Goal: Task Accomplishment & Management: Use online tool/utility

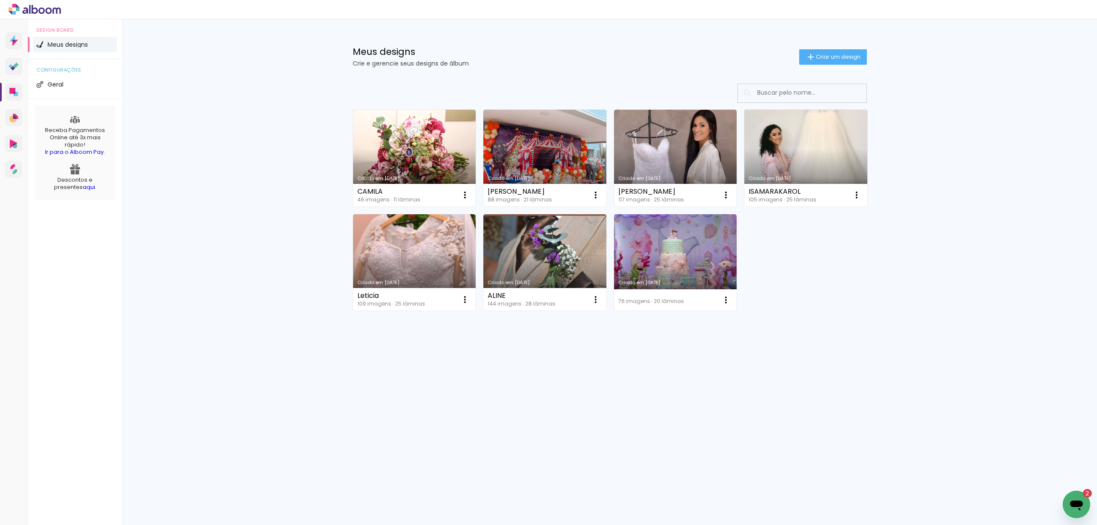
click at [828, 93] on input at bounding box center [814, 93] width 122 height 18
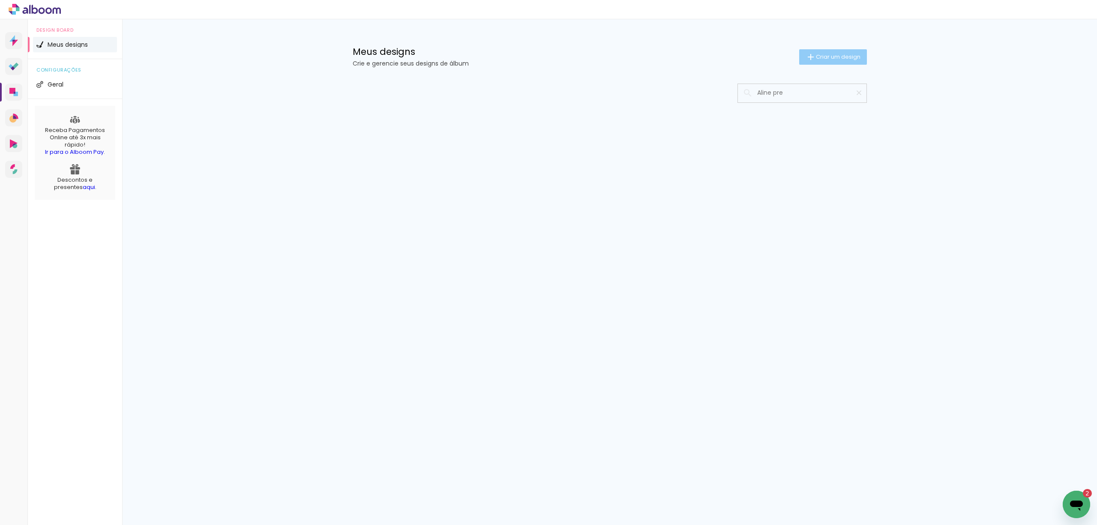
type input "Aline pre"
type paper-input "Aline pre"
click at [845, 58] on span "Criar um design" at bounding box center [838, 57] width 45 height 6
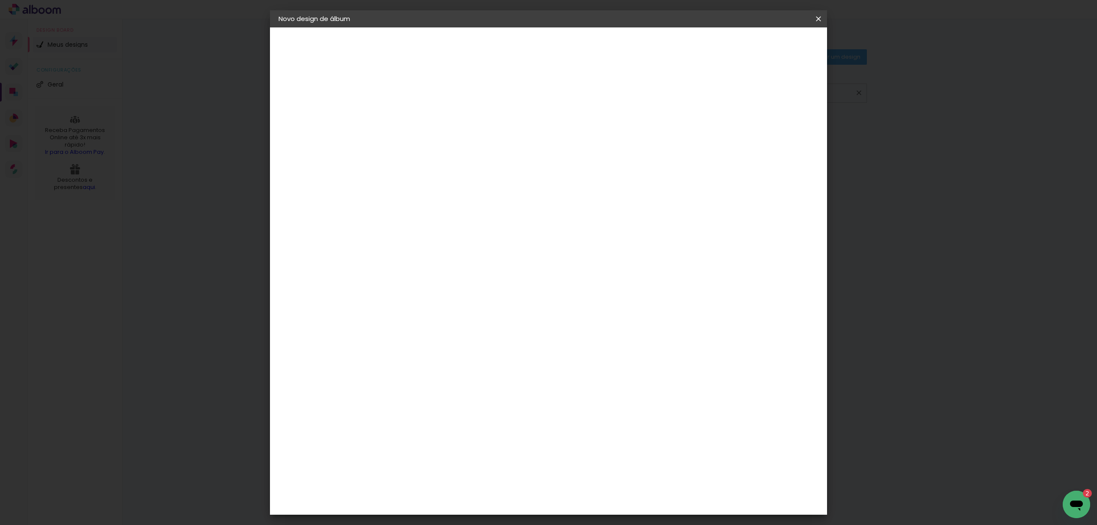
click at [419, 116] on input at bounding box center [419, 114] width 0 height 13
type input "alim"
type paper-input "alim"
type input "aline pre"
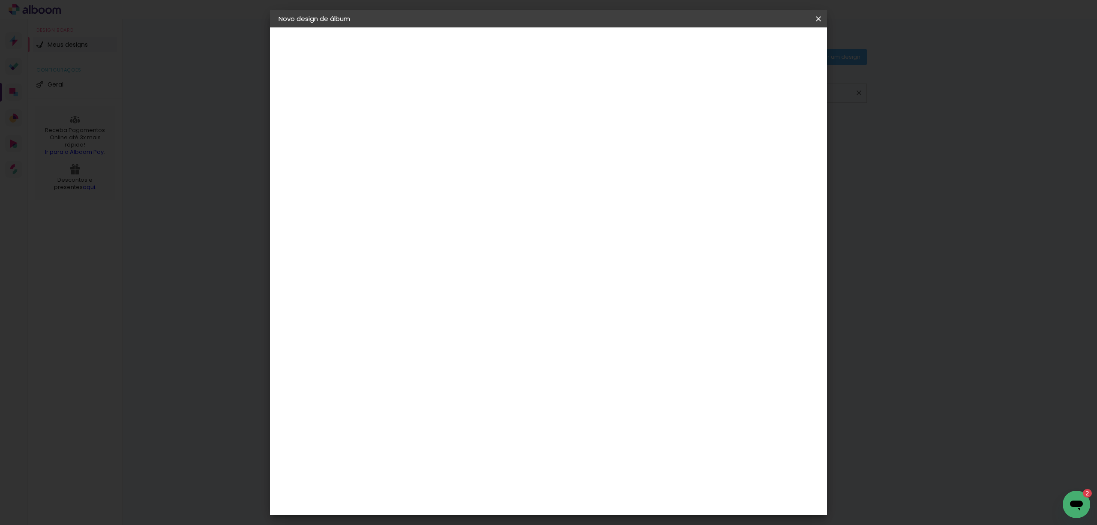
type paper-input "aline pre"
click at [0, 0] on slot "Avançar" at bounding box center [0, 0] width 0 height 0
click at [484, 168] on input at bounding box center [440, 163] width 87 height 11
type input "inter"
type paper-input "inter"
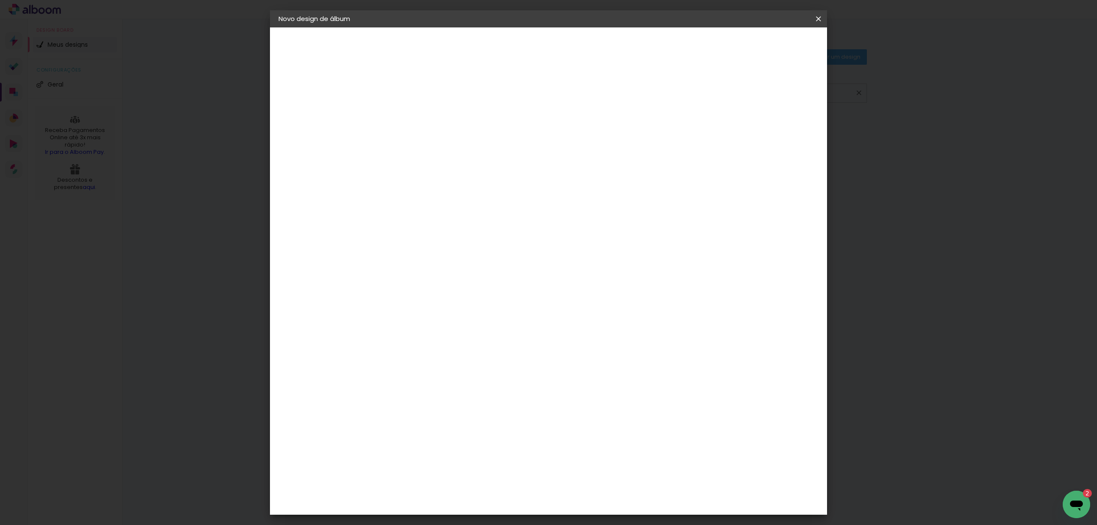
click at [432, 202] on div "Inter Color" at bounding box center [422, 196] width 18 height 14
click at [0, 0] on slot "Avançar" at bounding box center [0, 0] width 0 height 0
click at [477, 317] on span "20 × 20" at bounding box center [457, 326] width 40 height 18
drag, startPoint x: 792, startPoint y: 42, endPoint x: 791, endPoint y: 51, distance: 9.9
click at [0, 0] on slot "Avançar" at bounding box center [0, 0] width 0 height 0
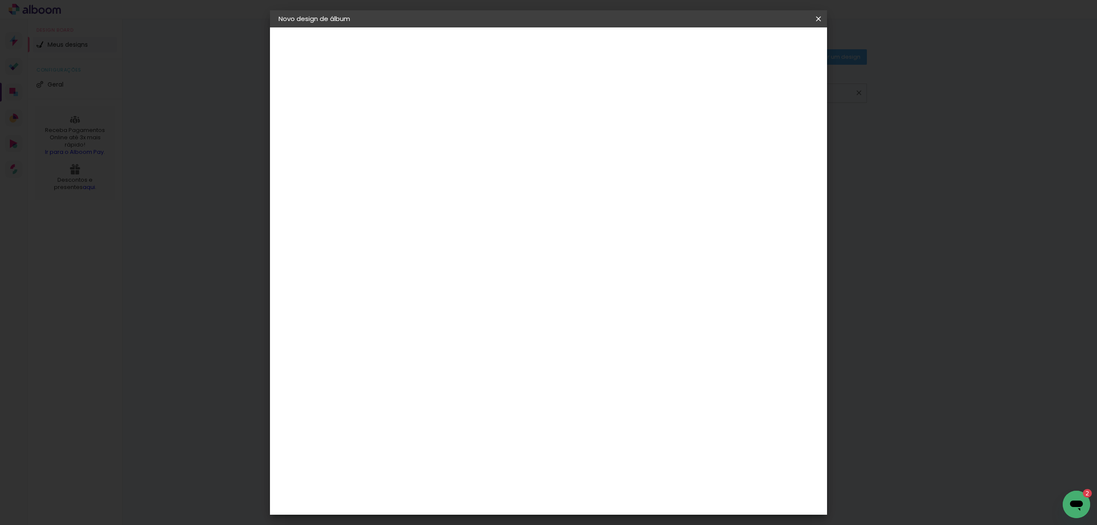
click at [714, 93] on div at bounding box center [711, 93] width 8 height 8
type paper-checkbox "on"
click at [763, 48] on span "Iniciar design" at bounding box center [743, 45] width 39 height 6
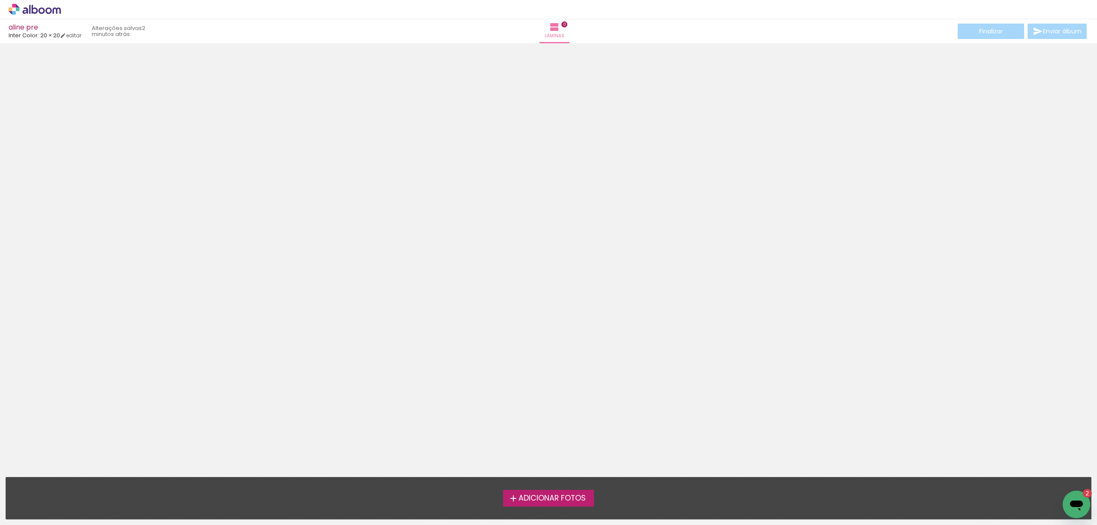
click at [522, 497] on span "Adicionar Fotos" at bounding box center [552, 499] width 67 height 8
click at [0, 0] on input "file" at bounding box center [0, 0] width 0 height 0
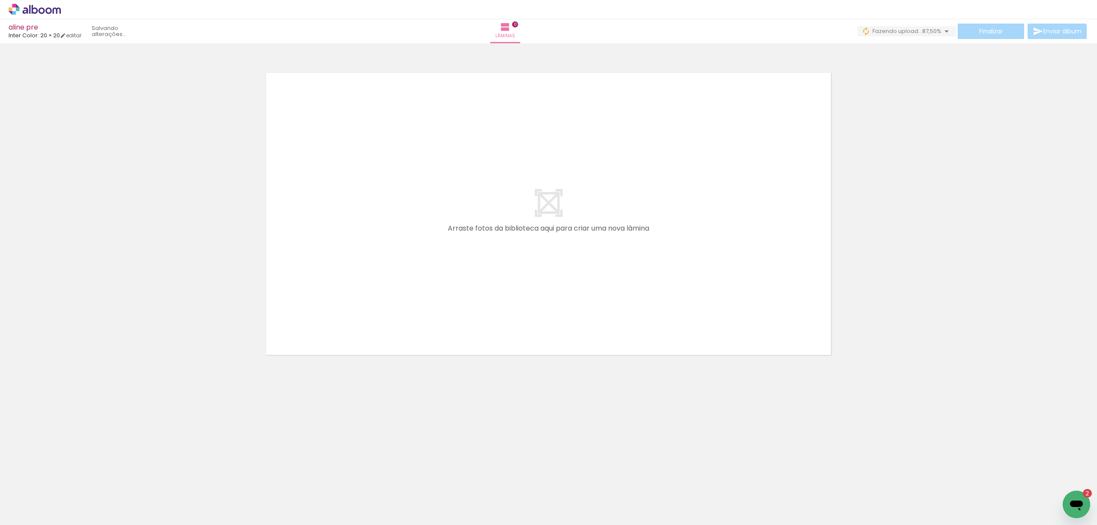
click at [72, 479] on iron-icon at bounding box center [67, 478] width 9 height 9
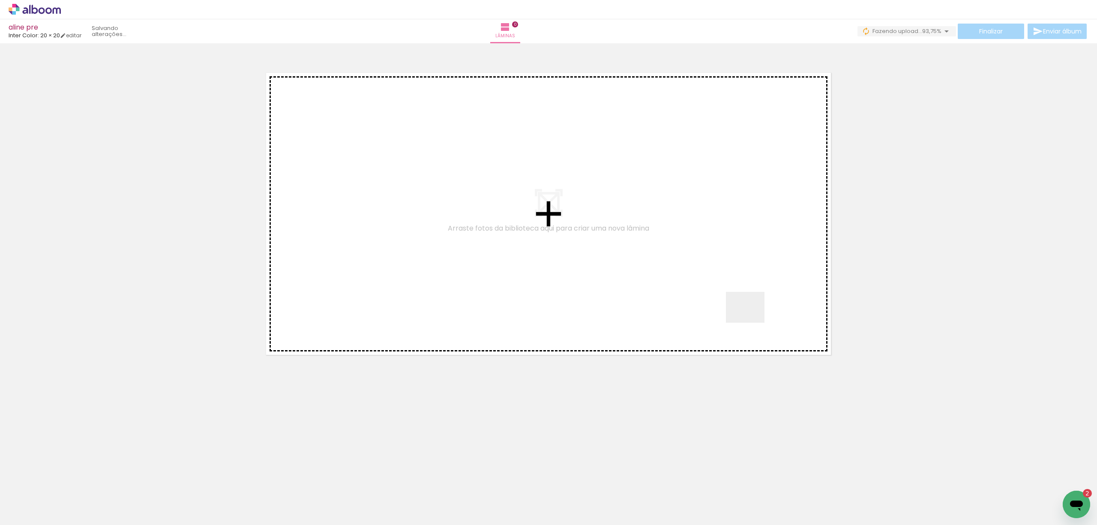
drag, startPoint x: 806, startPoint y: 479, endPoint x: 752, endPoint y: 317, distance: 171.0
click at [752, 317] on quentale-workspace at bounding box center [548, 262] width 1097 height 525
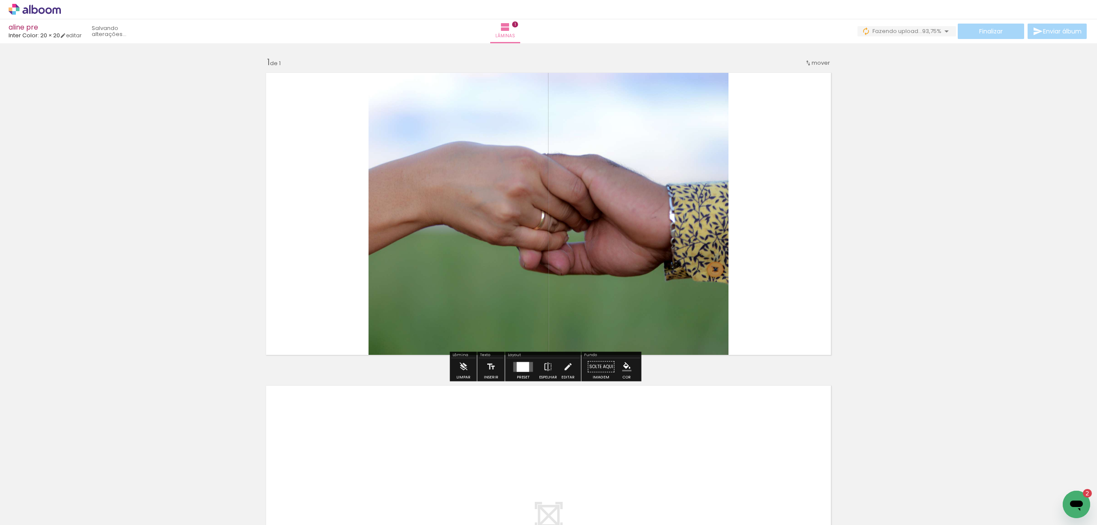
click at [521, 366] on div at bounding box center [523, 367] width 12 height 10
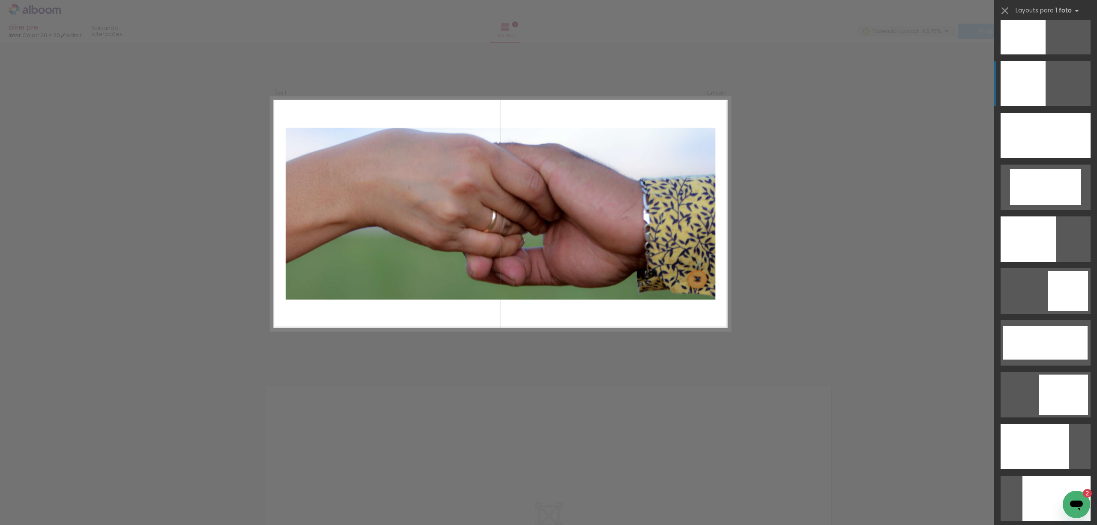
scroll to position [1886, 0]
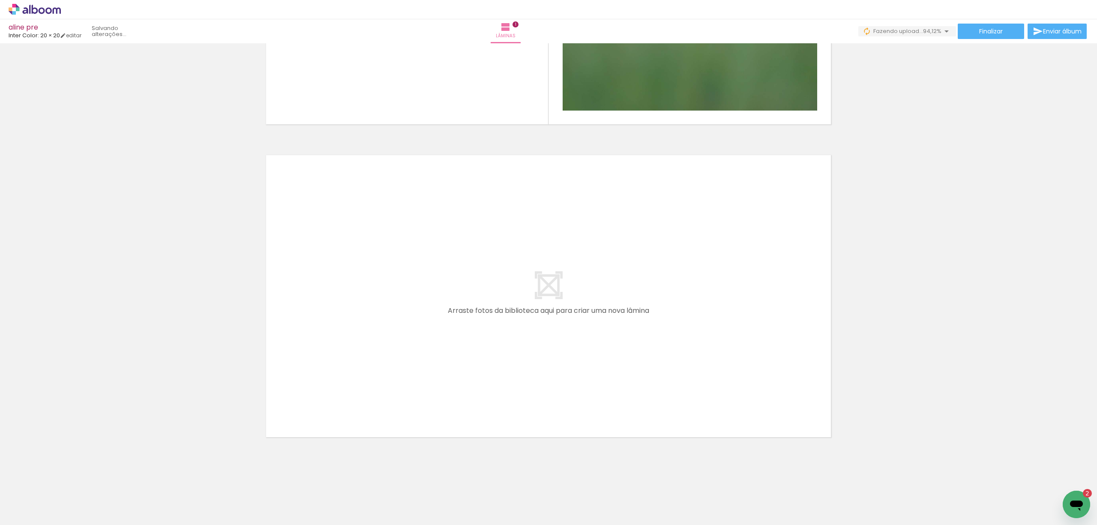
scroll to position [0, 0]
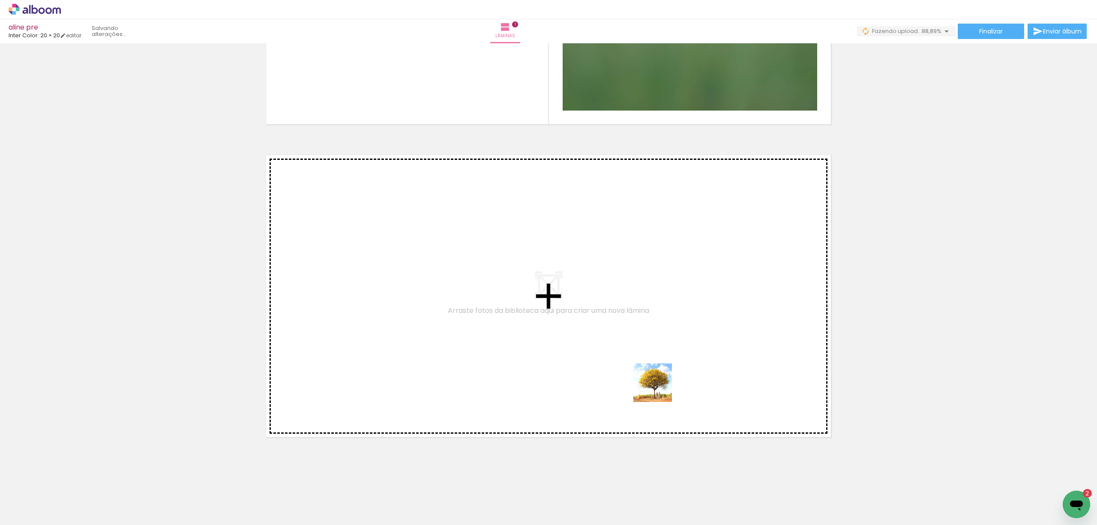
drag, startPoint x: 636, startPoint y: 453, endPoint x: 659, endPoint y: 389, distance: 67.5
click at [659, 389] on quentale-workspace at bounding box center [548, 262] width 1097 height 525
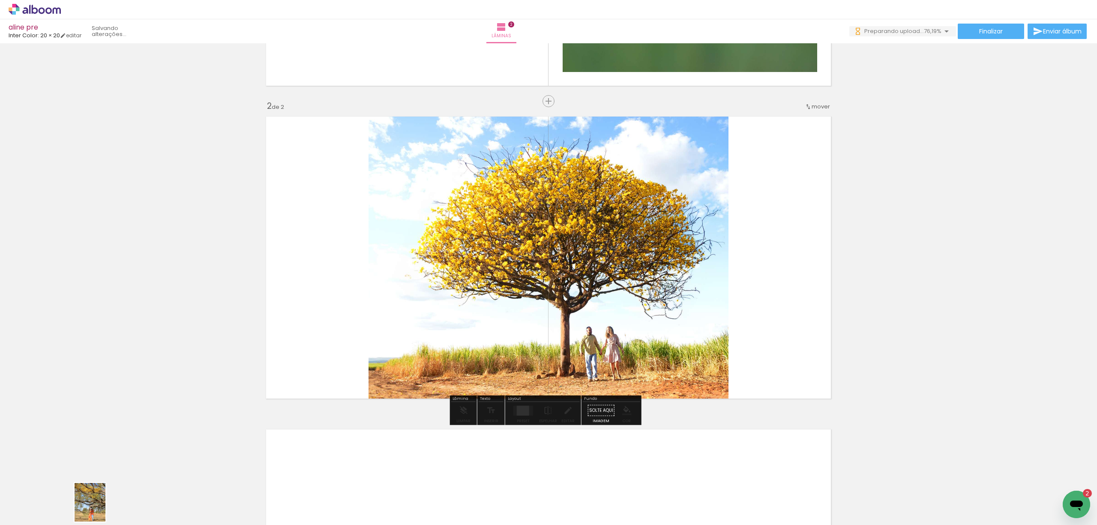
drag, startPoint x: 100, startPoint y: 488, endPoint x: 100, endPoint y: 509, distance: 20.6
click at [100, 509] on div at bounding box center [86, 496] width 34 height 42
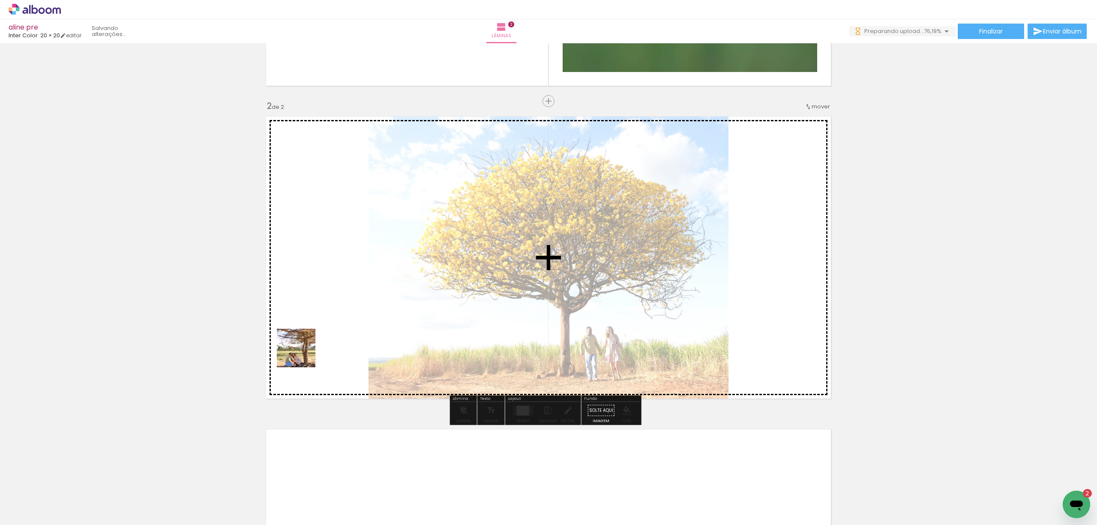
drag, startPoint x: 329, startPoint y: 505, endPoint x: 306, endPoint y: 311, distance: 195.5
click at [306, 311] on quentale-workspace at bounding box center [548, 262] width 1097 height 525
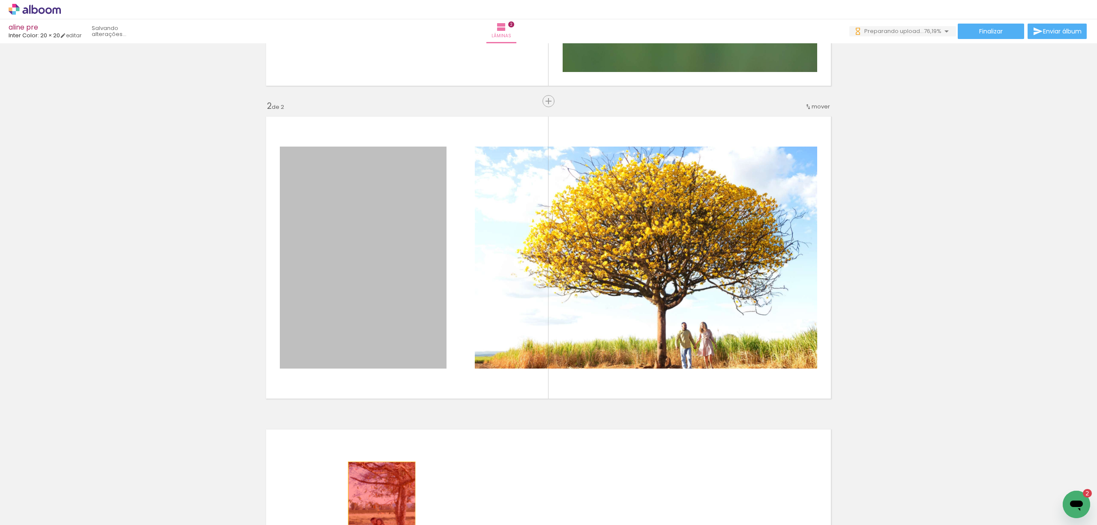
drag, startPoint x: 344, startPoint y: 289, endPoint x: 378, endPoint y: 506, distance: 219.9
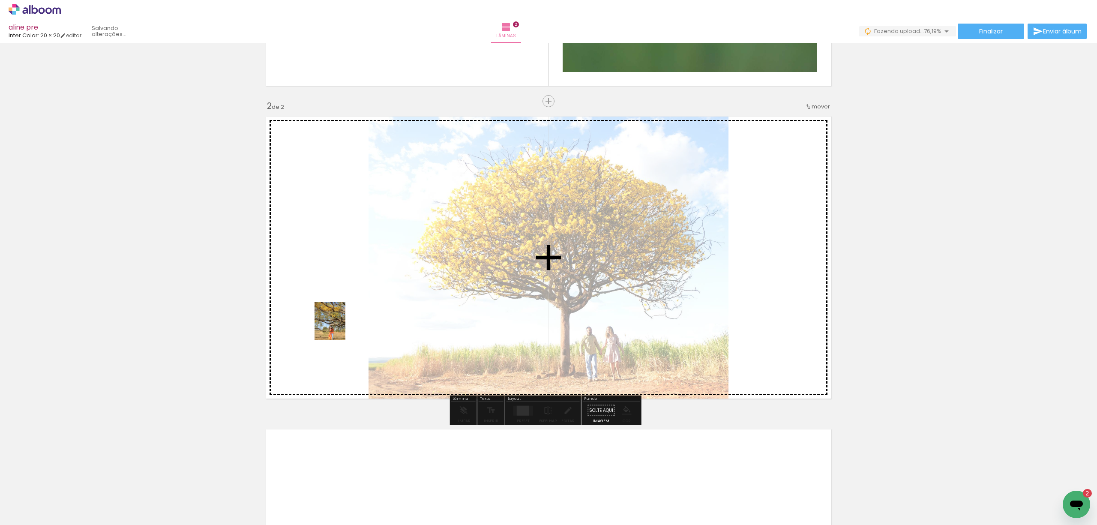
drag, startPoint x: 93, startPoint y: 504, endPoint x: 340, endPoint y: 327, distance: 304.2
click at [340, 327] on quentale-workspace at bounding box center [548, 262] width 1097 height 525
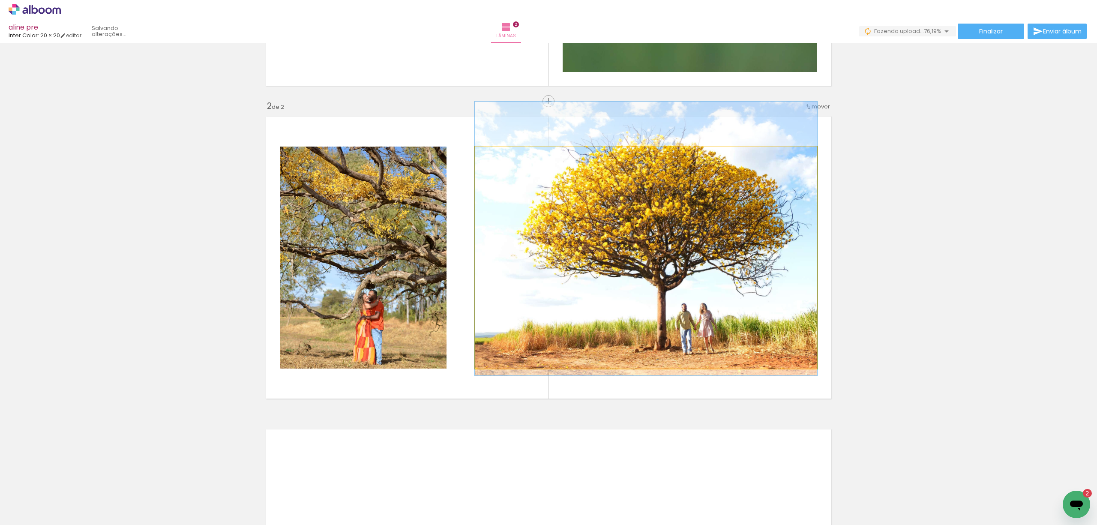
drag, startPoint x: 733, startPoint y: 324, endPoint x: 733, endPoint y: 305, distance: 18.9
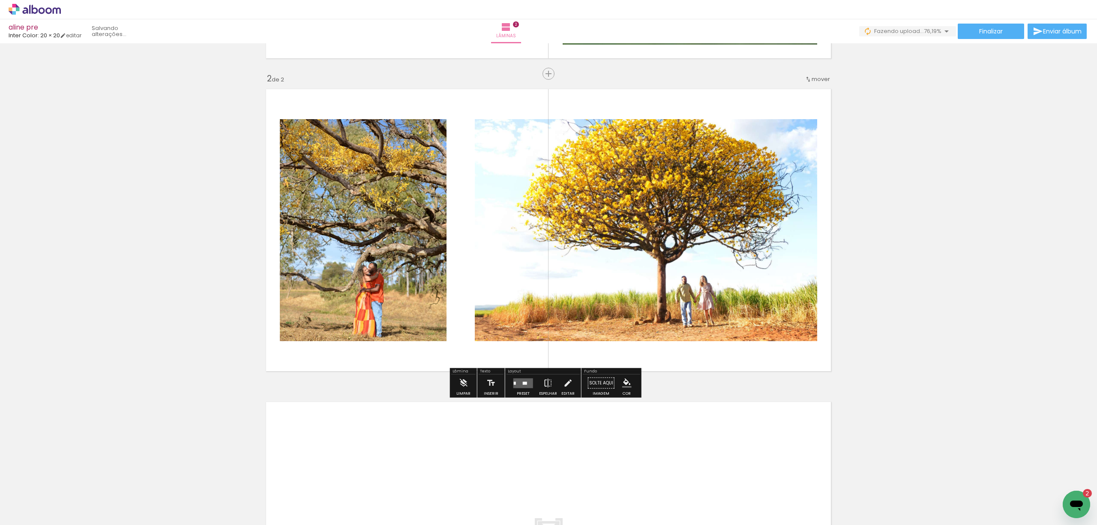
scroll to position [327, 0]
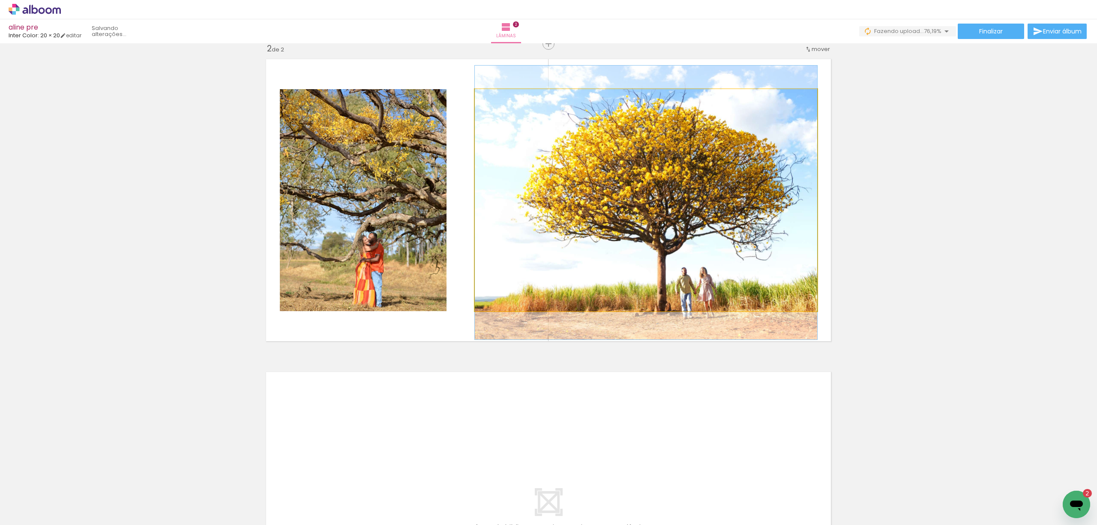
drag, startPoint x: 708, startPoint y: 228, endPoint x: 708, endPoint y: 249, distance: 21.4
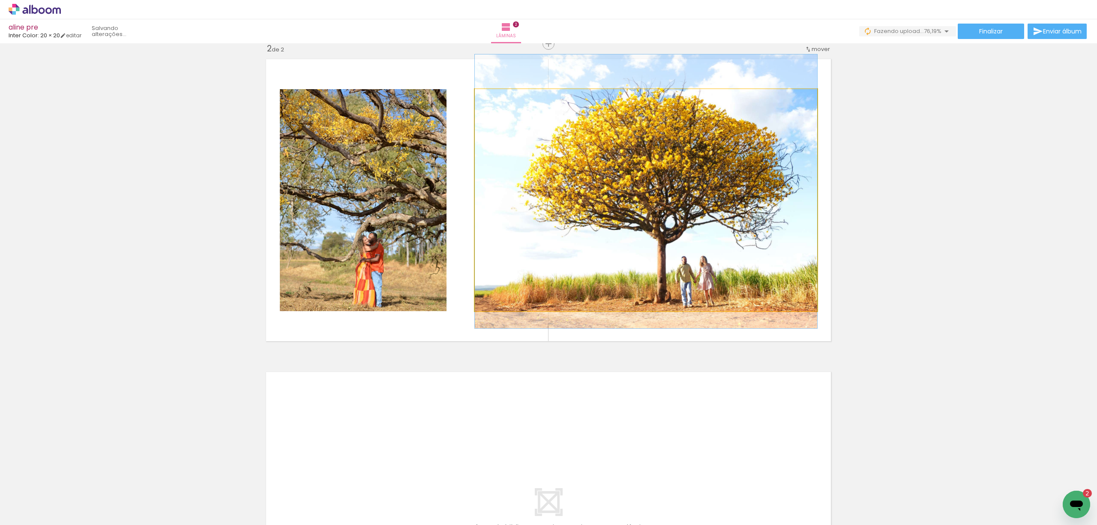
drag, startPoint x: 742, startPoint y: 288, endPoint x: 742, endPoint y: 277, distance: 11.1
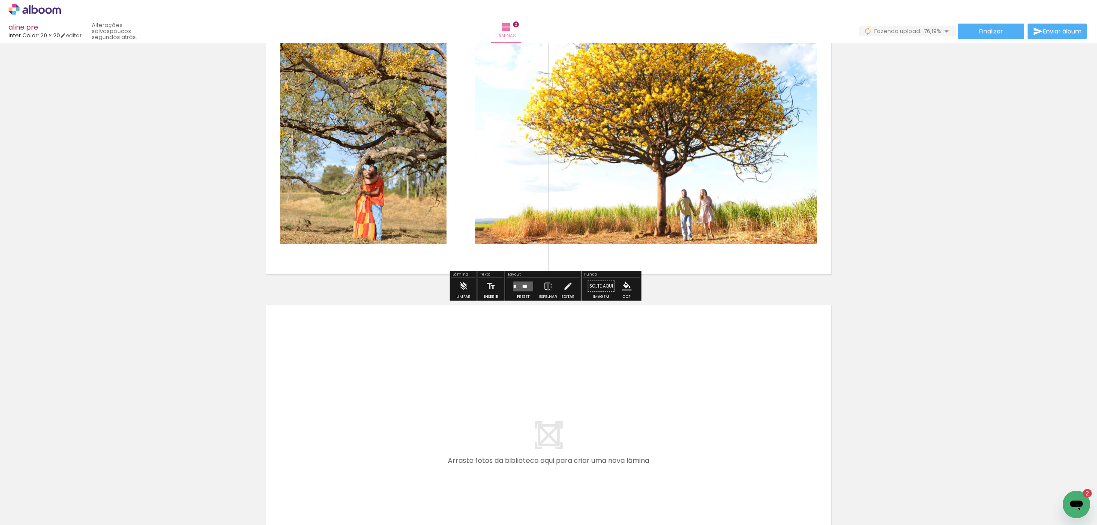
scroll to position [498, 0]
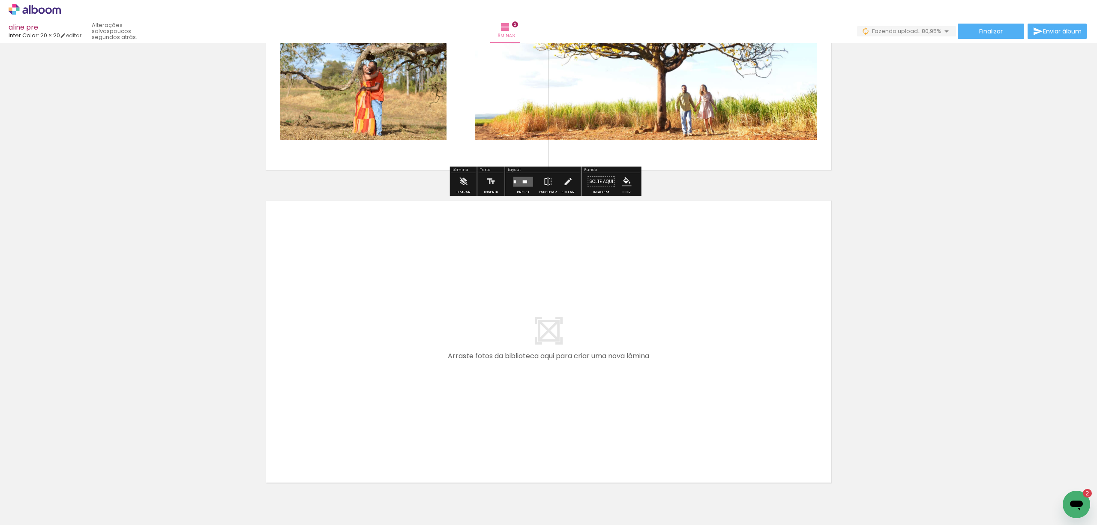
click at [40, 498] on input "Todas as fotos" at bounding box center [24, 498] width 33 height 7
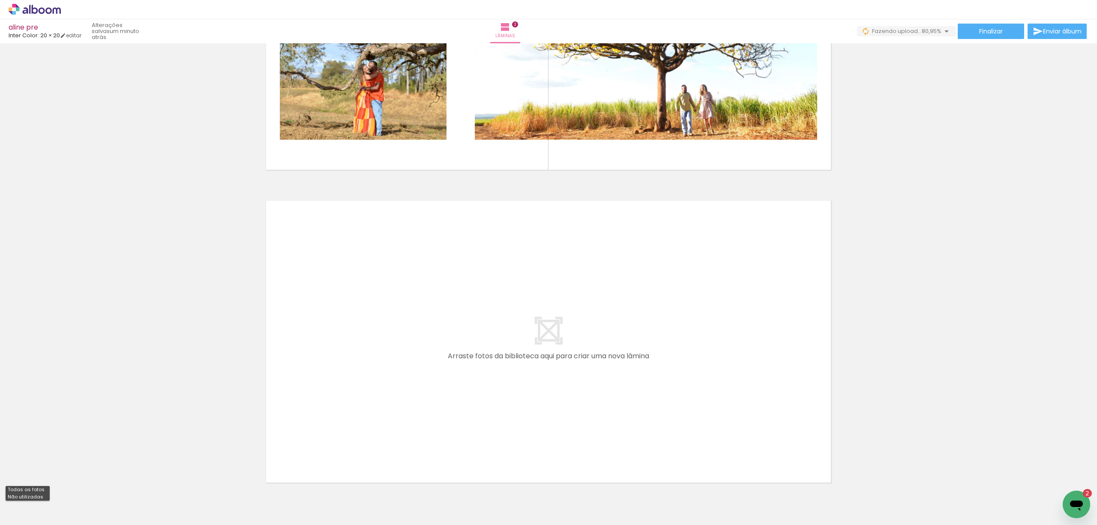
click at [43, 498] on paper-item "Não utilizadas" at bounding box center [28, 496] width 44 height 7
type input "Não utilizadas"
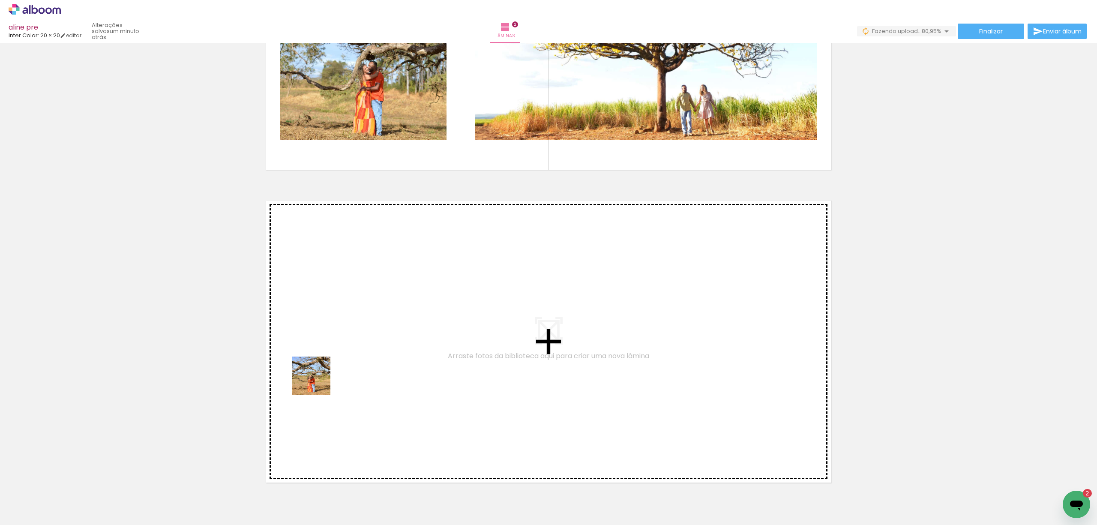
drag, startPoint x: 207, startPoint y: 440, endPoint x: 375, endPoint y: 374, distance: 179.7
click at [375, 374] on quentale-workspace at bounding box center [548, 262] width 1097 height 525
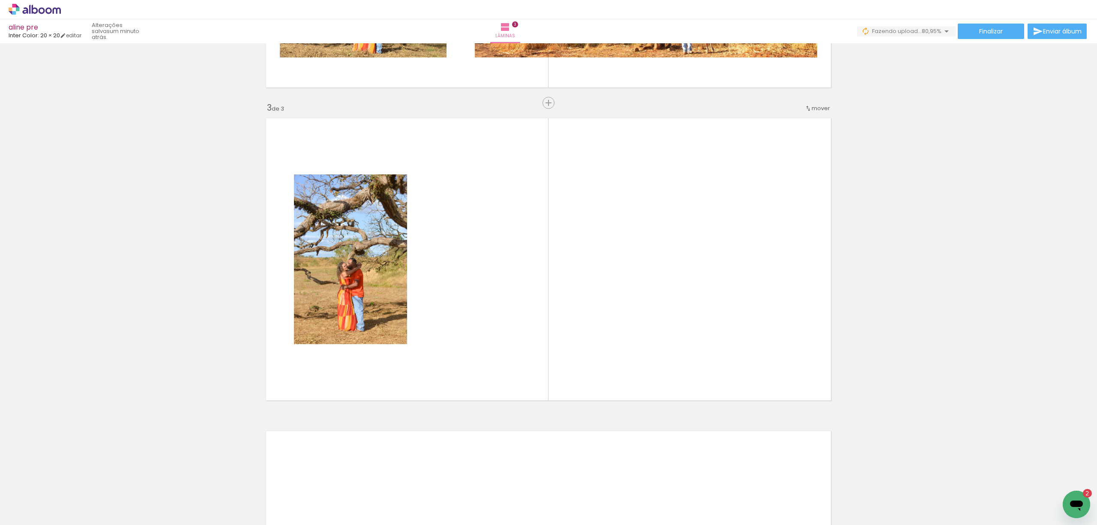
scroll to position [582, 0]
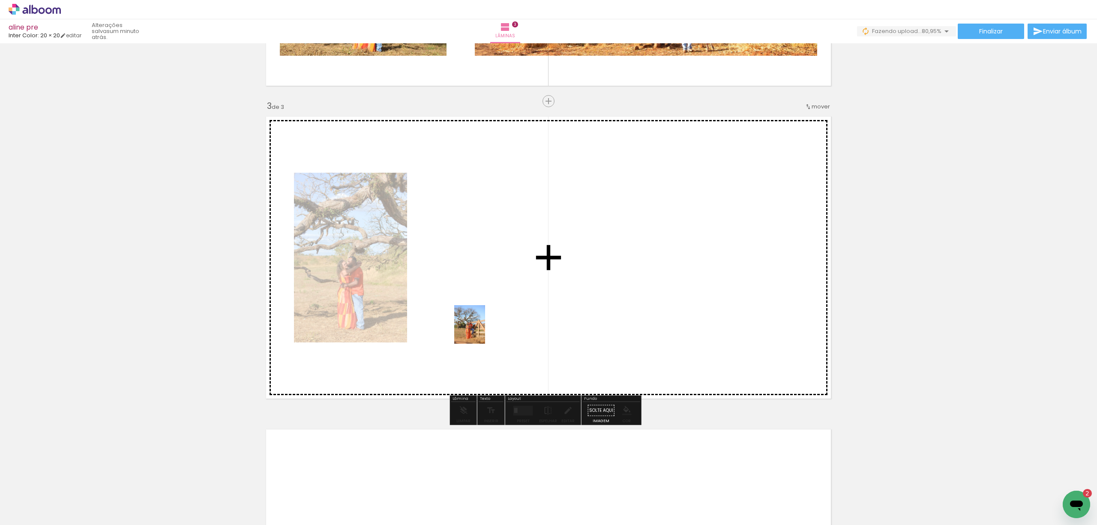
drag, startPoint x: 139, startPoint y: 505, endPoint x: 480, endPoint y: 331, distance: 382.8
click at [480, 331] on quentale-workspace at bounding box center [548, 262] width 1097 height 525
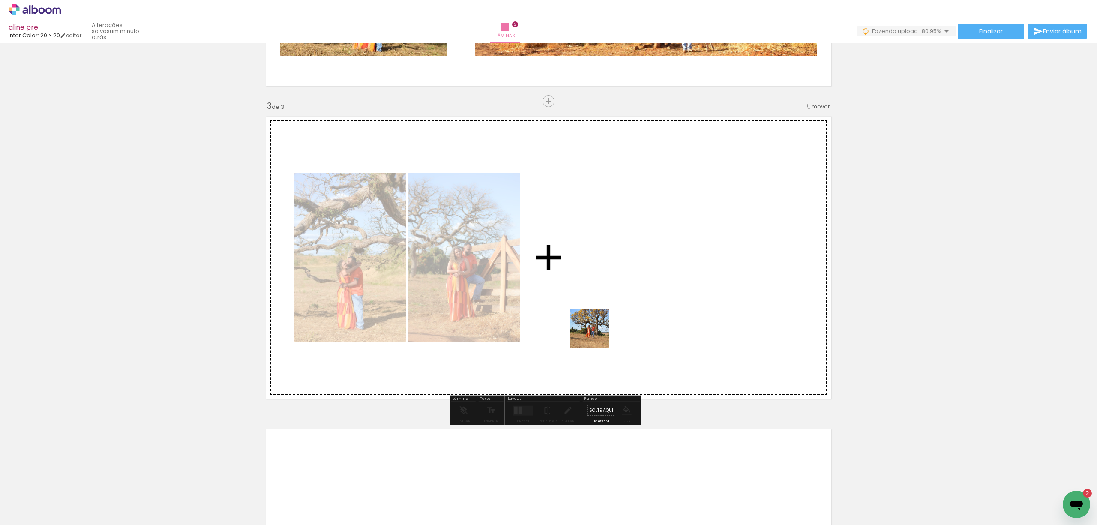
drag, startPoint x: 426, startPoint y: 502, endPoint x: 612, endPoint y: 325, distance: 256.5
click at [612, 325] on quentale-workspace at bounding box center [548, 262] width 1097 height 525
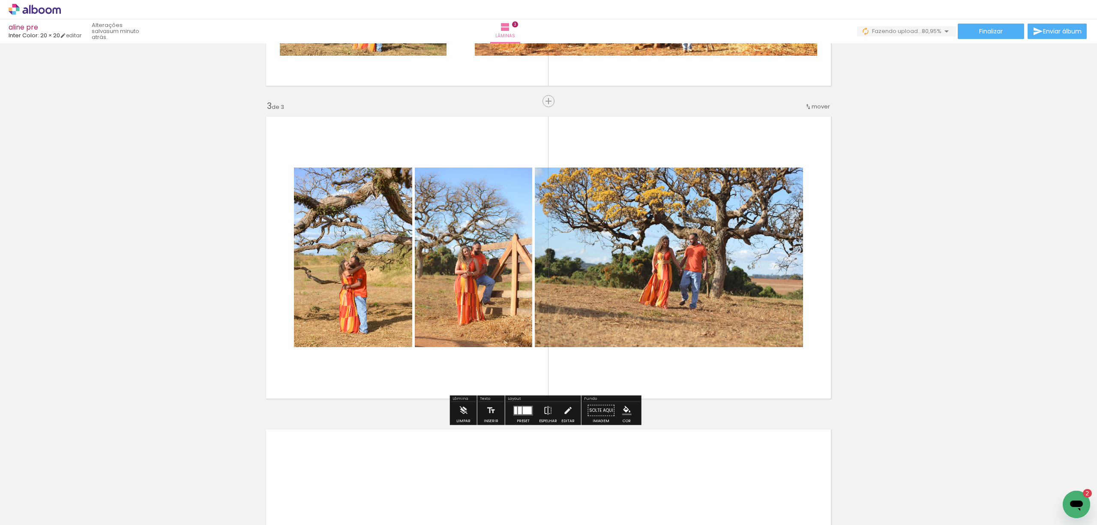
click at [518, 408] on div at bounding box center [520, 410] width 4 height 8
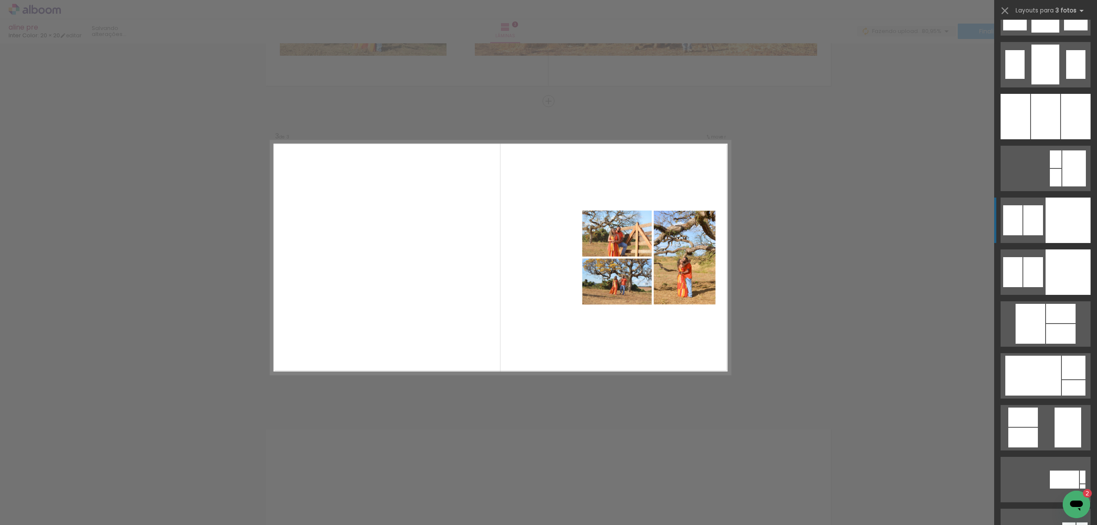
scroll to position [4000, 0]
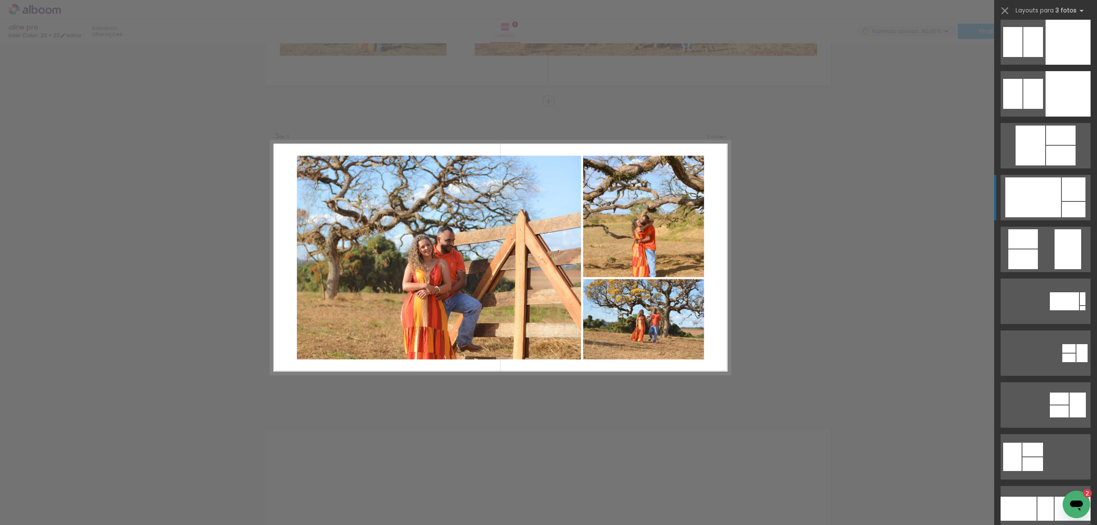
click at [1080, 292] on div at bounding box center [1083, 298] width 6 height 13
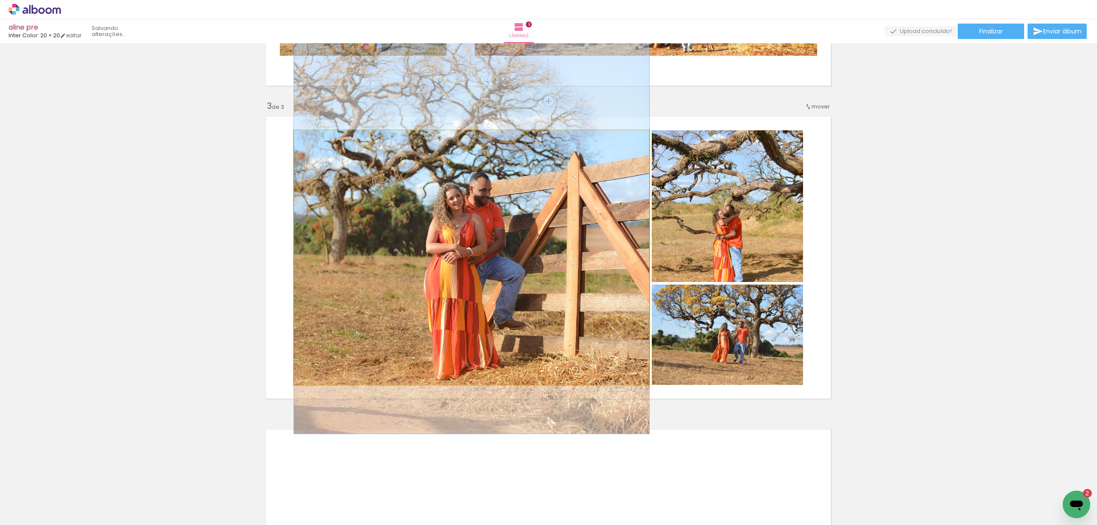
drag, startPoint x: 465, startPoint y: 249, endPoint x: 474, endPoint y: 204, distance: 46.7
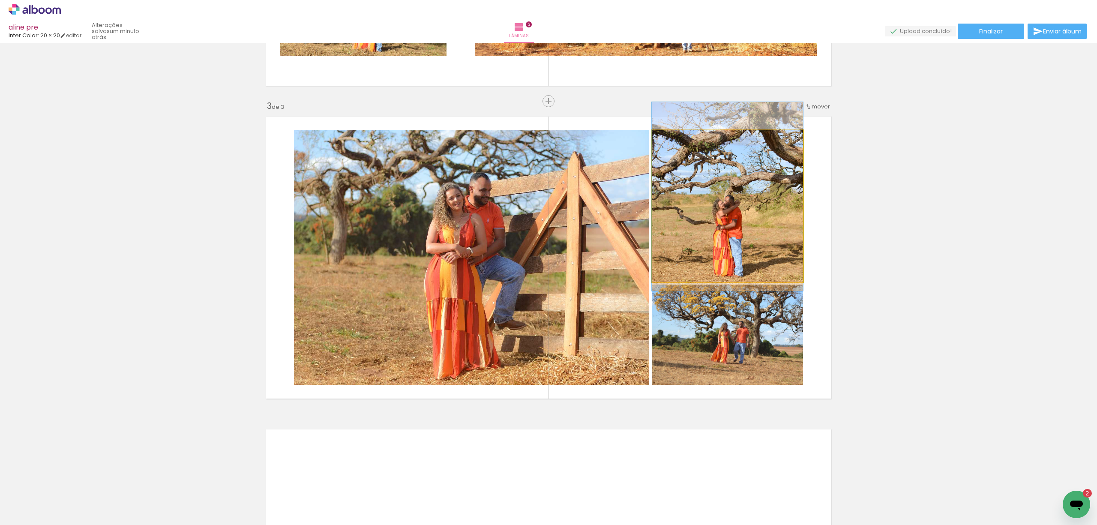
drag, startPoint x: 753, startPoint y: 252, endPoint x: 756, endPoint y: 242, distance: 10.3
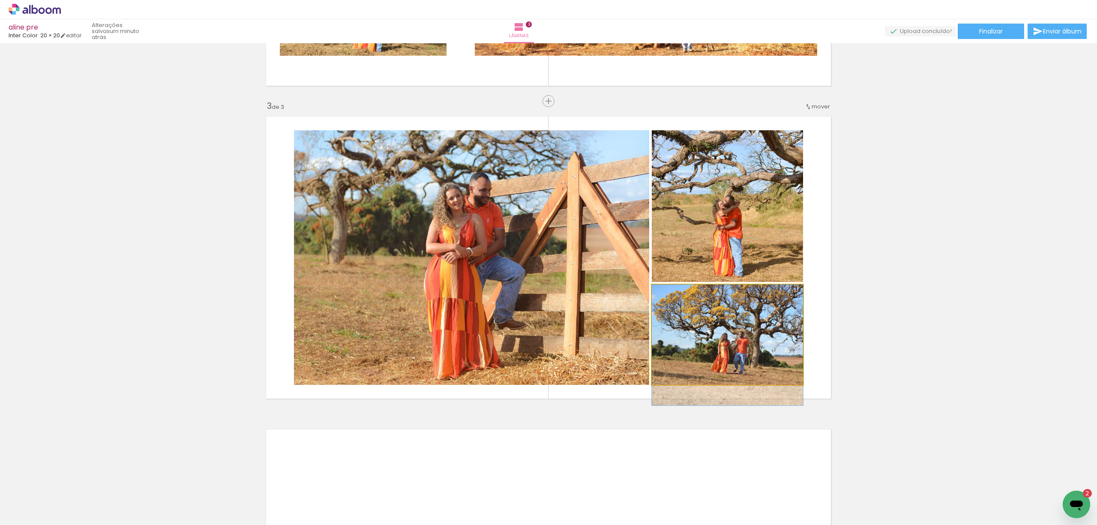
drag, startPoint x: 748, startPoint y: 351, endPoint x: 745, endPoint y: 365, distance: 14.0
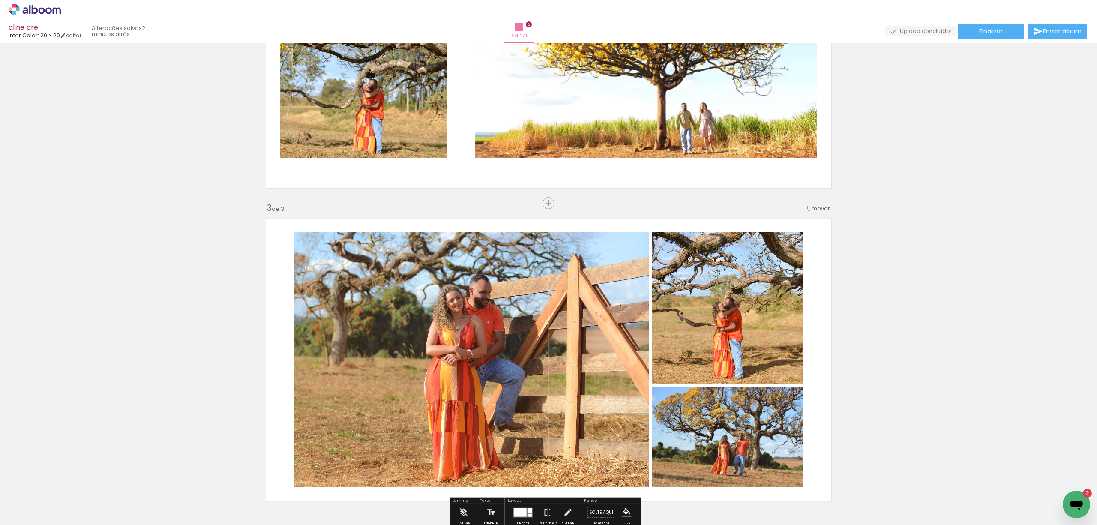
scroll to position [468, 0]
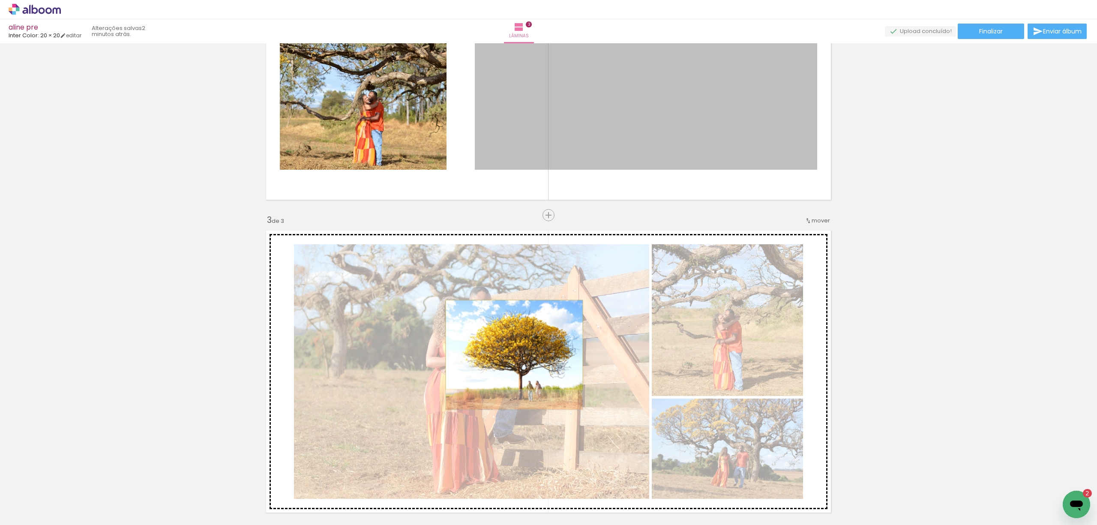
drag, startPoint x: 668, startPoint y: 170, endPoint x: 510, endPoint y: 345, distance: 235.4
click at [510, 345] on div "Inserir lâmina 1 de 3 Inserir lâmina 2 de 3 Inserir lâmina 3 de 3" at bounding box center [548, 204] width 1097 height 1252
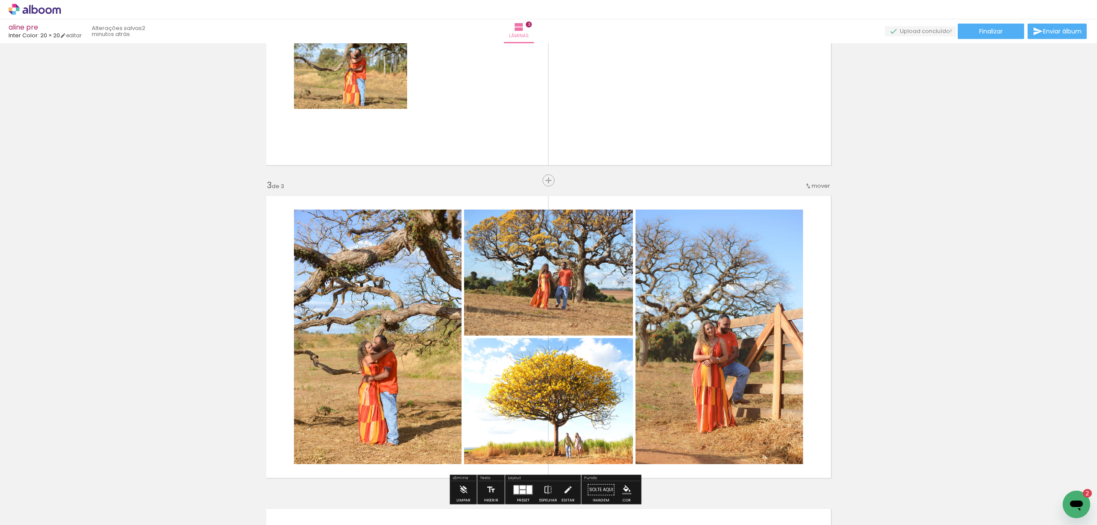
scroll to position [525, 0]
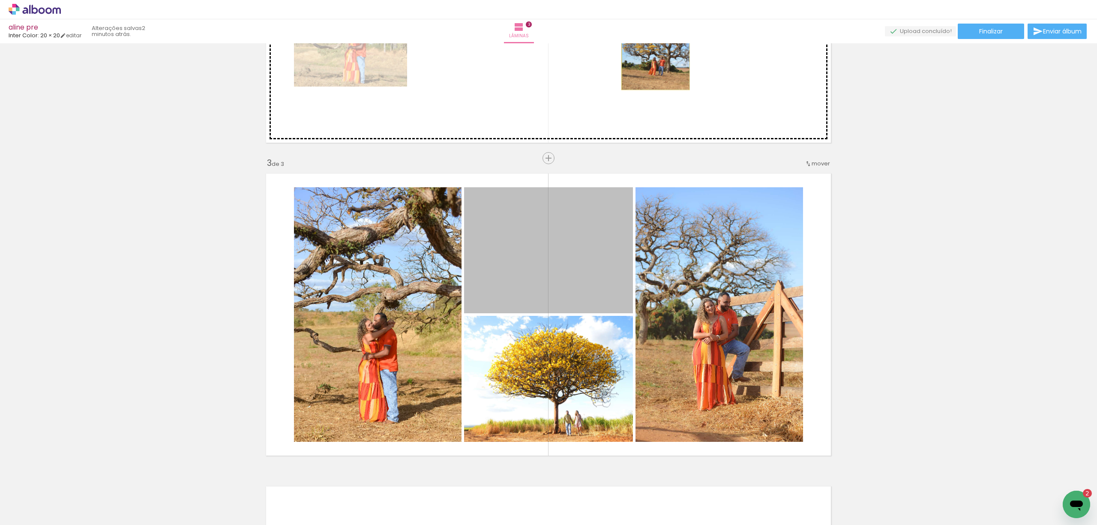
drag, startPoint x: 583, startPoint y: 262, endPoint x: 651, endPoint y: 64, distance: 209.5
click at [651, 64] on div "Inserir lâmina 1 de 3 Inserir lâmina 2 de 3 Inserir lâmina 3 de 3" at bounding box center [548, 147] width 1097 height 1252
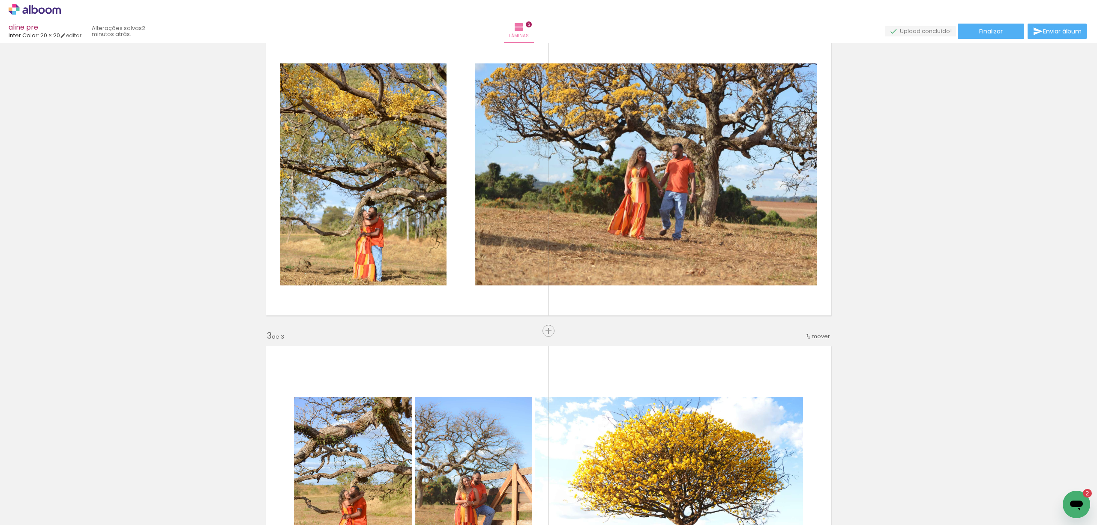
scroll to position [297, 0]
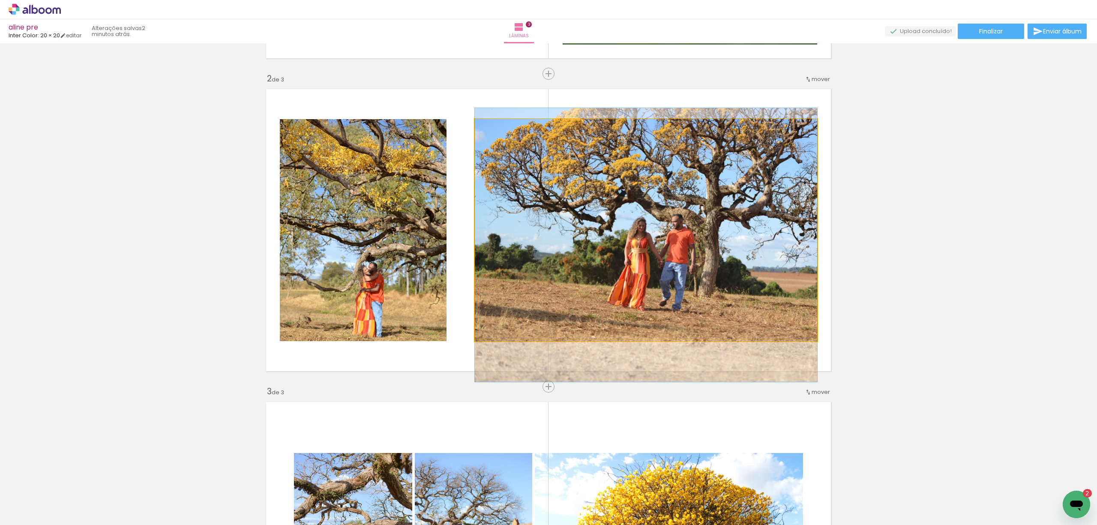
drag, startPoint x: 696, startPoint y: 235, endPoint x: 696, endPoint y: 250, distance: 15.0
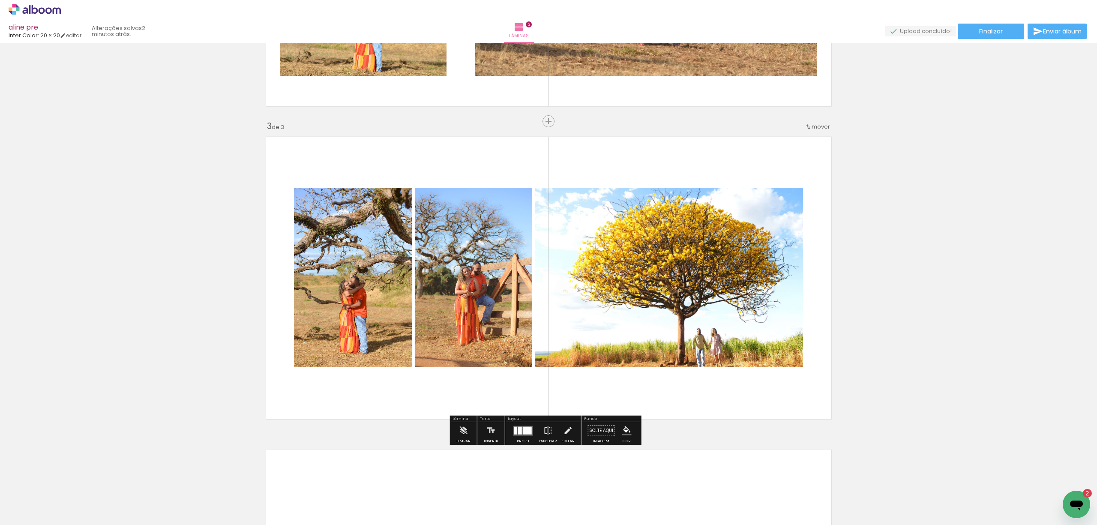
scroll to position [582, 0]
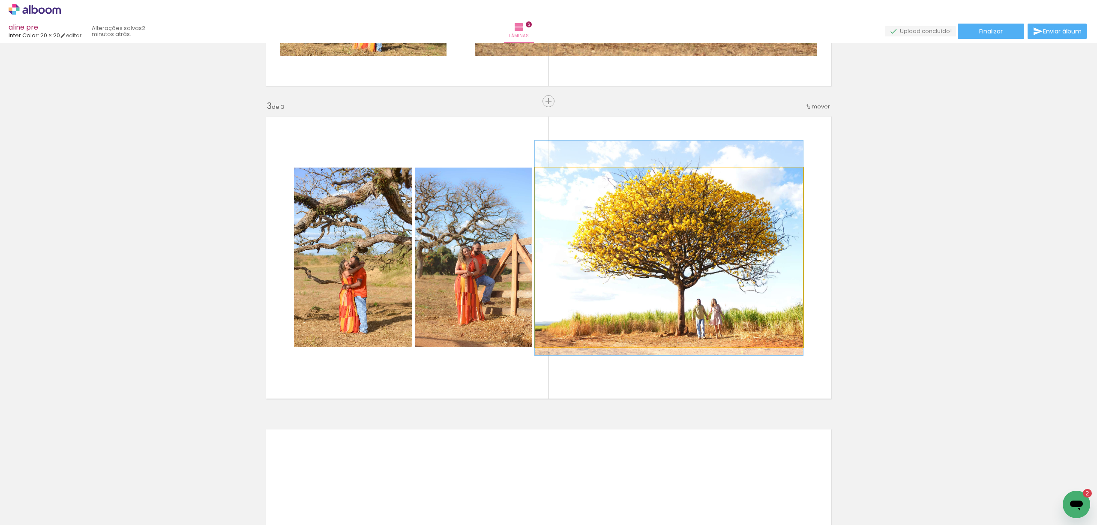
drag, startPoint x: 734, startPoint y: 255, endPoint x: 736, endPoint y: 244, distance: 10.5
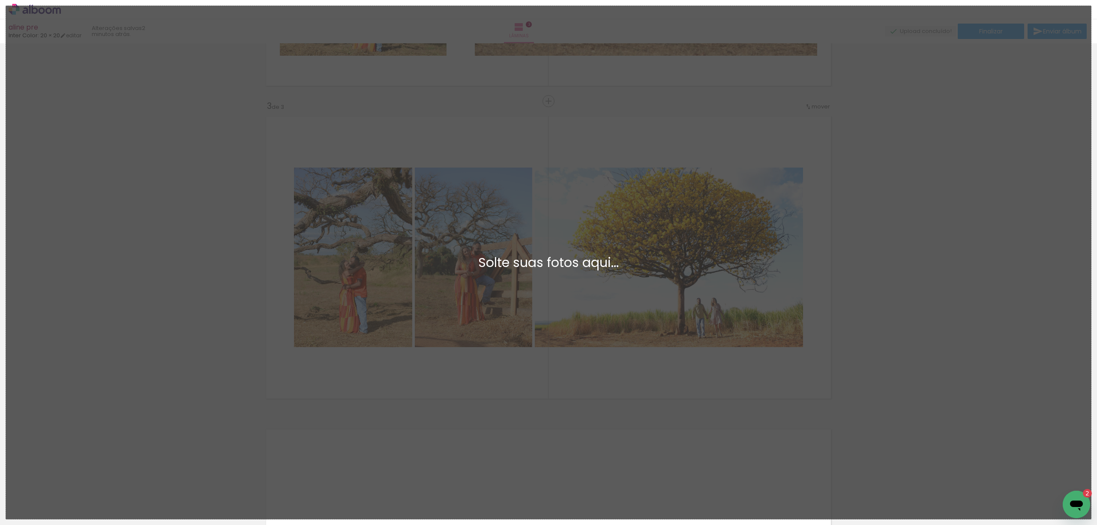
click at [897, 350] on div "Adicionar Fotos Solte suas fotos aqui..." at bounding box center [548, 262] width 1085 height 513
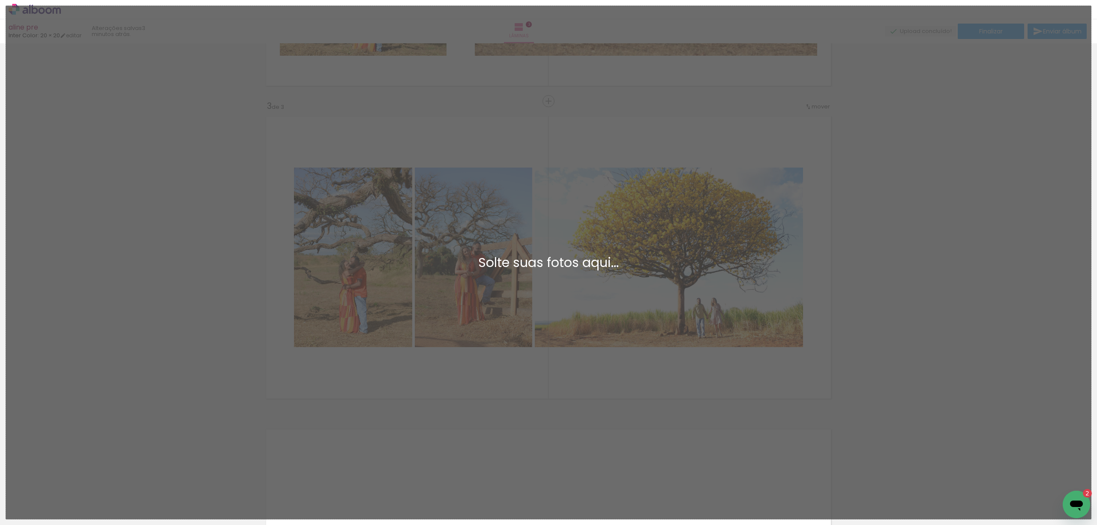
click at [876, 269] on div "Adicionar Fotos Solte suas fotos aqui..." at bounding box center [548, 262] width 1085 height 513
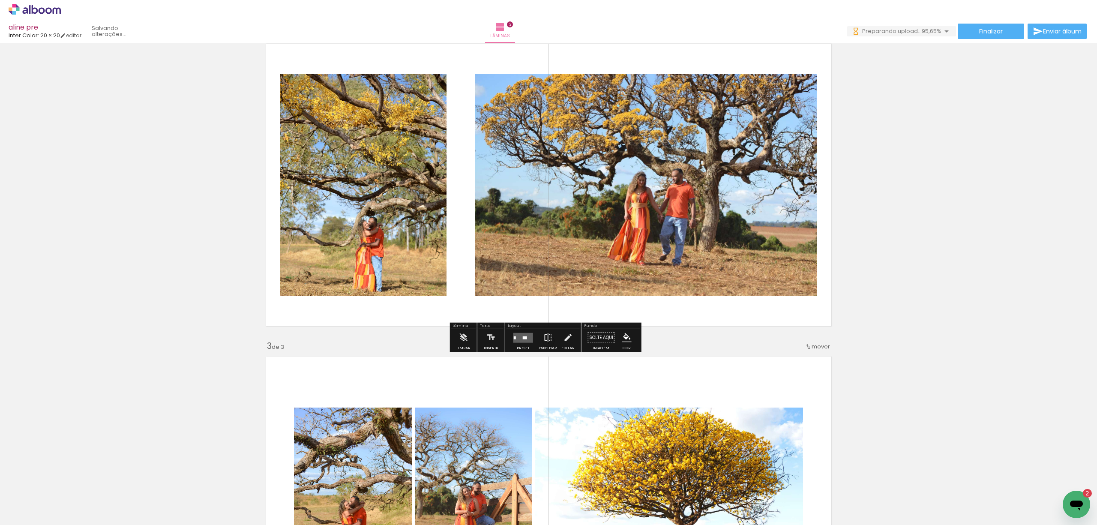
scroll to position [628, 0]
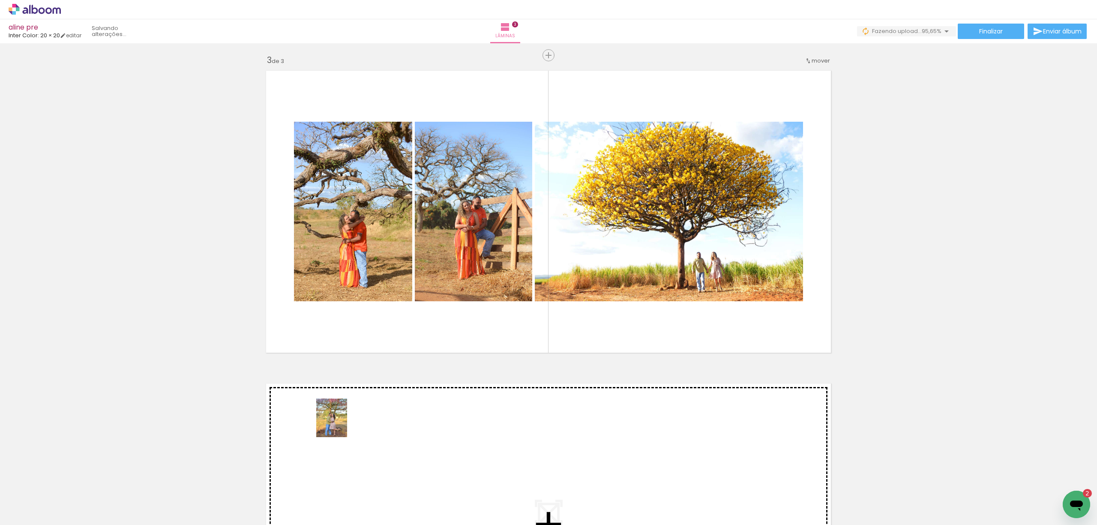
drag, startPoint x: 312, startPoint y: 458, endPoint x: 342, endPoint y: 424, distance: 45.0
click at [342, 424] on quentale-workspace at bounding box center [548, 262] width 1097 height 525
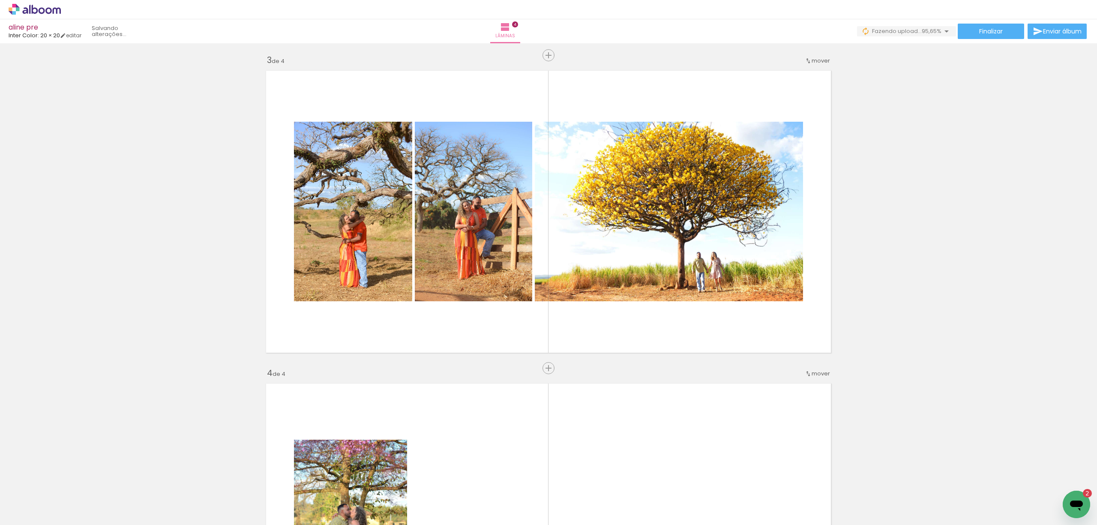
scroll to position [895, 0]
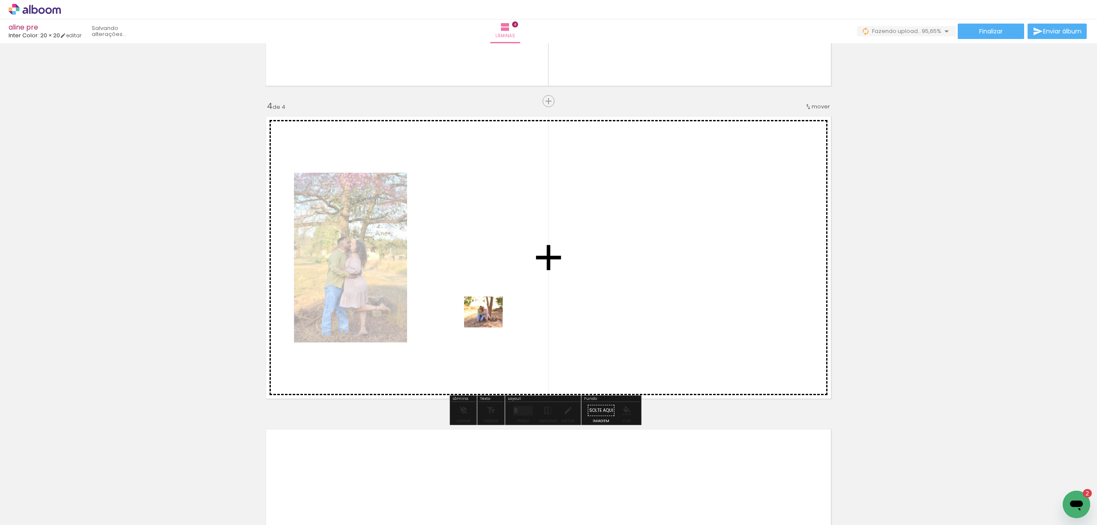
drag, startPoint x: 141, startPoint y: 505, endPoint x: 490, endPoint y: 322, distance: 394.1
click at [490, 322] on quentale-workspace at bounding box center [548, 262] width 1097 height 525
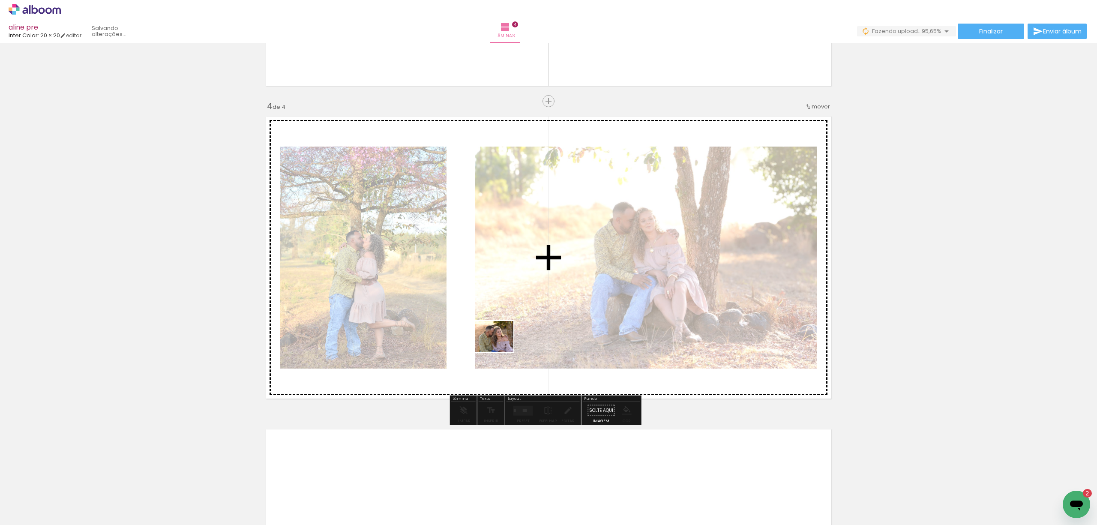
drag, startPoint x: 237, startPoint y: 506, endPoint x: 501, endPoint y: 347, distance: 307.5
click at [501, 347] on quentale-workspace at bounding box center [548, 262] width 1097 height 525
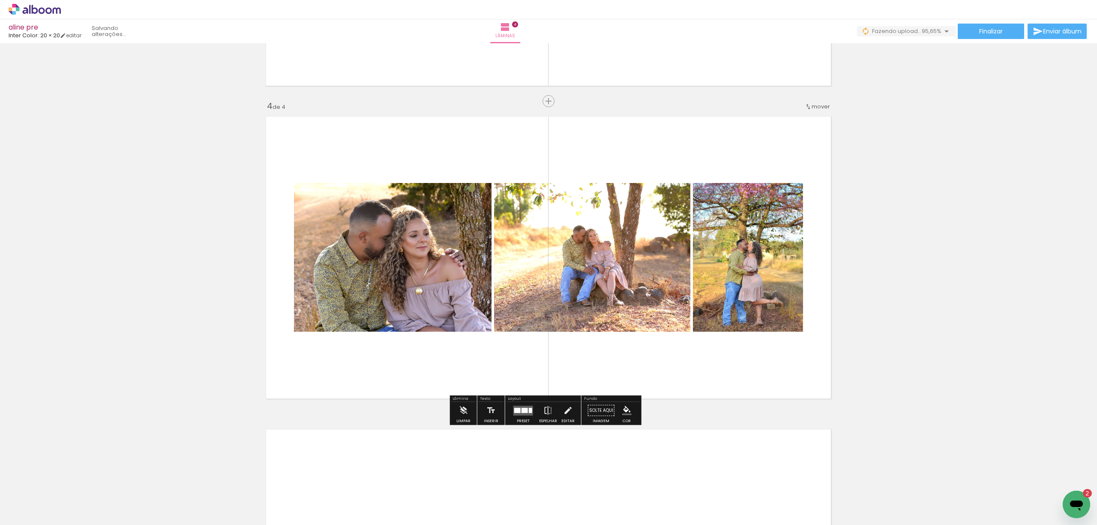
click at [522, 411] on div at bounding box center [525, 410] width 6 height 5
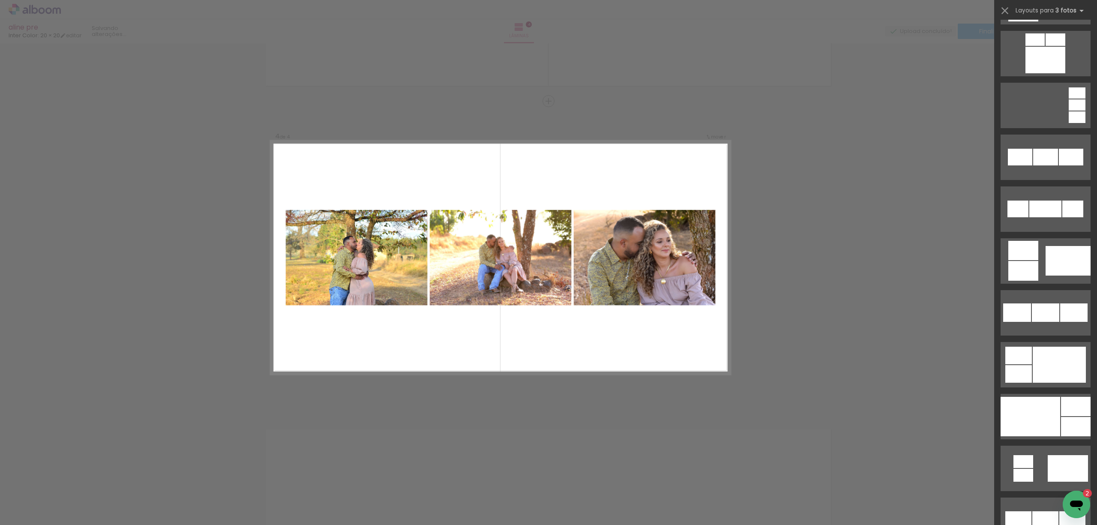
scroll to position [6400, 0]
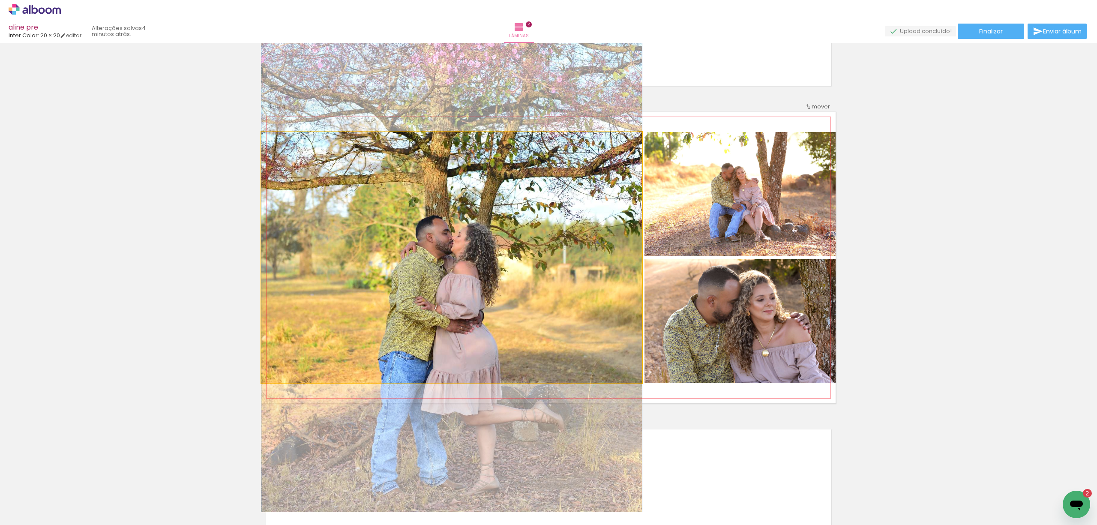
drag, startPoint x: 507, startPoint y: 312, endPoint x: 510, endPoint y: 328, distance: 16.5
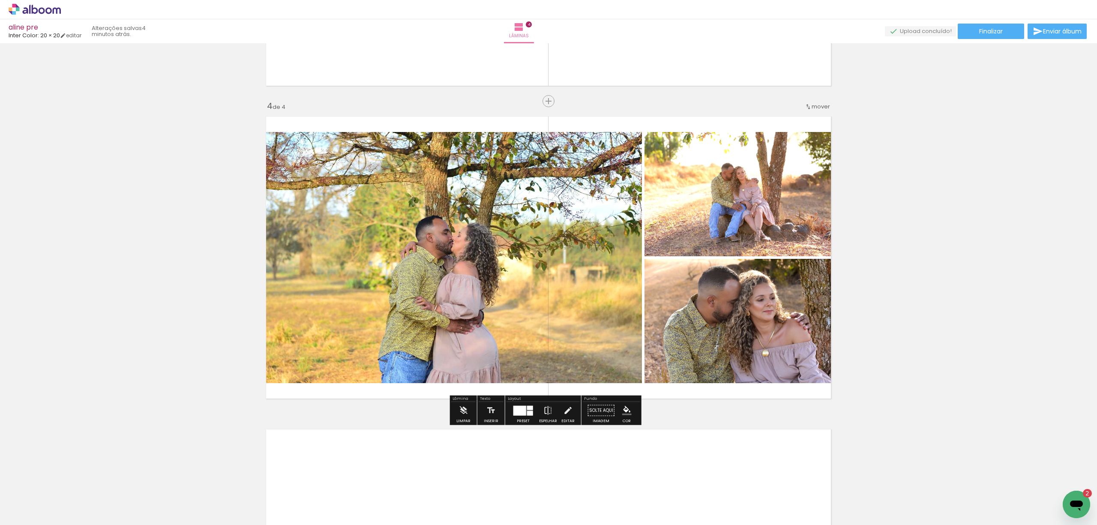
click at [521, 410] on div at bounding box center [519, 410] width 13 height 10
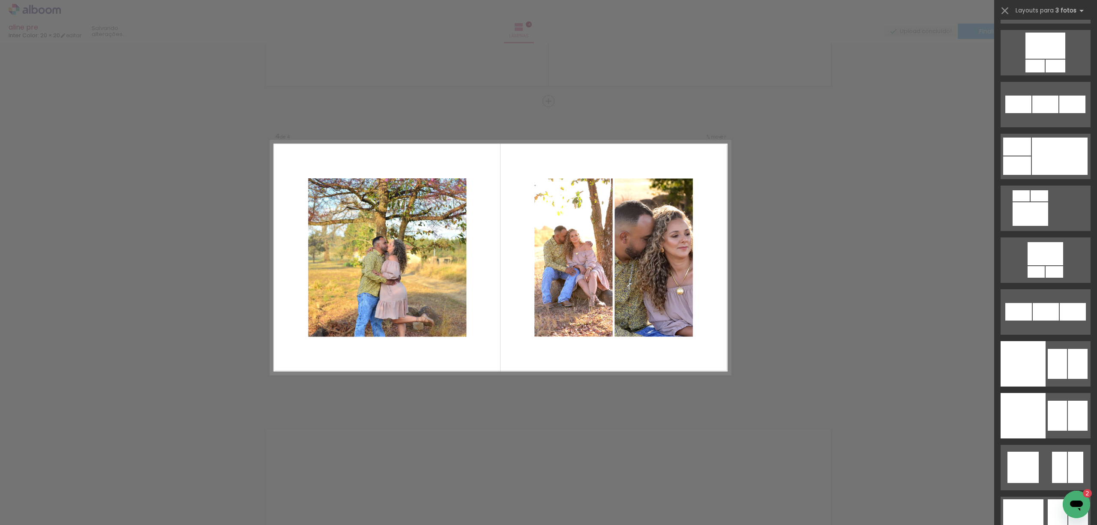
scroll to position [7770, 0]
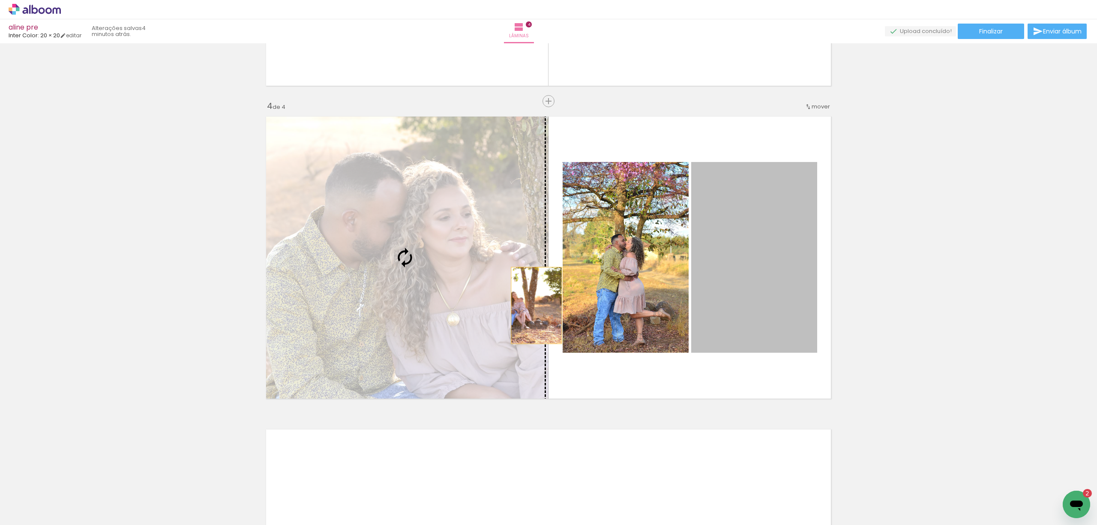
drag, startPoint x: 776, startPoint y: 294, endPoint x: 457, endPoint y: 305, distance: 319.0
click at [0, 0] on slot at bounding box center [0, 0] width 0 height 0
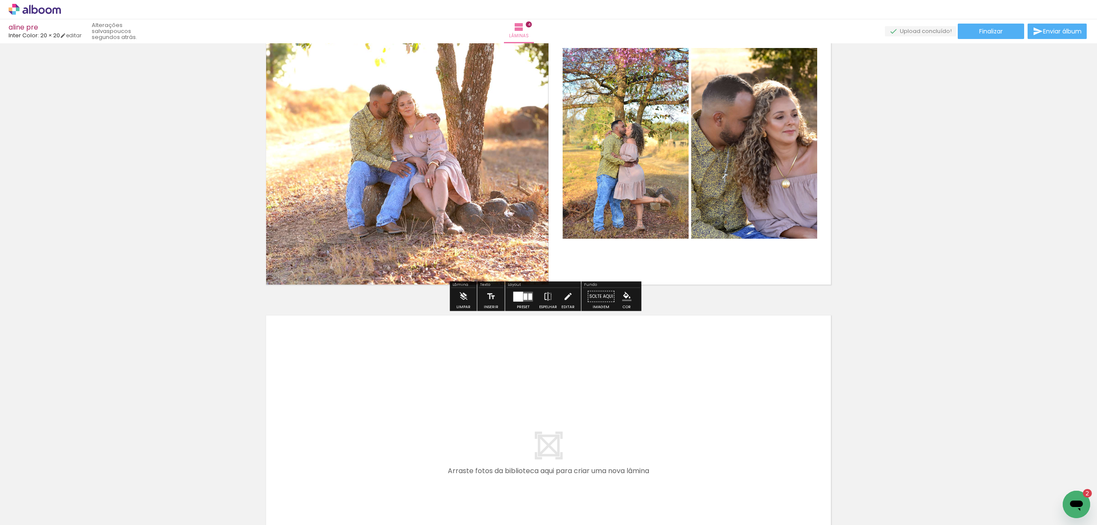
scroll to position [1009, 0]
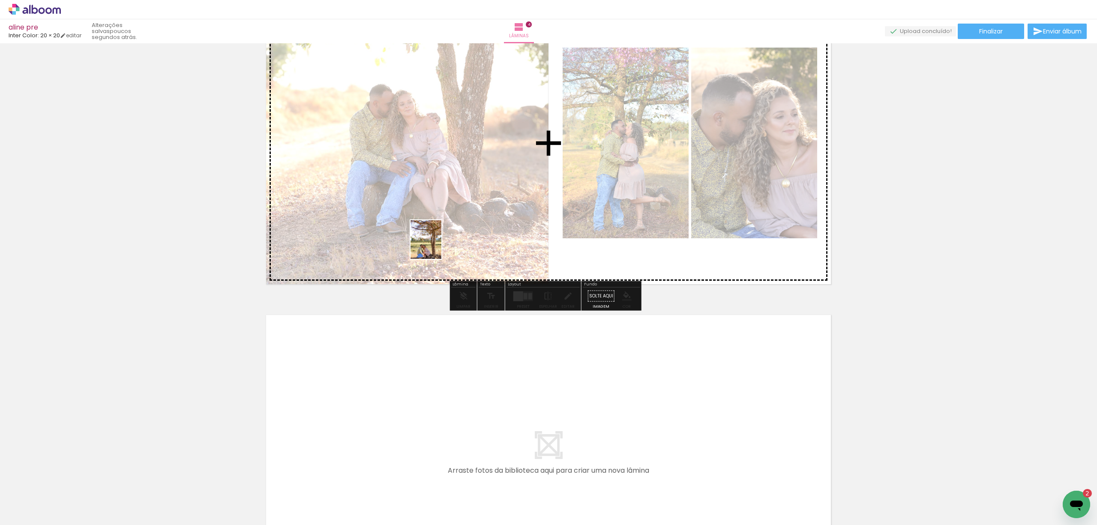
drag, startPoint x: 140, startPoint y: 507, endPoint x: 436, endPoint y: 246, distance: 395.0
click at [436, 246] on quentale-workspace at bounding box center [548, 262] width 1097 height 525
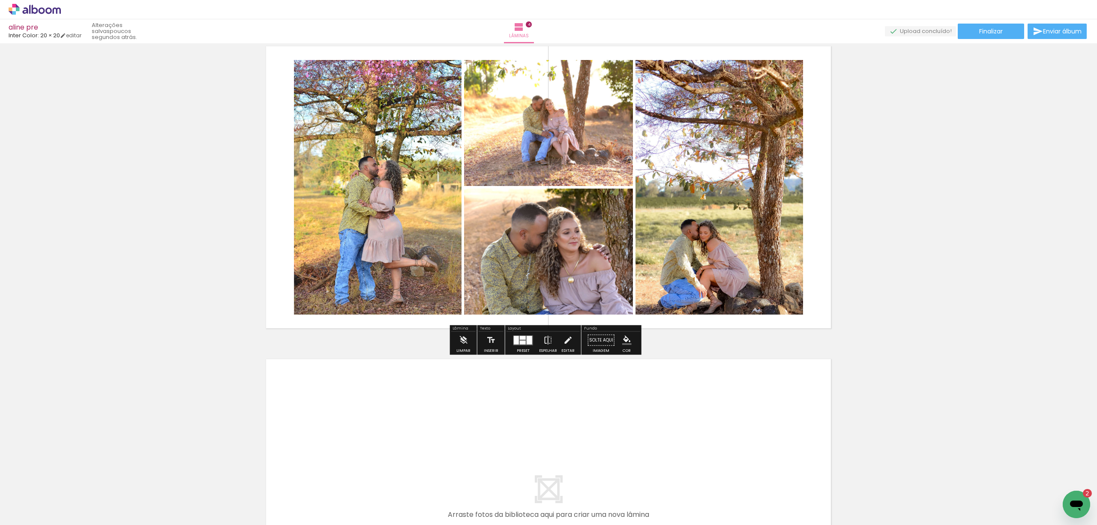
scroll to position [952, 0]
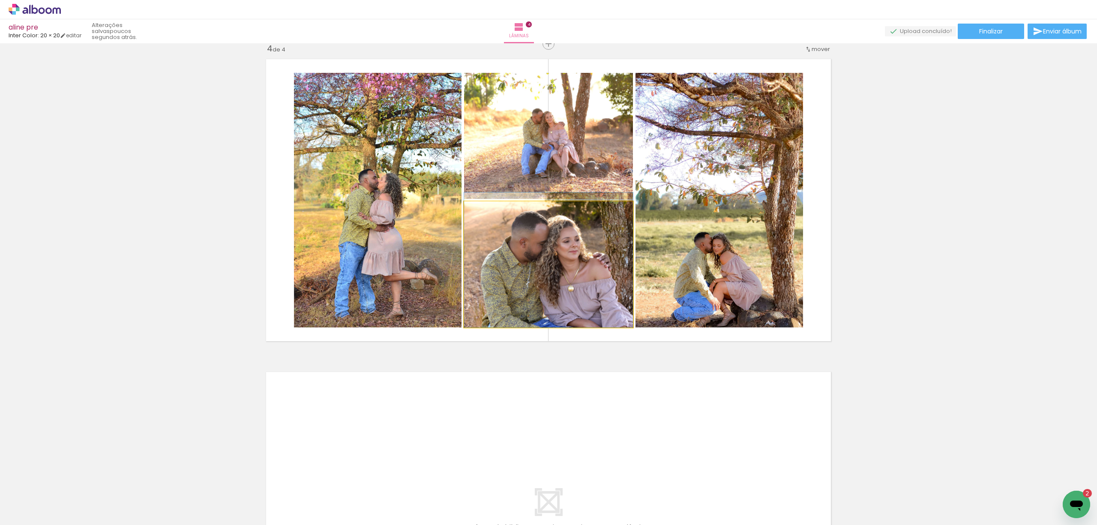
drag, startPoint x: 579, startPoint y: 242, endPoint x: 581, endPoint y: 227, distance: 14.7
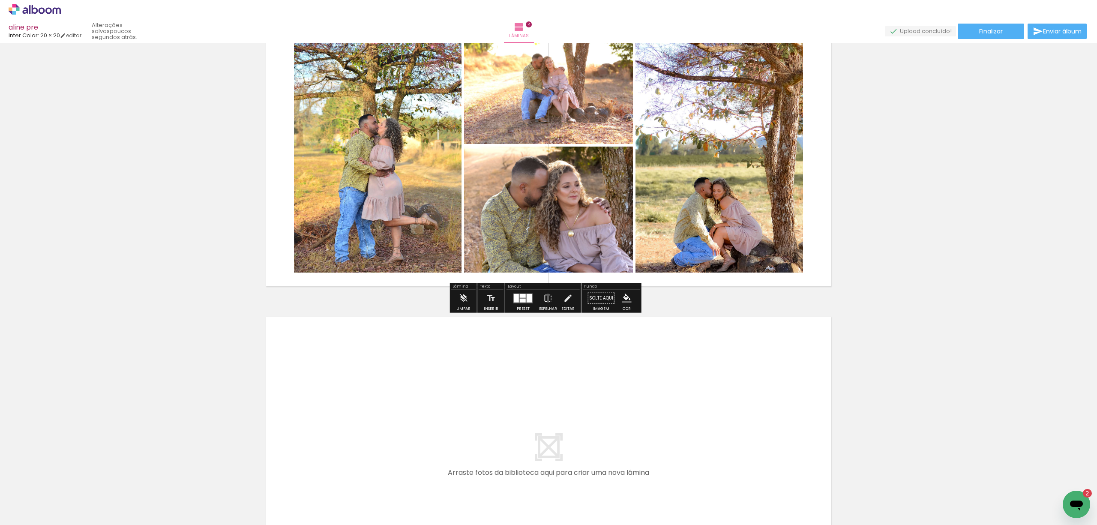
scroll to position [1009, 0]
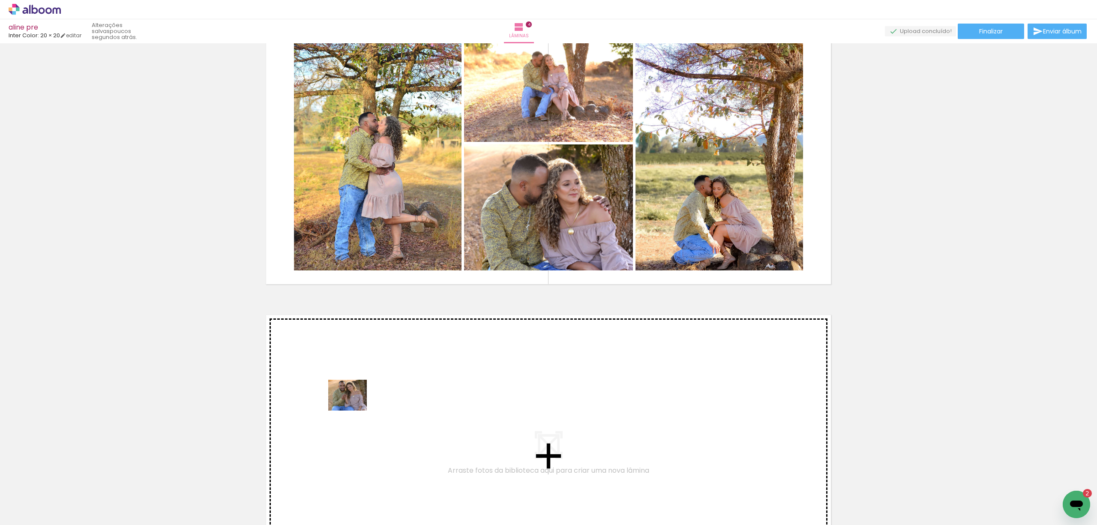
drag, startPoint x: 194, startPoint y: 504, endPoint x: 354, endPoint y: 405, distance: 188.2
click at [354, 405] on quentale-workspace at bounding box center [548, 262] width 1097 height 525
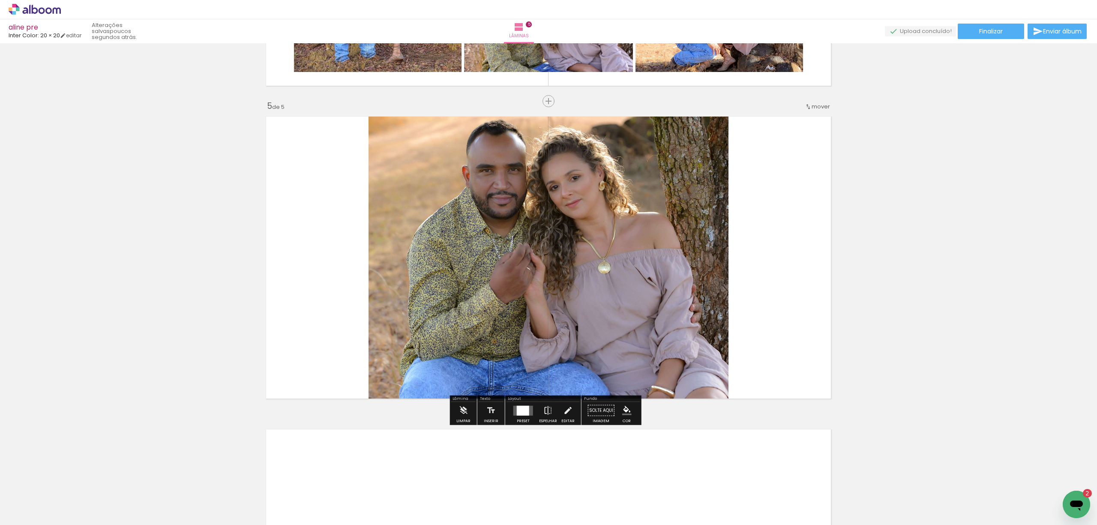
scroll to position [1208, 0]
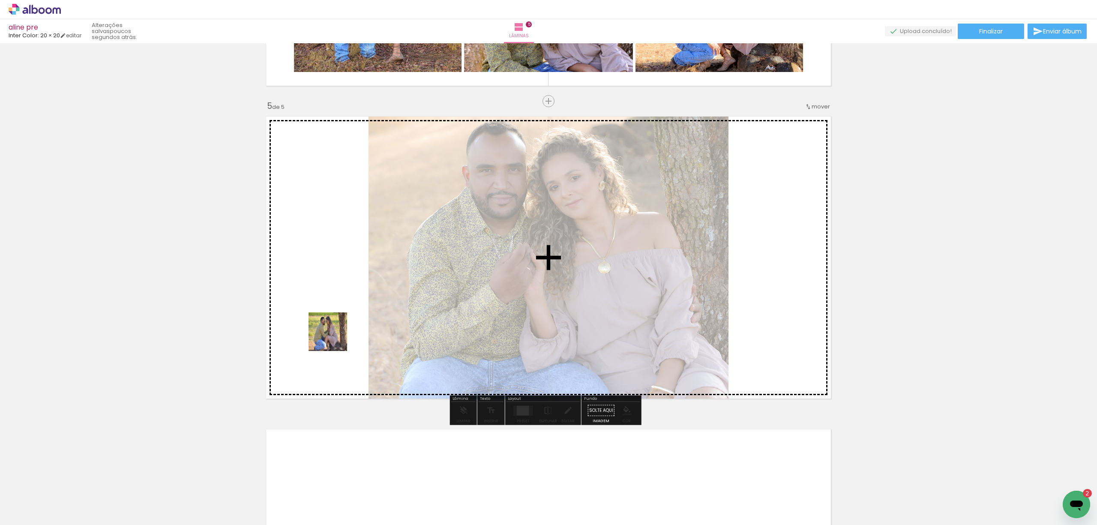
drag, startPoint x: 141, startPoint y: 499, endPoint x: 363, endPoint y: 326, distance: 282.2
click at [363, 326] on quentale-workspace at bounding box center [548, 262] width 1097 height 525
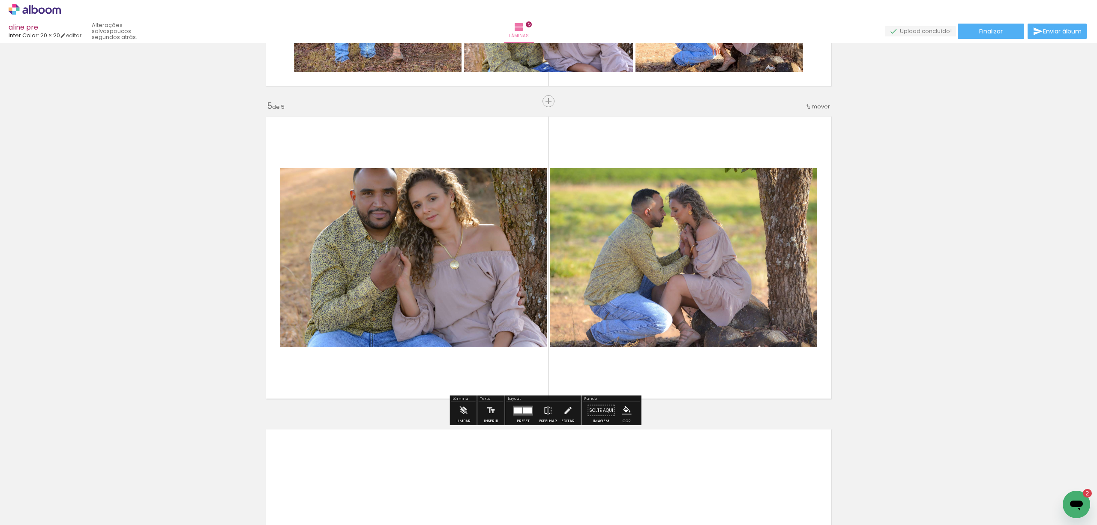
click at [527, 415] on div at bounding box center [523, 410] width 23 height 17
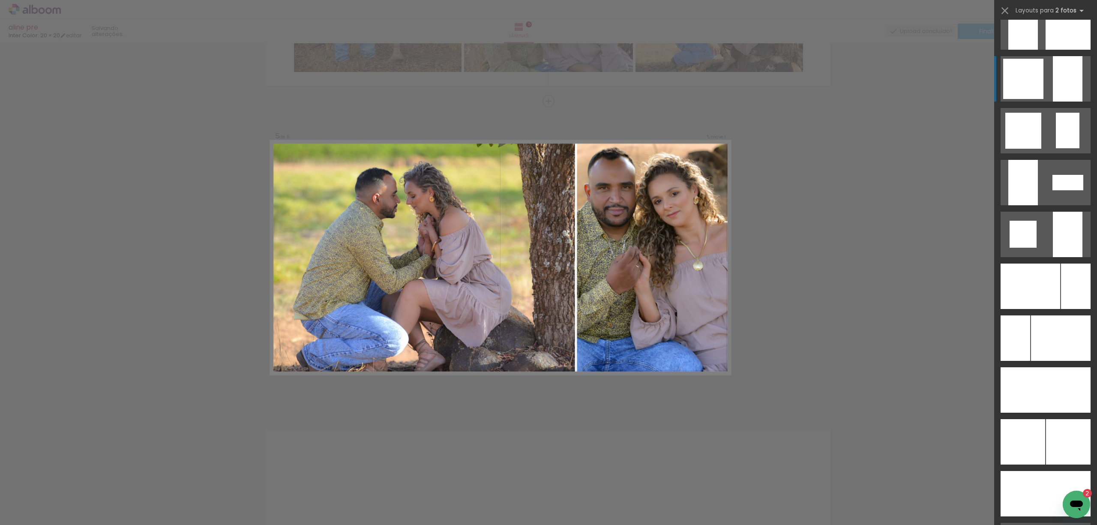
scroll to position [2800, 0]
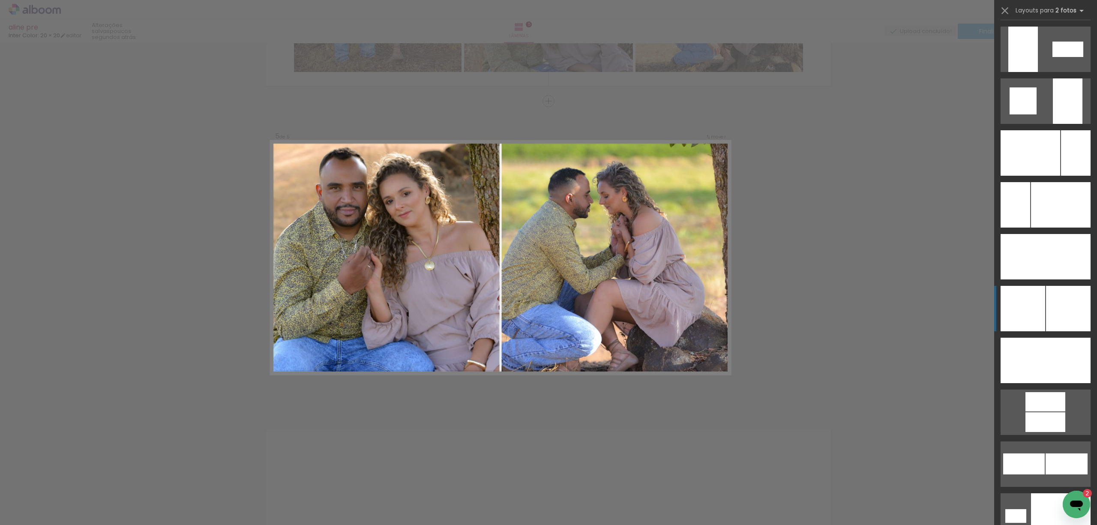
click at [1056, 124] on div at bounding box center [1068, 100] width 30 height 45
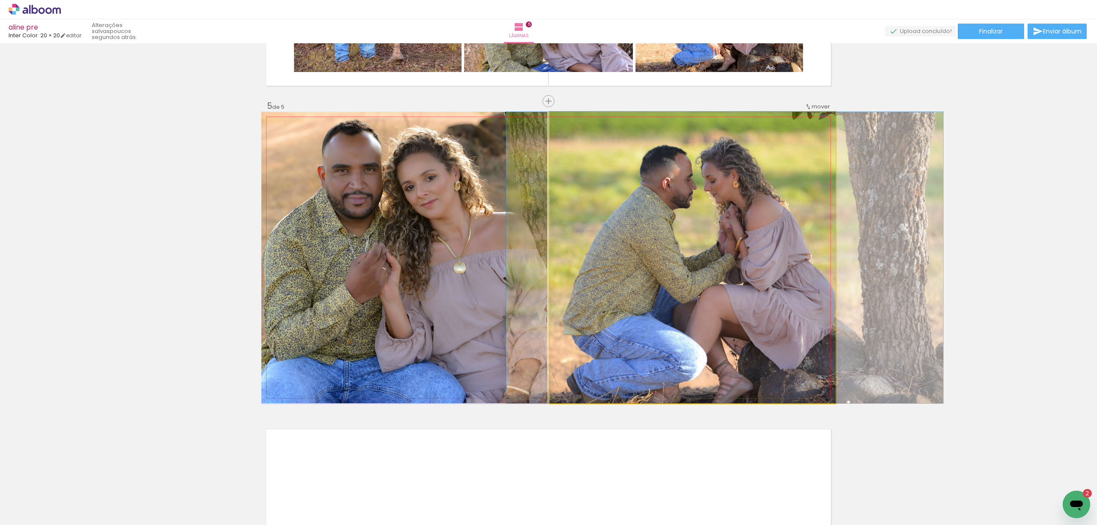
drag, startPoint x: 661, startPoint y: 291, endPoint x: 693, endPoint y: 291, distance: 31.7
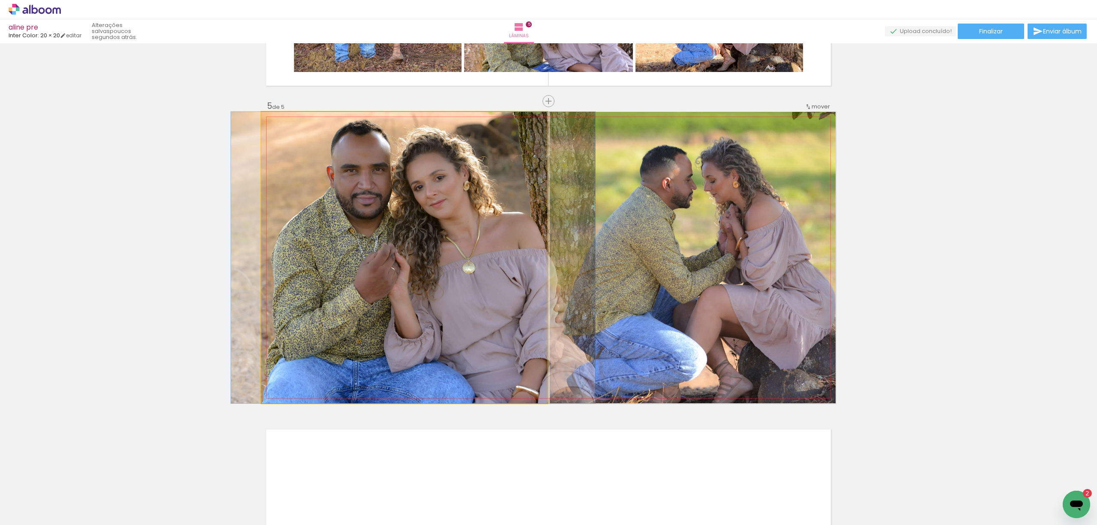
drag, startPoint x: 444, startPoint y: 288, endPoint x: 453, endPoint y: 288, distance: 9.0
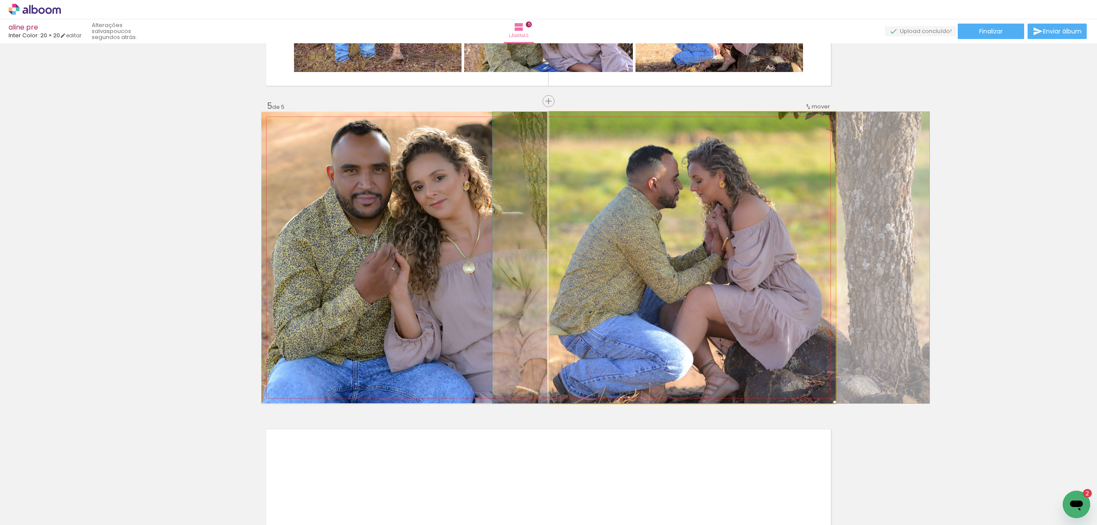
drag, startPoint x: 731, startPoint y: 321, endPoint x: 717, endPoint y: 323, distance: 13.8
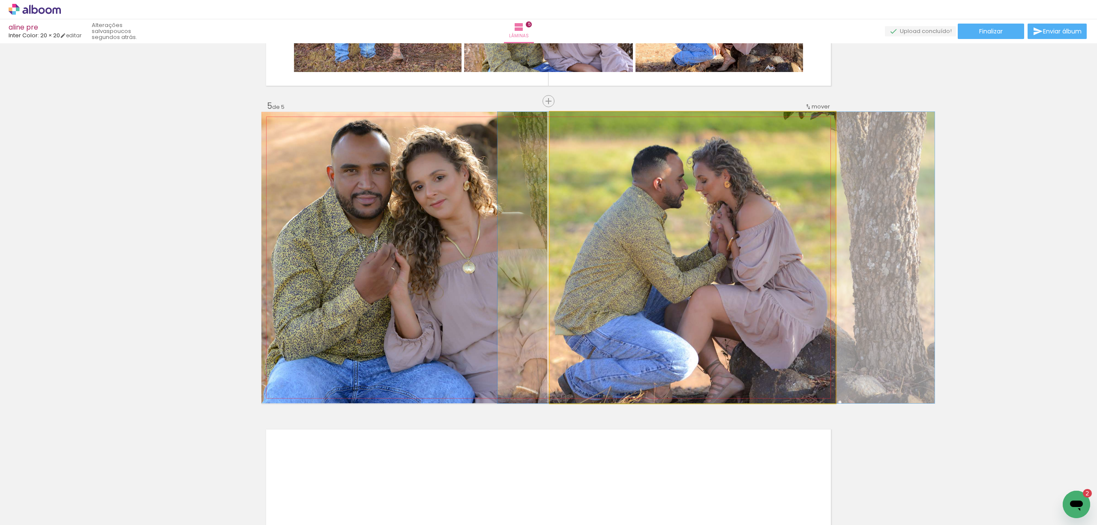
drag, startPoint x: 717, startPoint y: 323, endPoint x: 723, endPoint y: 324, distance: 5.2
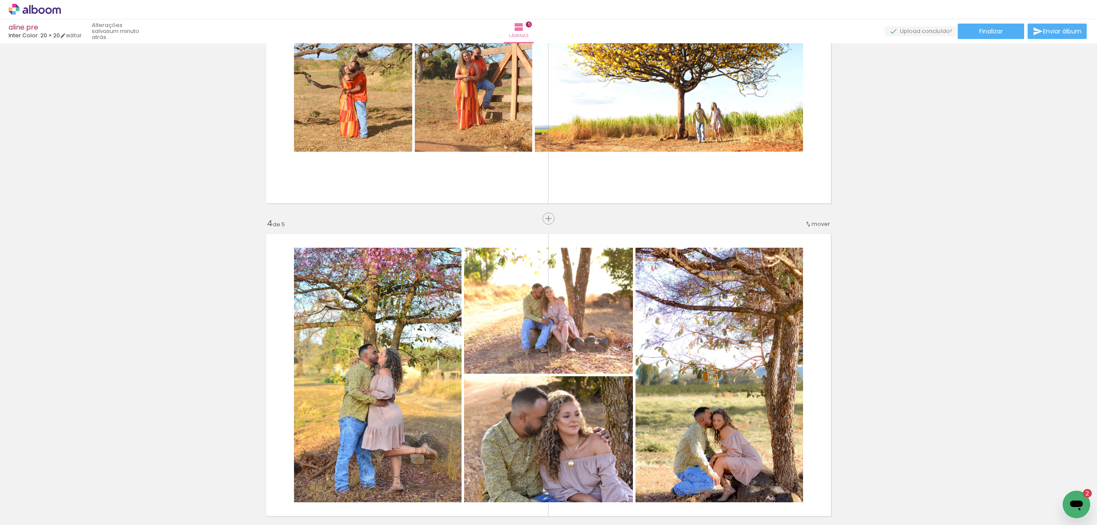
scroll to position [693, 0]
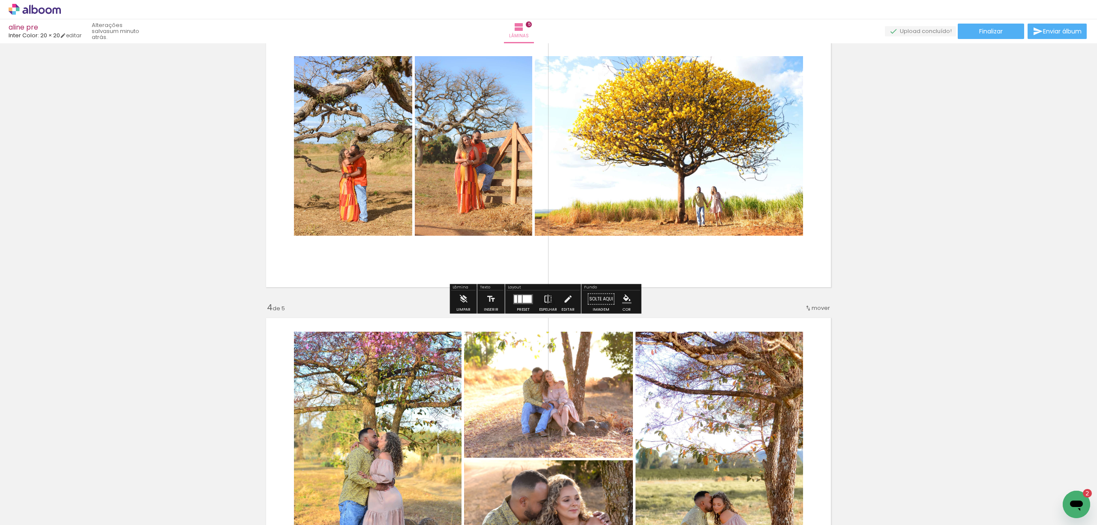
click at [525, 303] on quentale-layouter at bounding box center [523, 299] width 20 height 10
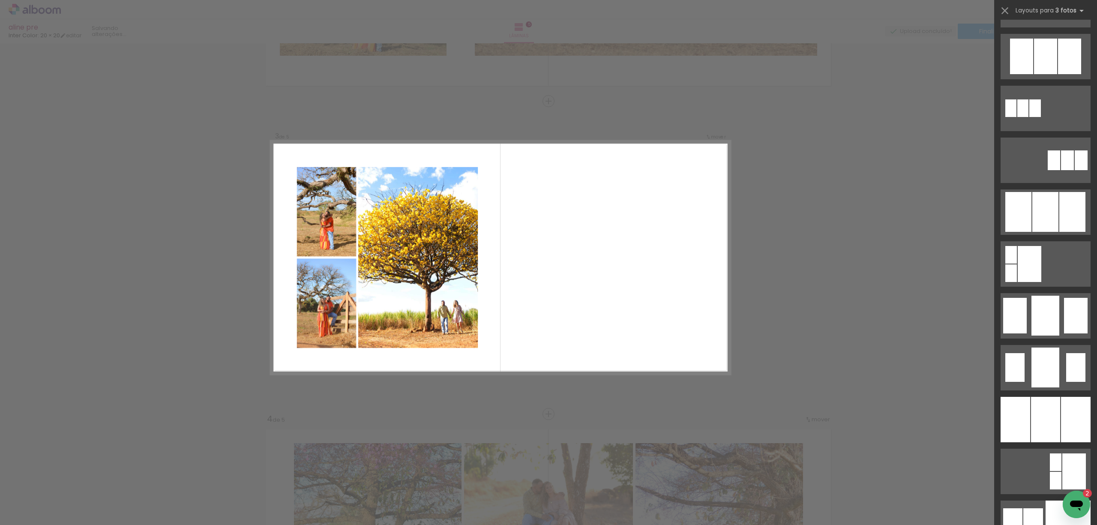
scroll to position [3543, 0]
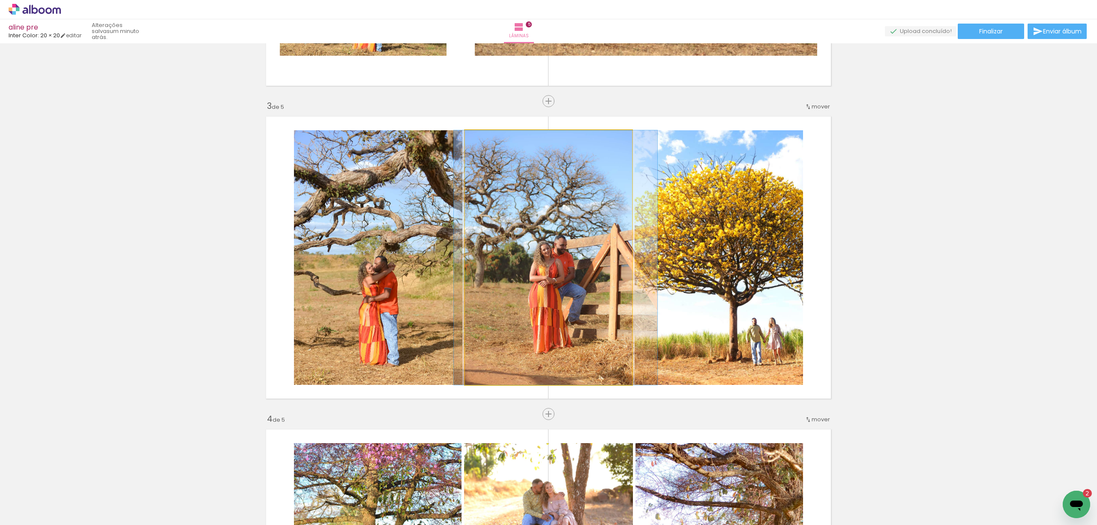
drag, startPoint x: 573, startPoint y: 308, endPoint x: 578, endPoint y: 308, distance: 5.1
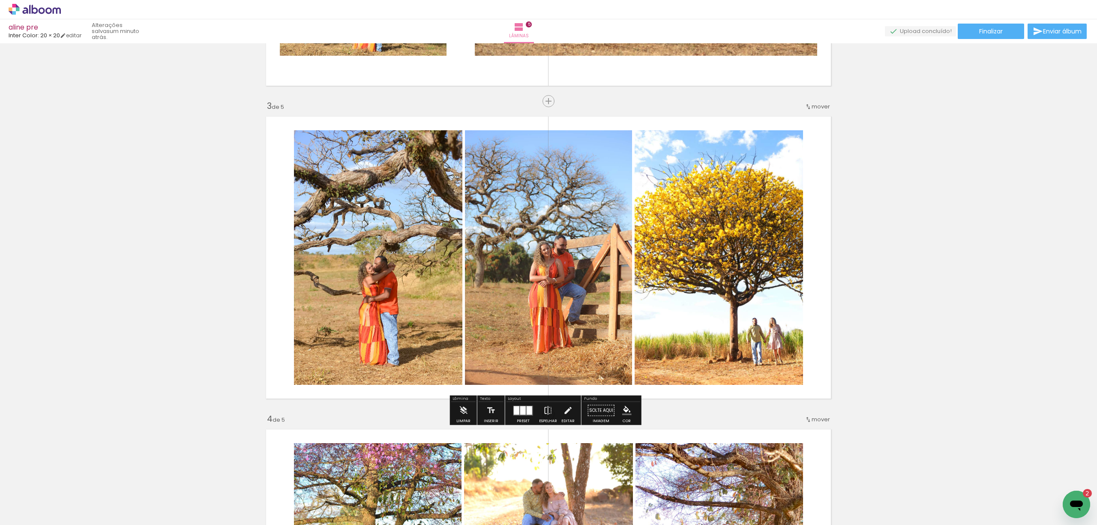
click at [523, 410] on div at bounding box center [523, 410] width 6 height 9
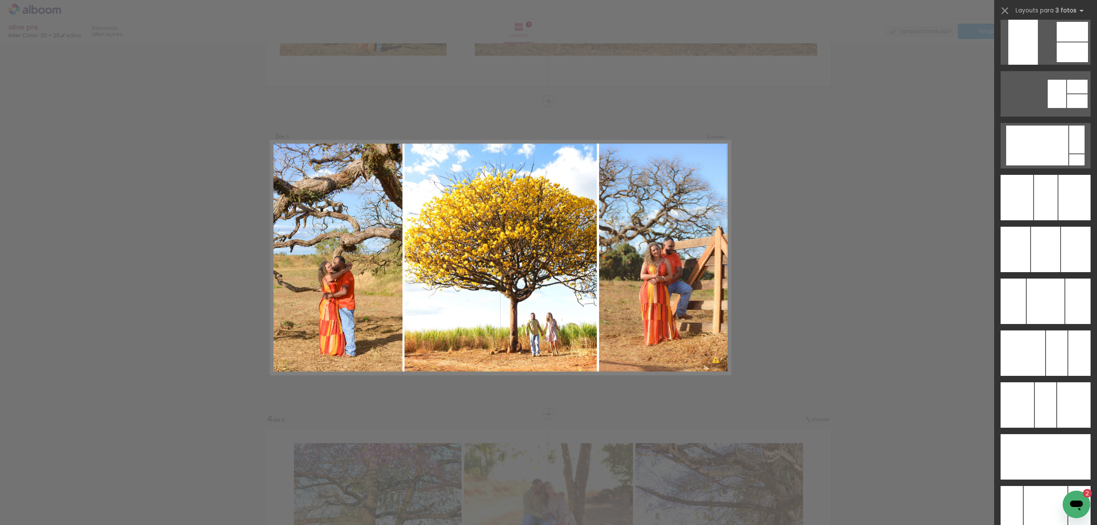
scroll to position [5453, 0]
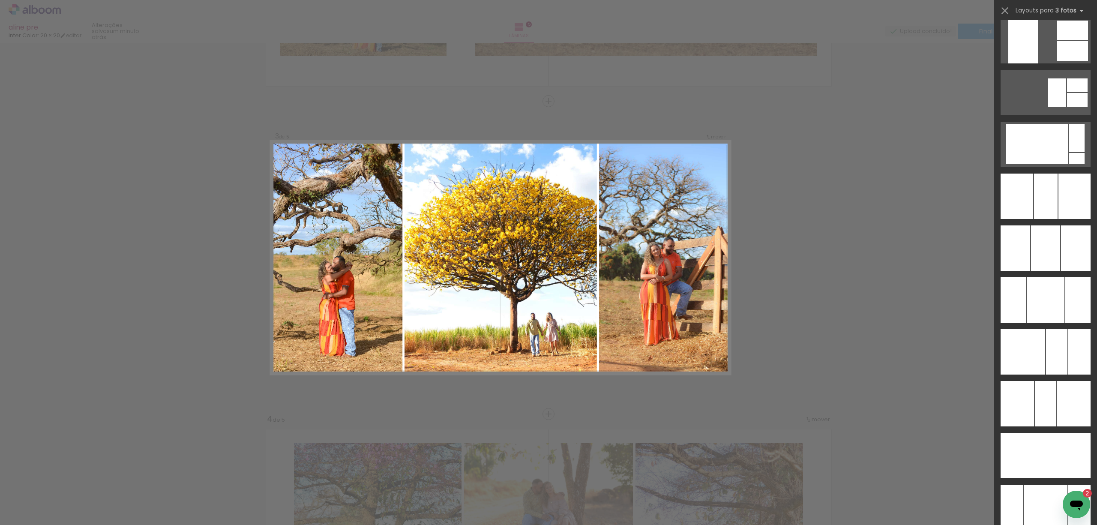
click at [1071, 271] on div at bounding box center [1076, 247] width 30 height 45
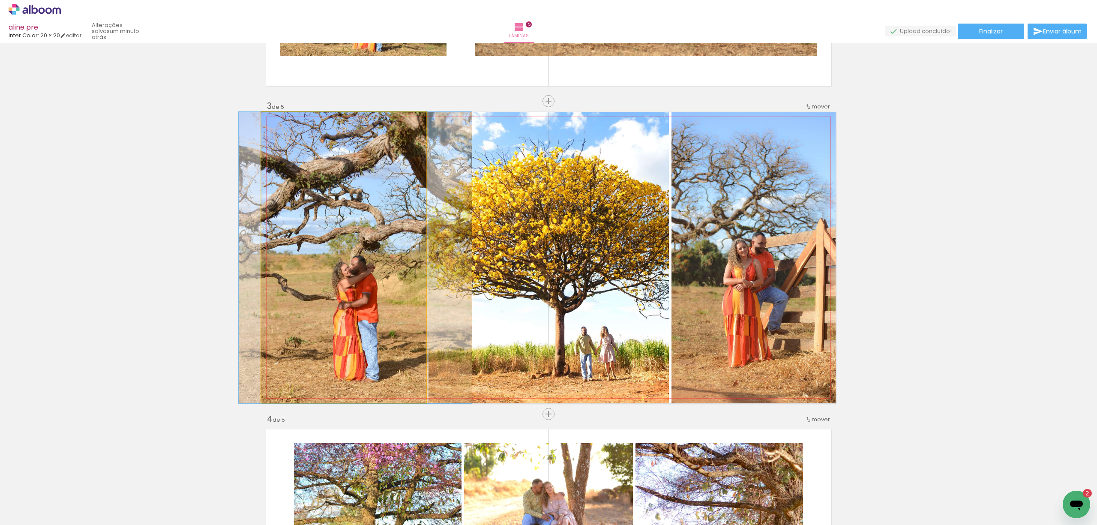
drag, startPoint x: 373, startPoint y: 306, endPoint x: 384, endPoint y: 306, distance: 11.6
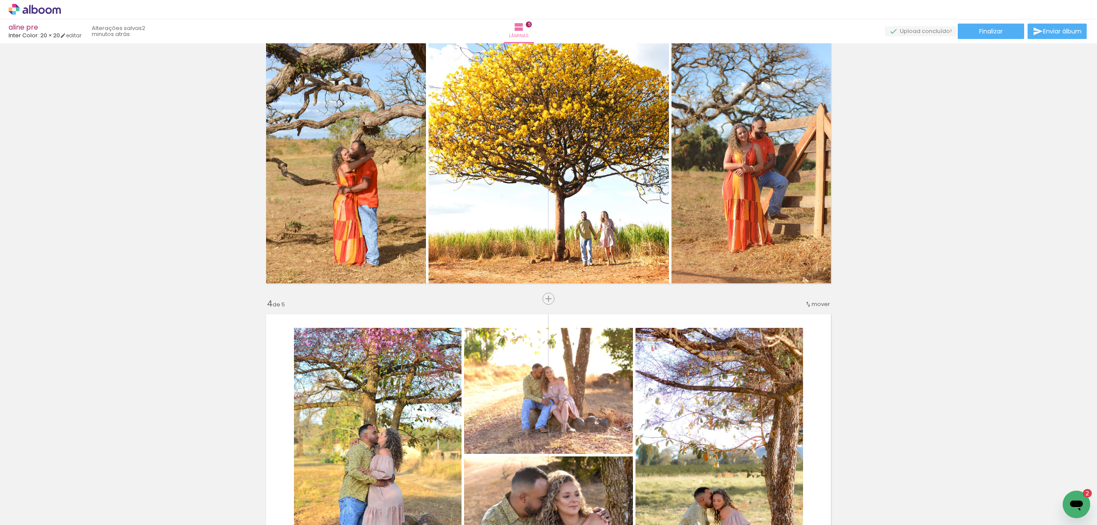
scroll to position [682, 0]
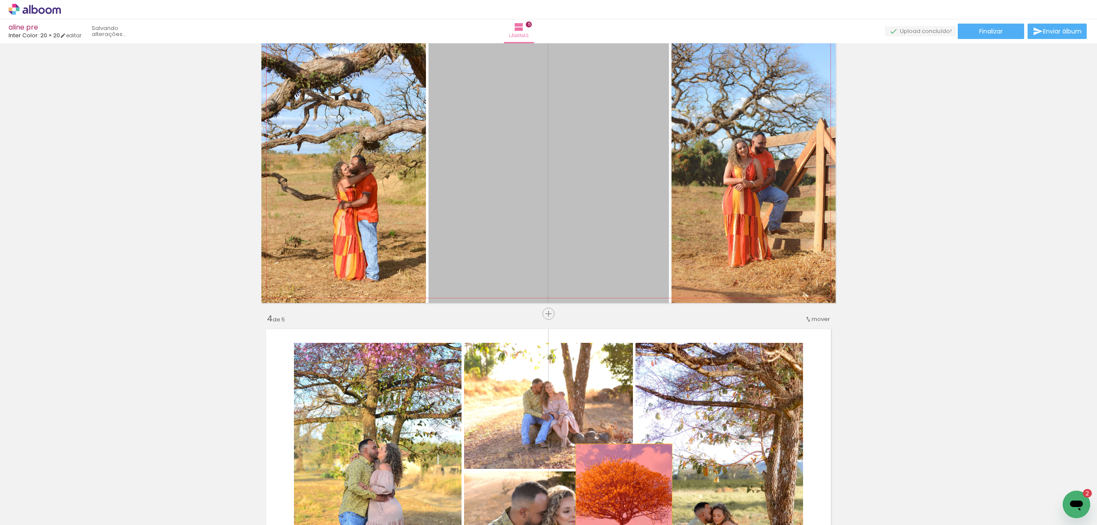
drag, startPoint x: 584, startPoint y: 181, endPoint x: 621, endPoint y: 501, distance: 321.9
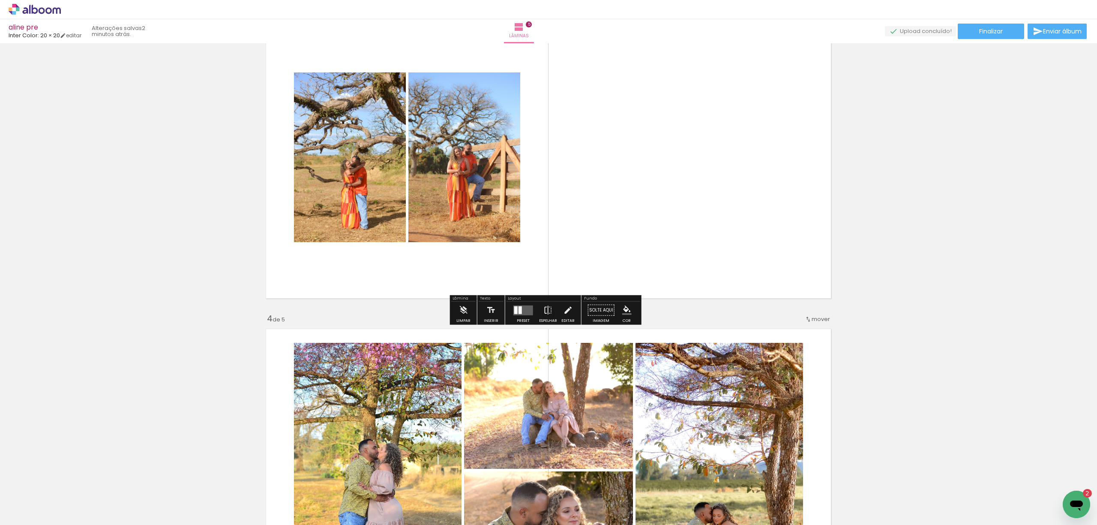
click at [519, 312] on div at bounding box center [520, 310] width 3 height 8
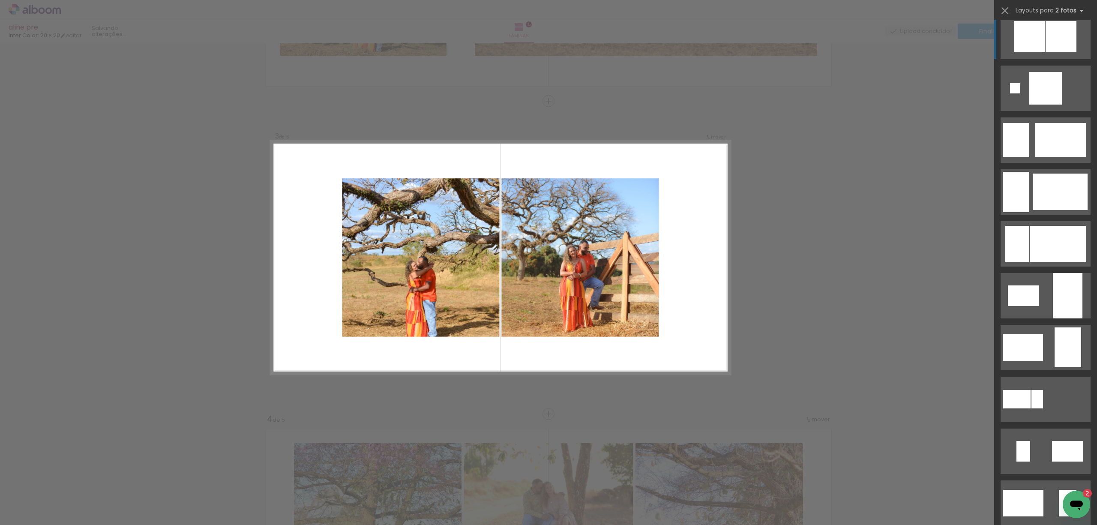
scroll to position [1086, 0]
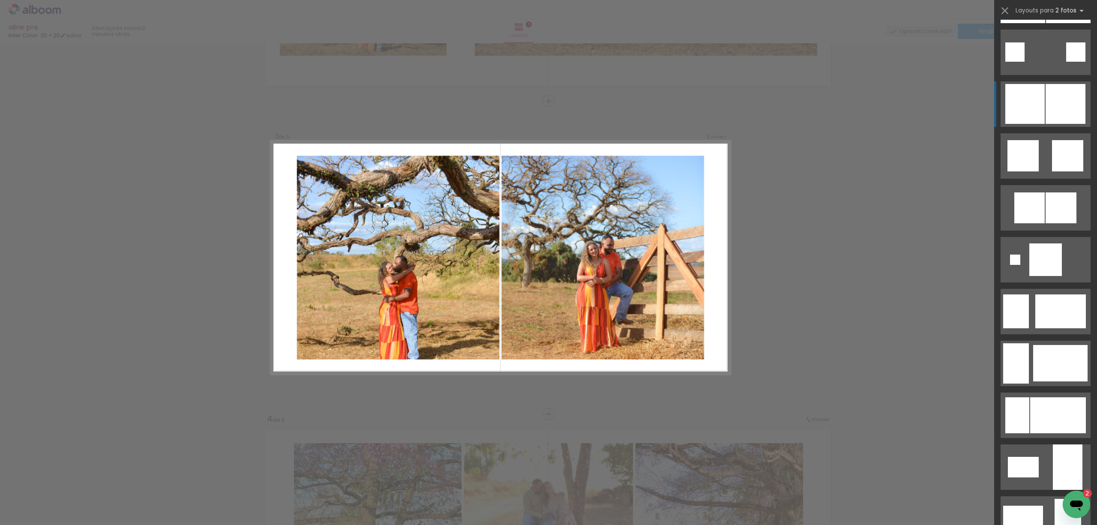
click at [1058, 397] on div at bounding box center [1058, 415] width 56 height 36
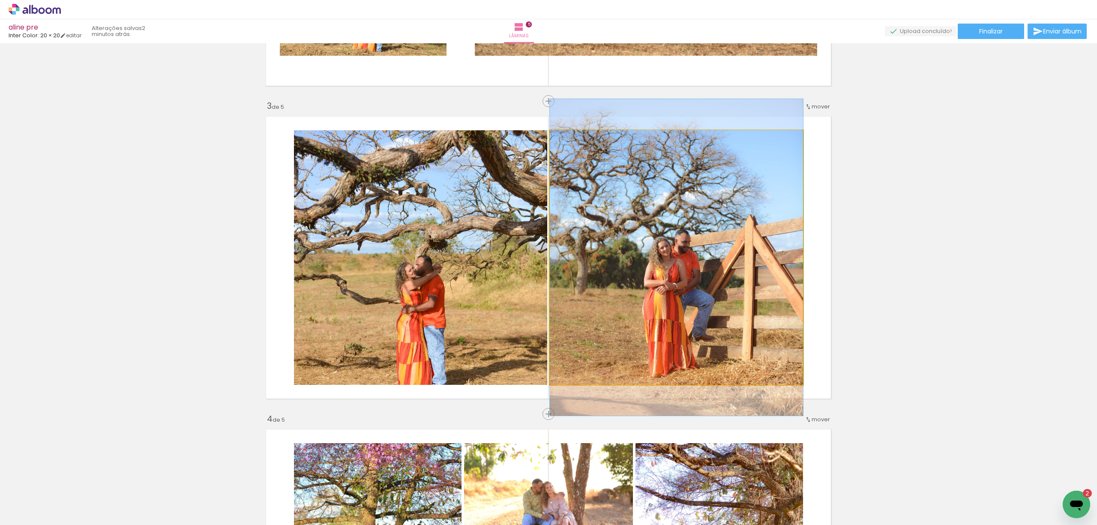
drag, startPoint x: 705, startPoint y: 279, endPoint x: 714, endPoint y: 279, distance: 9.0
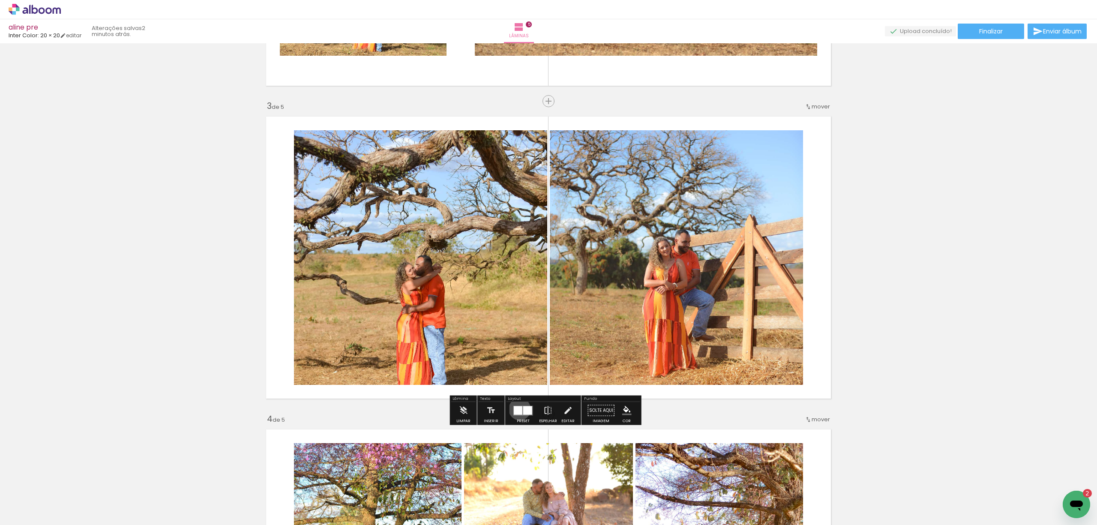
click at [518, 409] on div at bounding box center [518, 410] width 9 height 9
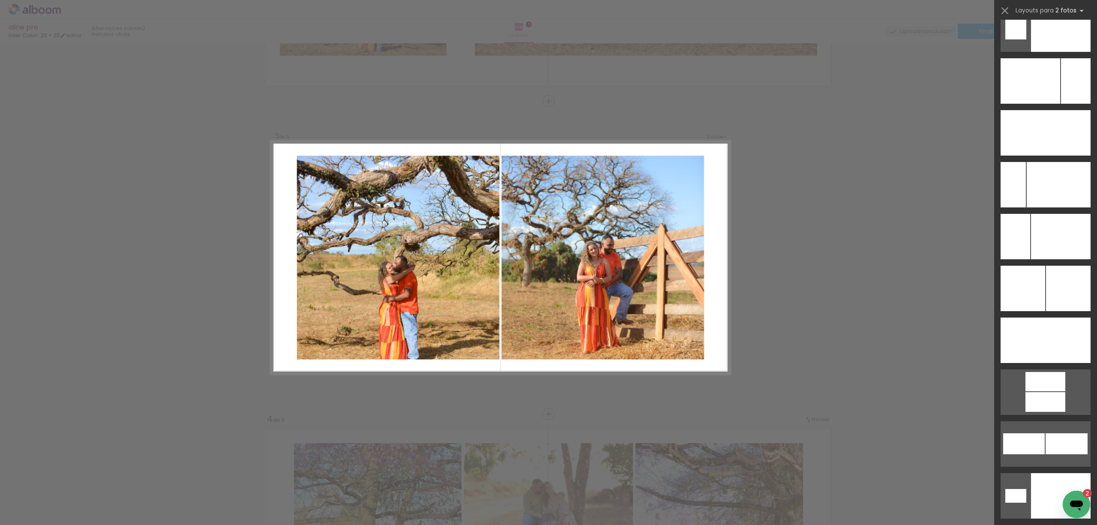
scroll to position [3759, 0]
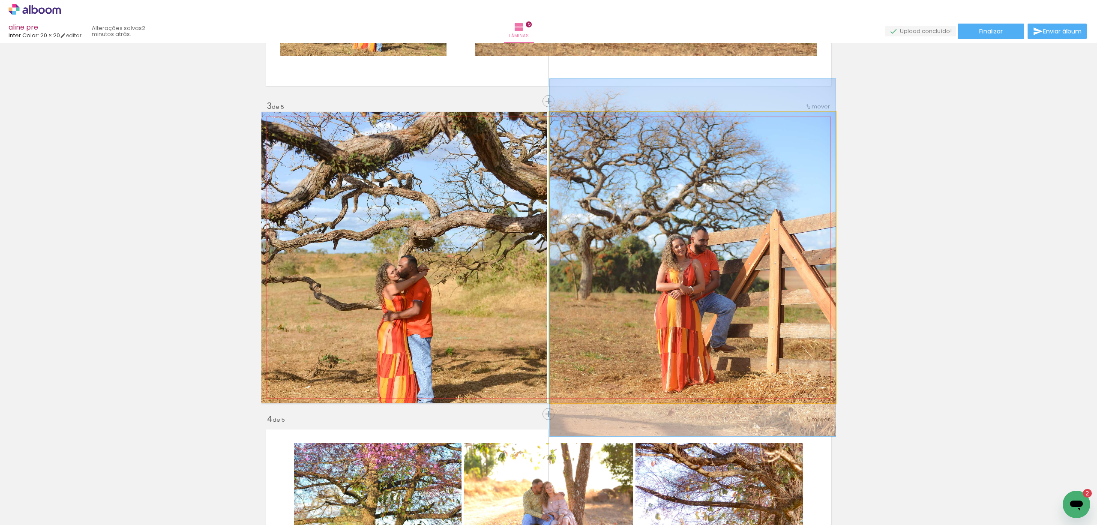
drag, startPoint x: 705, startPoint y: 276, endPoint x: 718, endPoint y: 276, distance: 12.4
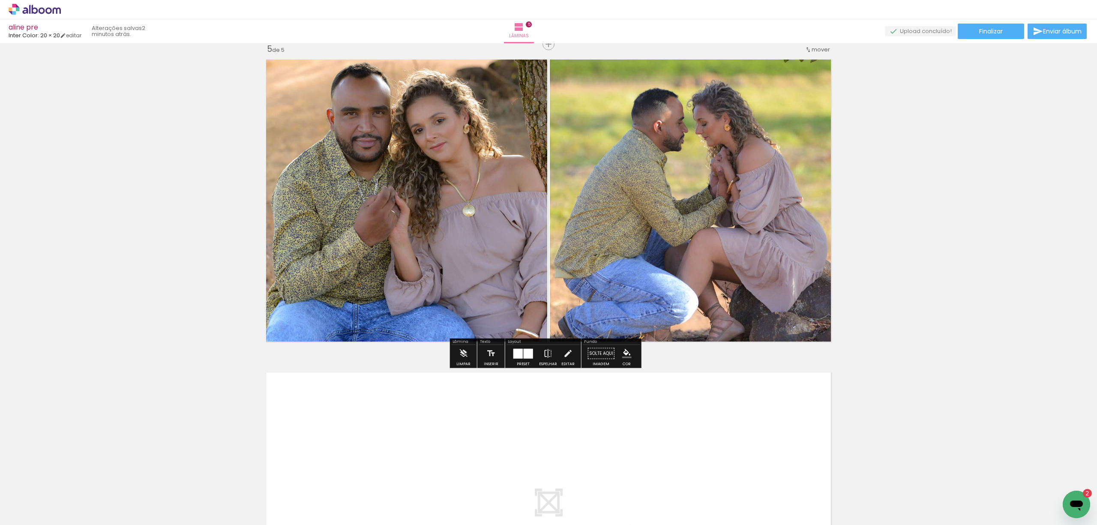
scroll to position [1268, 0]
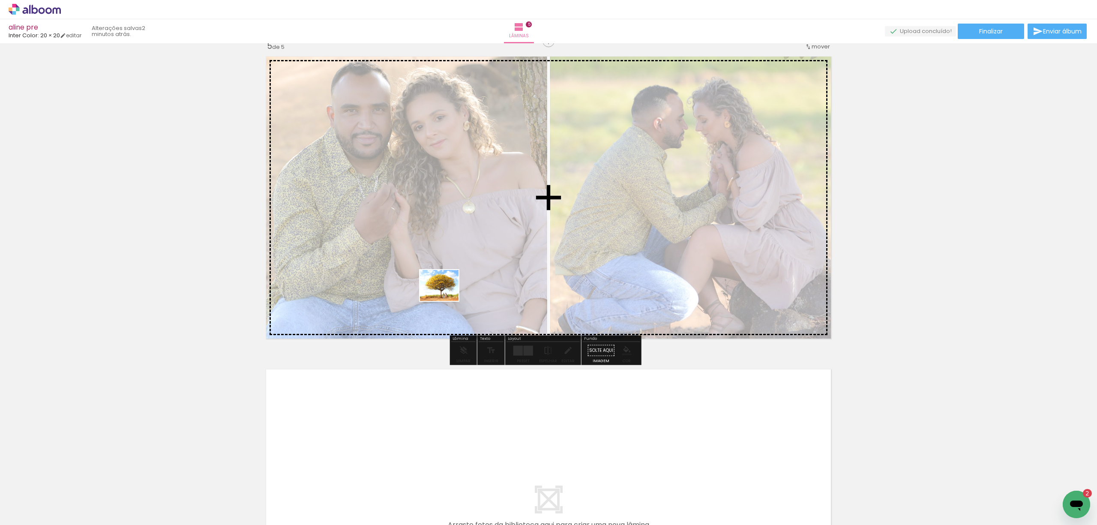
drag, startPoint x: 142, startPoint y: 502, endPoint x: 465, endPoint y: 284, distance: 390.1
click at [465, 284] on quentale-workspace at bounding box center [548, 262] width 1097 height 525
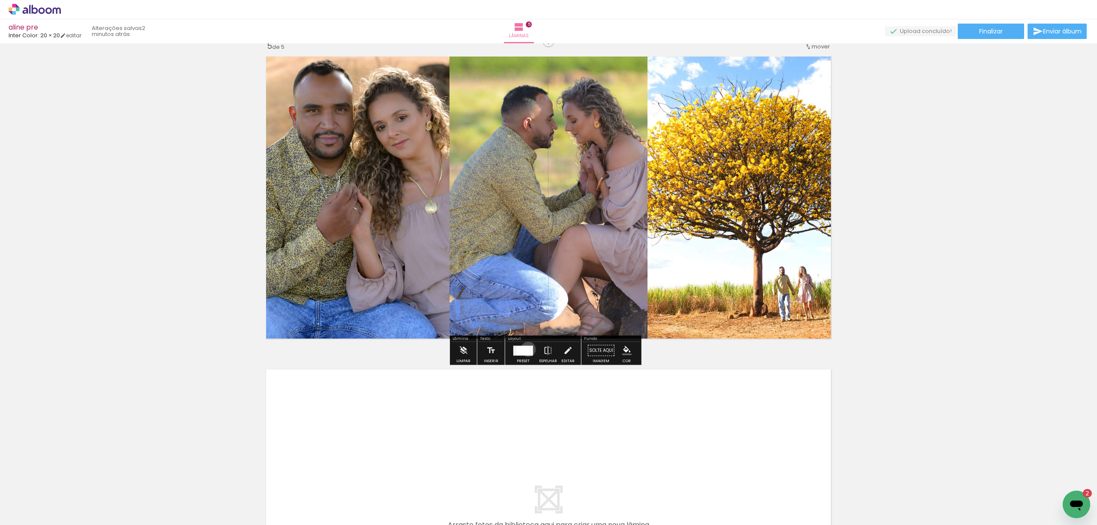
click at [526, 349] on div at bounding box center [523, 350] width 15 height 10
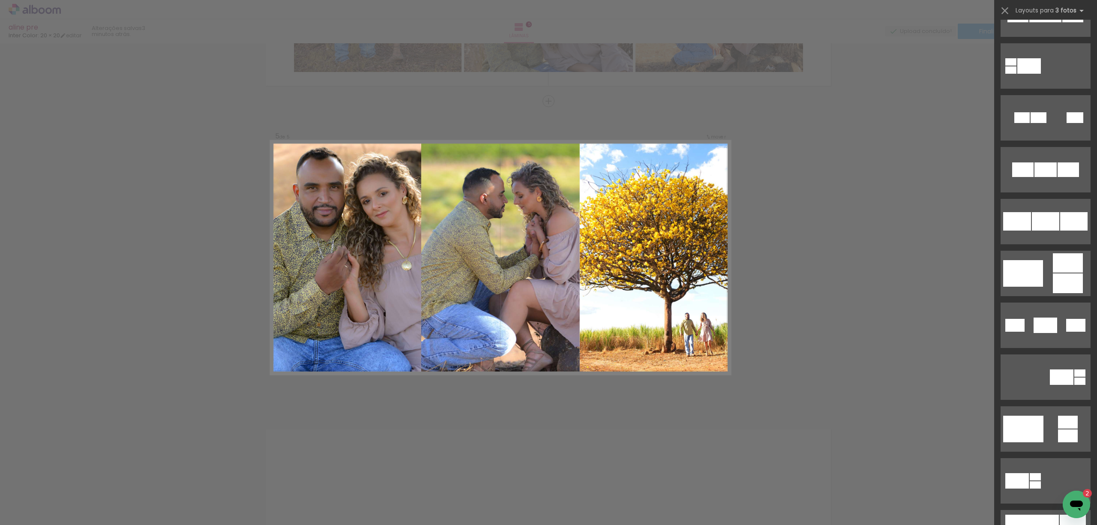
scroll to position [0, 0]
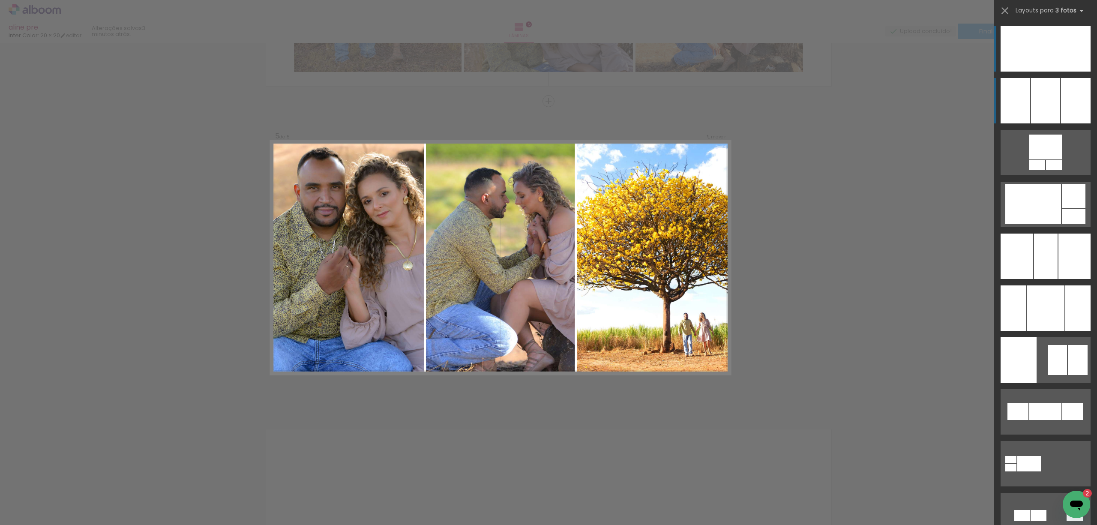
click at [1049, 102] on div at bounding box center [1045, 100] width 29 height 45
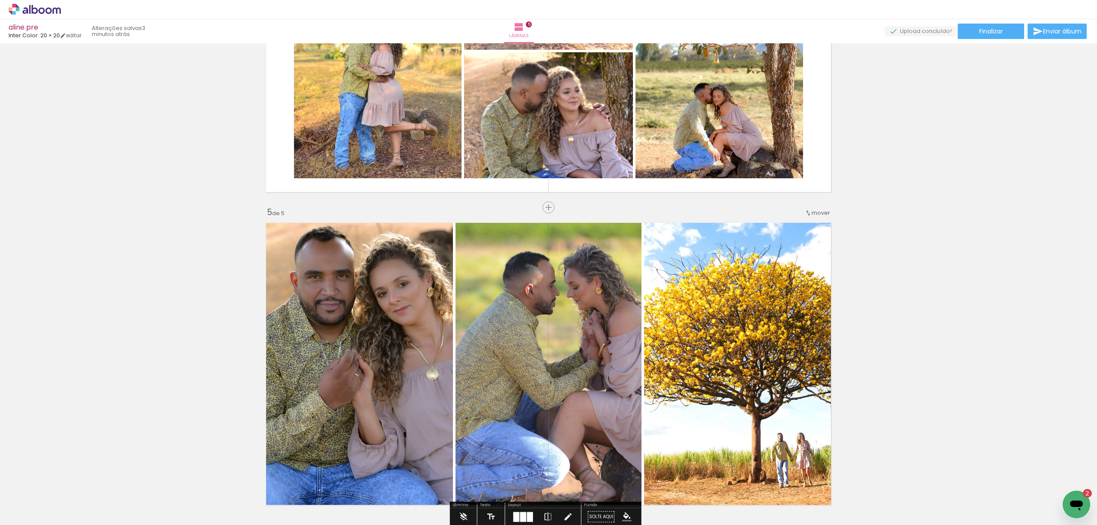
scroll to position [1151, 0]
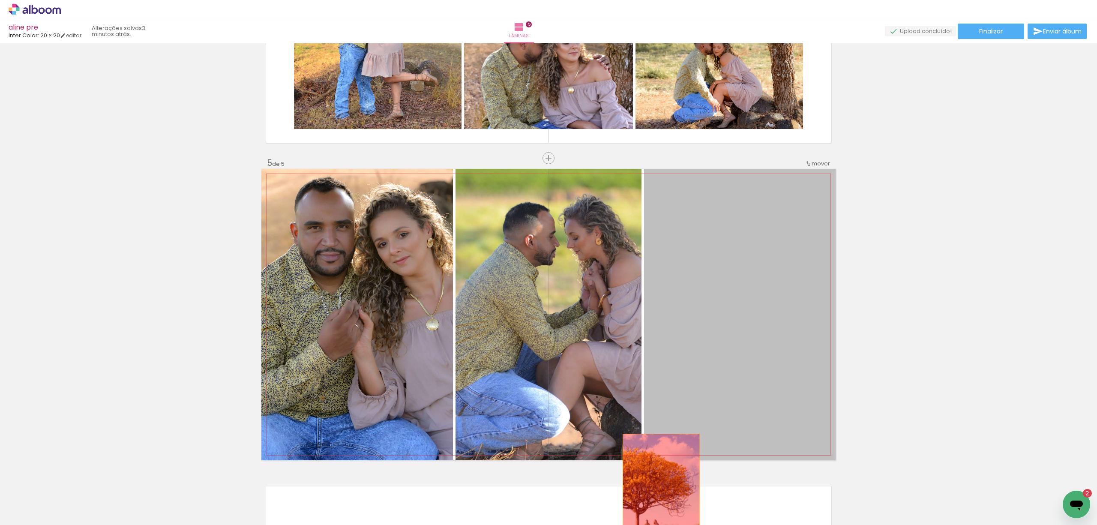
drag, startPoint x: 738, startPoint y: 281, endPoint x: 657, endPoint y: 492, distance: 225.9
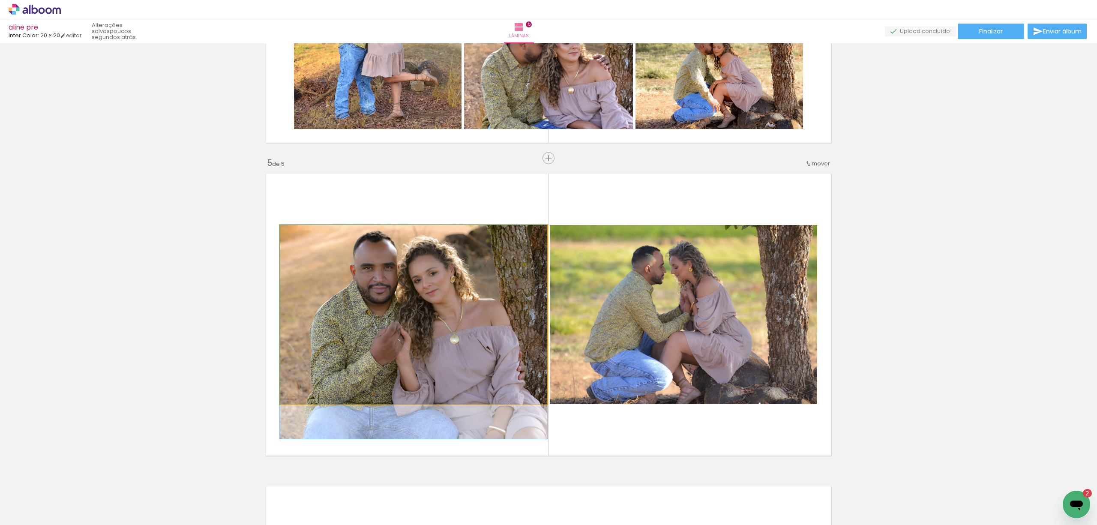
drag, startPoint x: 447, startPoint y: 295, endPoint x: 571, endPoint y: 292, distance: 124.8
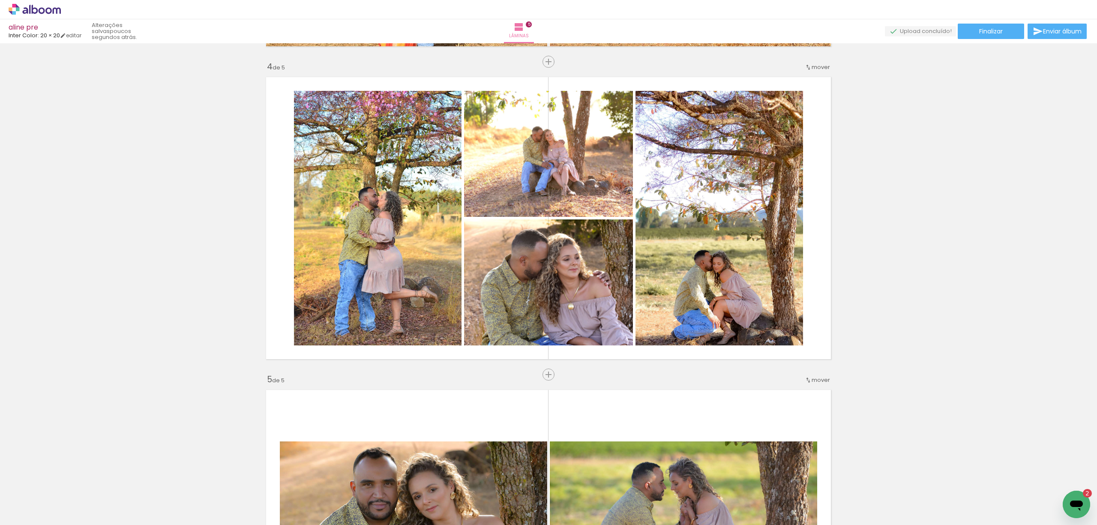
scroll to position [922, 0]
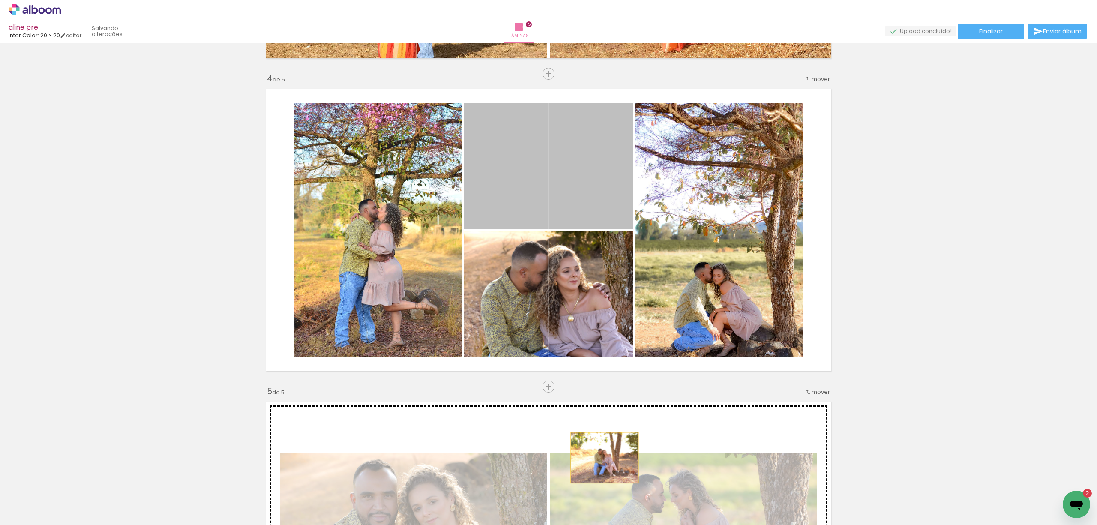
drag, startPoint x: 576, startPoint y: 288, endPoint x: 600, endPoint y: 458, distance: 171.8
click at [600, 458] on div "Inserir lâmina 1 de 5 Inserir lâmina 2 de 5 Inserir lâmina 3 de 5 Inserir lâmin…" at bounding box center [548, 63] width 1097 height 1878
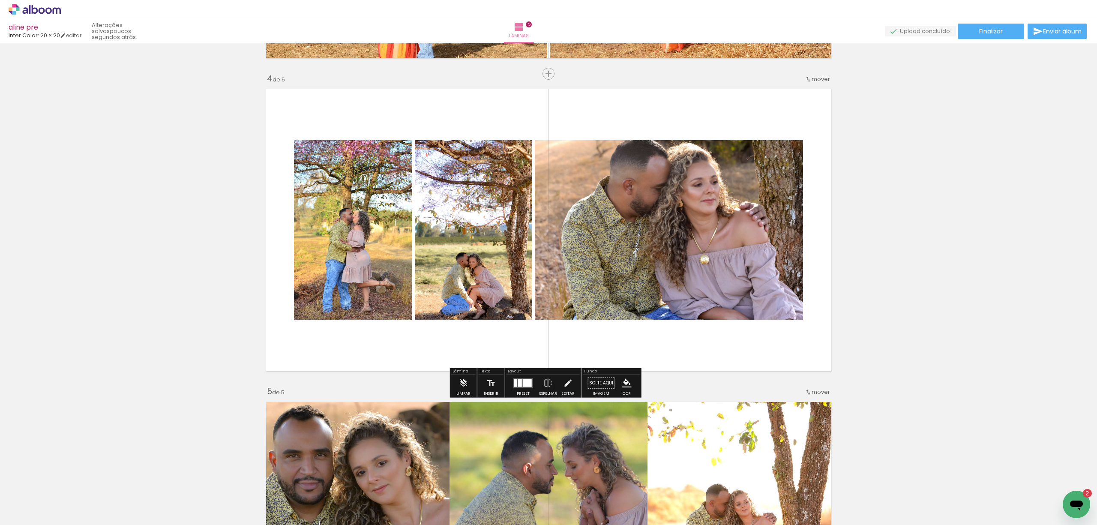
click at [523, 380] on div at bounding box center [527, 383] width 9 height 8
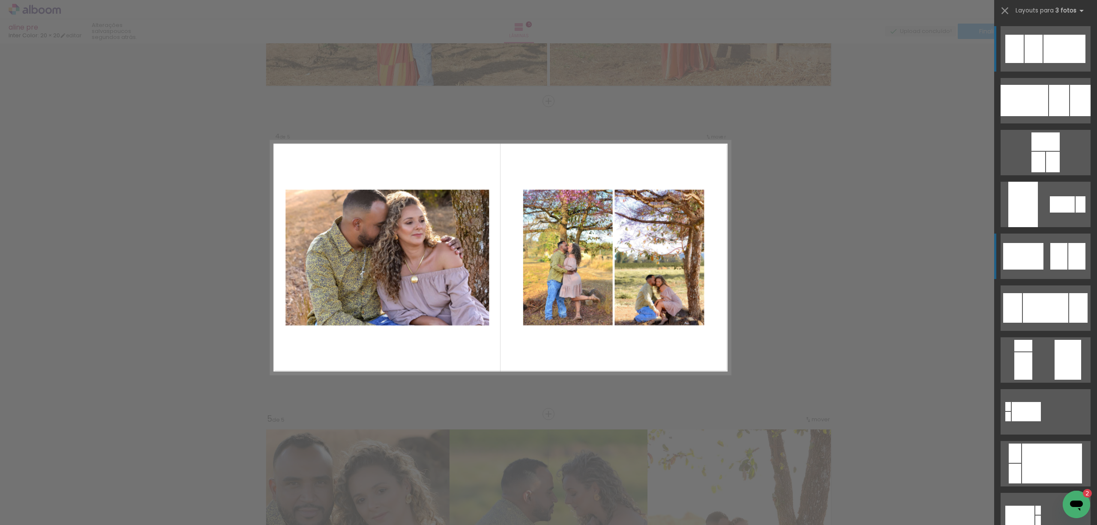
scroll to position [104, 0]
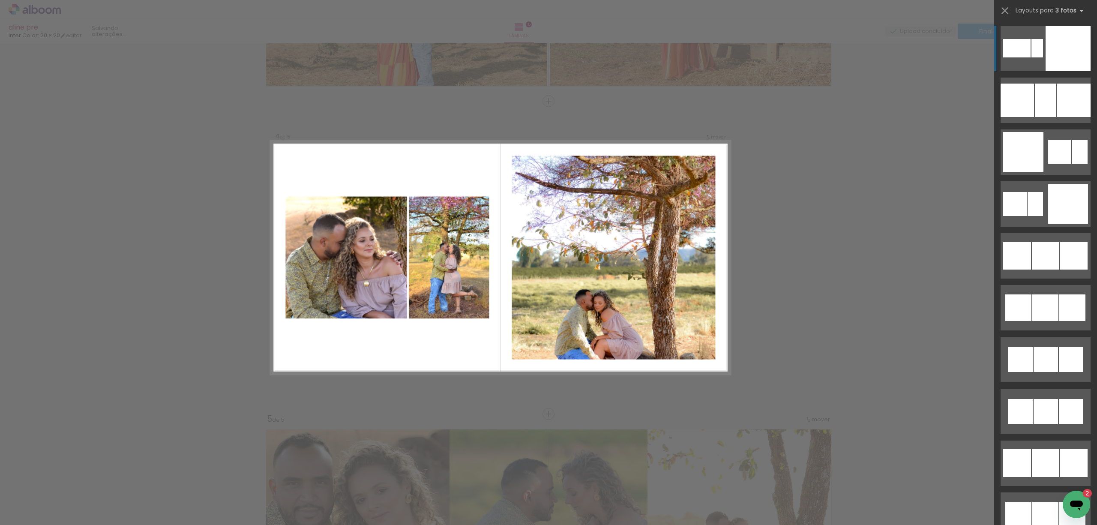
scroll to position [2343, 0]
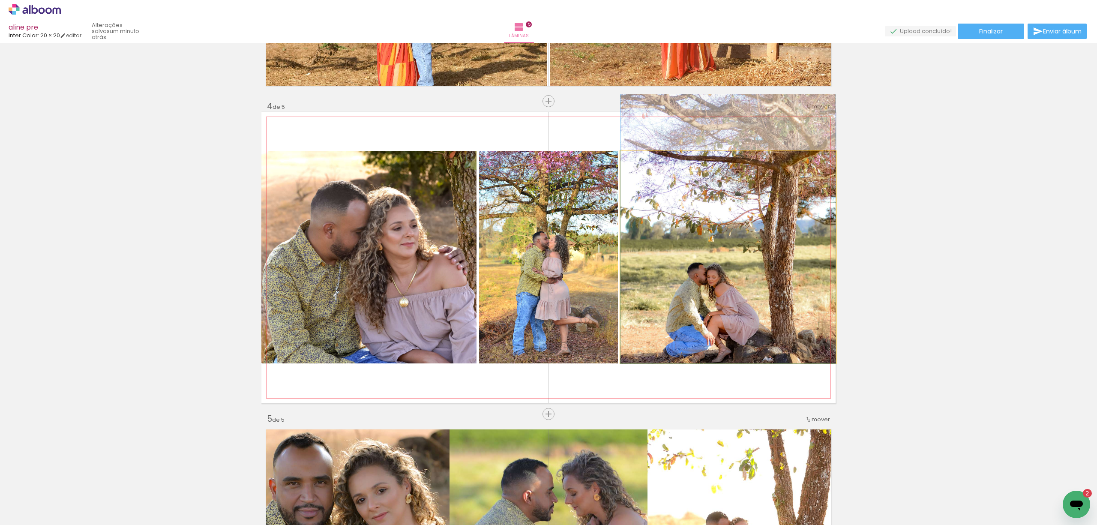
drag, startPoint x: 696, startPoint y: 308, endPoint x: 728, endPoint y: 281, distance: 41.6
drag, startPoint x: 736, startPoint y: 291, endPoint x: 740, endPoint y: 266, distance: 26.0
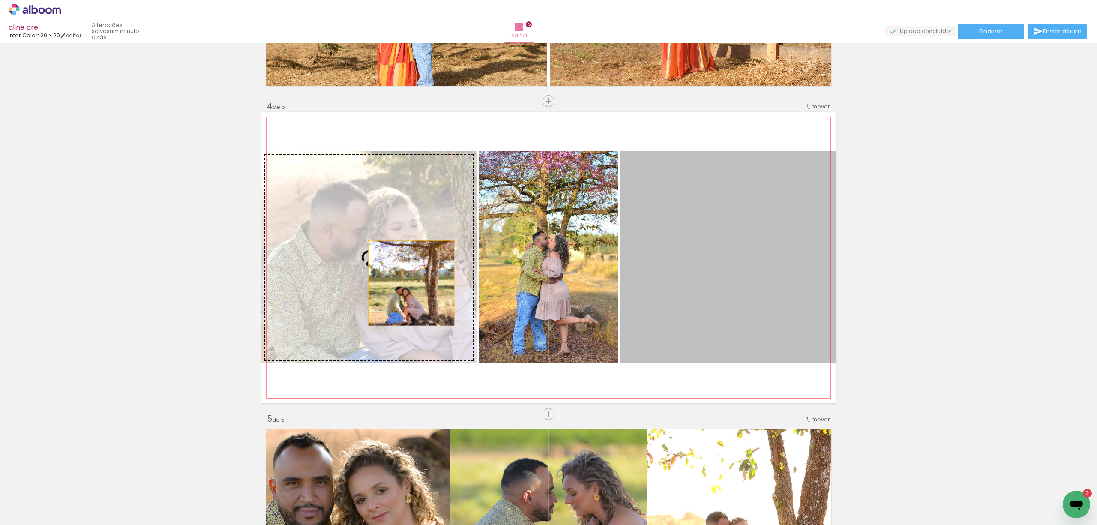
drag, startPoint x: 729, startPoint y: 279, endPoint x: 382, endPoint y: 283, distance: 347.6
click at [0, 0] on slot at bounding box center [0, 0] width 0 height 0
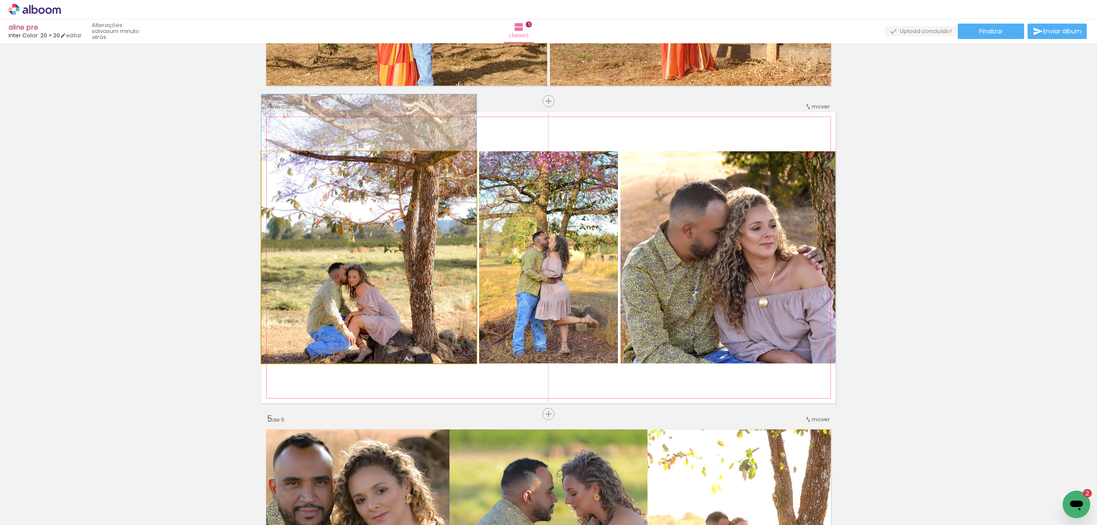
drag, startPoint x: 405, startPoint y: 283, endPoint x: 413, endPoint y: 250, distance: 33.5
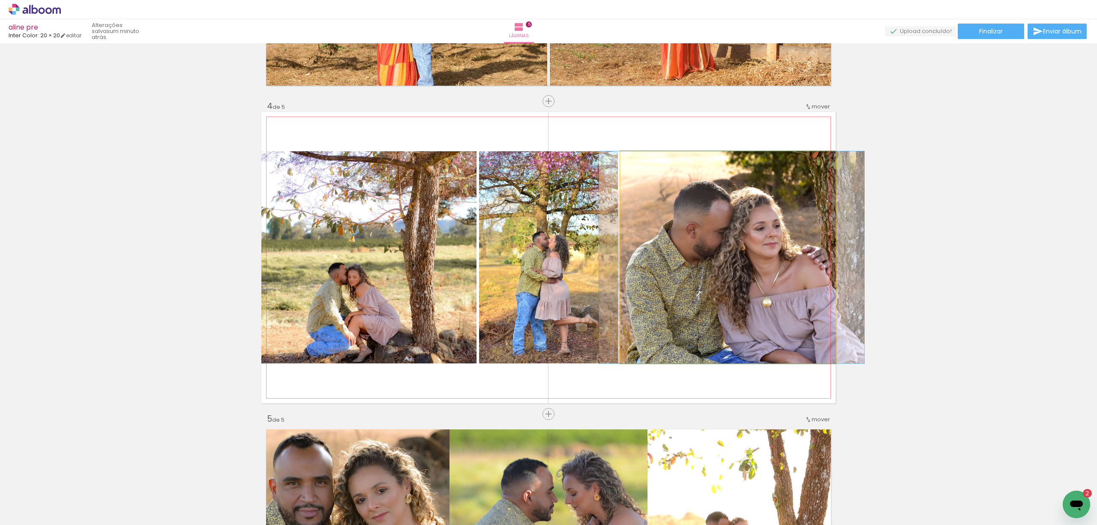
drag, startPoint x: 744, startPoint y: 263, endPoint x: 749, endPoint y: 245, distance: 18.5
click at [749, 245] on quentale-photo at bounding box center [728, 257] width 215 height 212
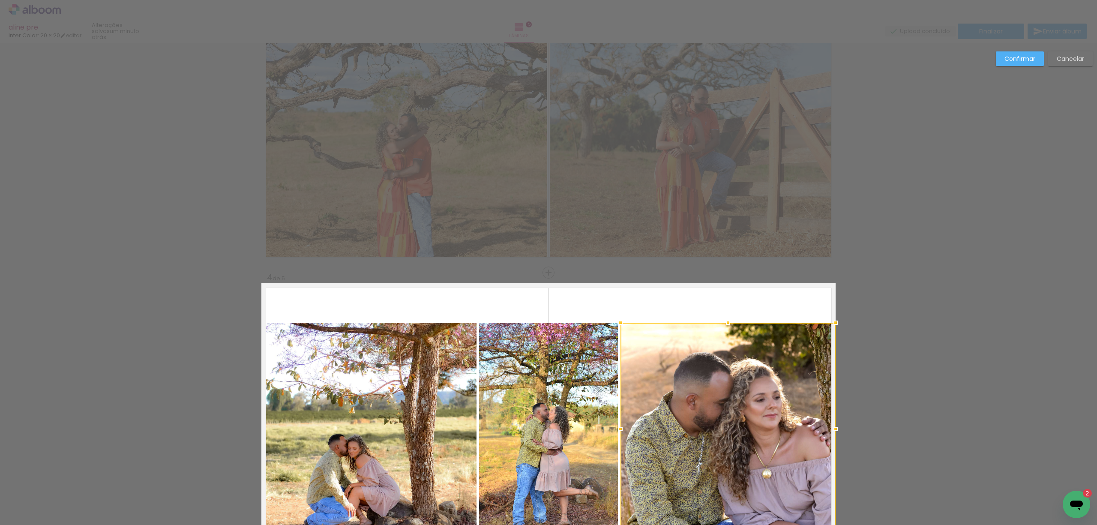
scroll to position [552, 0]
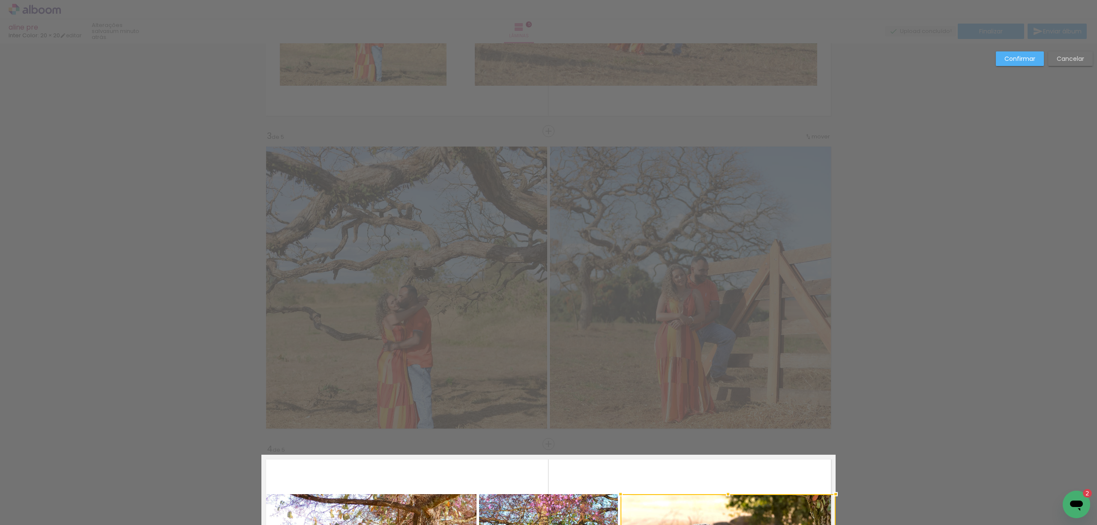
click at [902, 270] on div "Confirmar Cancelar" at bounding box center [548, 440] width 1097 height 1898
drag, startPoint x: 1022, startPoint y: 59, endPoint x: 991, endPoint y: 120, distance: 68.4
click at [0, 0] on slot "Confirmar" at bounding box center [0, 0] width 0 height 0
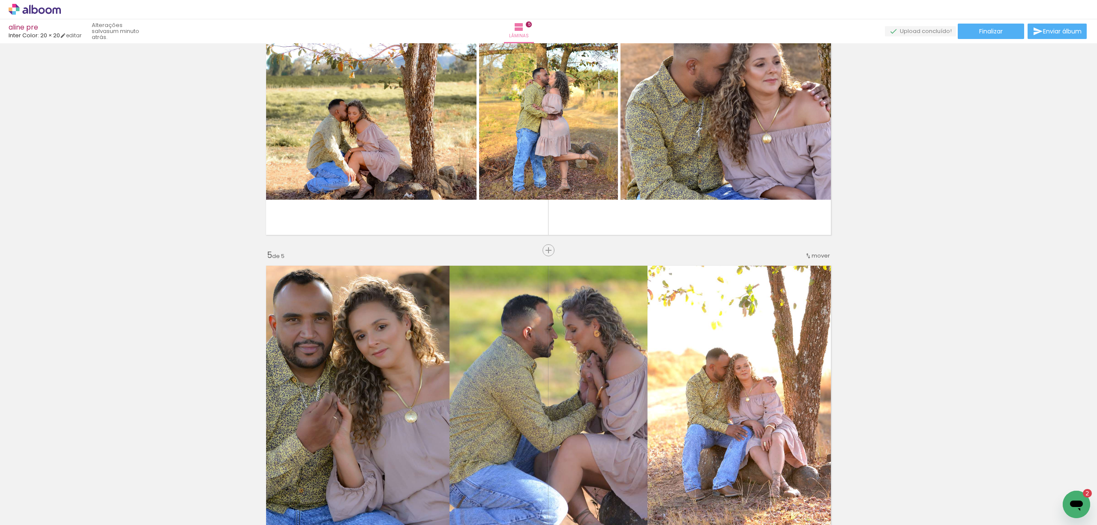
scroll to position [1066, 0]
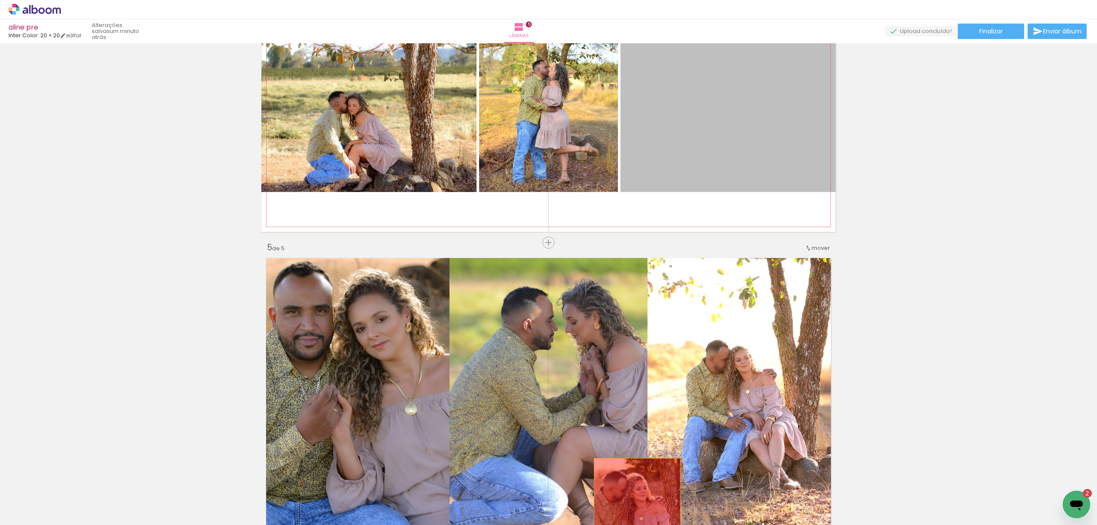
drag, startPoint x: 775, startPoint y: 96, endPoint x: 633, endPoint y: 500, distance: 428.2
click at [633, 500] on quentale-workspace at bounding box center [548, 262] width 1097 height 525
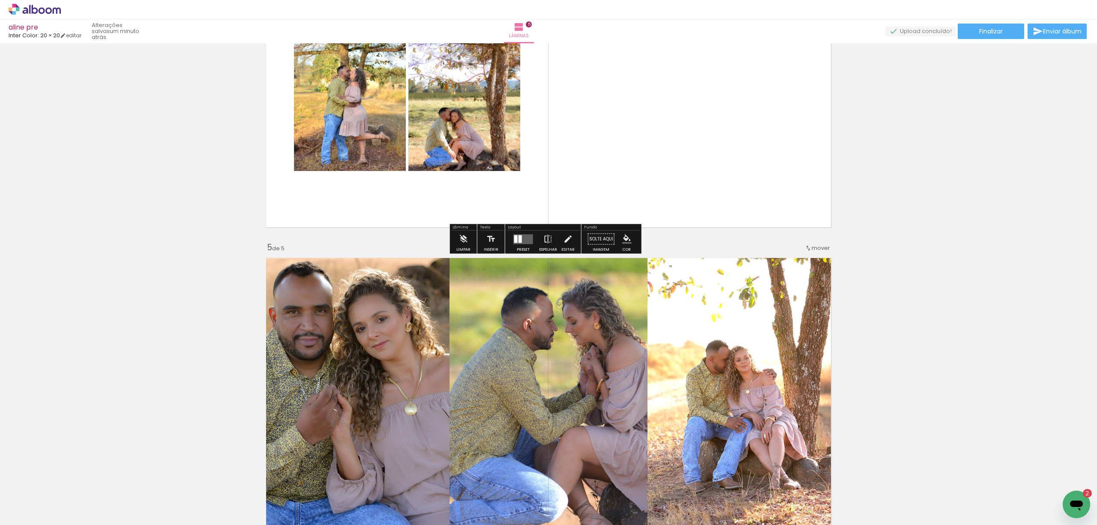
click at [519, 235] on div at bounding box center [520, 239] width 3 height 8
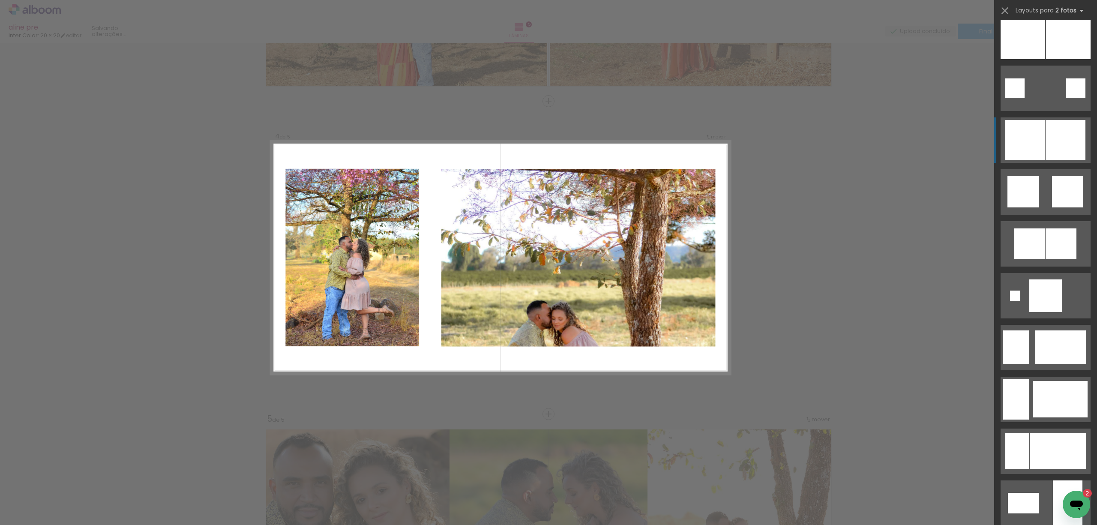
scroll to position [1257, 0]
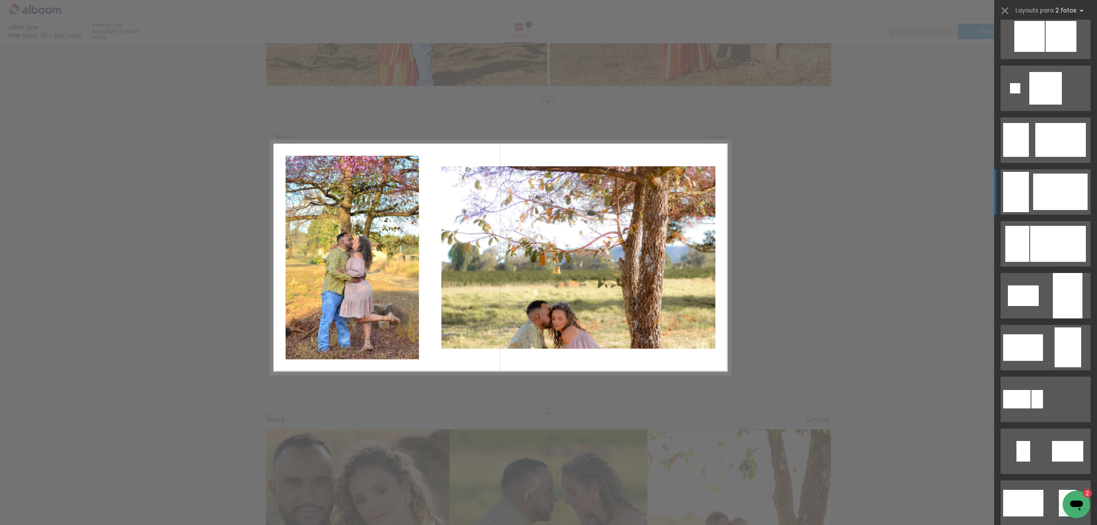
click at [1056, 226] on div at bounding box center [1058, 244] width 56 height 36
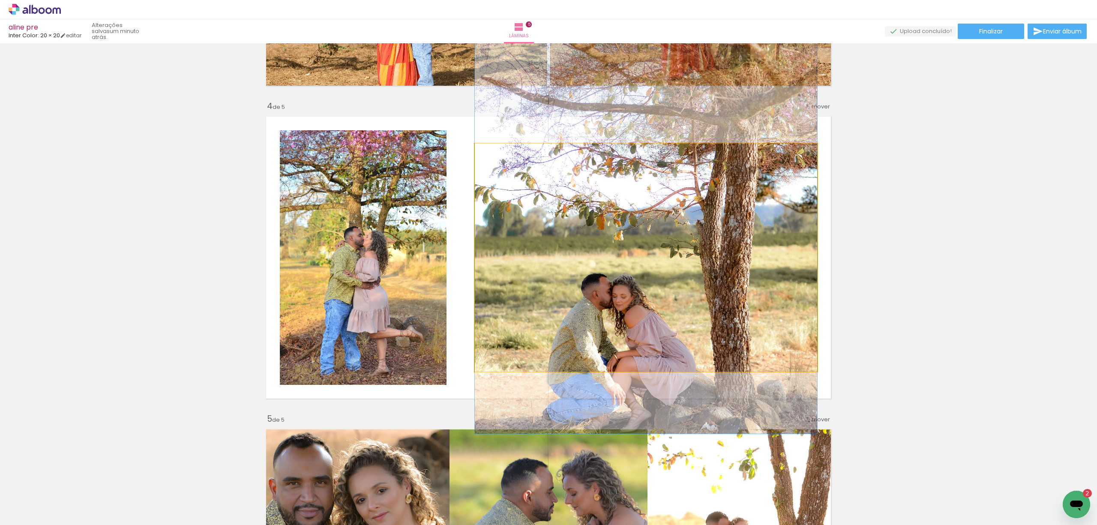
drag, startPoint x: 684, startPoint y: 293, endPoint x: 585, endPoint y: 255, distance: 106.2
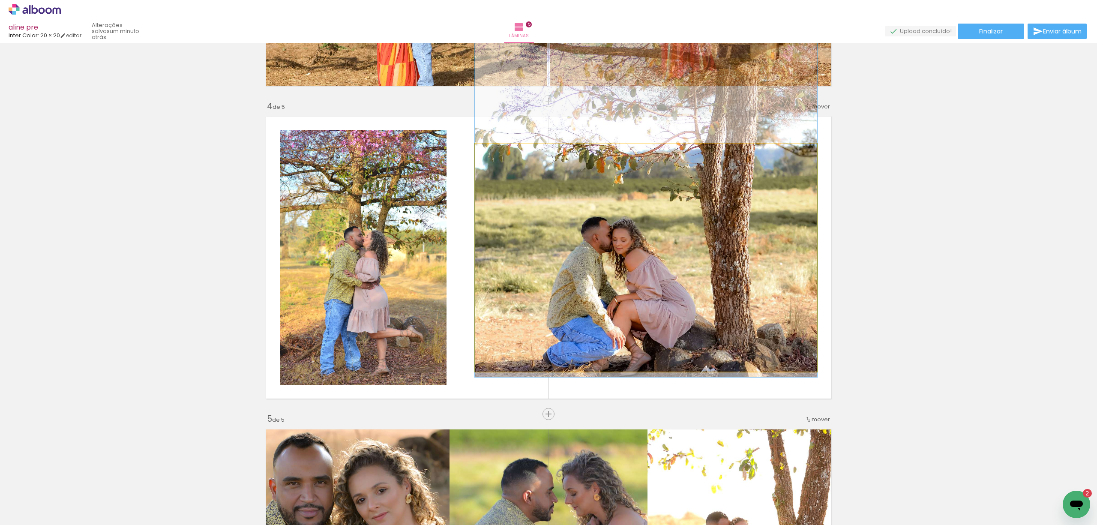
drag, startPoint x: 660, startPoint y: 301, endPoint x: 674, endPoint y: 245, distance: 58.4
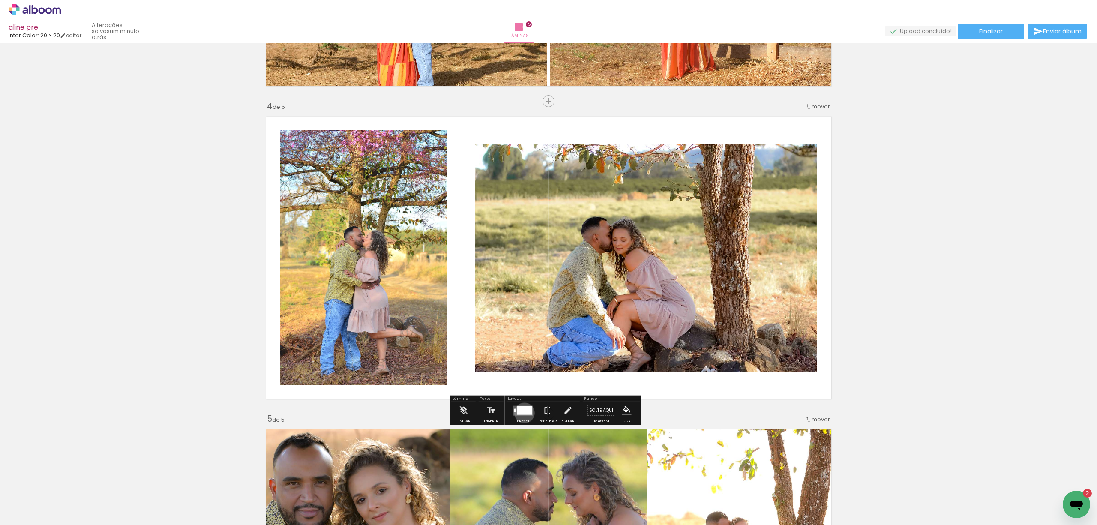
click at [522, 412] on div at bounding box center [524, 410] width 15 height 9
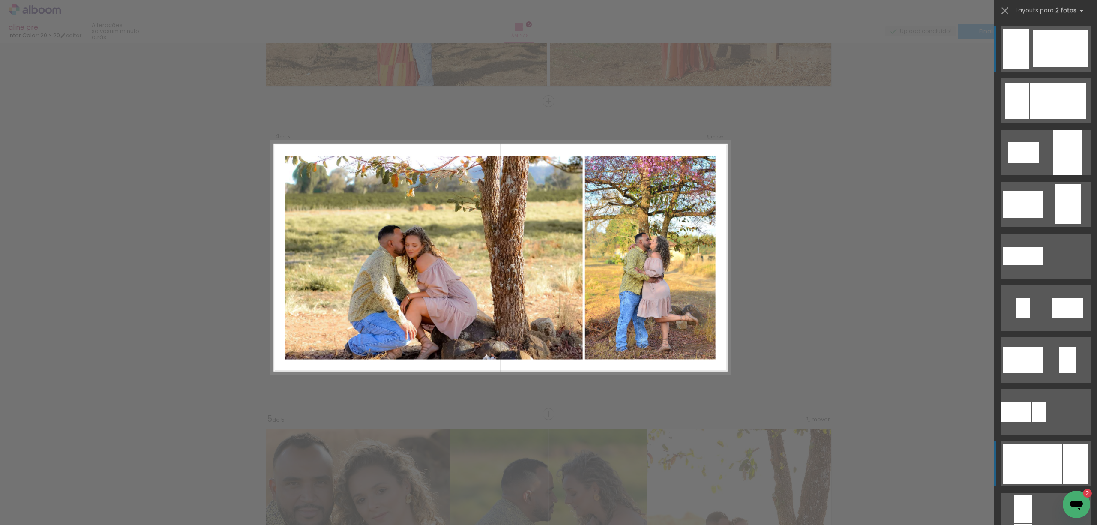
click at [1050, 119] on div at bounding box center [1058, 101] width 56 height 36
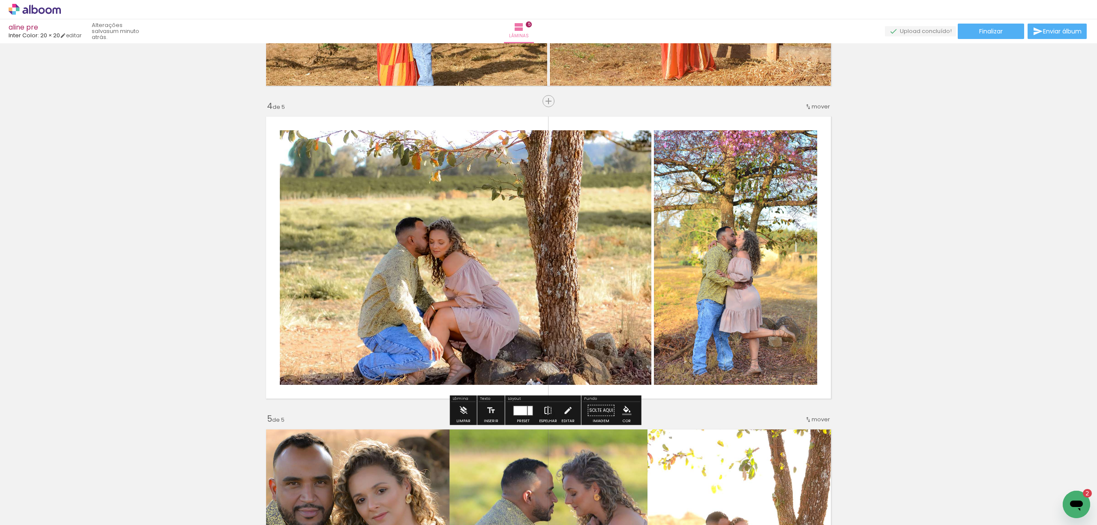
click at [547, 406] on iron-icon at bounding box center [547, 410] width 9 height 17
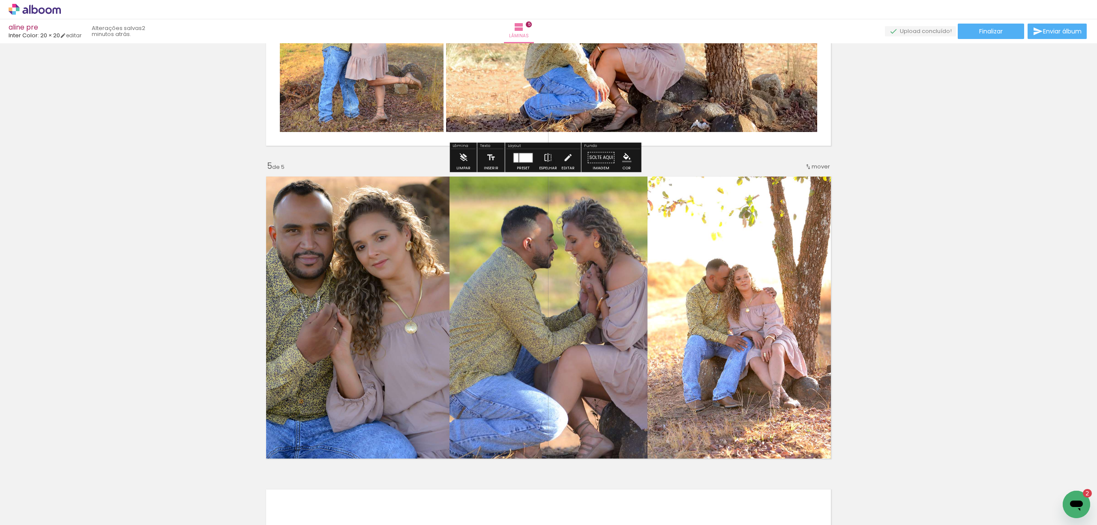
scroll to position [1238, 0]
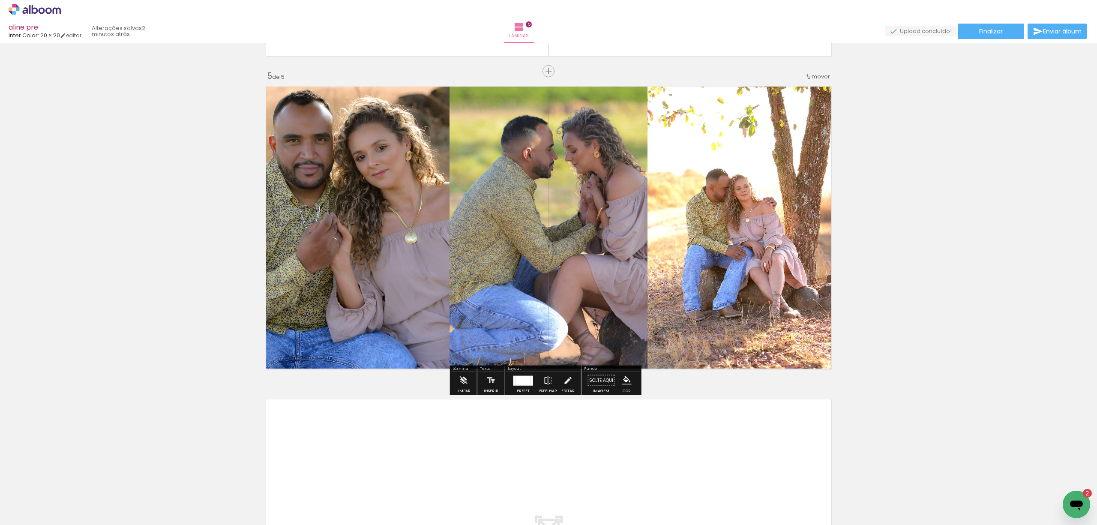
click at [517, 379] on div at bounding box center [523, 380] width 15 height 10
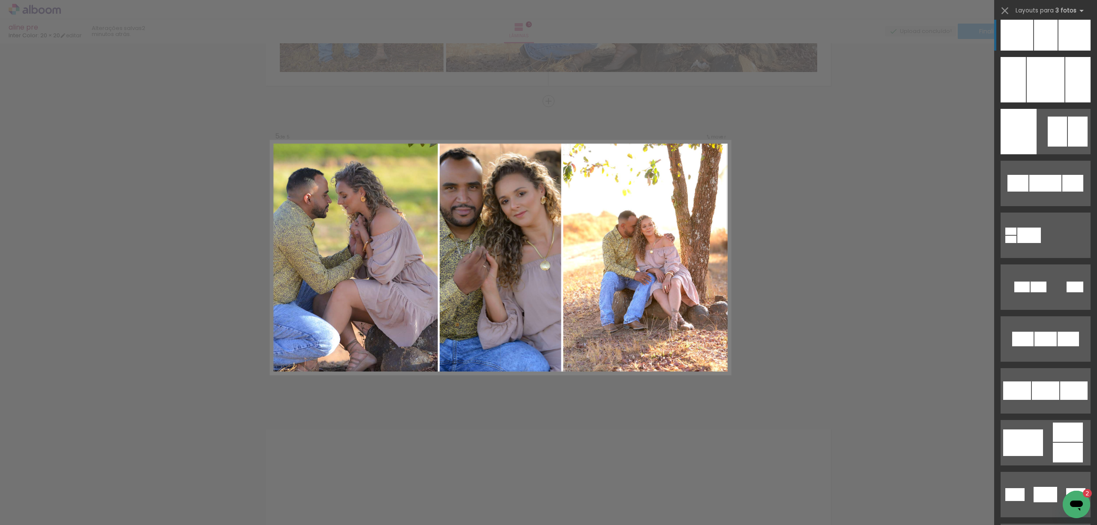
scroll to position [0, 0]
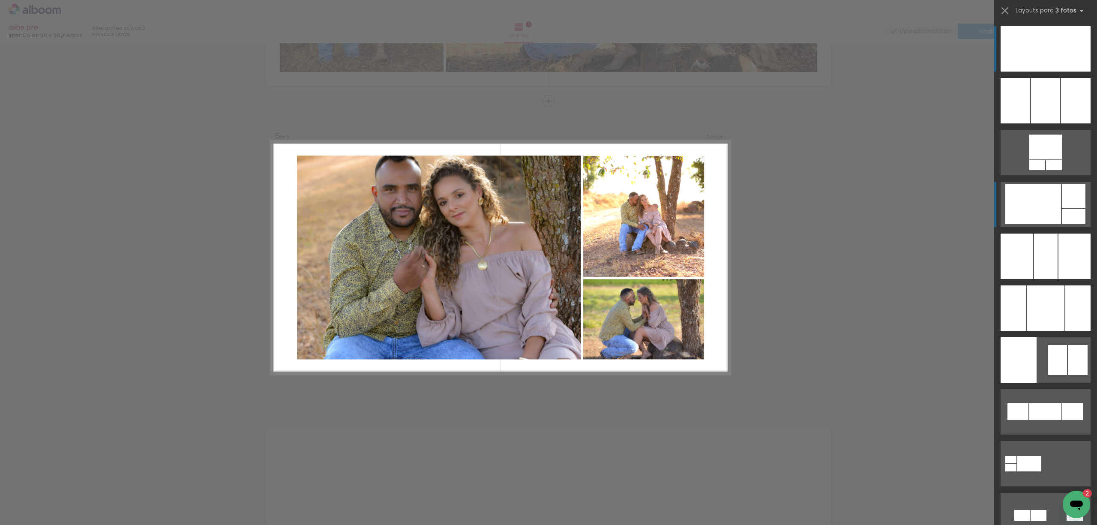
click at [1055, 159] on div at bounding box center [1045, 147] width 33 height 25
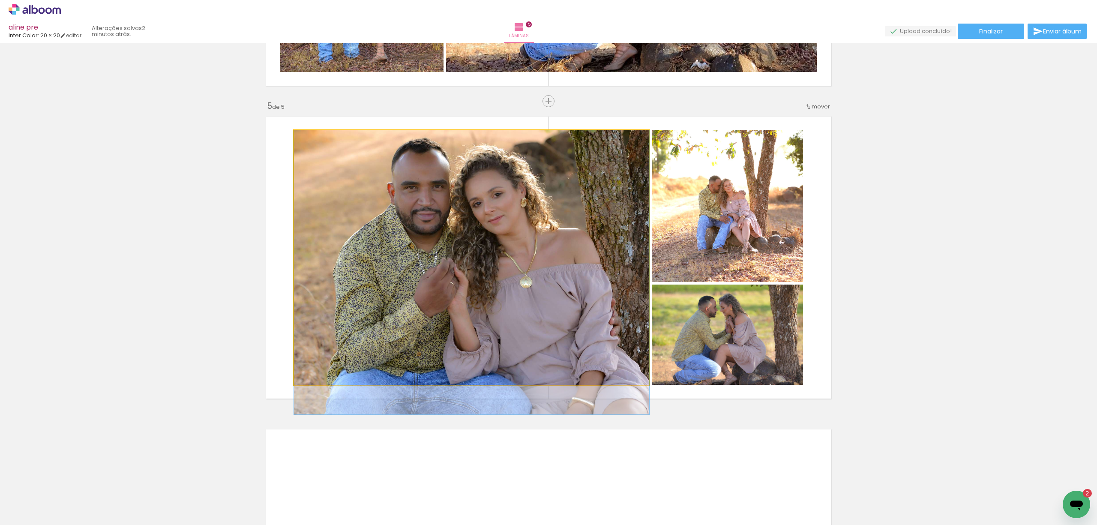
drag, startPoint x: 509, startPoint y: 215, endPoint x: 507, endPoint y: 231, distance: 15.6
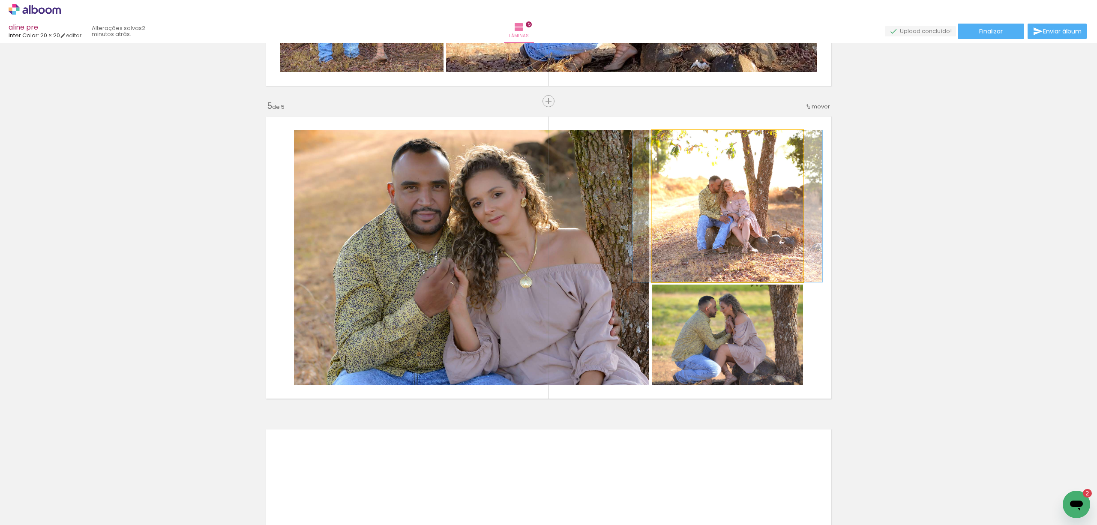
click at [752, 216] on quentale-photo at bounding box center [727, 206] width 151 height 152
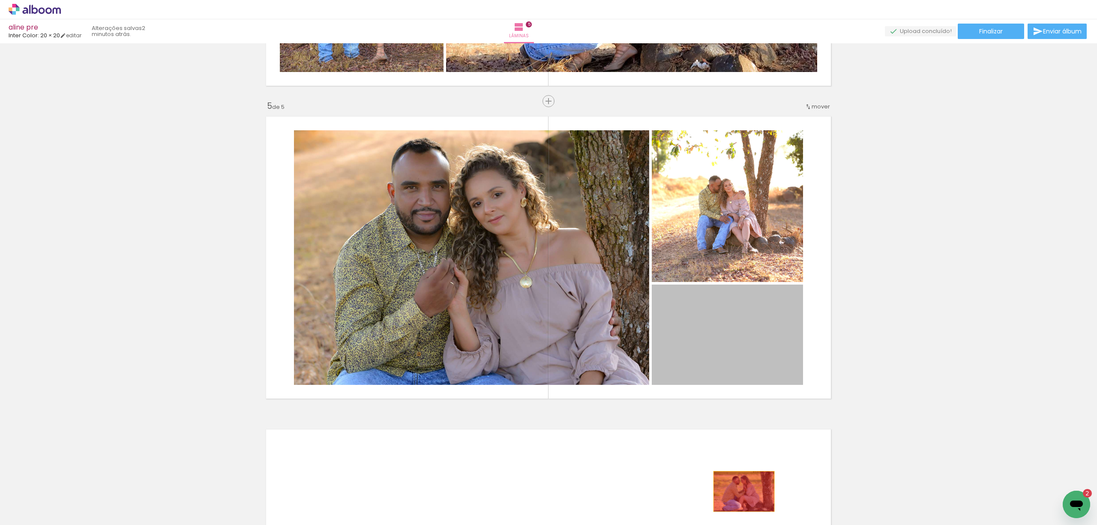
drag, startPoint x: 737, startPoint y: 331, endPoint x: 740, endPoint y: 491, distance: 160.3
click at [740, 491] on quentale-workspace at bounding box center [548, 262] width 1097 height 525
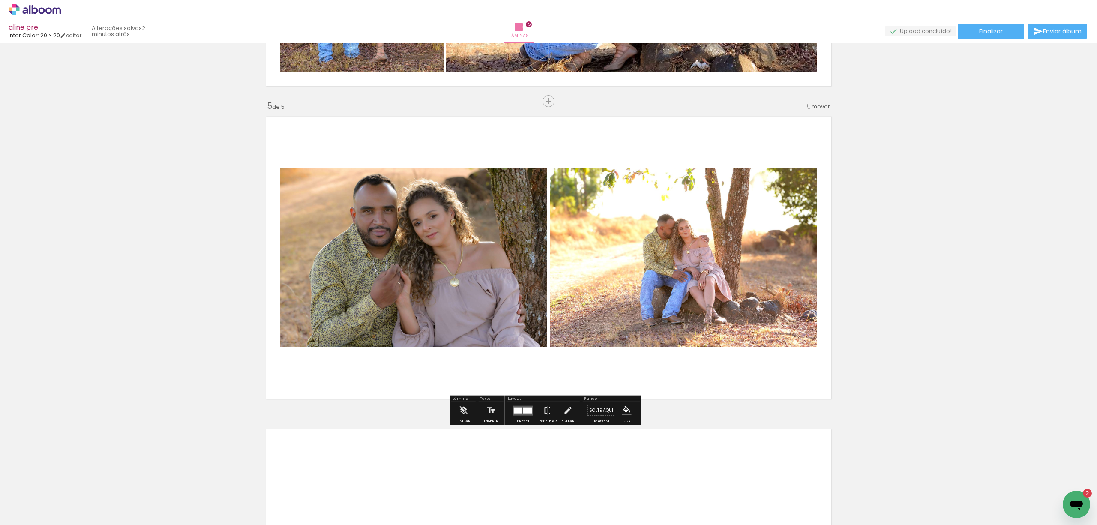
click at [523, 411] on div at bounding box center [527, 410] width 9 height 6
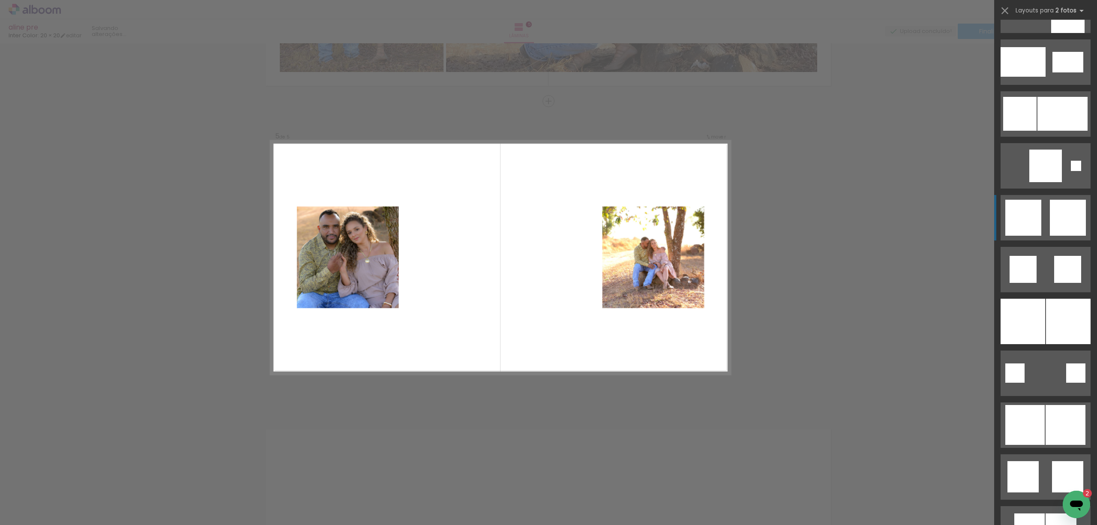
scroll to position [1143, 0]
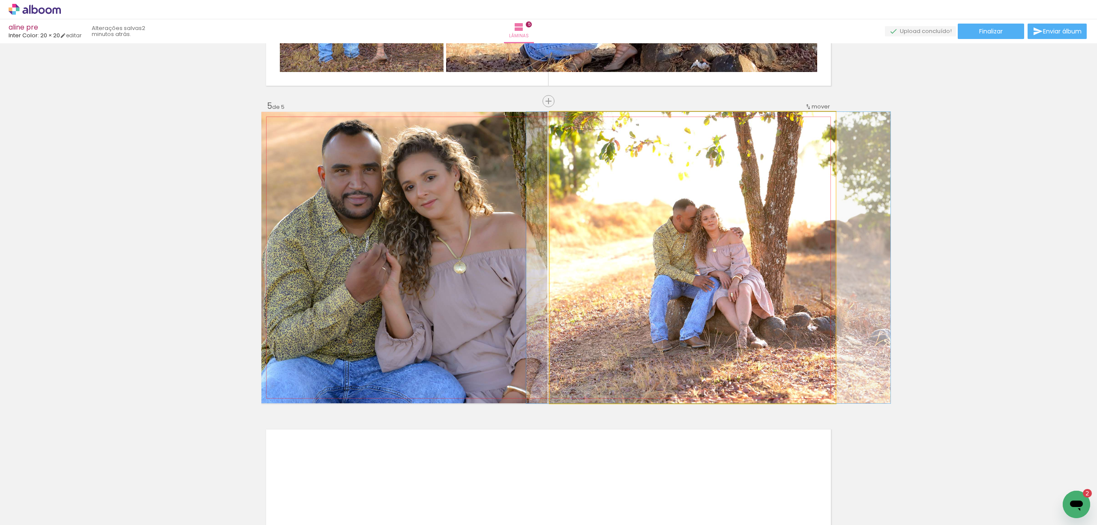
drag, startPoint x: 707, startPoint y: 292, endPoint x: 732, endPoint y: 292, distance: 24.9
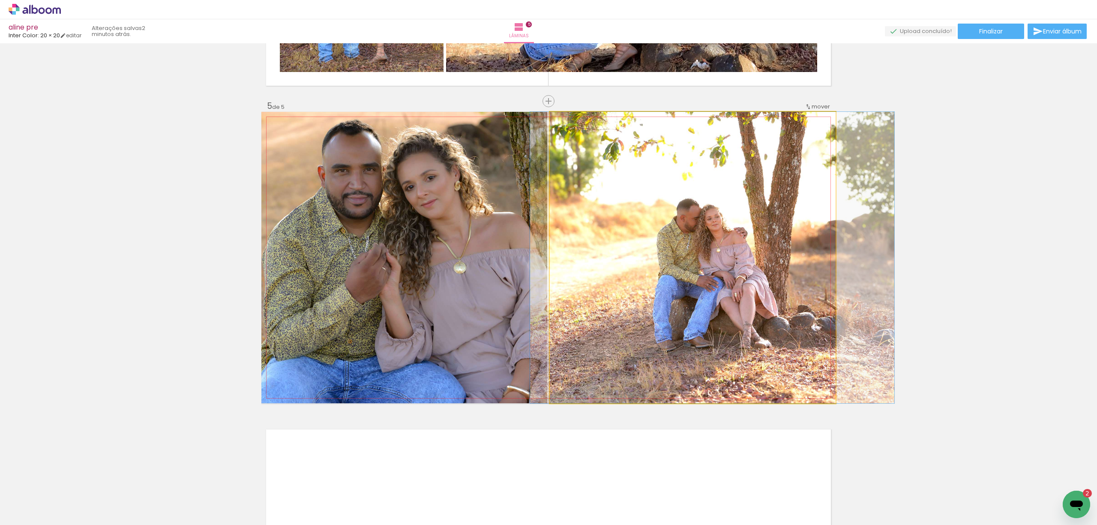
drag, startPoint x: 735, startPoint y: 292, endPoint x: 692, endPoint y: 322, distance: 52.3
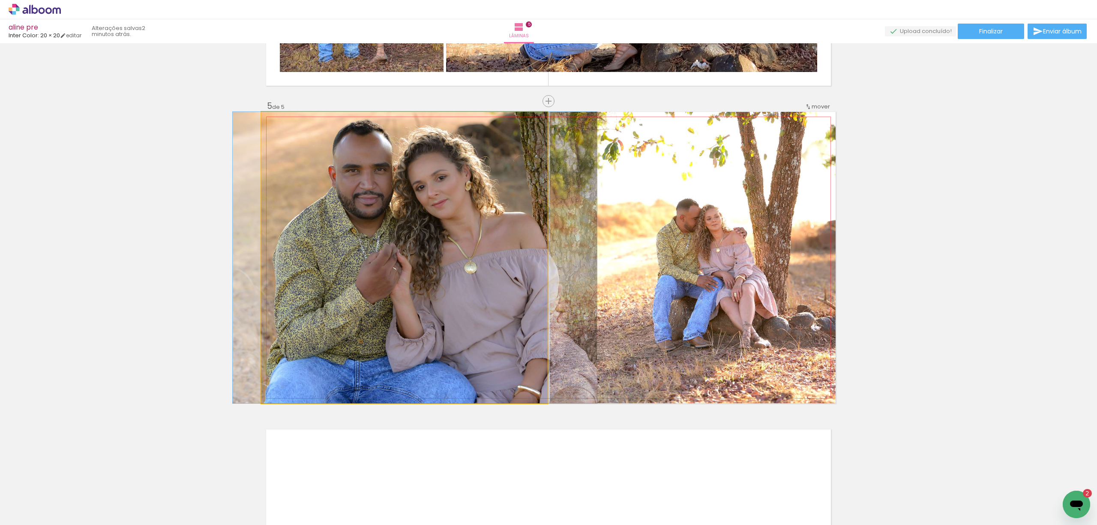
drag, startPoint x: 435, startPoint y: 254, endPoint x: 442, endPoint y: 254, distance: 7.3
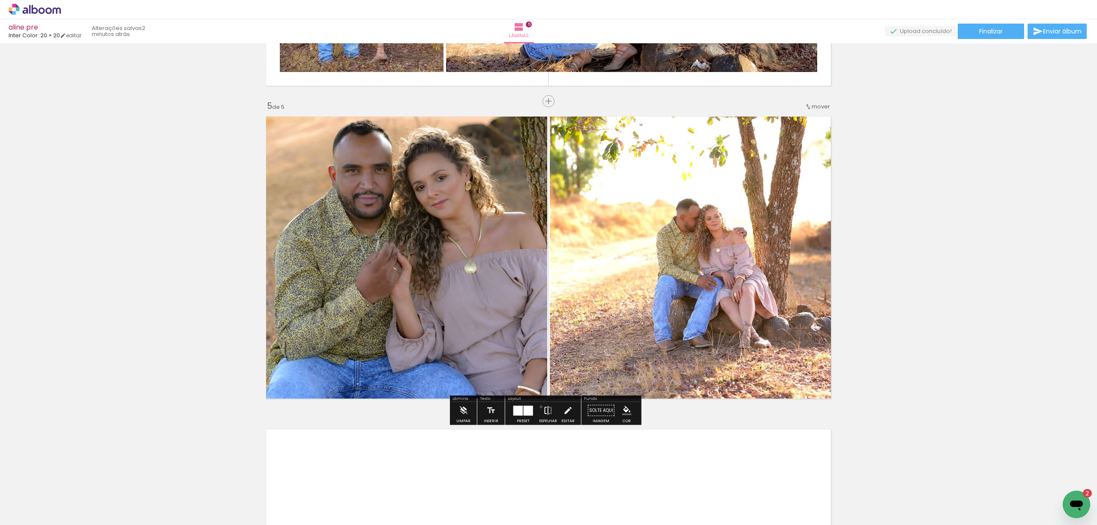
click at [539, 406] on paper-button "Espelhar" at bounding box center [548, 413] width 22 height 22
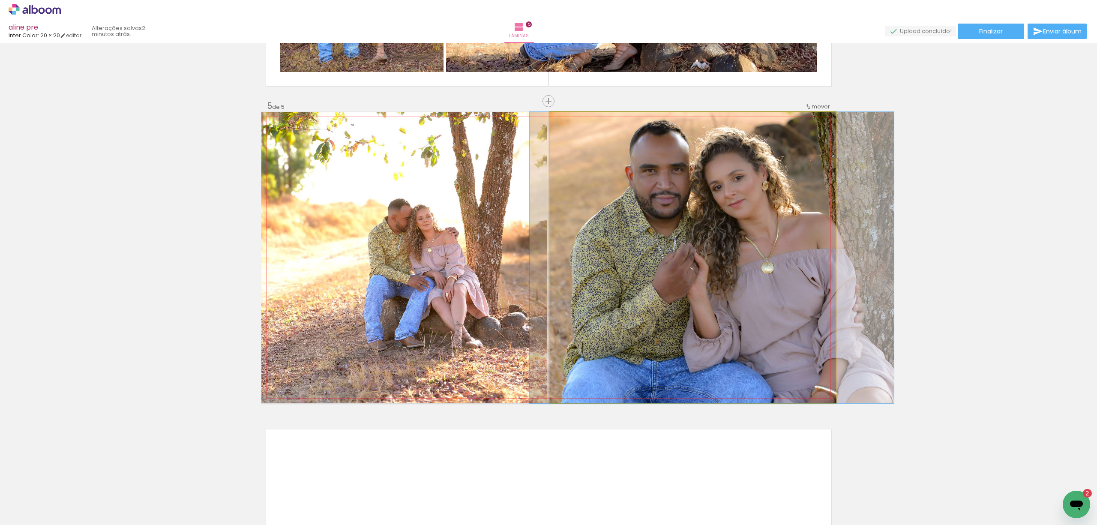
drag, startPoint x: 713, startPoint y: 301, endPoint x: 721, endPoint y: 302, distance: 8.6
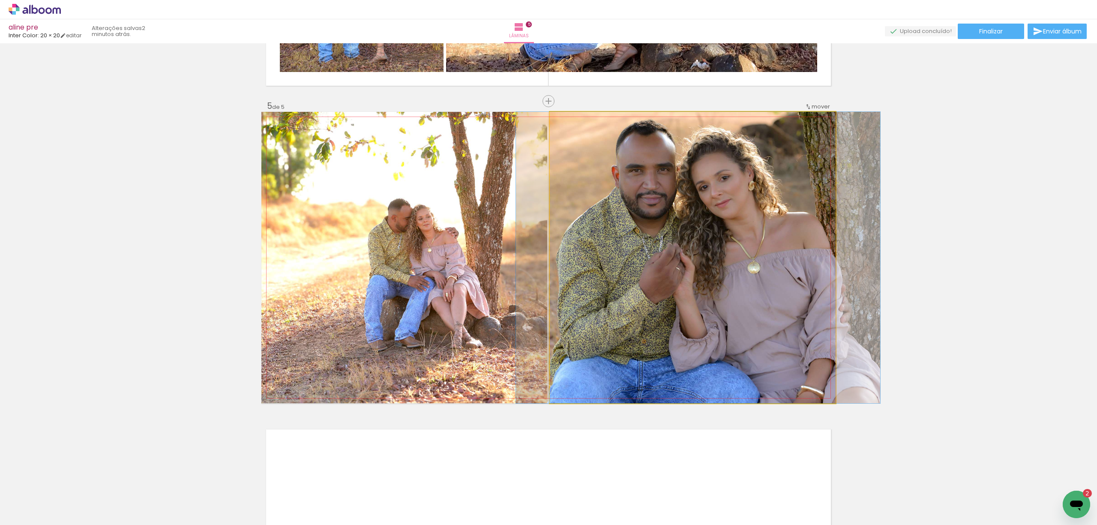
drag, startPoint x: 786, startPoint y: 349, endPoint x: 772, endPoint y: 349, distance: 14.1
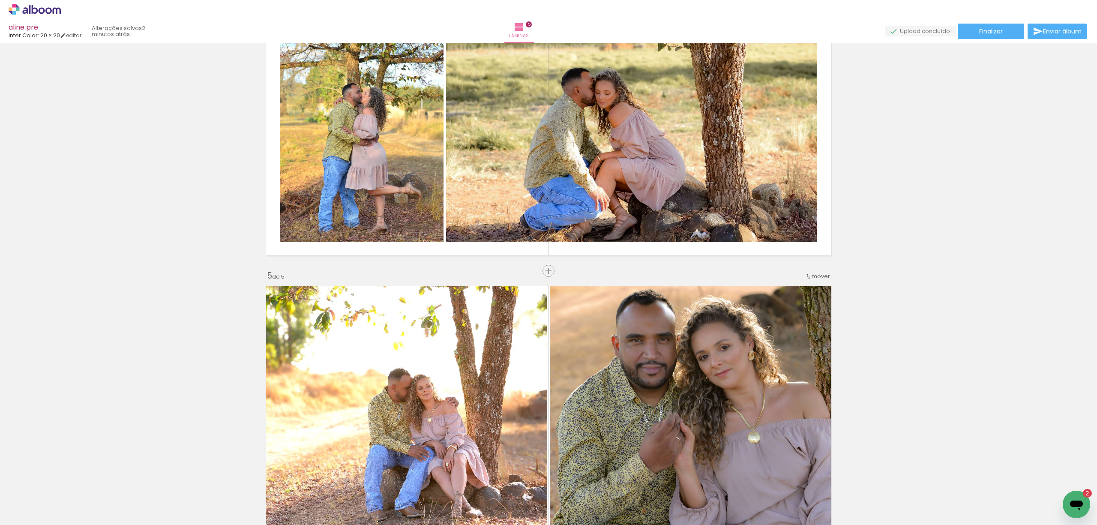
scroll to position [1036, 0]
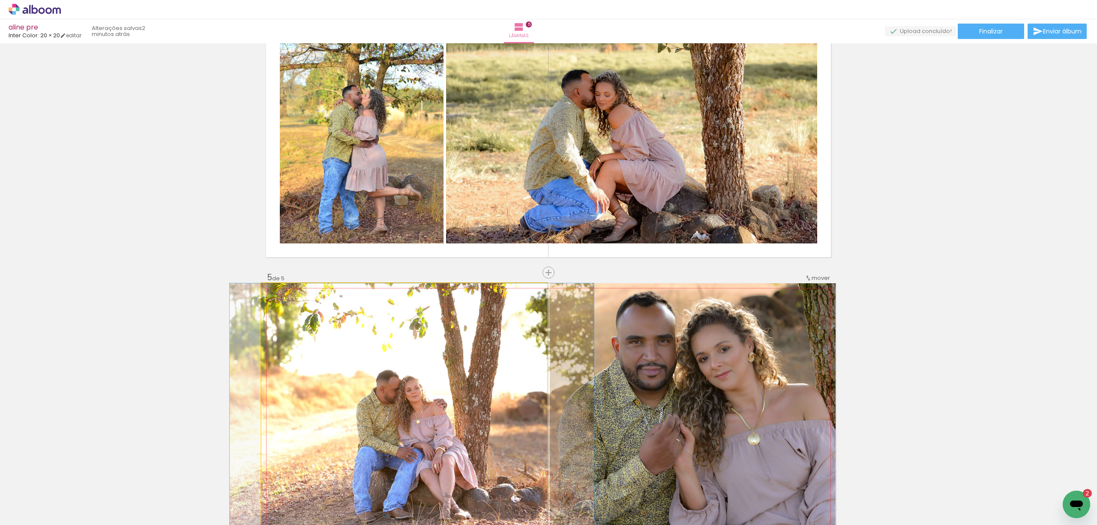
drag, startPoint x: 509, startPoint y: 408, endPoint x: 497, endPoint y: 410, distance: 12.2
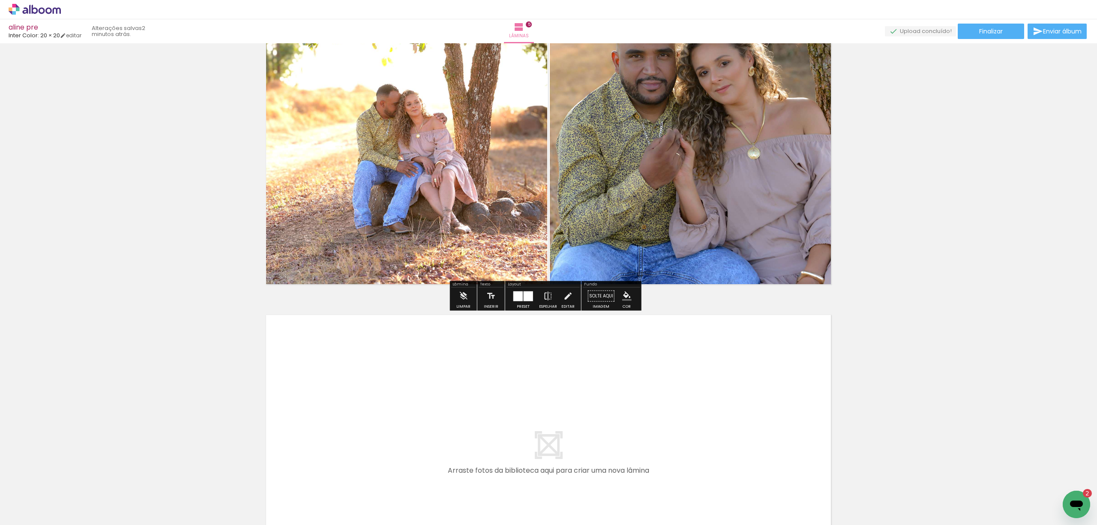
scroll to position [1482, 0]
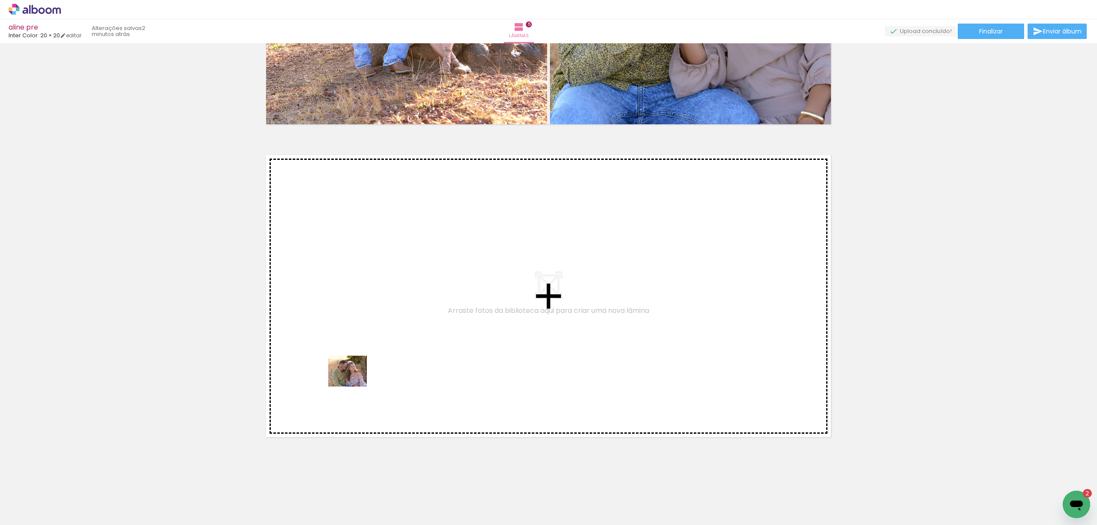
drag, startPoint x: 186, startPoint y: 501, endPoint x: 354, endPoint y: 381, distance: 206.2
click at [354, 381] on quentale-workspace at bounding box center [548, 262] width 1097 height 525
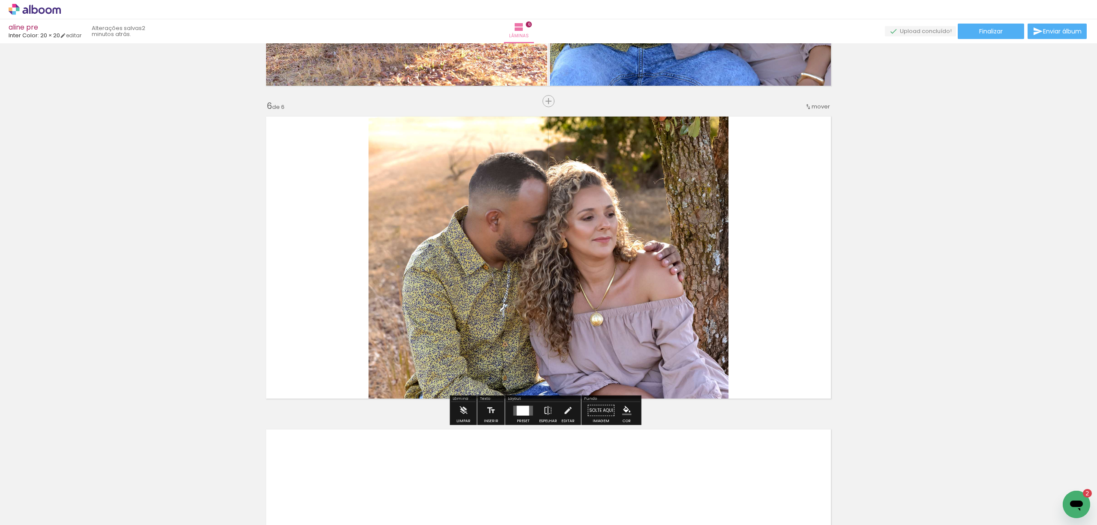
scroll to position [1521, 0]
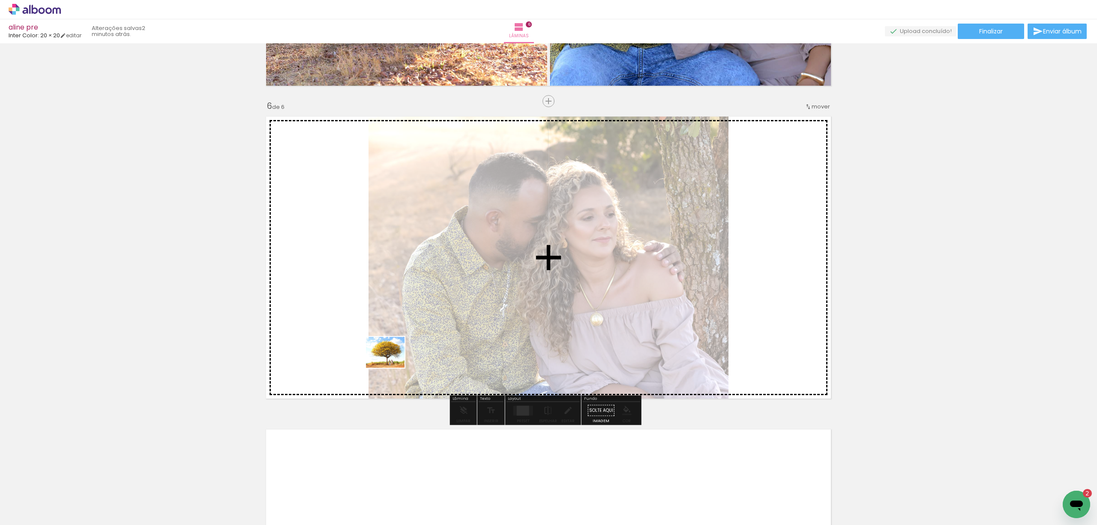
drag, startPoint x: 195, startPoint y: 495, endPoint x: 392, endPoint y: 363, distance: 237.3
click at [392, 363] on quentale-workspace at bounding box center [548, 262] width 1097 height 525
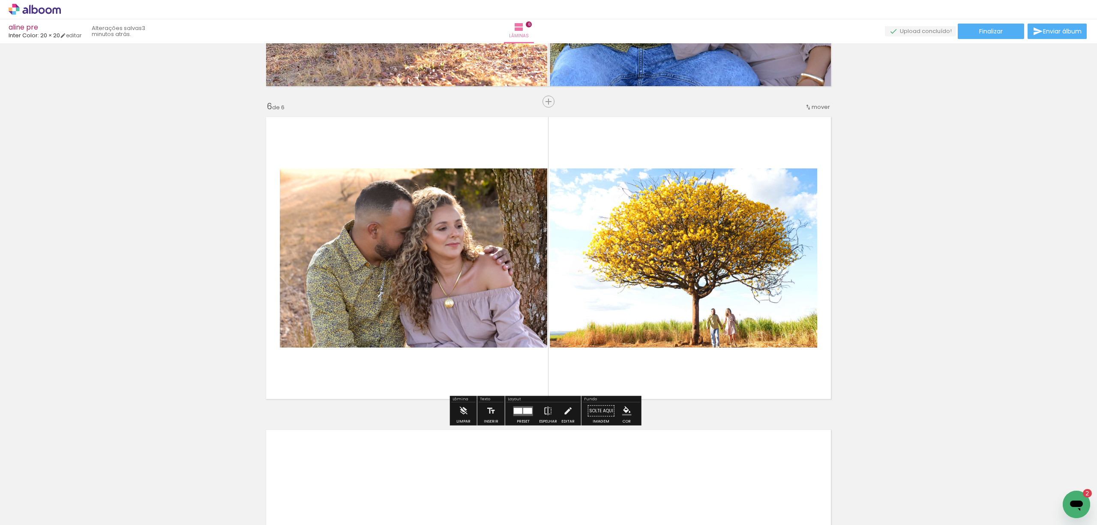
scroll to position [1543, 0]
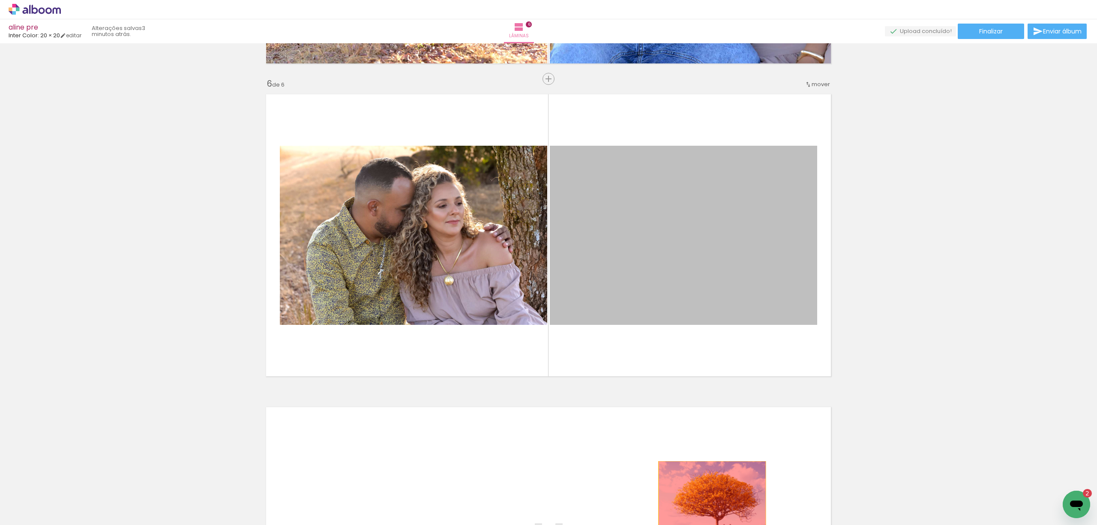
drag, startPoint x: 693, startPoint y: 255, endPoint x: 711, endPoint y: 504, distance: 249.7
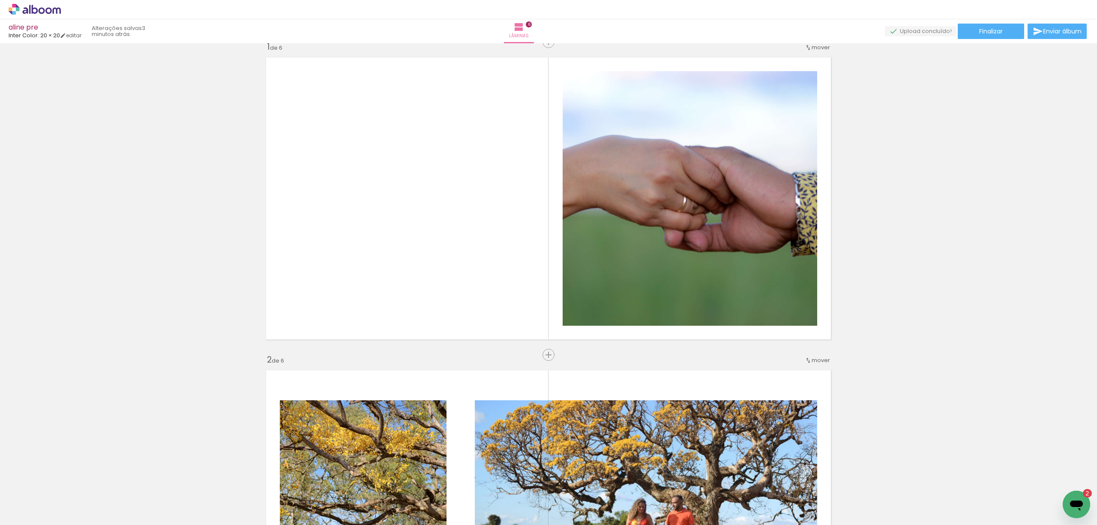
scroll to position [0, 0]
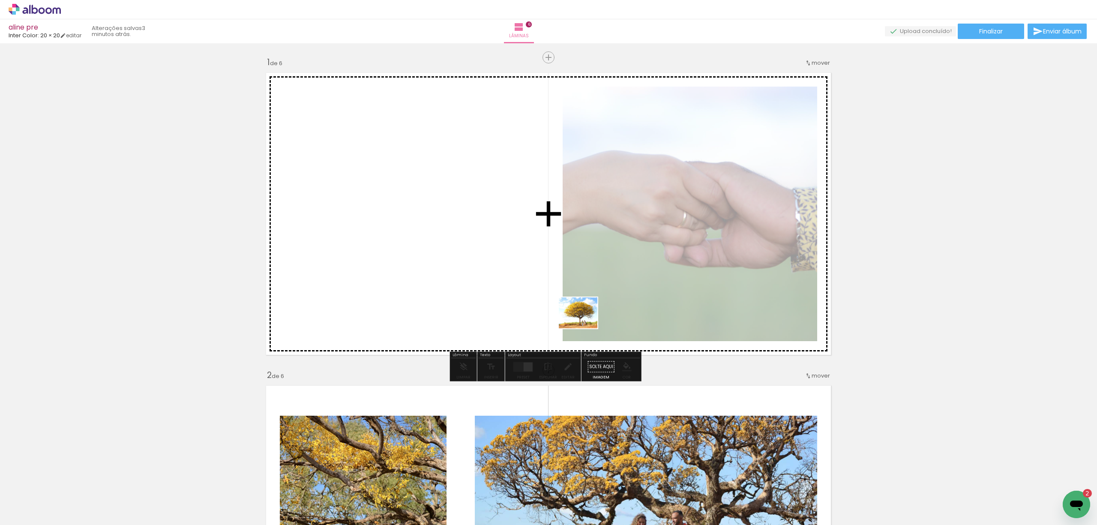
drag, startPoint x: 189, startPoint y: 501, endPoint x: 585, endPoint y: 323, distance: 434.1
click at [585, 323] on quentale-workspace at bounding box center [548, 262] width 1097 height 525
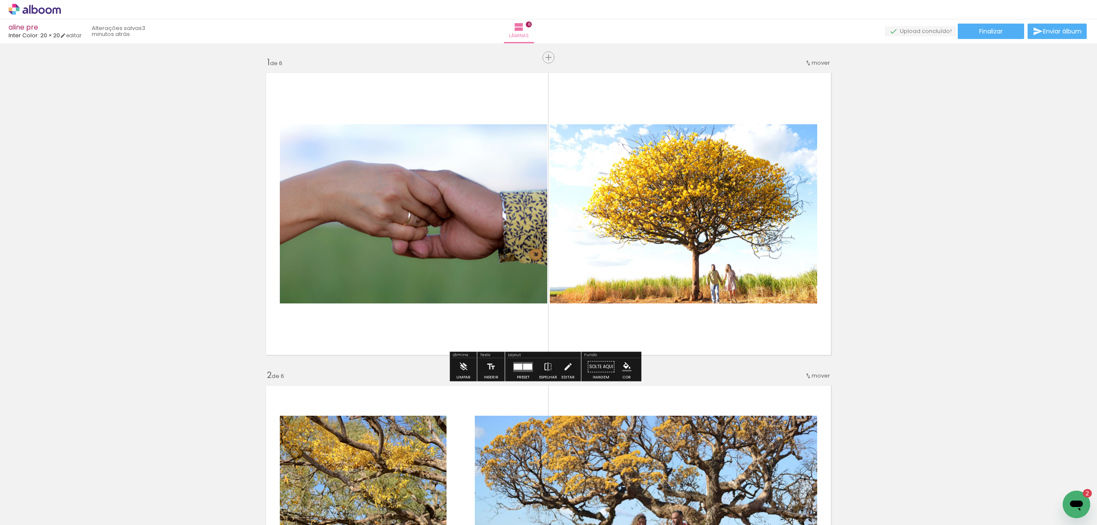
click at [523, 366] on div at bounding box center [527, 366] width 9 height 6
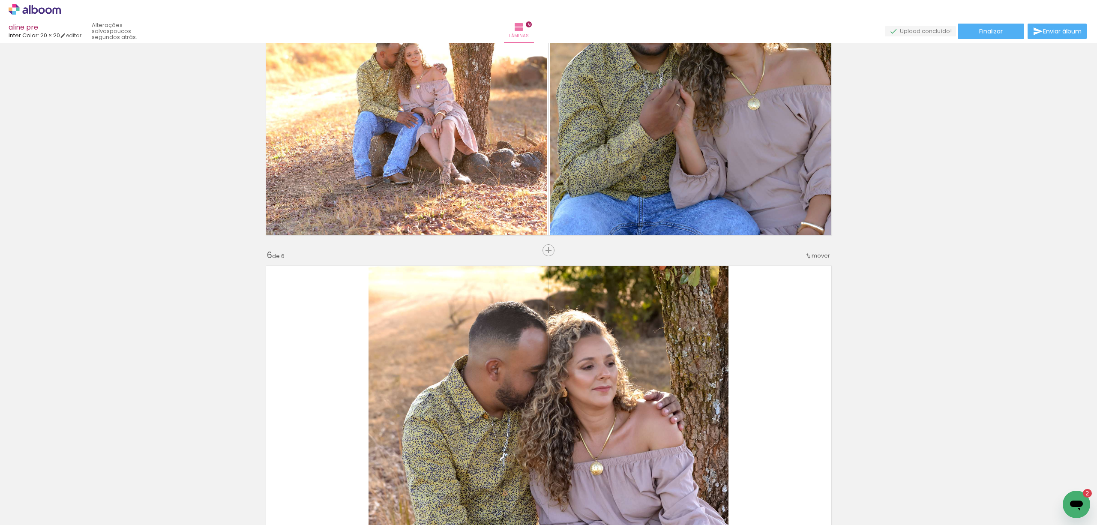
scroll to position [1657, 0]
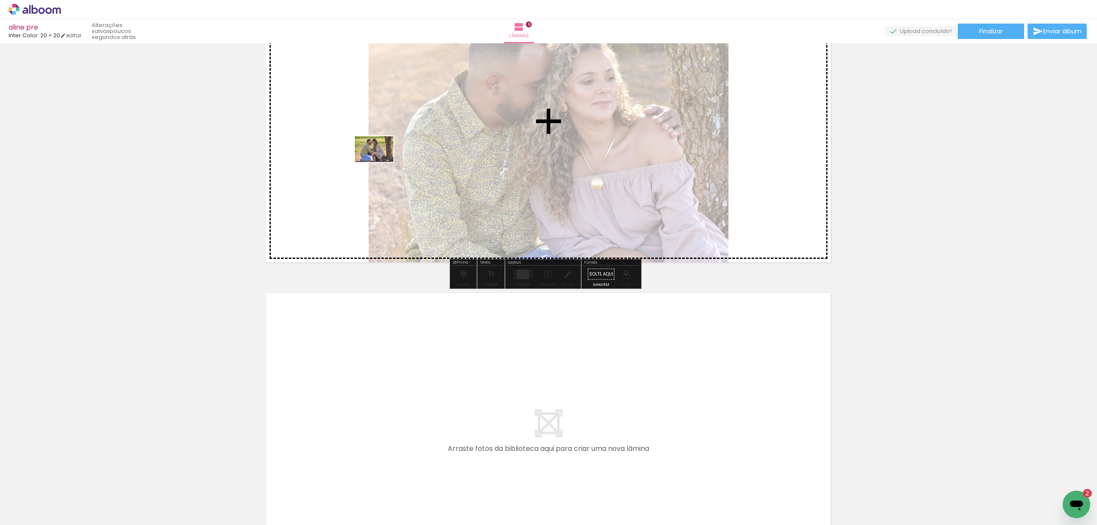
drag, startPoint x: 141, startPoint y: 498, endPoint x: 381, endPoint y: 162, distance: 413.3
click at [381, 162] on quentale-workspace at bounding box center [548, 262] width 1097 height 525
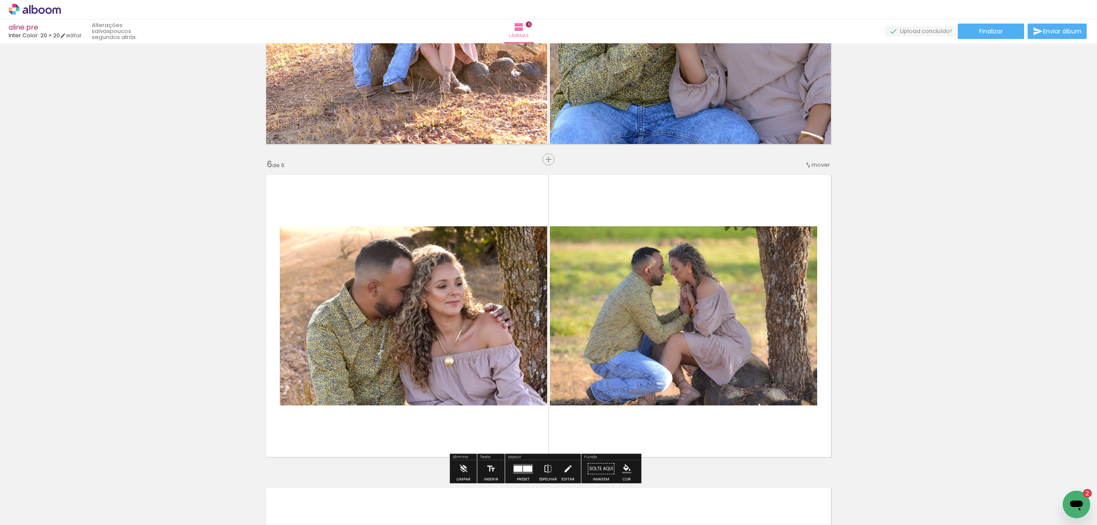
scroll to position [1485, 0]
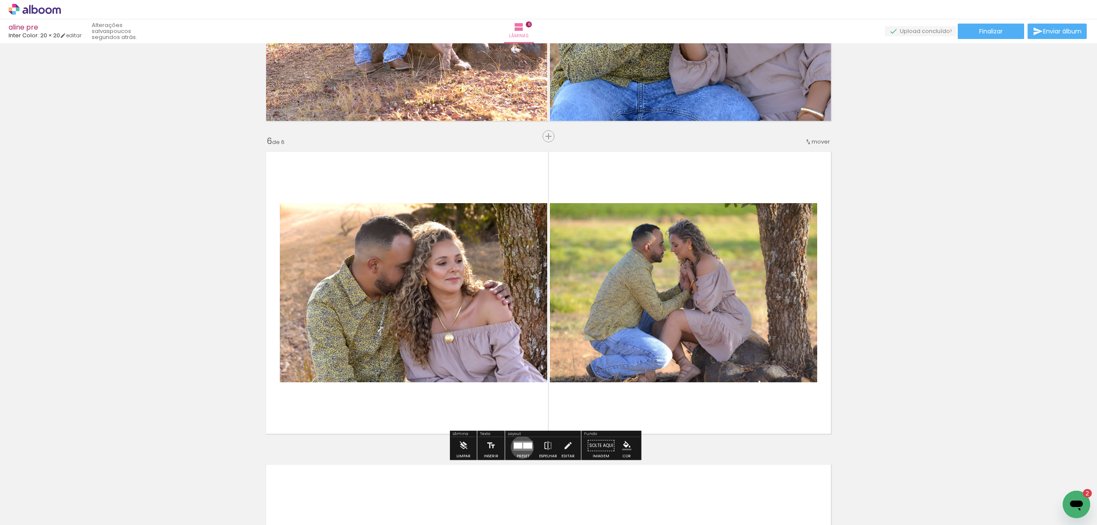
click at [520, 447] on quentale-layouter at bounding box center [523, 446] width 20 height 10
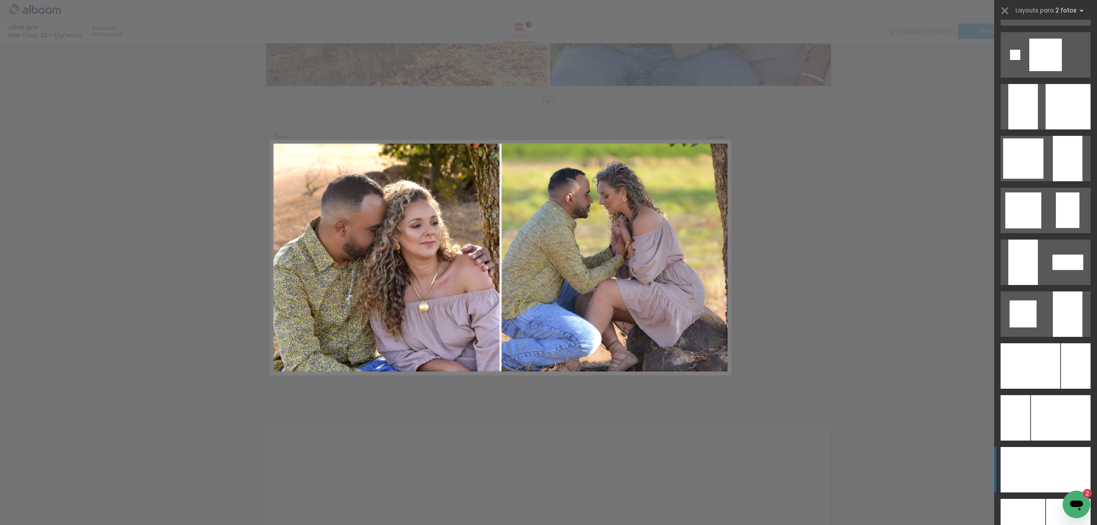
scroll to position [2685, 0]
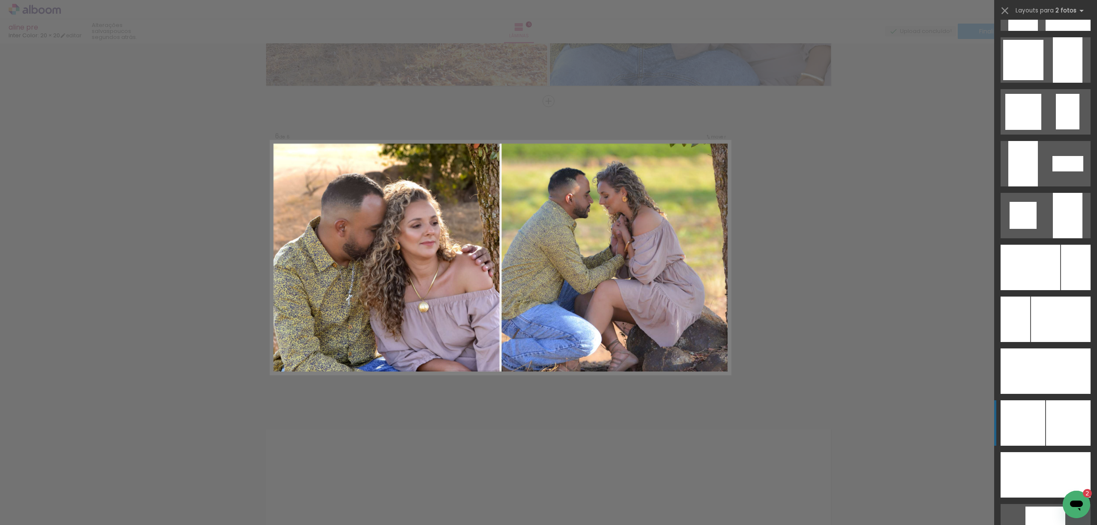
click at [1053, 238] on div at bounding box center [1068, 215] width 30 height 45
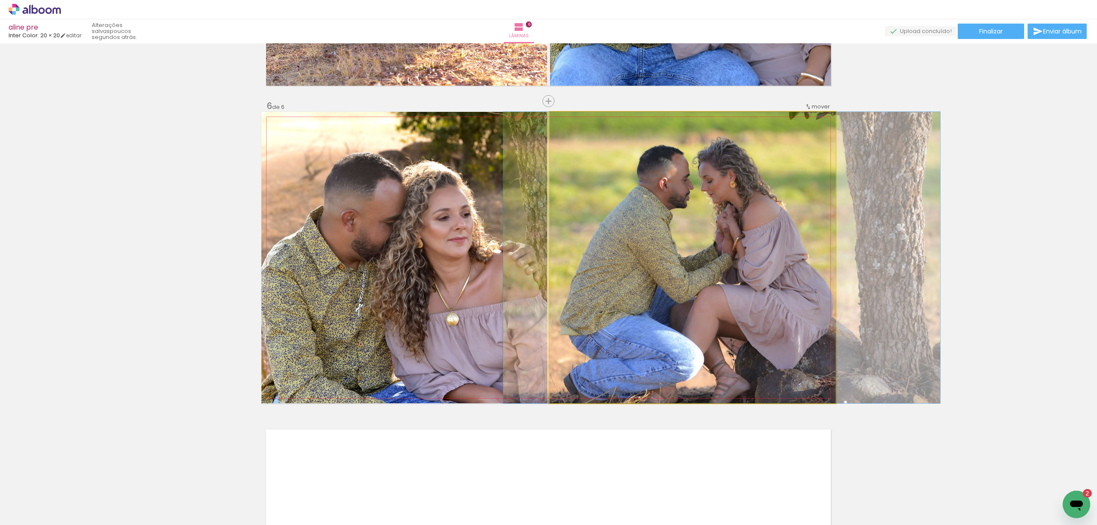
drag, startPoint x: 713, startPoint y: 280, endPoint x: 742, endPoint y: 283, distance: 29.3
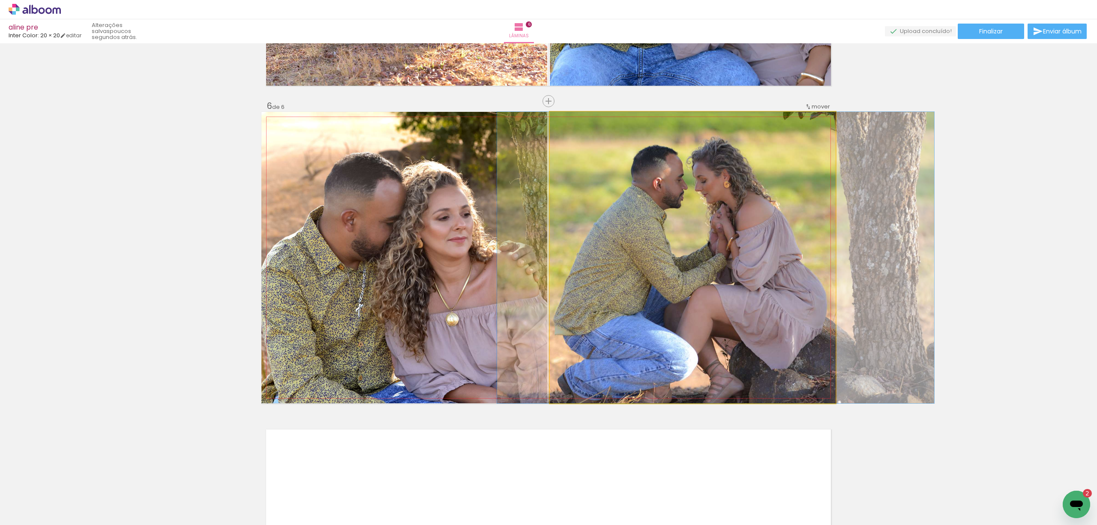
drag, startPoint x: 771, startPoint y: 314, endPoint x: 764, endPoint y: 314, distance: 6.4
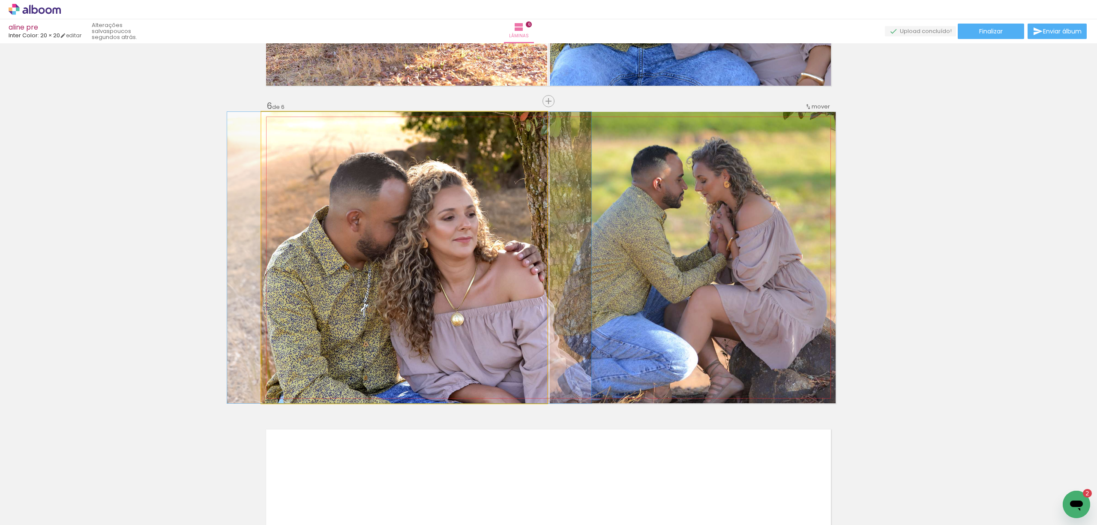
drag, startPoint x: 425, startPoint y: 293, endPoint x: 430, endPoint y: 292, distance: 5.2
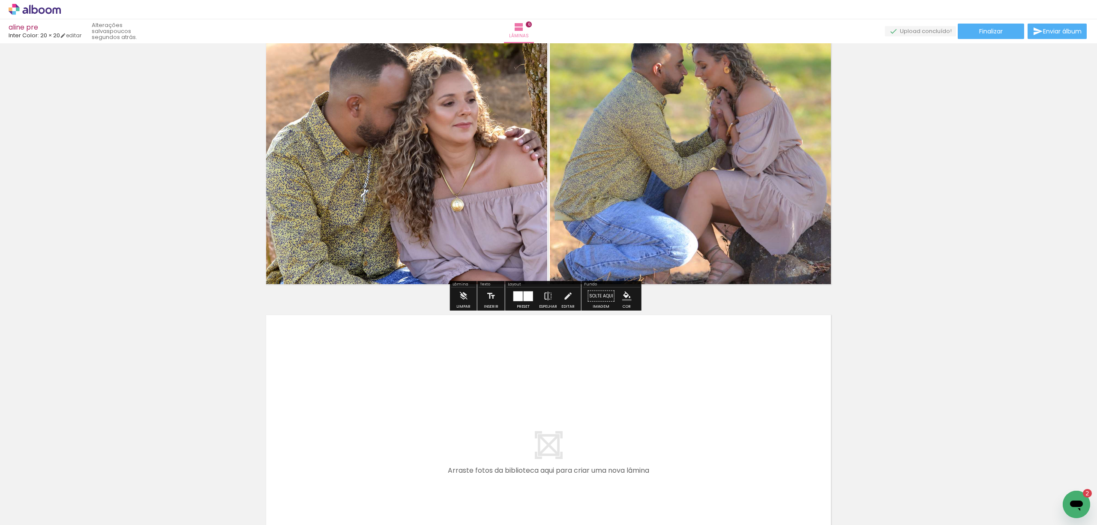
scroll to position [1795, 0]
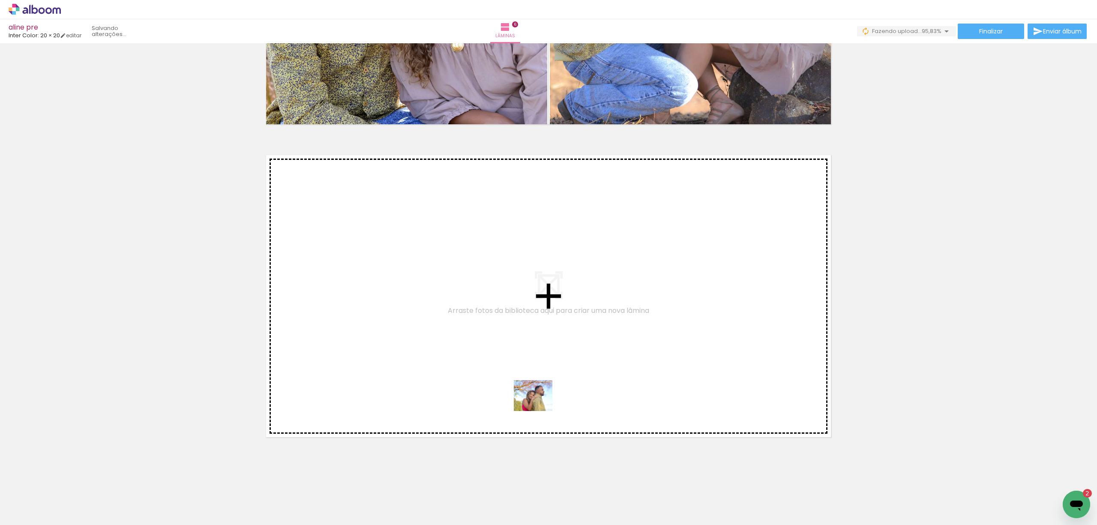
drag, startPoint x: 579, startPoint y: 500, endPoint x: 540, endPoint y: 405, distance: 102.3
click at [540, 405] on quentale-workspace at bounding box center [548, 262] width 1097 height 525
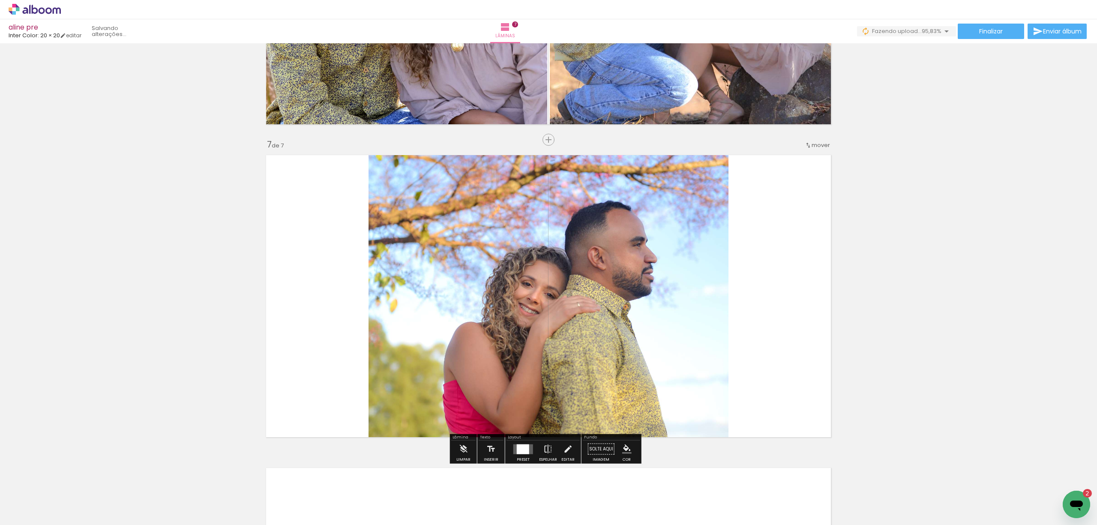
scroll to position [1833, 0]
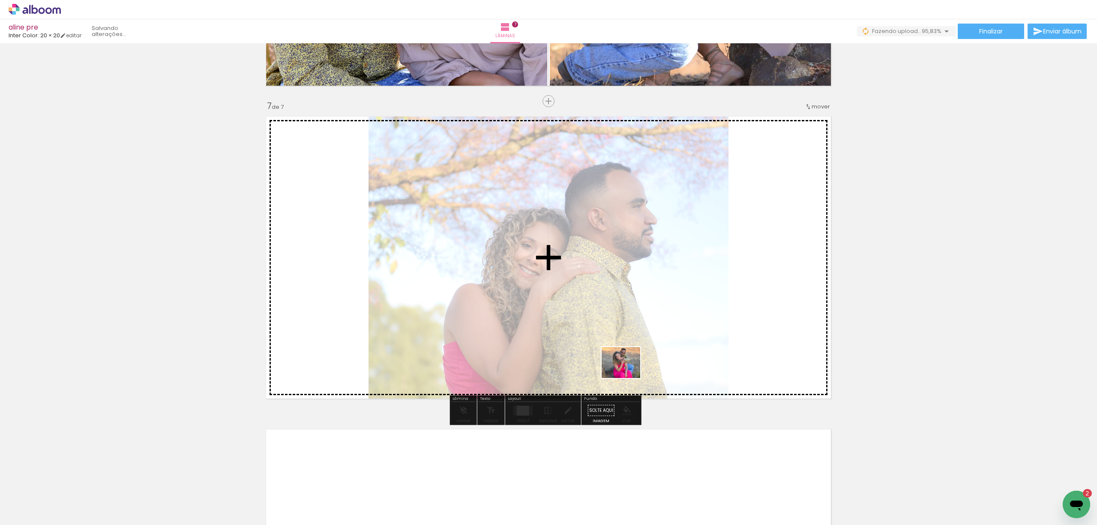
drag, startPoint x: 572, startPoint y: 495, endPoint x: 630, endPoint y: 369, distance: 139.2
click at [630, 369] on quentale-workspace at bounding box center [548, 262] width 1097 height 525
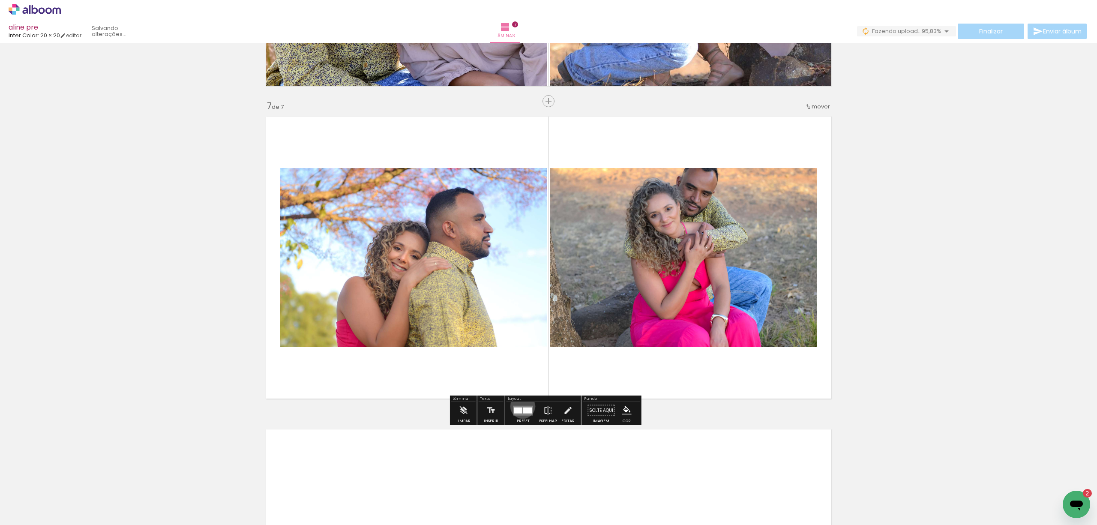
click at [521, 406] on quentale-layouter at bounding box center [523, 410] width 20 height 10
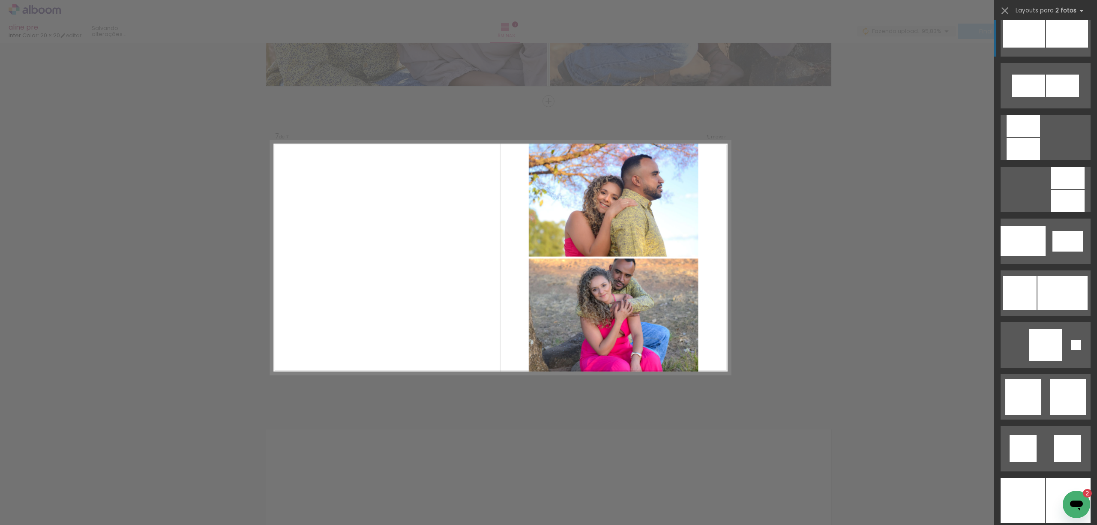
scroll to position [971, 0]
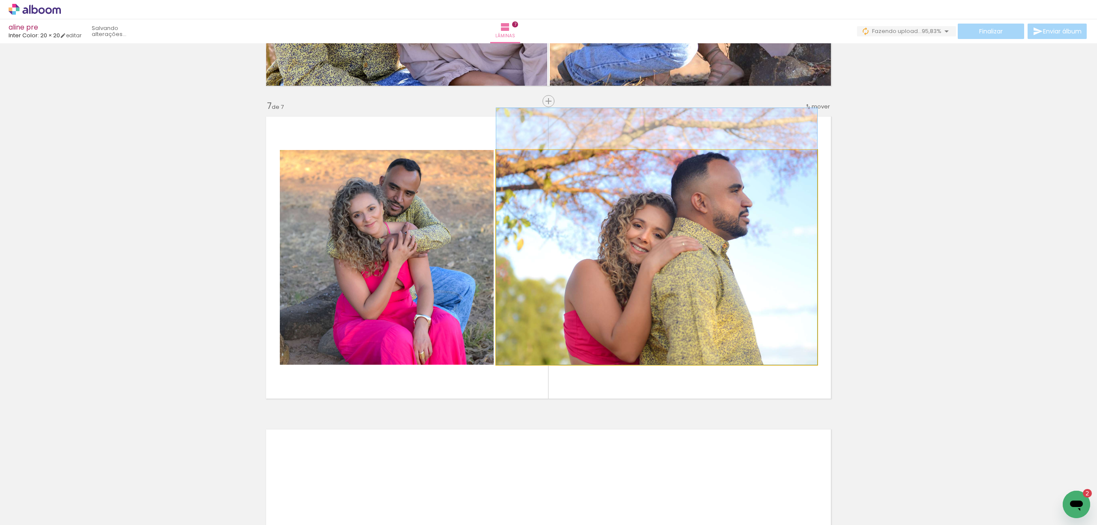
drag, startPoint x: 711, startPoint y: 297, endPoint x: 716, endPoint y: 276, distance: 21.5
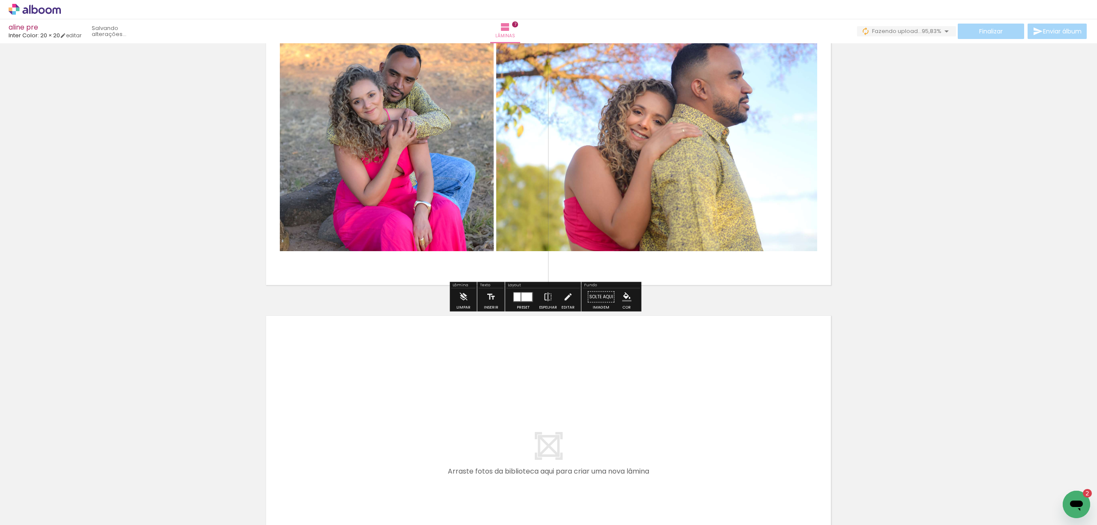
scroll to position [1948, 0]
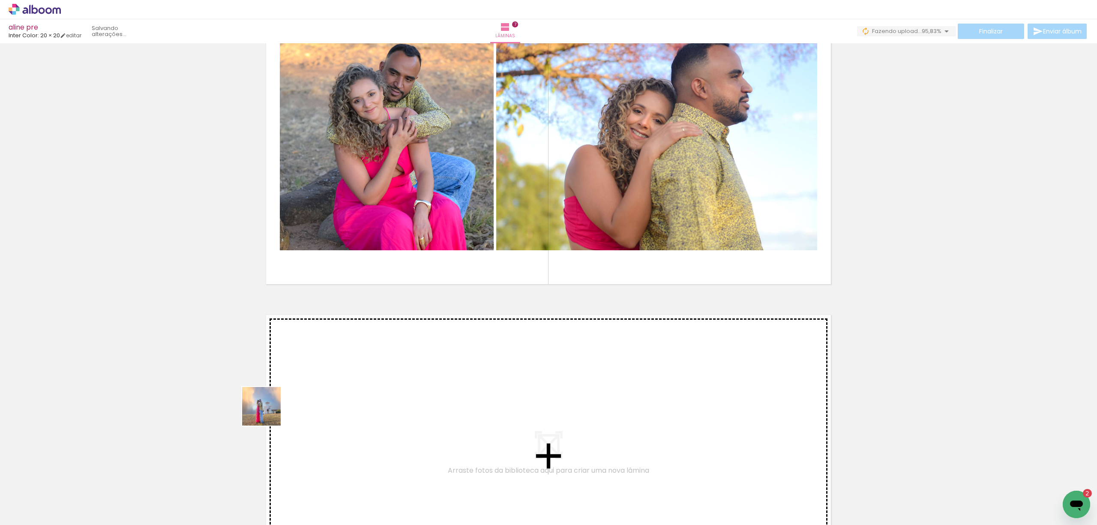
drag, startPoint x: 99, startPoint y: 499, endPoint x: 343, endPoint y: 395, distance: 265.8
click at [343, 395] on quentale-workspace at bounding box center [548, 262] width 1097 height 525
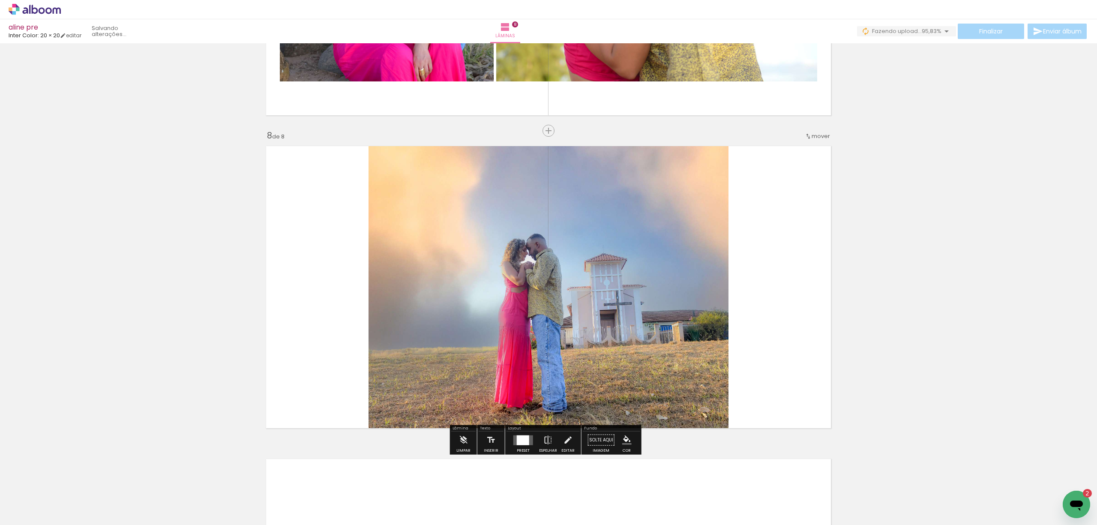
scroll to position [2146, 0]
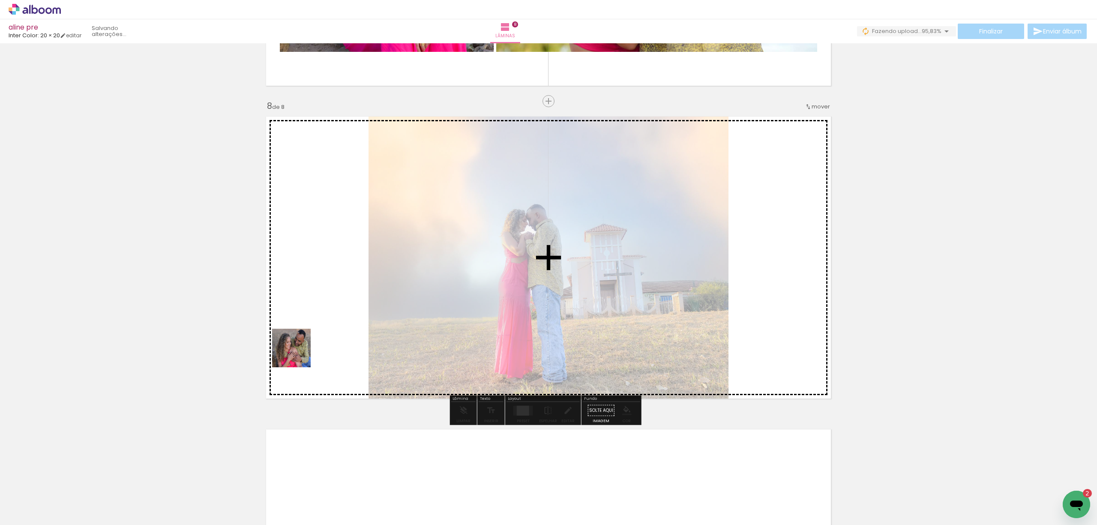
drag, startPoint x: 93, startPoint y: 504, endPoint x: 325, endPoint y: 343, distance: 282.2
click at [325, 343] on quentale-workspace at bounding box center [548, 262] width 1097 height 525
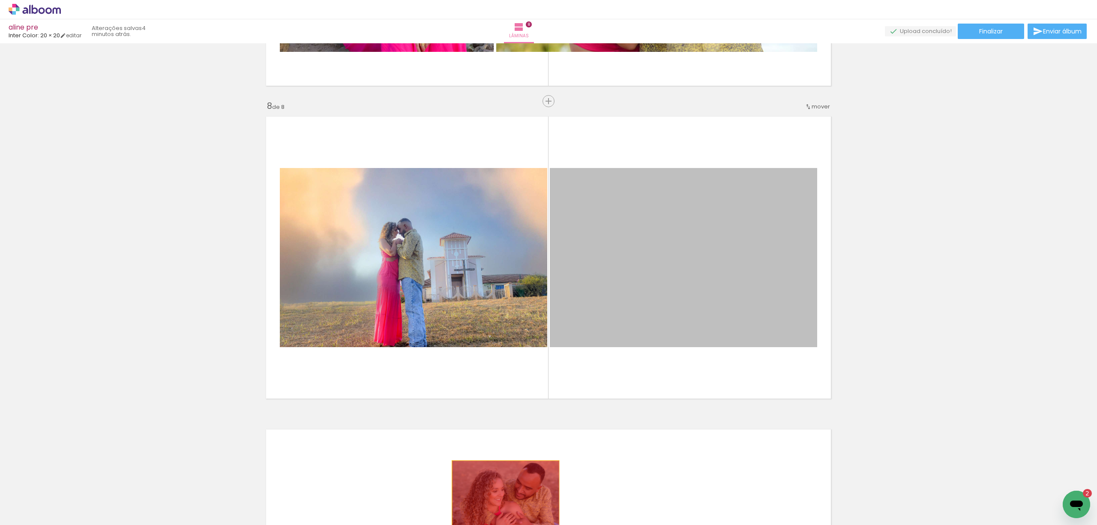
drag, startPoint x: 708, startPoint y: 272, endPoint x: 501, endPoint y: 497, distance: 306.0
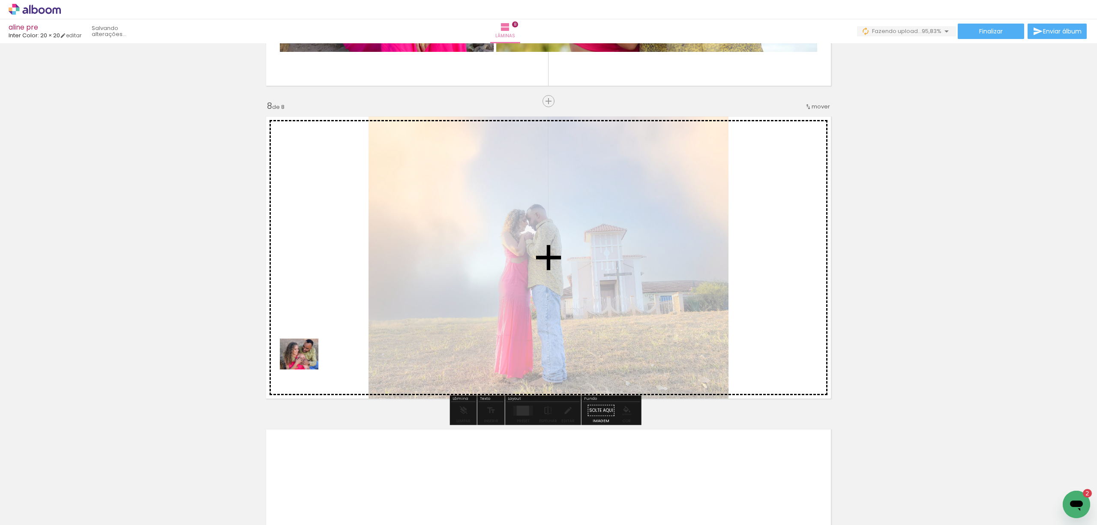
drag, startPoint x: 90, startPoint y: 505, endPoint x: 351, endPoint y: 349, distance: 304.8
click at [351, 349] on quentale-workspace at bounding box center [548, 262] width 1097 height 525
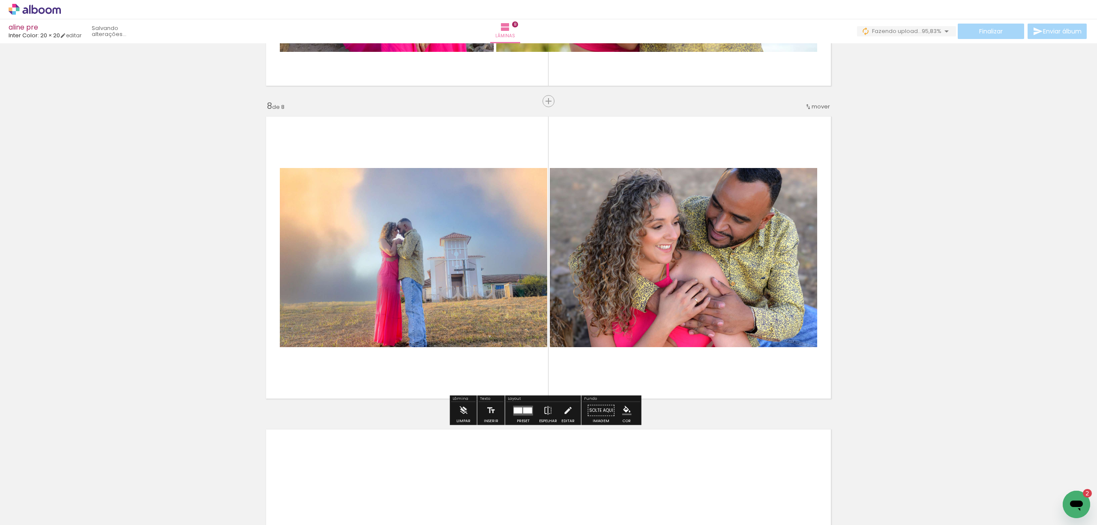
click at [525, 412] on div at bounding box center [527, 410] width 9 height 6
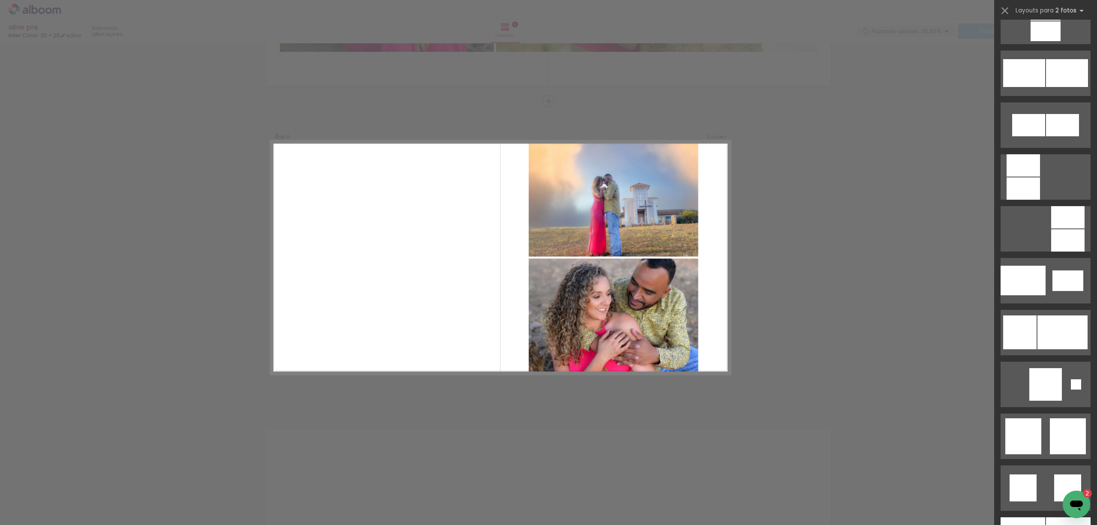
scroll to position [971, 0]
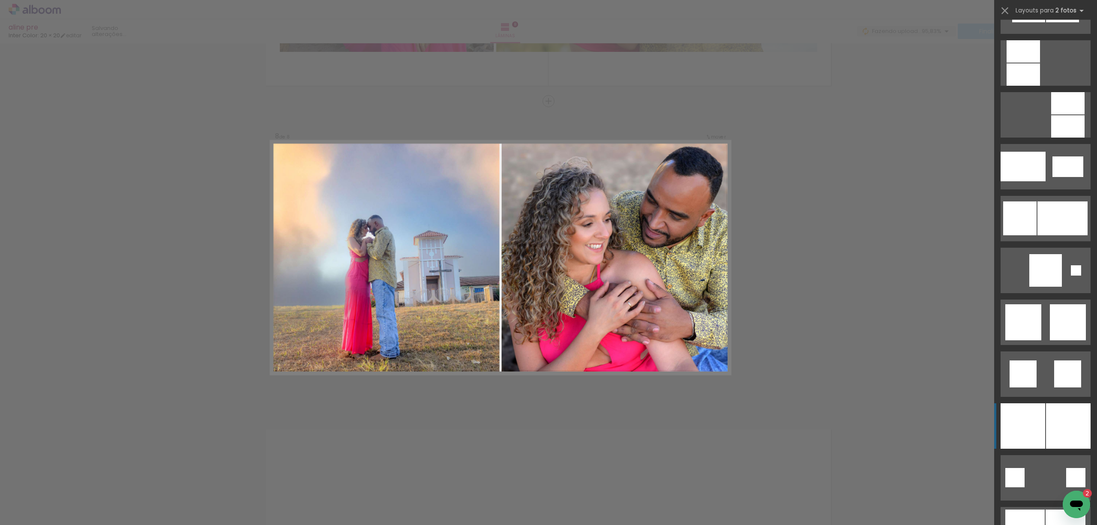
click at [1040, 86] on div at bounding box center [1023, 74] width 33 height 22
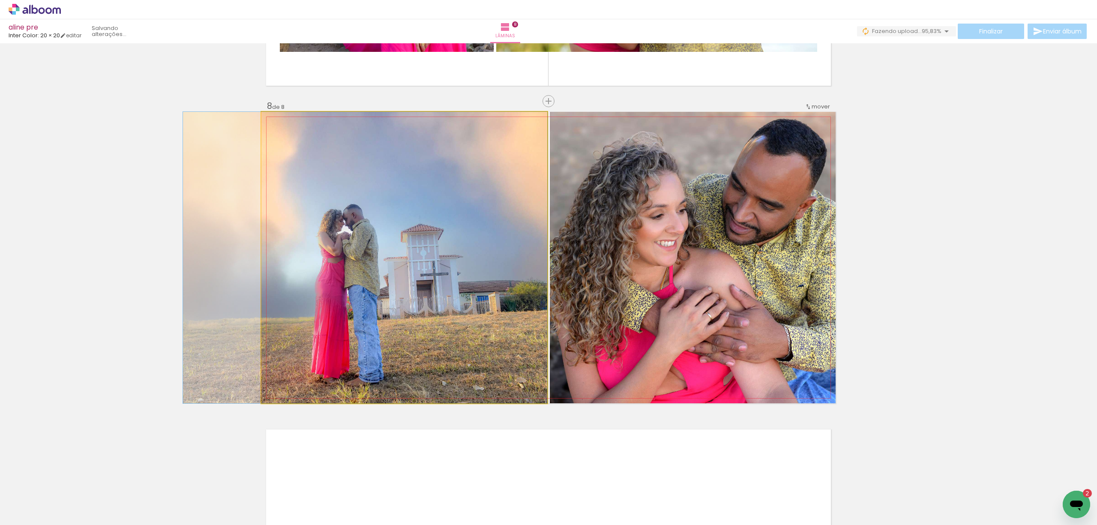
drag, startPoint x: 426, startPoint y: 285, endPoint x: 348, endPoint y: 281, distance: 78.5
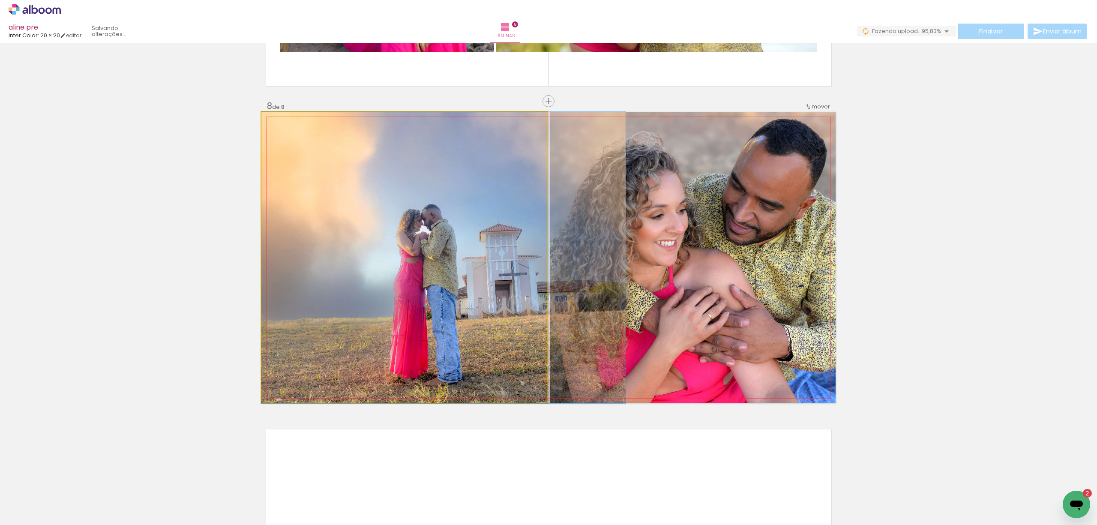
drag, startPoint x: 361, startPoint y: 313, endPoint x: 444, endPoint y: 306, distance: 83.5
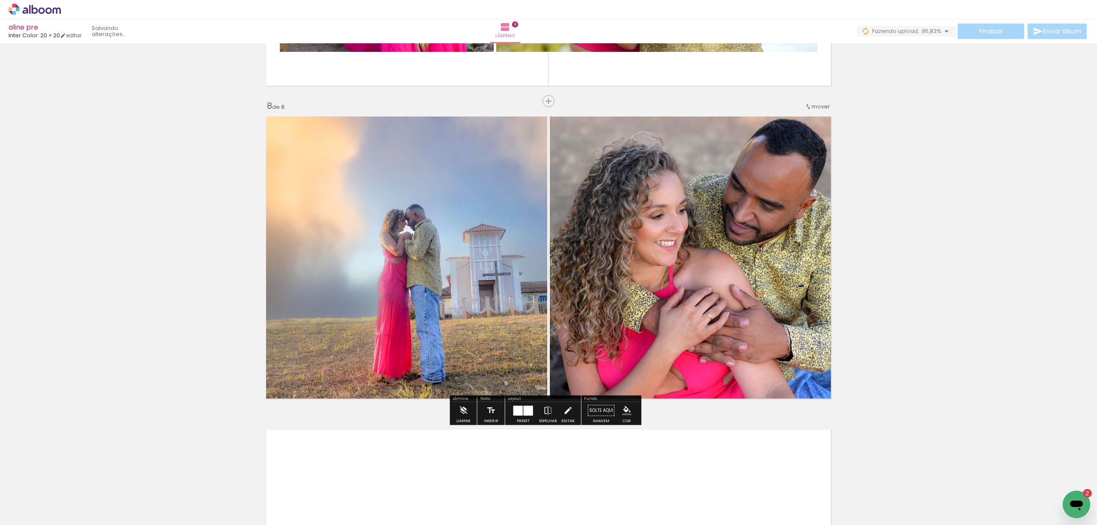
click at [530, 408] on div at bounding box center [528, 410] width 9 height 10
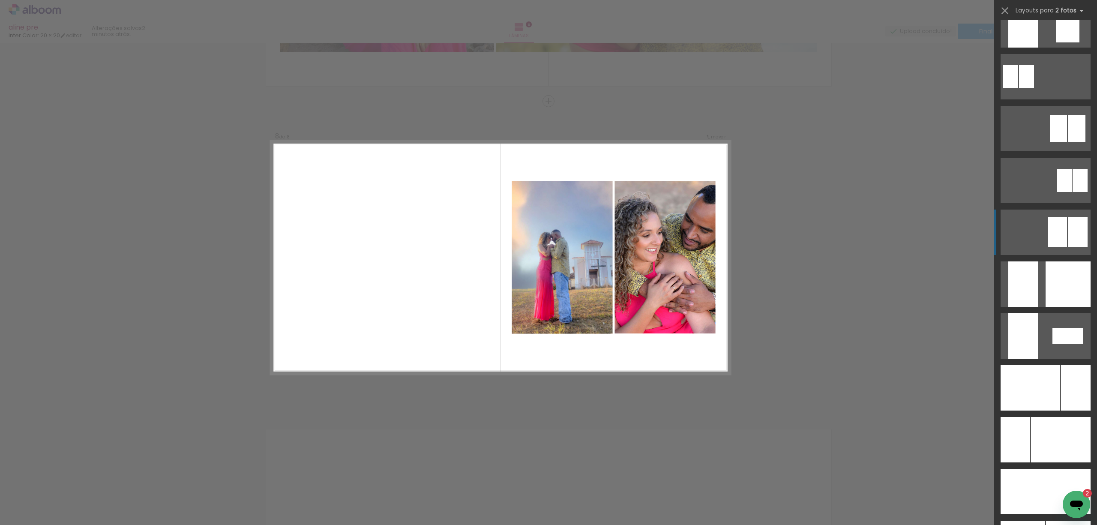
scroll to position [3348, 0]
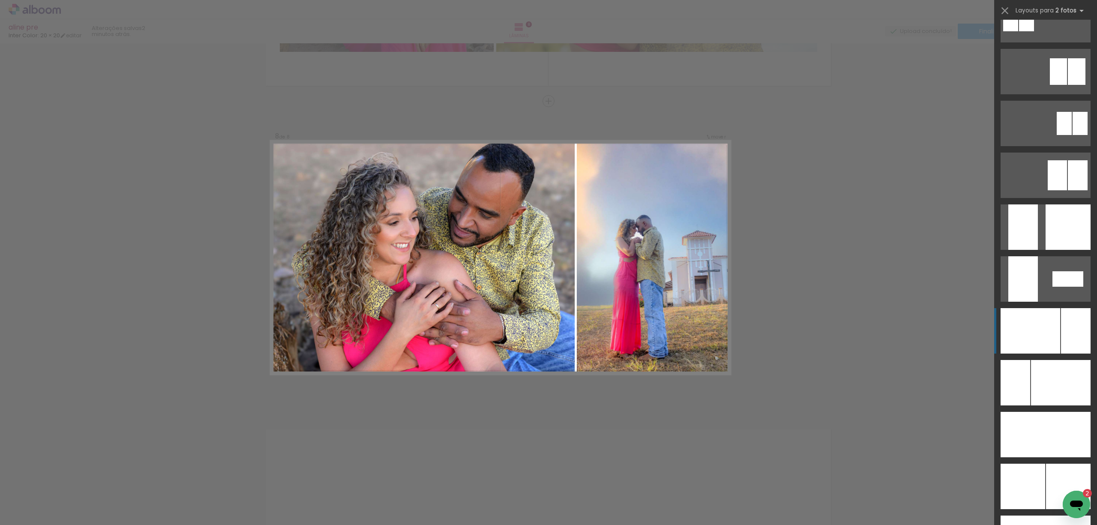
click at [1057, 412] on div at bounding box center [1060, 434] width 60 height 45
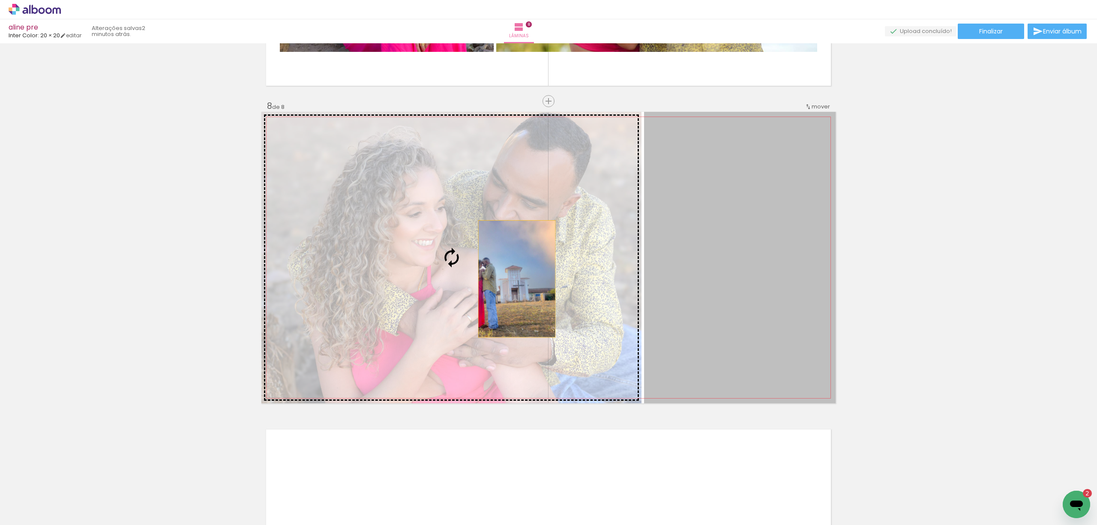
drag, startPoint x: 719, startPoint y: 277, endPoint x: 512, endPoint y: 279, distance: 207.0
click at [0, 0] on slot at bounding box center [0, 0] width 0 height 0
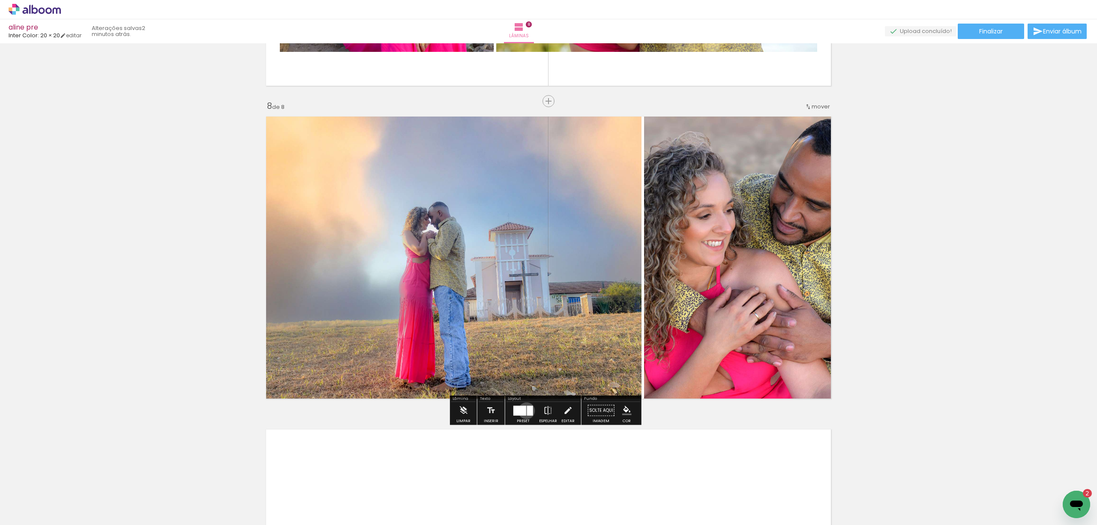
drag, startPoint x: 525, startPoint y: 411, endPoint x: 826, endPoint y: 353, distance: 307.1
click at [527, 409] on div at bounding box center [530, 410] width 6 height 10
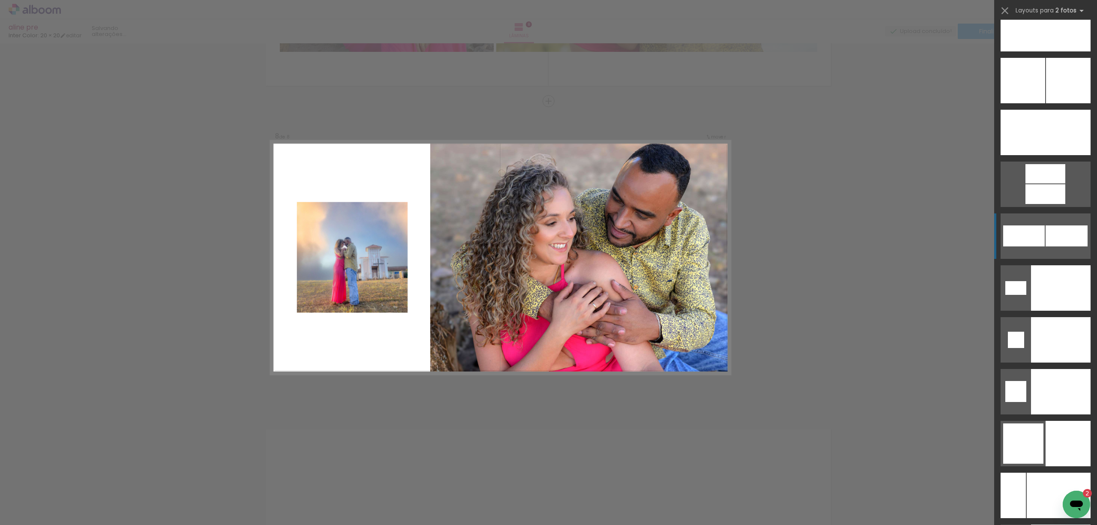
scroll to position [3973, 0]
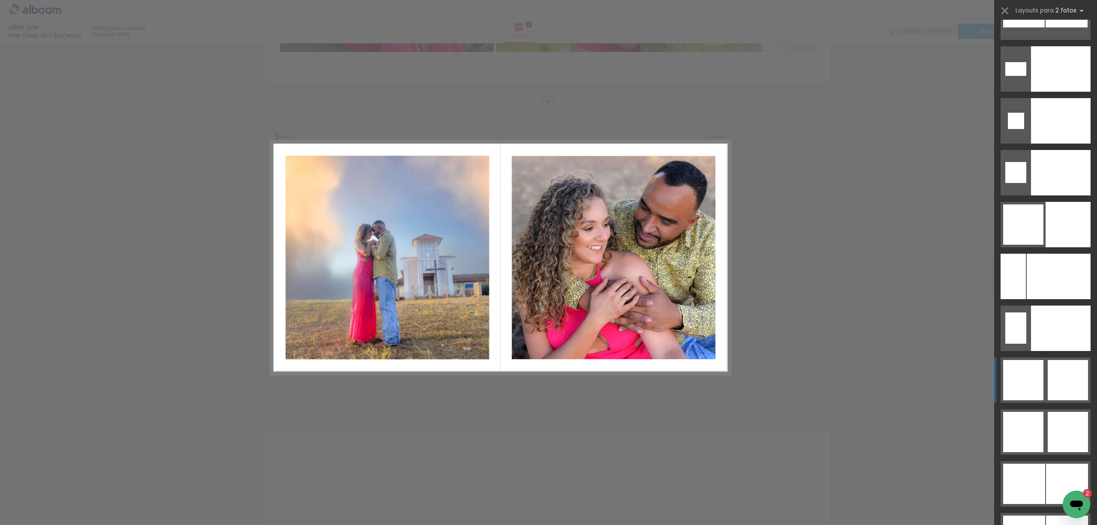
click at [1045, 464] on div at bounding box center [1024, 484] width 42 height 40
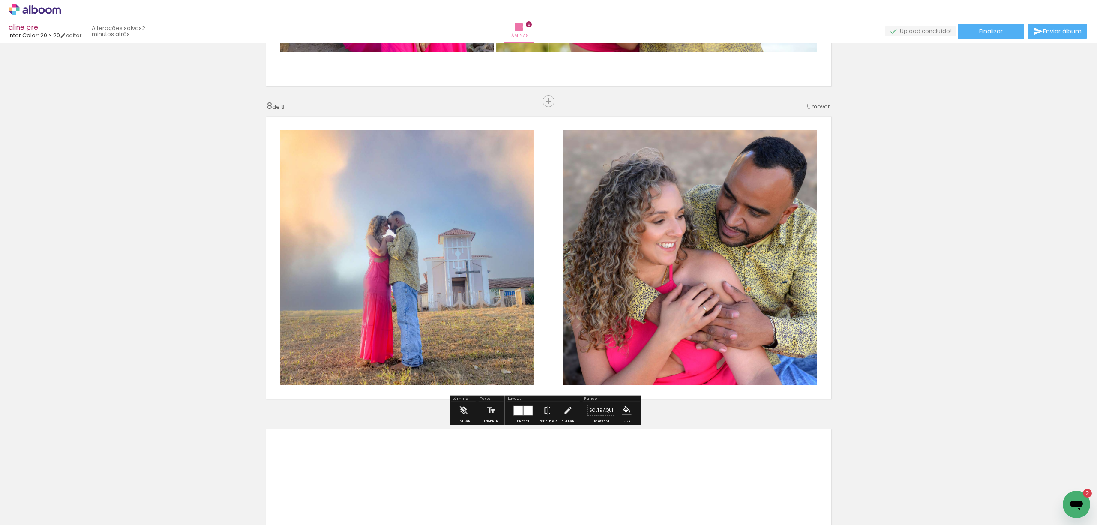
scroll to position [2089, 0]
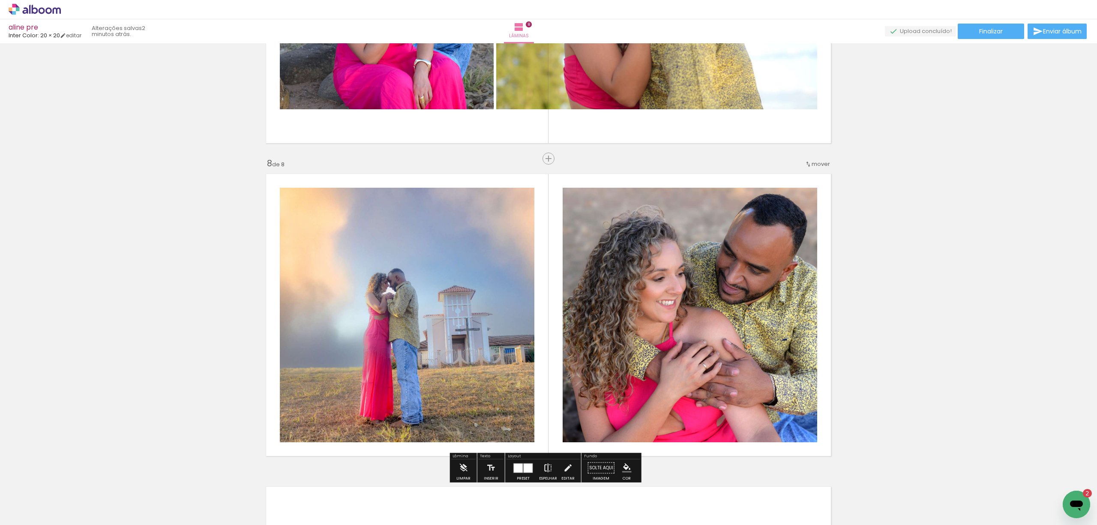
click at [547, 467] on iron-icon at bounding box center [547, 467] width 9 height 17
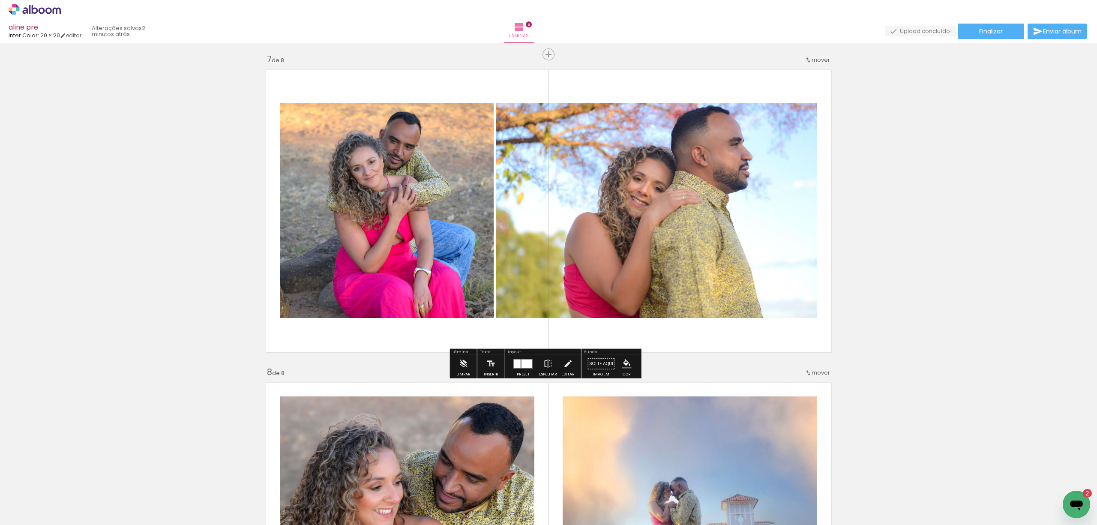
scroll to position [1860, 0]
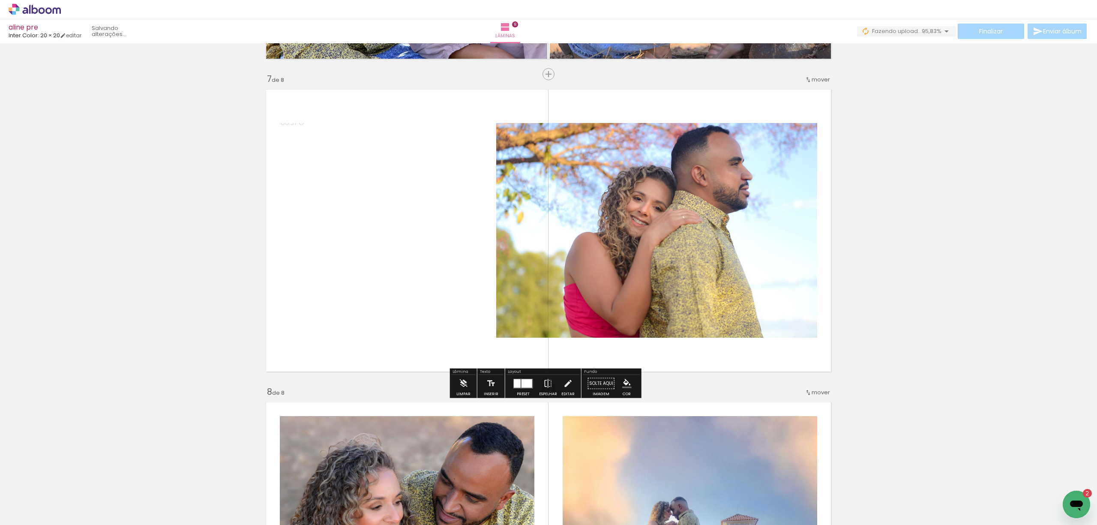
click at [524, 385] on div at bounding box center [527, 383] width 11 height 9
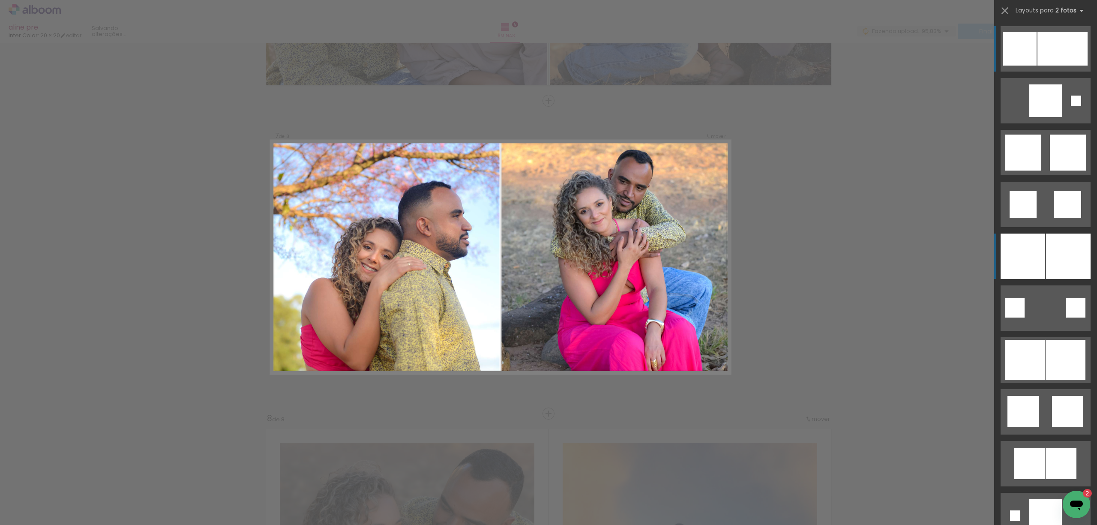
scroll to position [1833, 0]
click at [1047, 261] on div at bounding box center [1068, 256] width 45 height 45
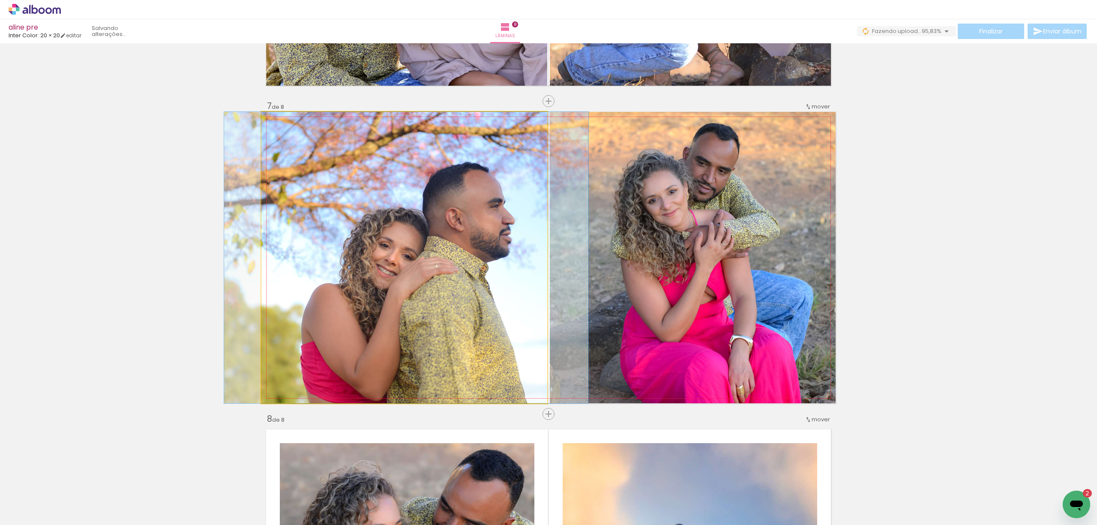
drag, startPoint x: 452, startPoint y: 303, endPoint x: 454, endPoint y: 280, distance: 23.7
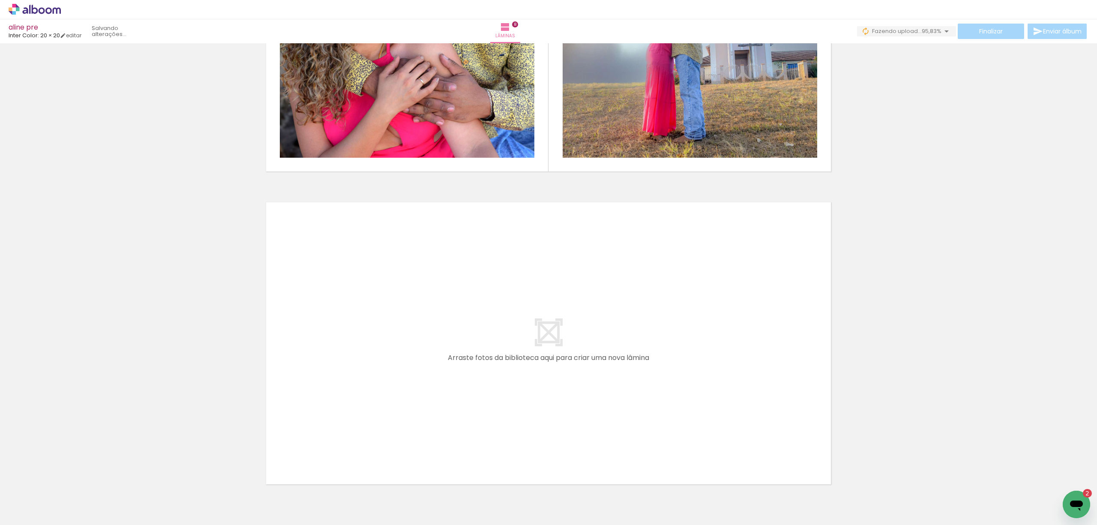
scroll to position [2421, 0]
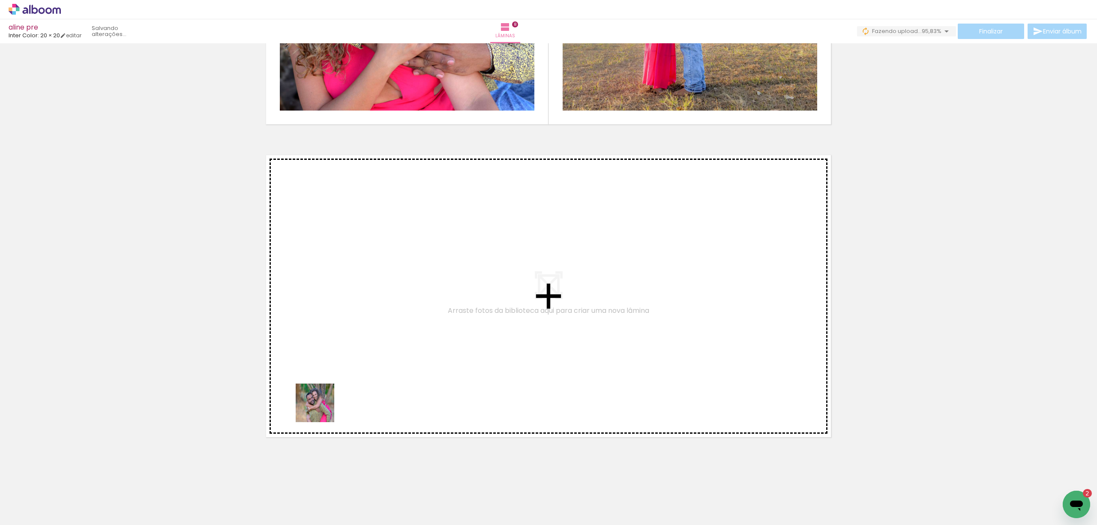
drag, startPoint x: 261, startPoint y: 435, endPoint x: 405, endPoint y: 387, distance: 151.5
click at [405, 387] on quentale-workspace at bounding box center [548, 262] width 1097 height 525
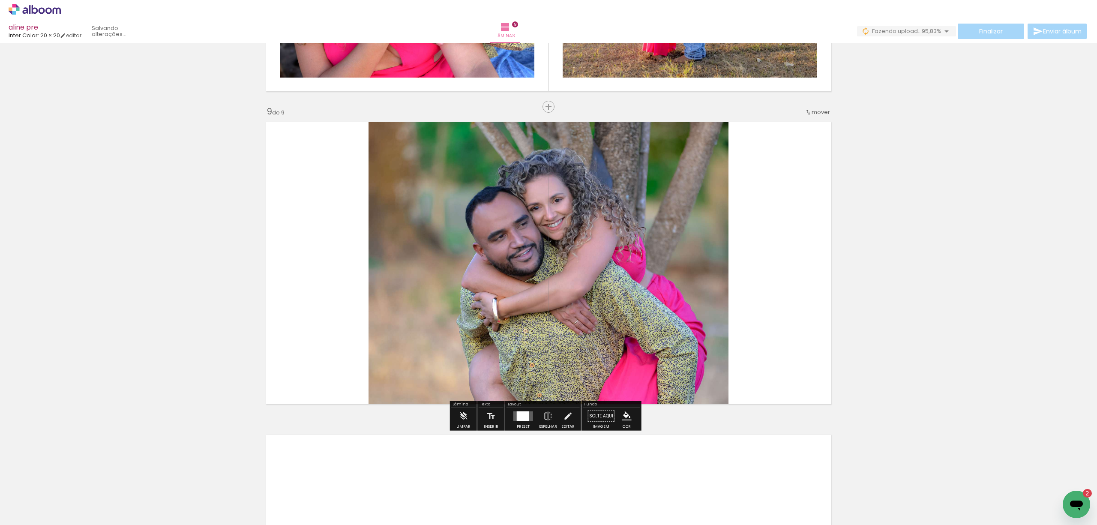
scroll to position [2459, 0]
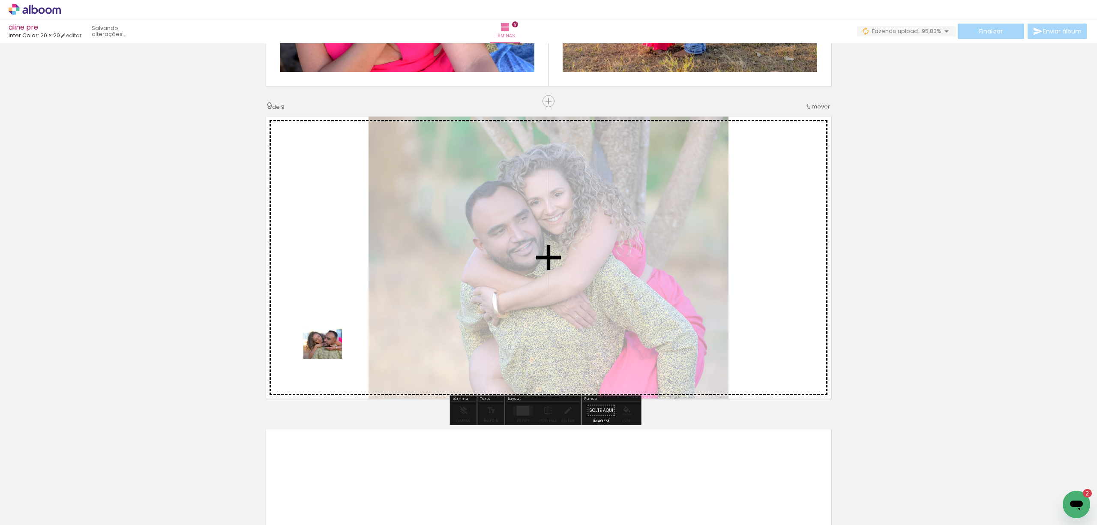
drag, startPoint x: 90, startPoint y: 504, endPoint x: 329, endPoint y: 354, distance: 282.2
click at [329, 354] on quentale-workspace at bounding box center [548, 262] width 1097 height 525
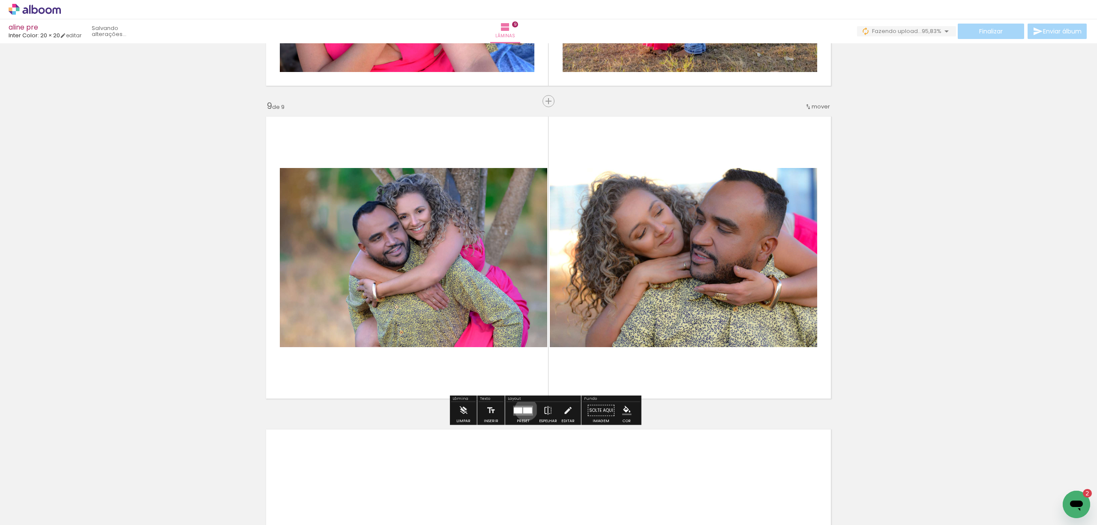
click at [524, 409] on div at bounding box center [527, 410] width 9 height 6
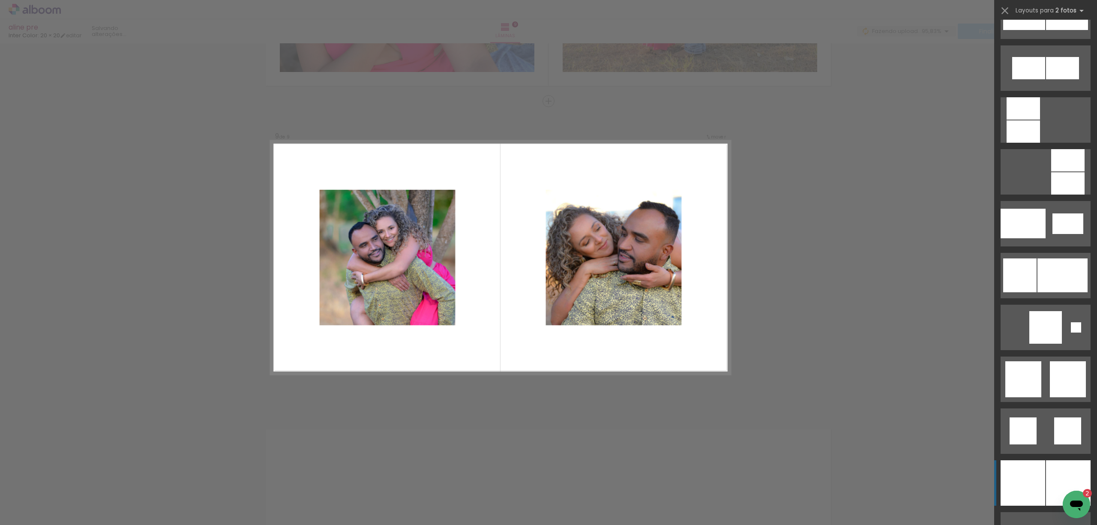
scroll to position [971, 0]
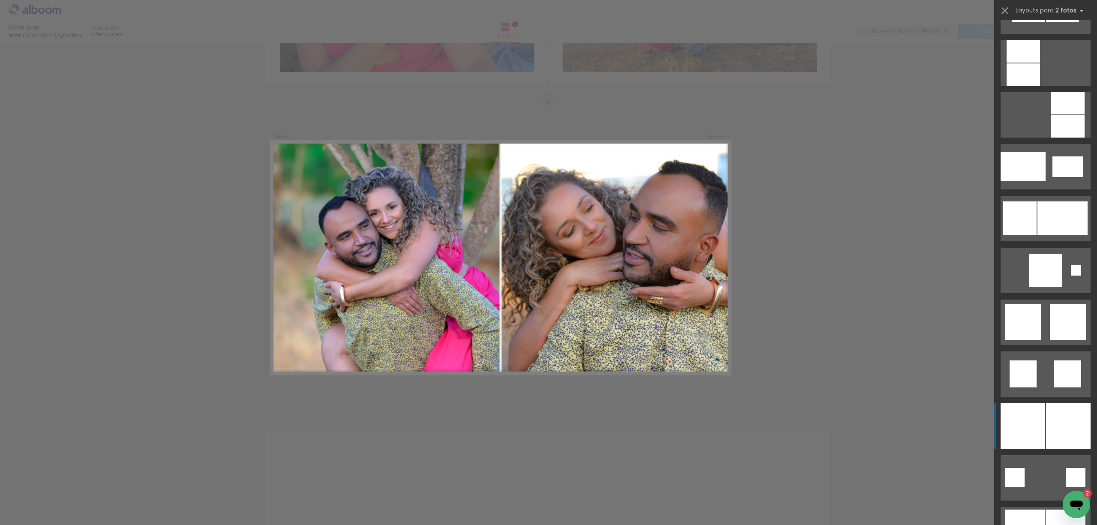
click at [1040, 86] on div at bounding box center [1023, 74] width 33 height 22
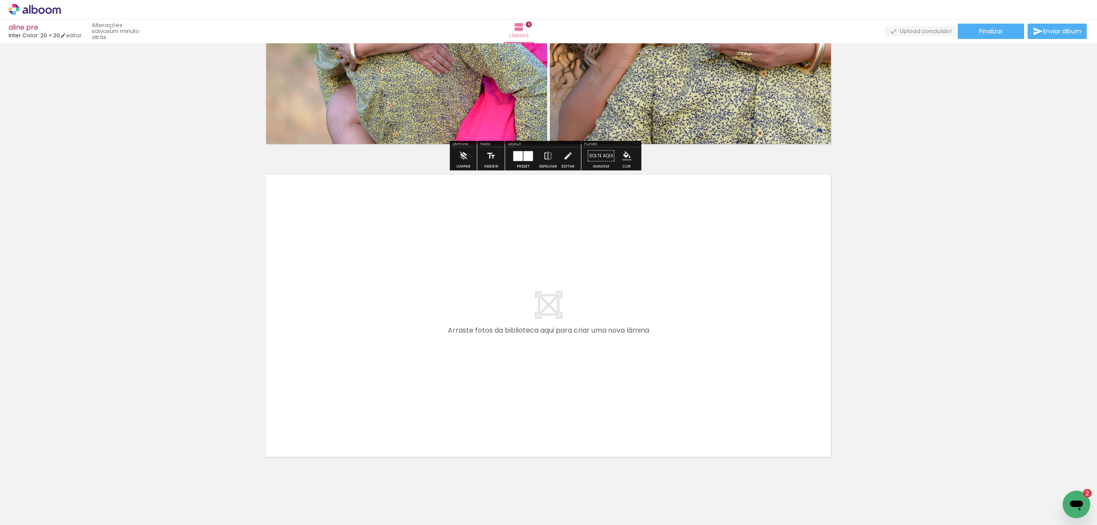
scroll to position [2733, 0]
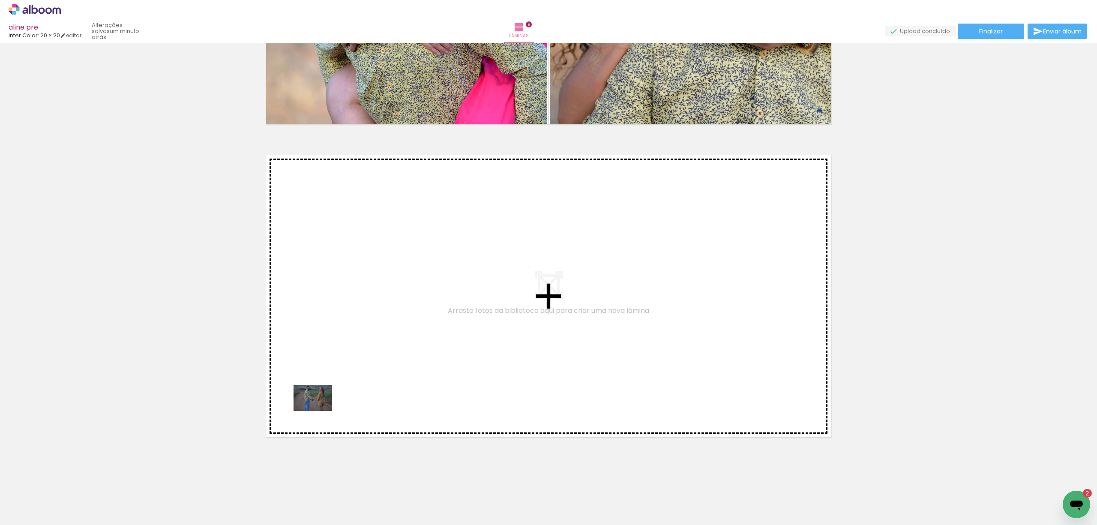
drag, startPoint x: 147, startPoint y: 502, endPoint x: 339, endPoint y: 405, distance: 215.2
click at [339, 405] on quentale-workspace at bounding box center [548, 262] width 1097 height 525
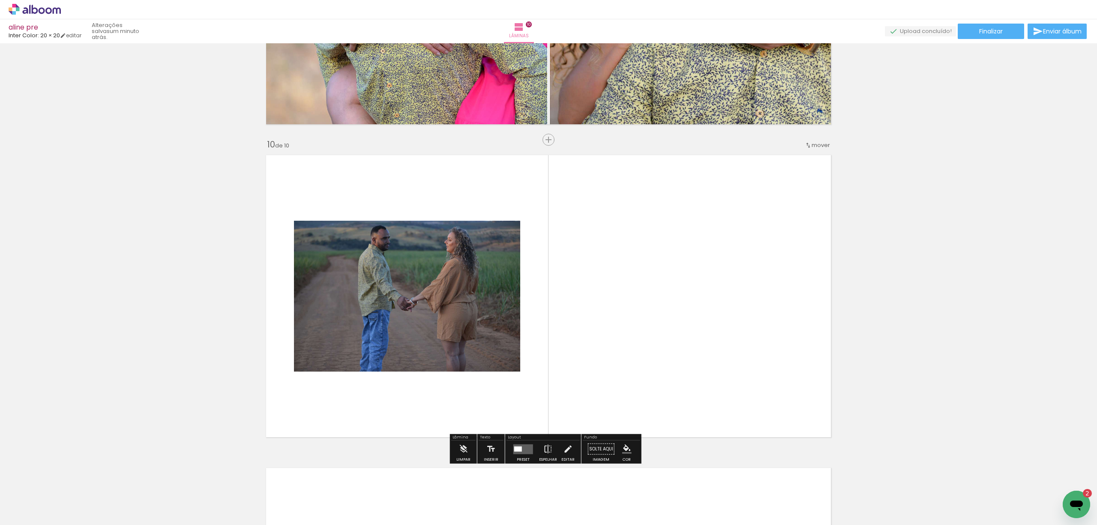
scroll to position [2772, 0]
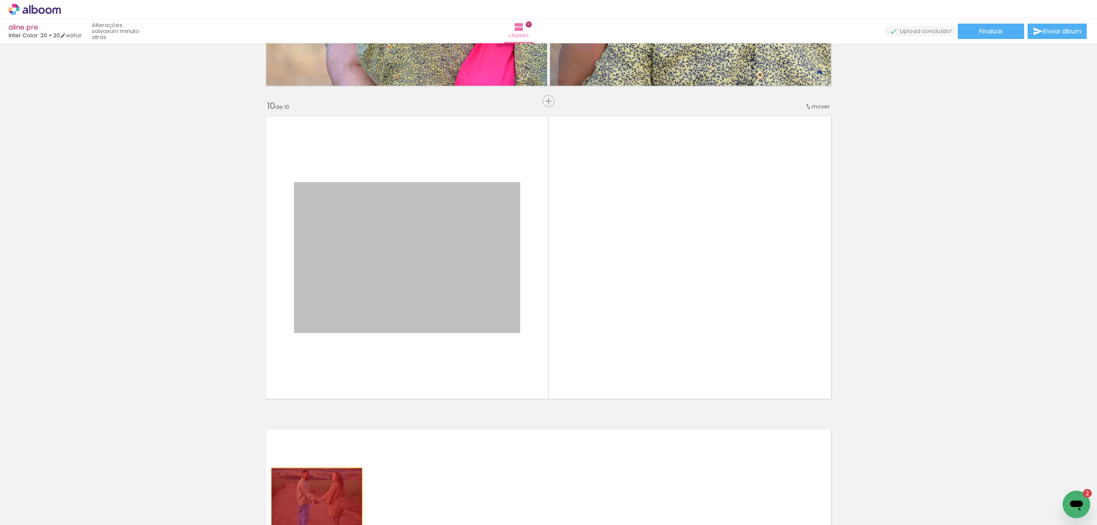
drag, startPoint x: 411, startPoint y: 249, endPoint x: 324, endPoint y: 510, distance: 274.9
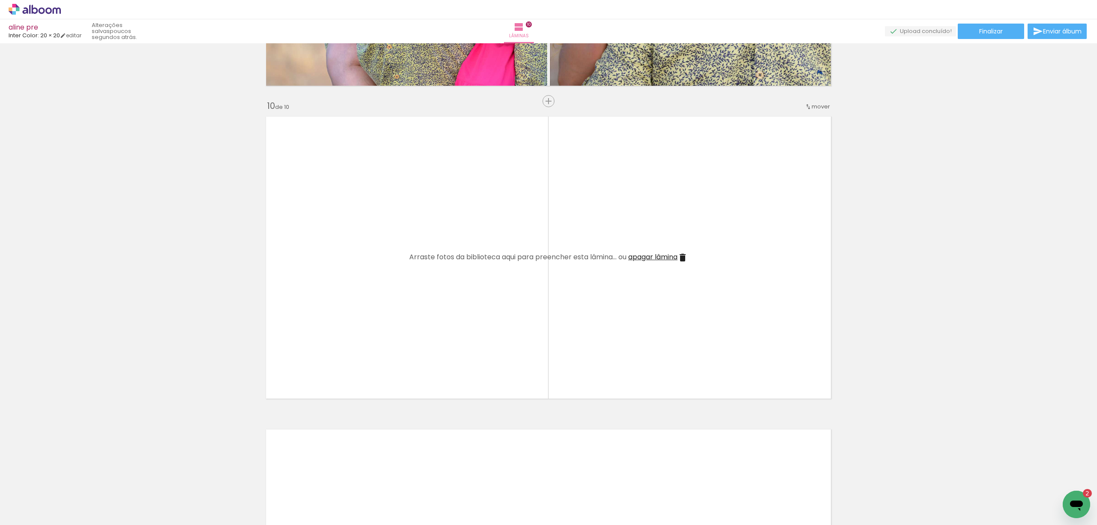
scroll to position [0, 0]
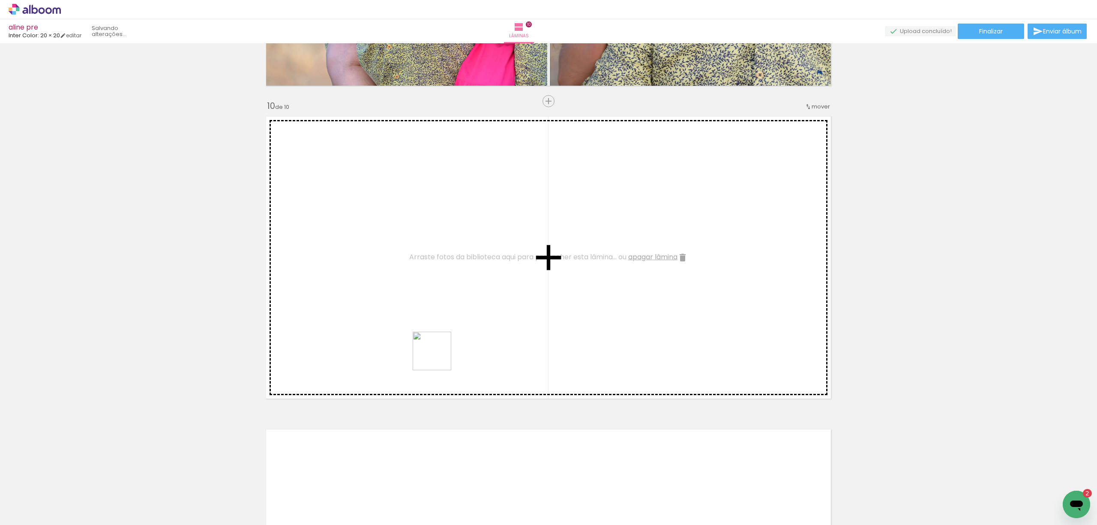
drag, startPoint x: 394, startPoint y: 453, endPoint x: 441, endPoint y: 352, distance: 110.8
click at [441, 352] on quentale-workspace at bounding box center [548, 262] width 1097 height 525
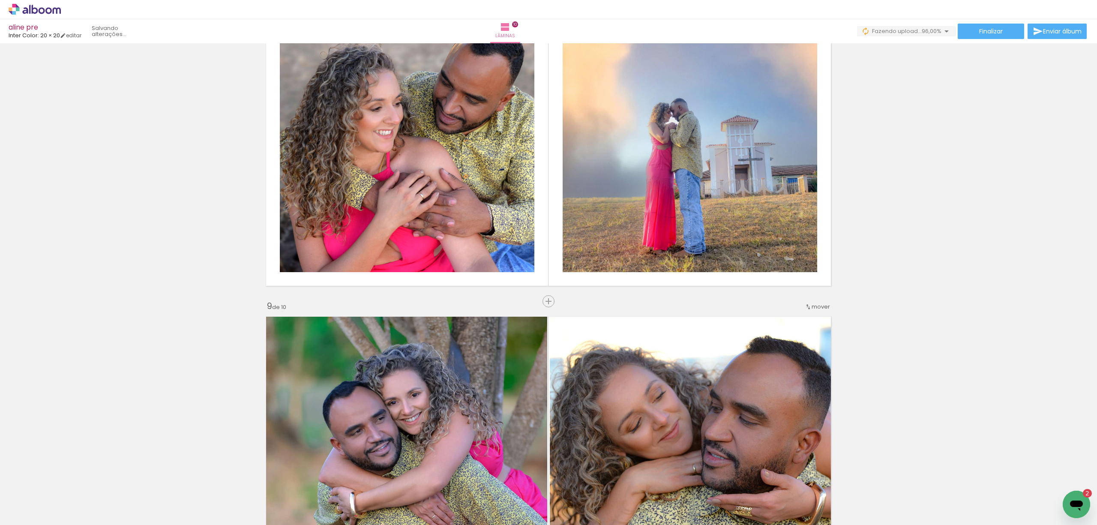
scroll to position [2258, 0]
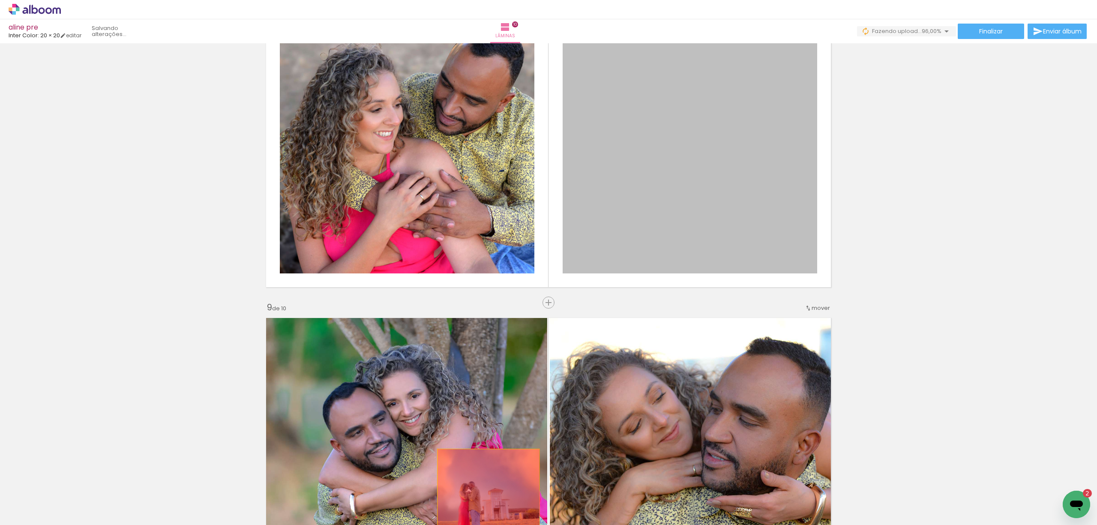
drag, startPoint x: 717, startPoint y: 159, endPoint x: 484, endPoint y: 500, distance: 412.0
click at [484, 500] on quentale-workspace at bounding box center [548, 262] width 1097 height 525
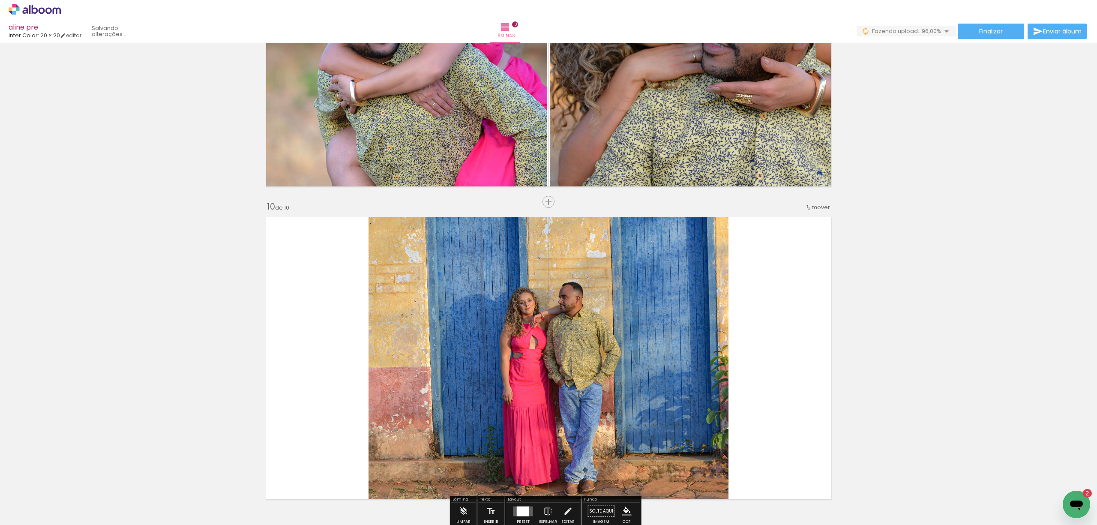
scroll to position [2772, 0]
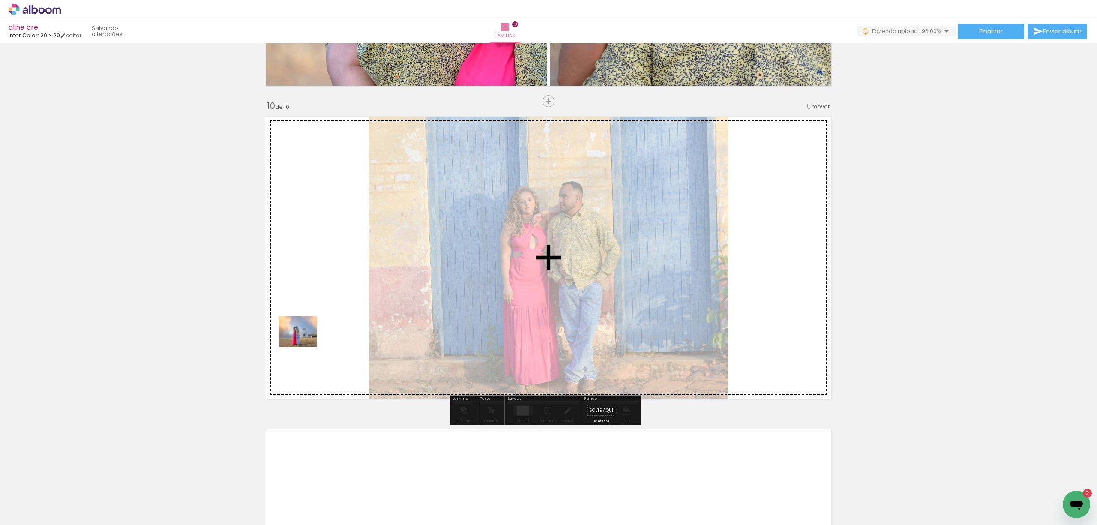
drag, startPoint x: 94, startPoint y: 502, endPoint x: 307, endPoint y: 340, distance: 267.5
click at [307, 340] on quentale-workspace at bounding box center [548, 262] width 1097 height 525
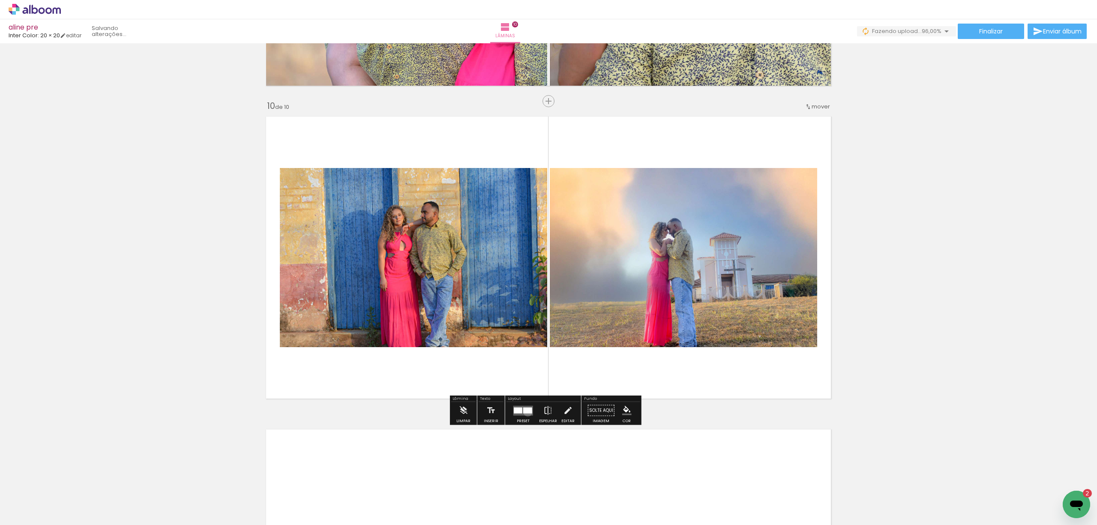
click at [526, 411] on div at bounding box center [527, 410] width 9 height 6
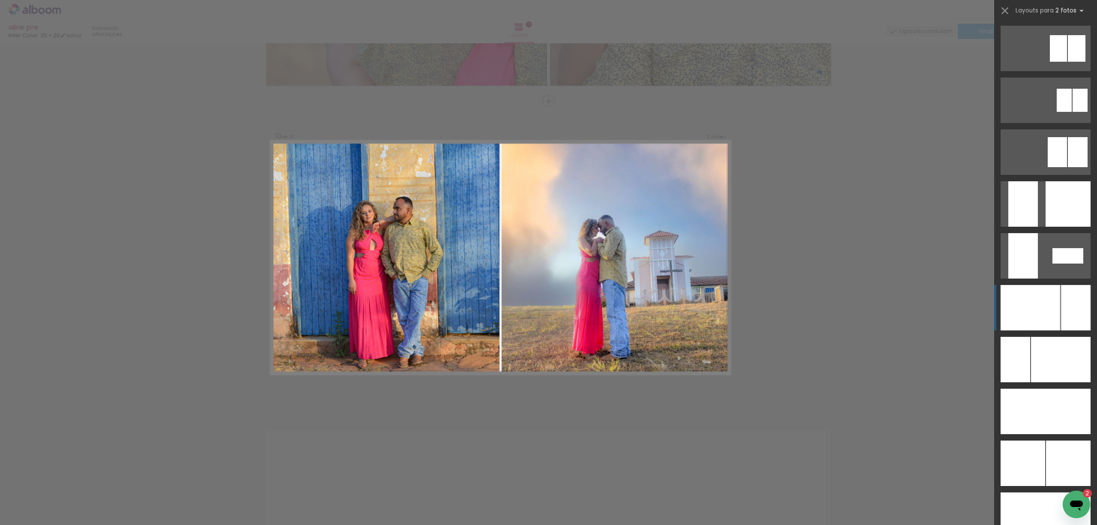
scroll to position [3657, 0]
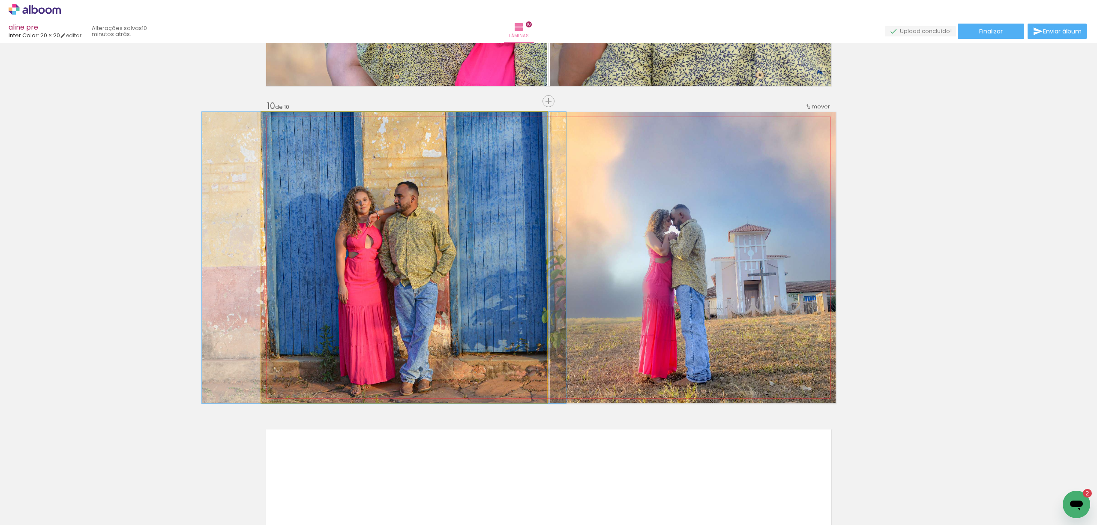
drag, startPoint x: 493, startPoint y: 266, endPoint x: 473, endPoint y: 261, distance: 20.8
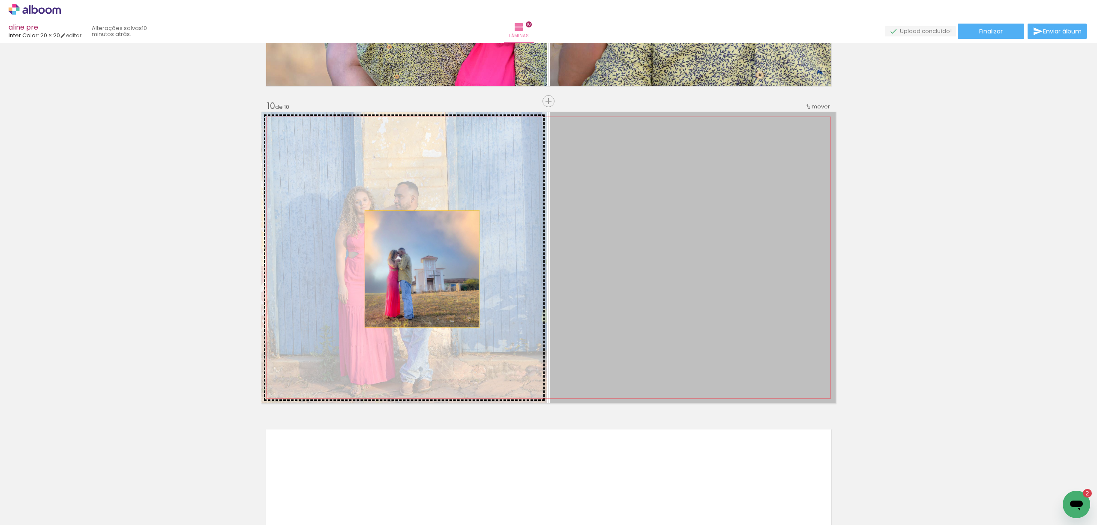
drag, startPoint x: 711, startPoint y: 274, endPoint x: 418, endPoint y: 269, distance: 292.8
click at [0, 0] on slot at bounding box center [0, 0] width 0 height 0
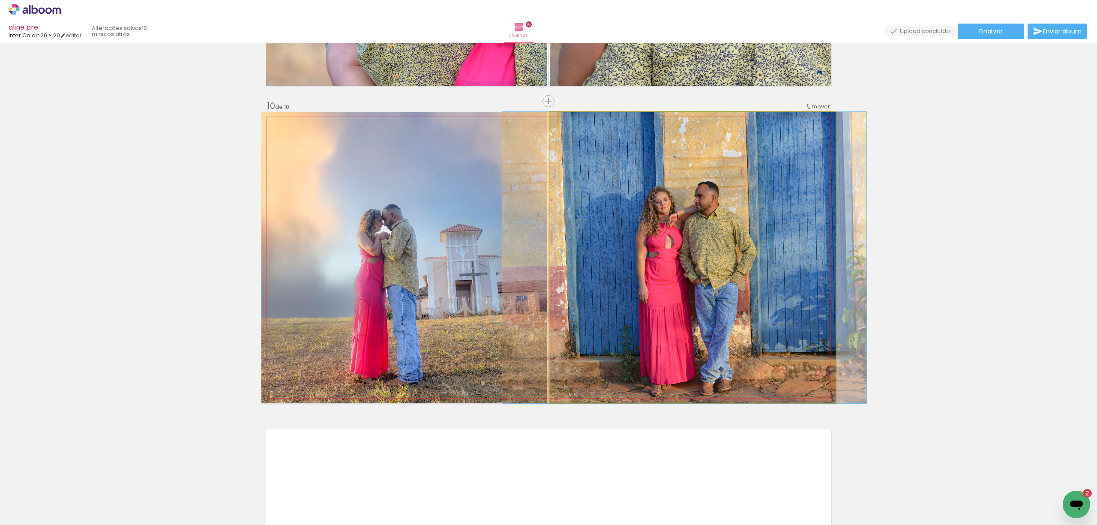
drag, startPoint x: 768, startPoint y: 300, endPoint x: 762, endPoint y: 301, distance: 5.7
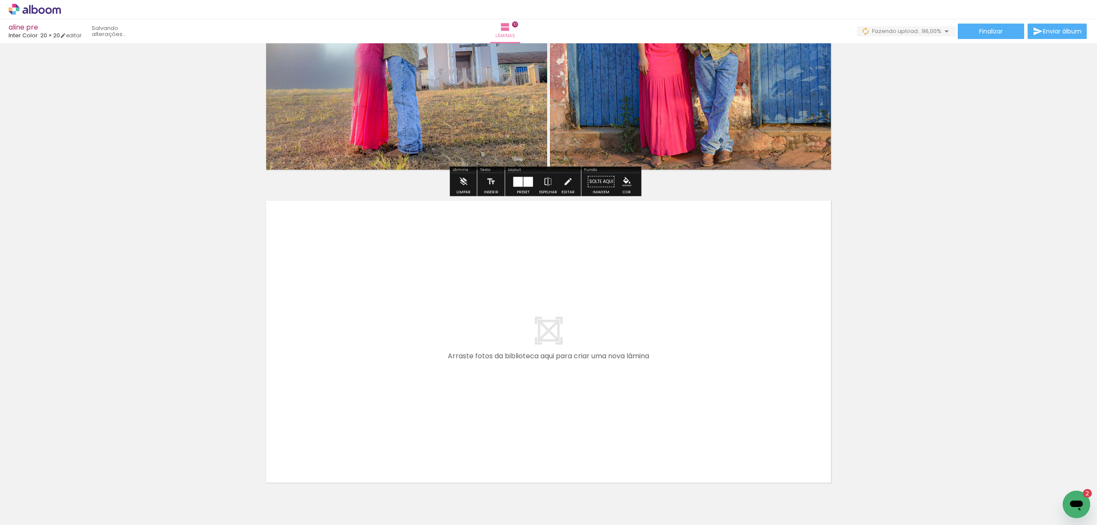
scroll to position [3046, 0]
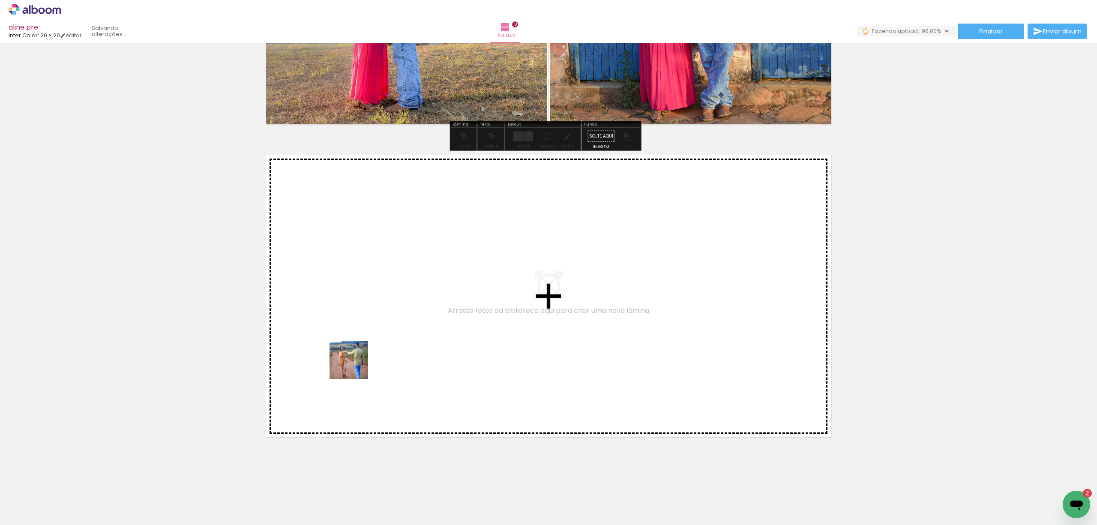
drag, startPoint x: 237, startPoint y: 499, endPoint x: 355, endPoint y: 366, distance: 177.6
click at [355, 366] on quentale-workspace at bounding box center [548, 262] width 1097 height 525
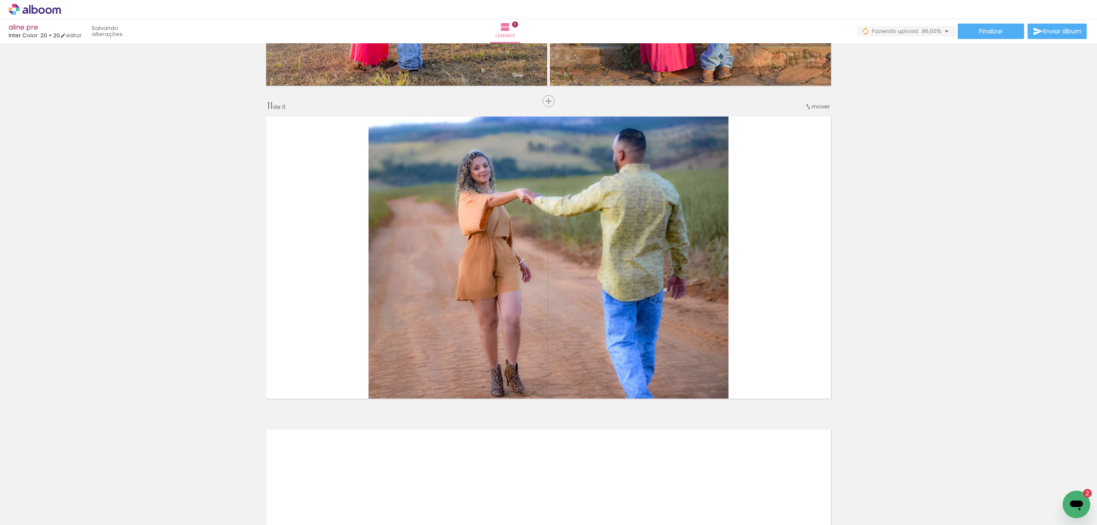
scroll to position [3085, 0]
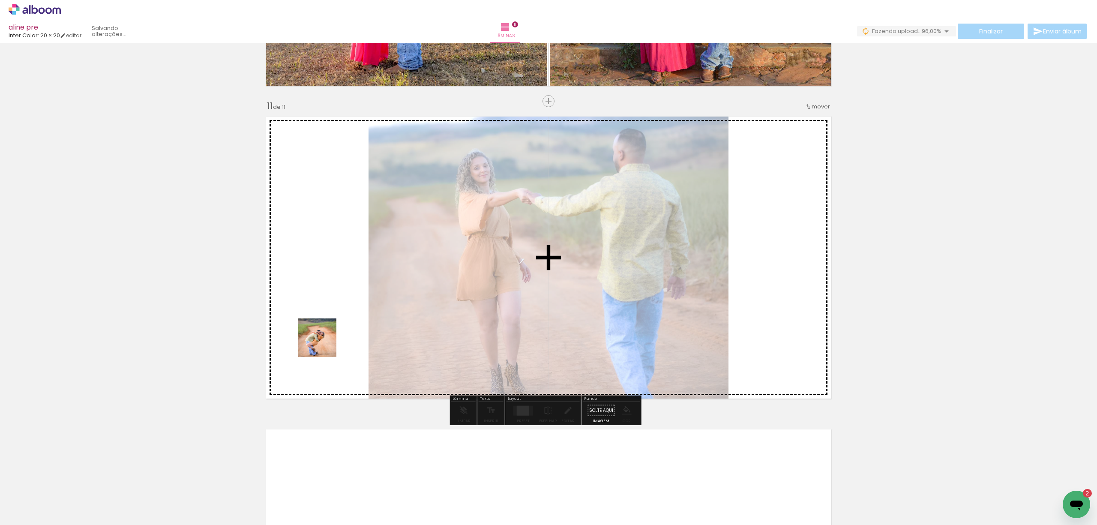
drag, startPoint x: 194, startPoint y: 500, endPoint x: 332, endPoint y: 334, distance: 215.8
click at [332, 334] on quentale-workspace at bounding box center [548, 262] width 1097 height 525
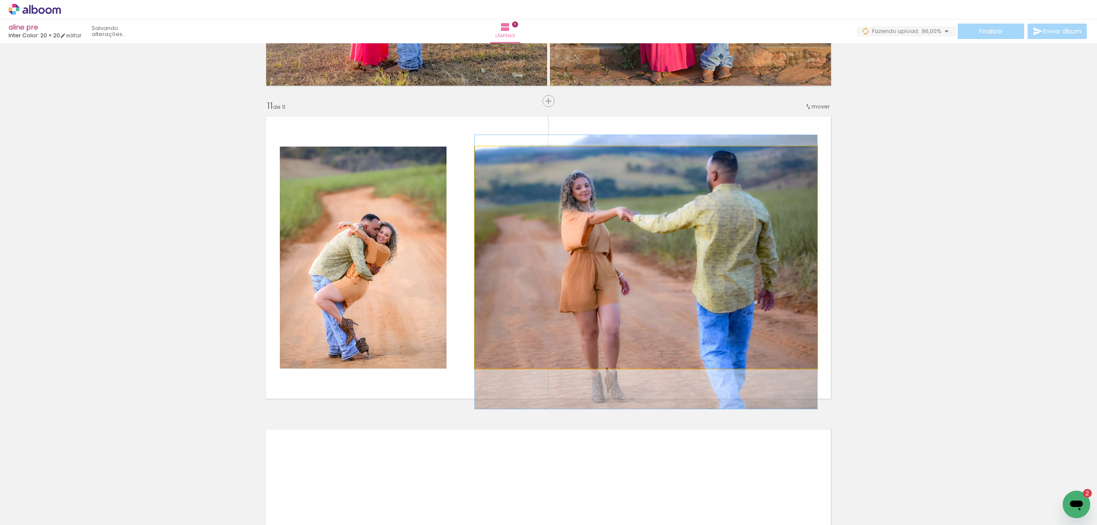
drag, startPoint x: 640, startPoint y: 281, endPoint x: 640, endPoint y: 296, distance: 14.6
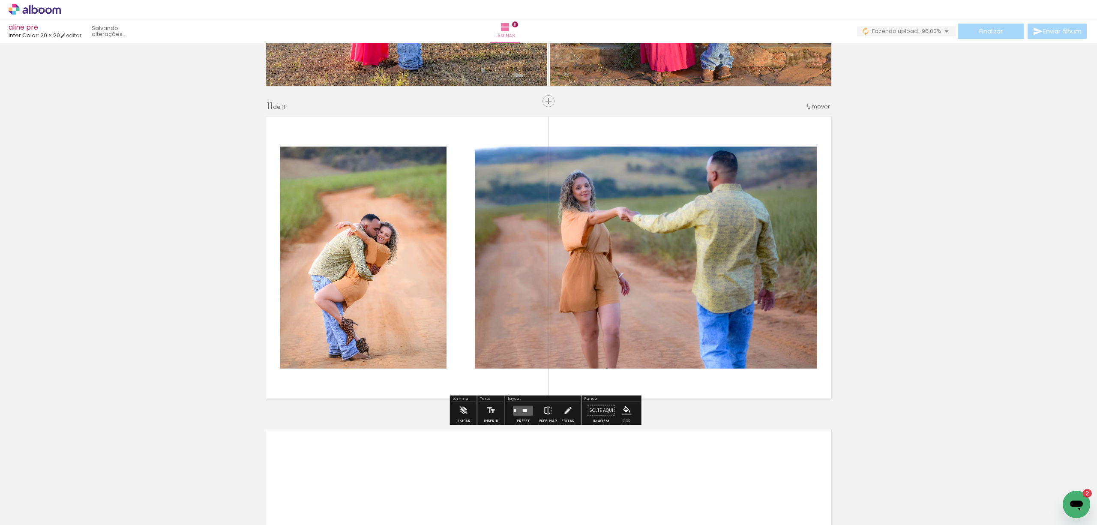
click at [544, 408] on iron-icon at bounding box center [547, 410] width 9 height 17
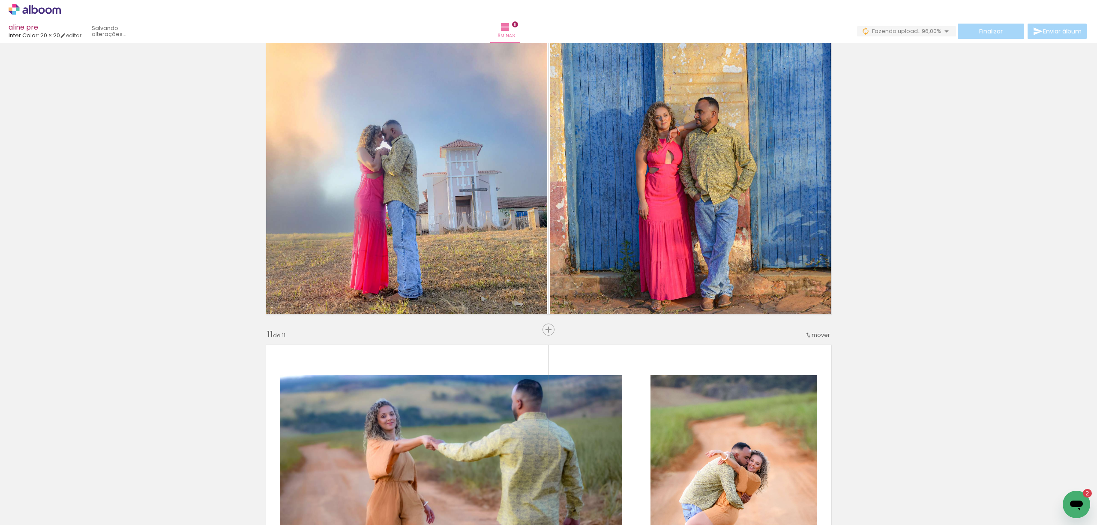
scroll to position [3085, 0]
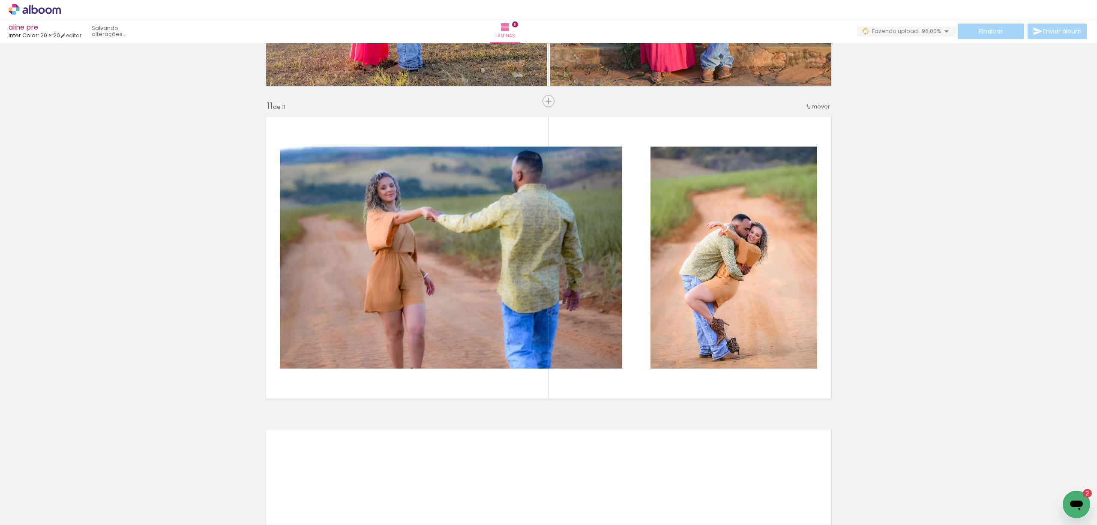
drag, startPoint x: 630, startPoint y: 499, endPoint x: 540, endPoint y: 514, distance: 90.4
click at [70, 500] on iron-horizontal-list at bounding box center [61, 498] width 17 height 54
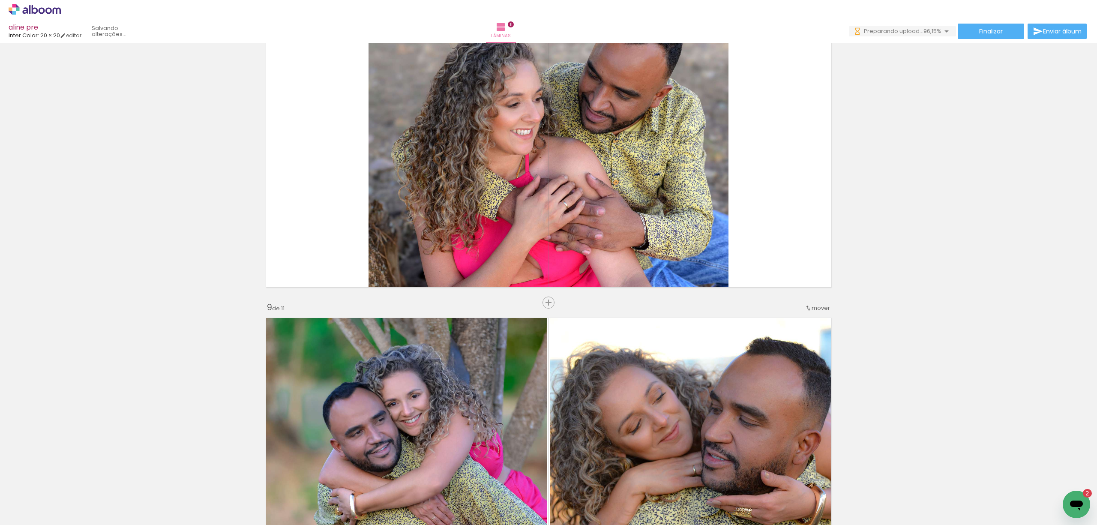
scroll to position [2171, 0]
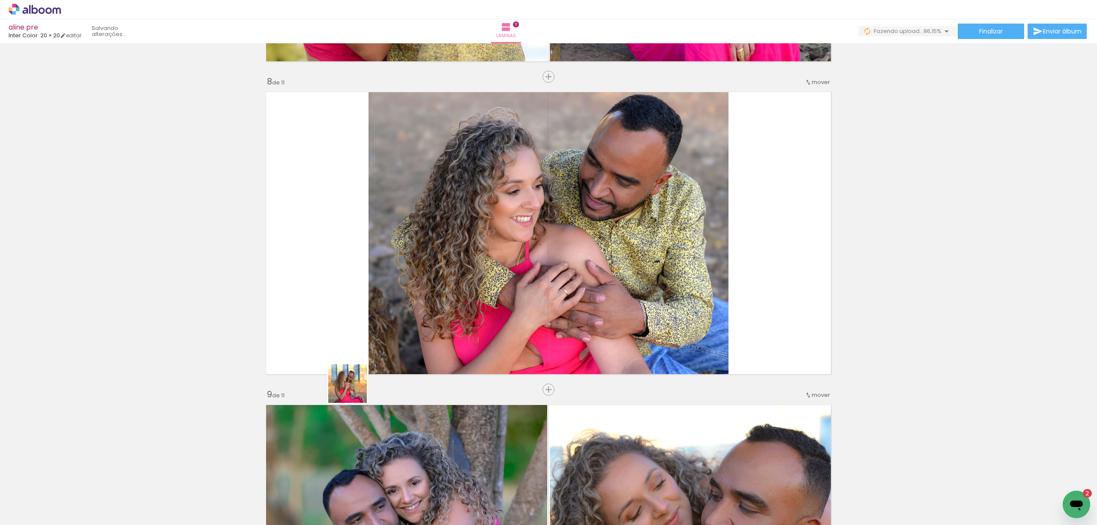
drag, startPoint x: 289, startPoint y: 503, endPoint x: 417, endPoint y: 304, distance: 236.5
click at [417, 304] on quentale-workspace at bounding box center [548, 262] width 1097 height 525
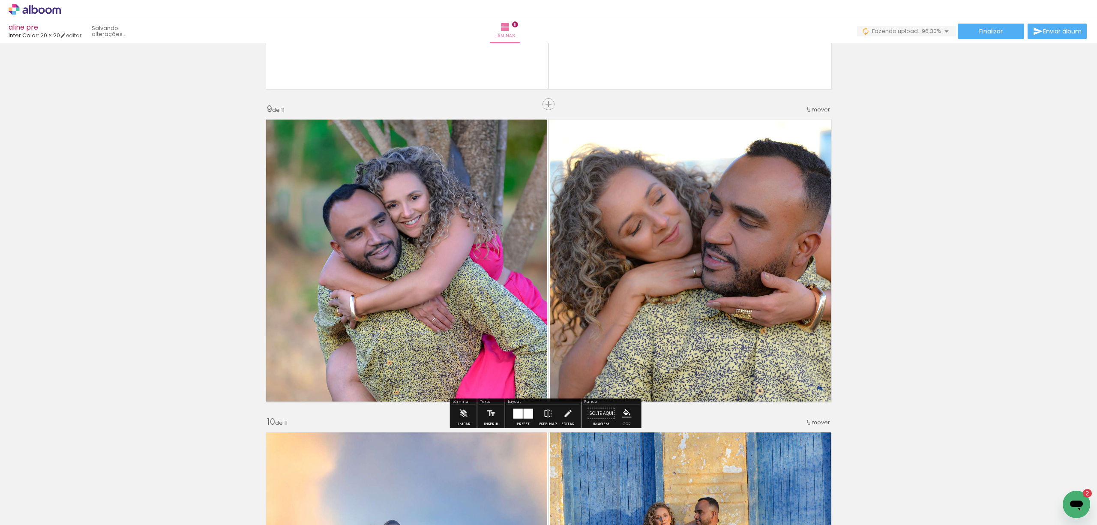
scroll to position [2457, 0]
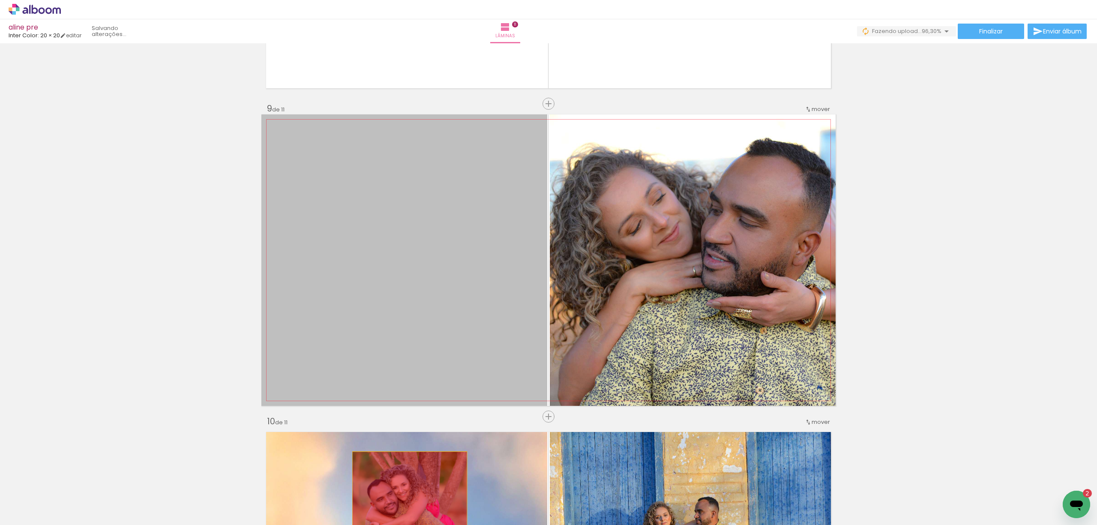
drag, startPoint x: 436, startPoint y: 231, endPoint x: 316, endPoint y: 510, distance: 303.3
click at [405, 510] on quentale-workspace at bounding box center [548, 262] width 1097 height 525
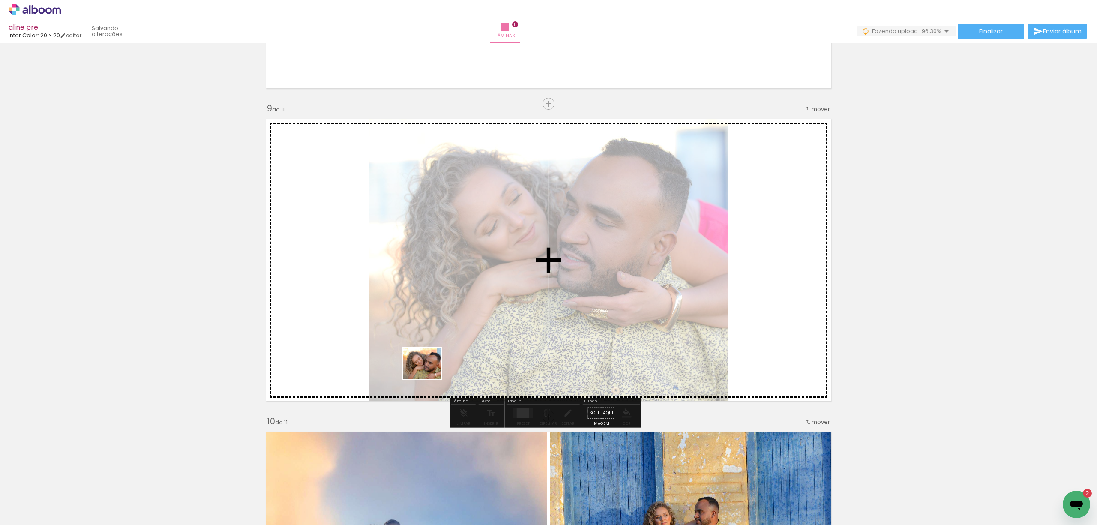
drag, startPoint x: 333, startPoint y: 506, endPoint x: 429, endPoint y: 374, distance: 163.2
click at [429, 374] on quentale-workspace at bounding box center [548, 262] width 1097 height 525
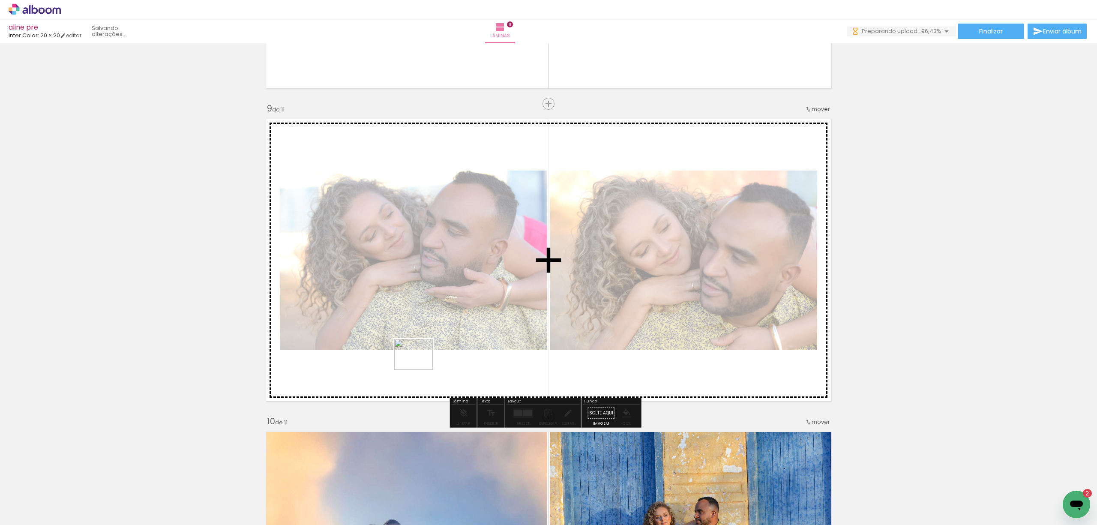
drag, startPoint x: 332, startPoint y: 500, endPoint x: 421, endPoint y: 363, distance: 163.4
click at [421, 363] on quentale-workspace at bounding box center [548, 262] width 1097 height 525
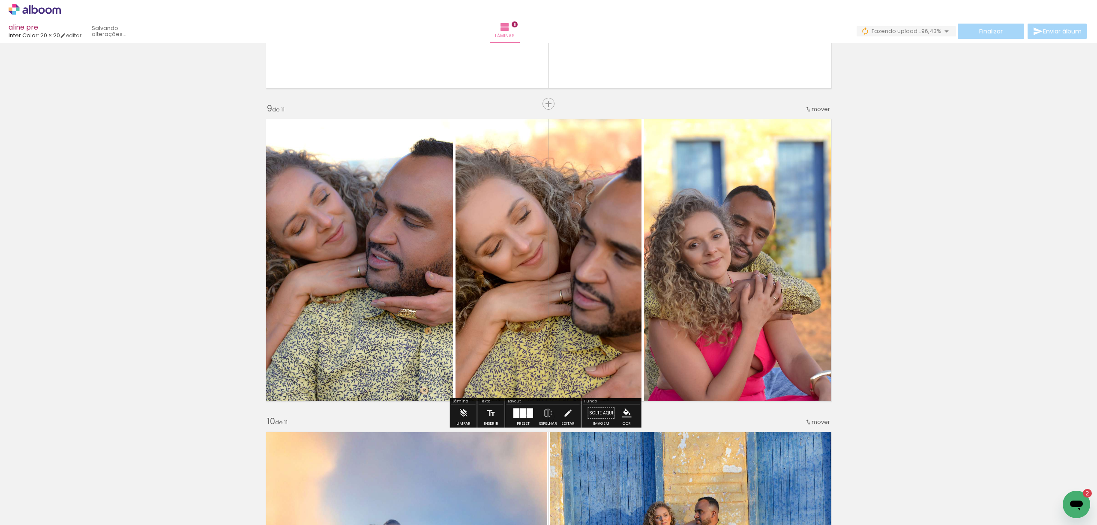
click at [527, 415] on div at bounding box center [530, 413] width 6 height 10
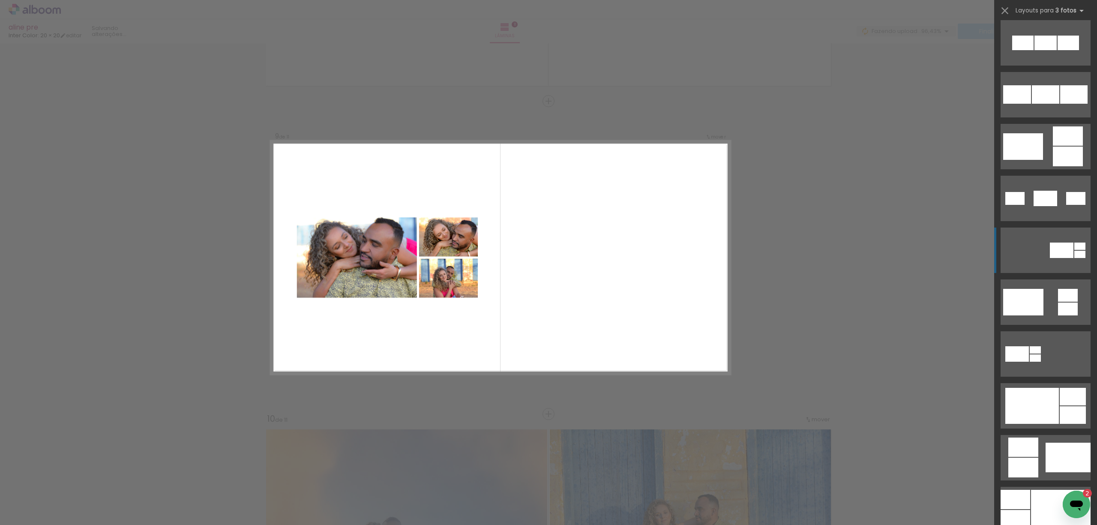
scroll to position [800, 0]
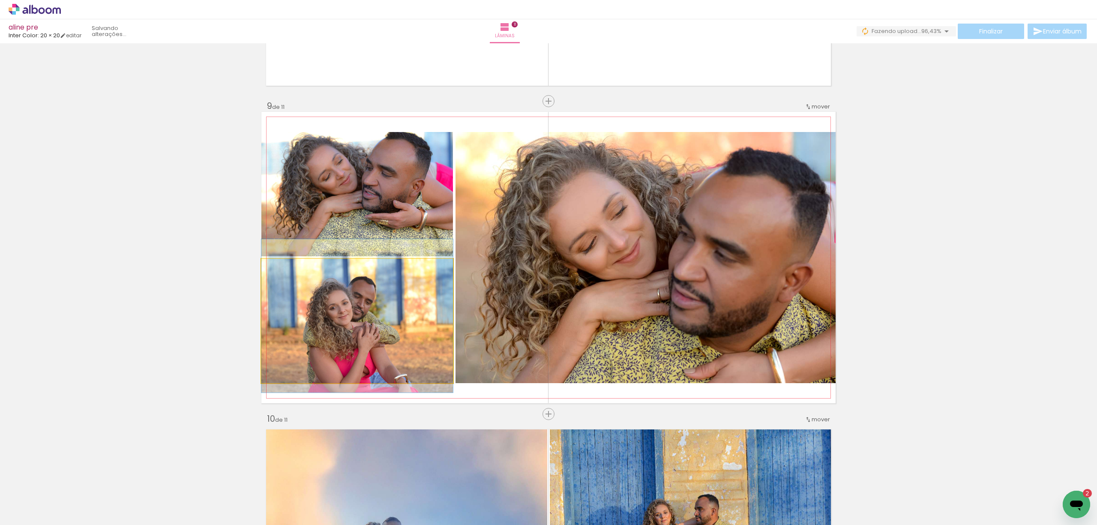
drag, startPoint x: 350, startPoint y: 345, endPoint x: 583, endPoint y: 334, distance: 233.4
click at [0, 0] on slot at bounding box center [0, 0] width 0 height 0
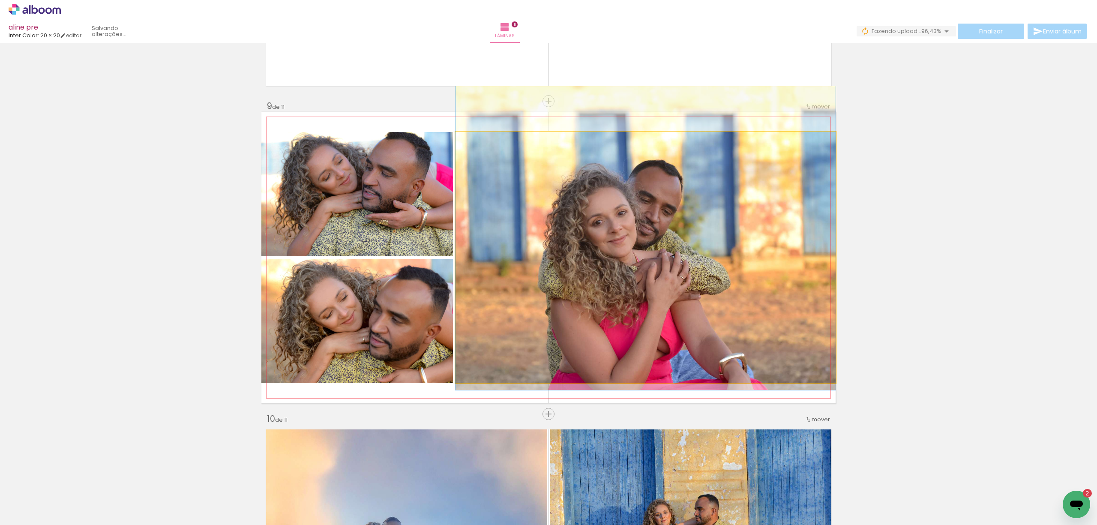
drag, startPoint x: 708, startPoint y: 311, endPoint x: 711, endPoint y: 295, distance: 16.2
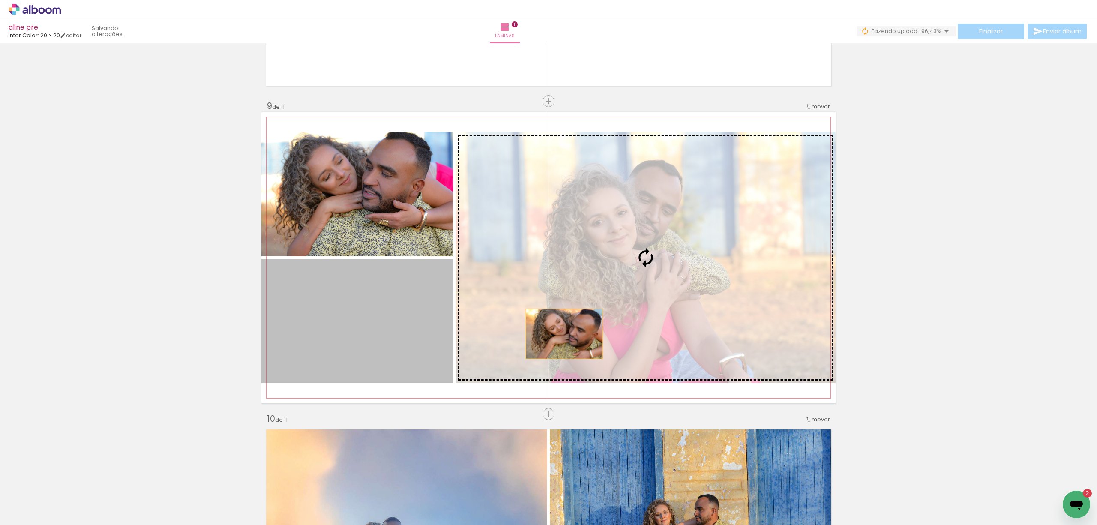
drag, startPoint x: 388, startPoint y: 346, endPoint x: 676, endPoint y: 333, distance: 288.3
click at [0, 0] on slot at bounding box center [0, 0] width 0 height 0
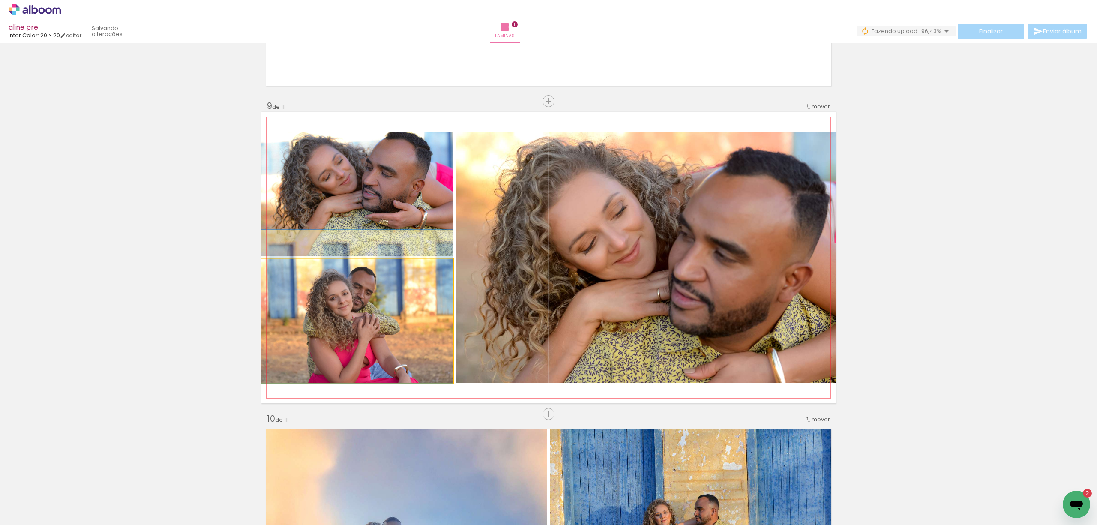
drag, startPoint x: 407, startPoint y: 318, endPoint x: 413, endPoint y: 303, distance: 15.9
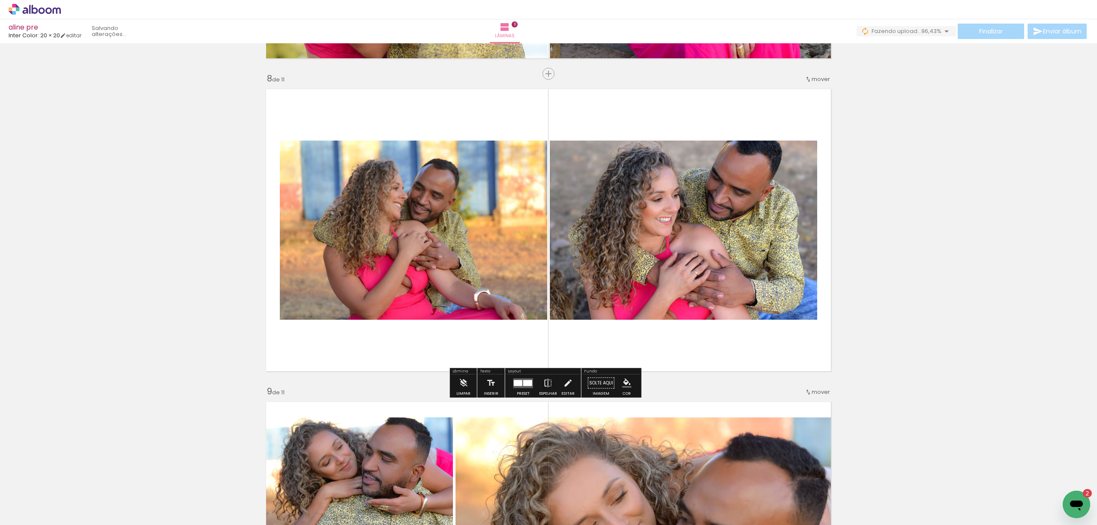
scroll to position [2288, 0]
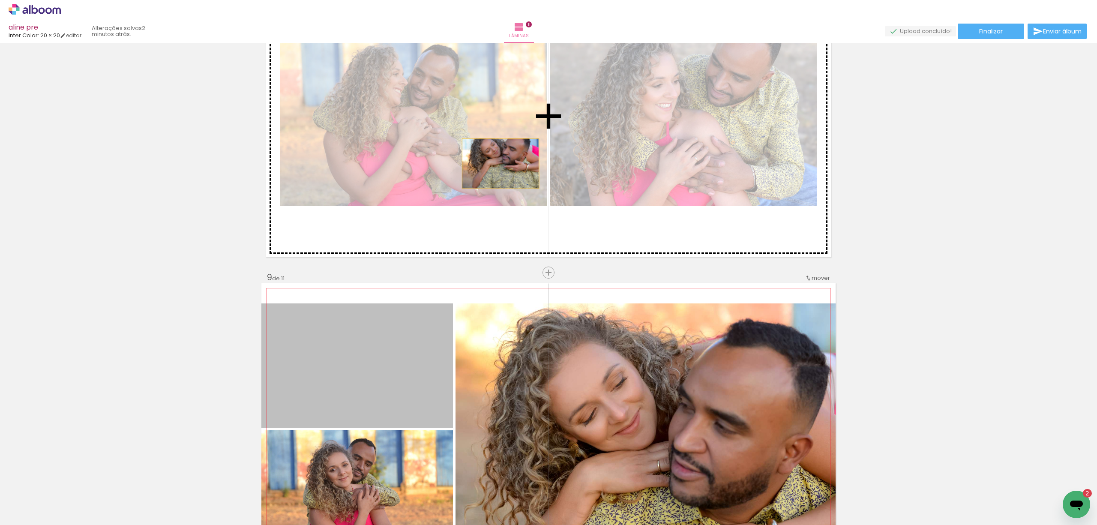
drag, startPoint x: 378, startPoint y: 357, endPoint x: 496, endPoint y: 163, distance: 227.0
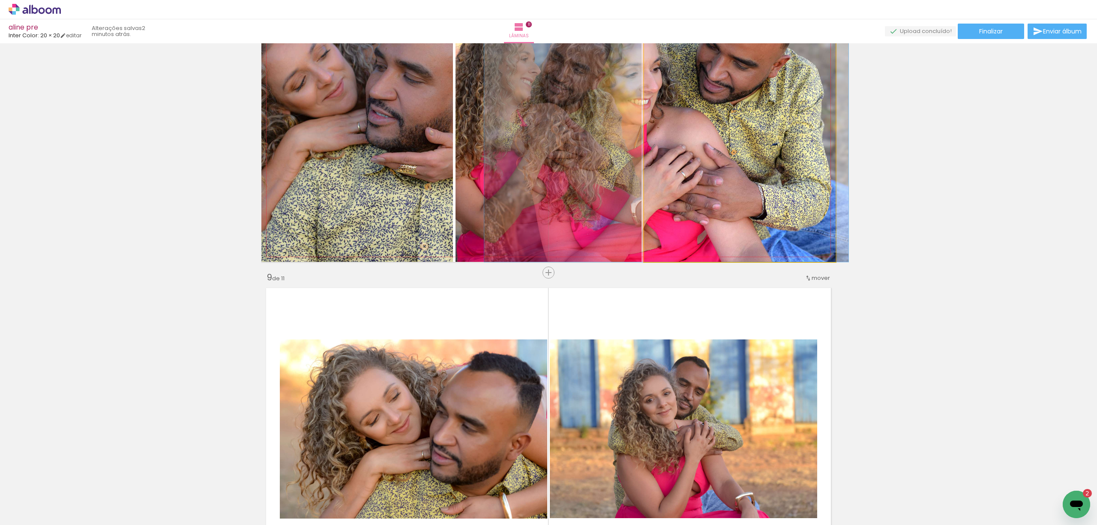
drag, startPoint x: 718, startPoint y: 158, endPoint x: 702, endPoint y: 185, distance: 31.9
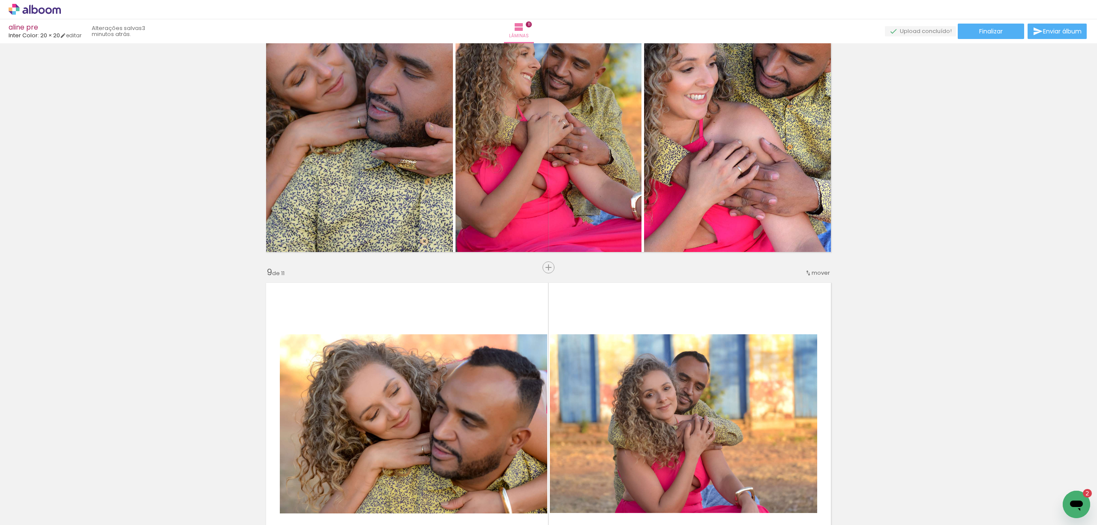
scroll to position [2231, 0]
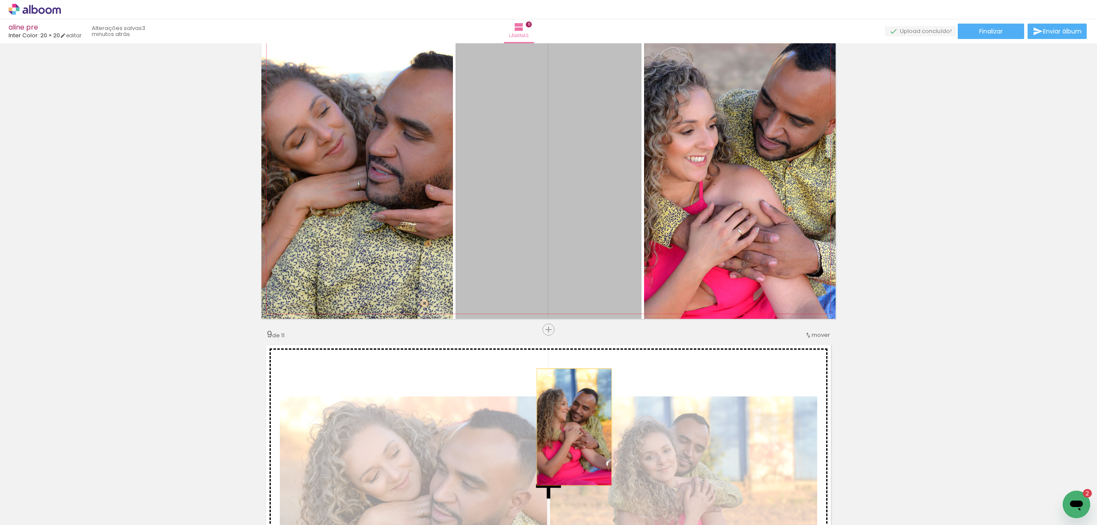
drag, startPoint x: 573, startPoint y: 143, endPoint x: 570, endPoint y: 427, distance: 283.7
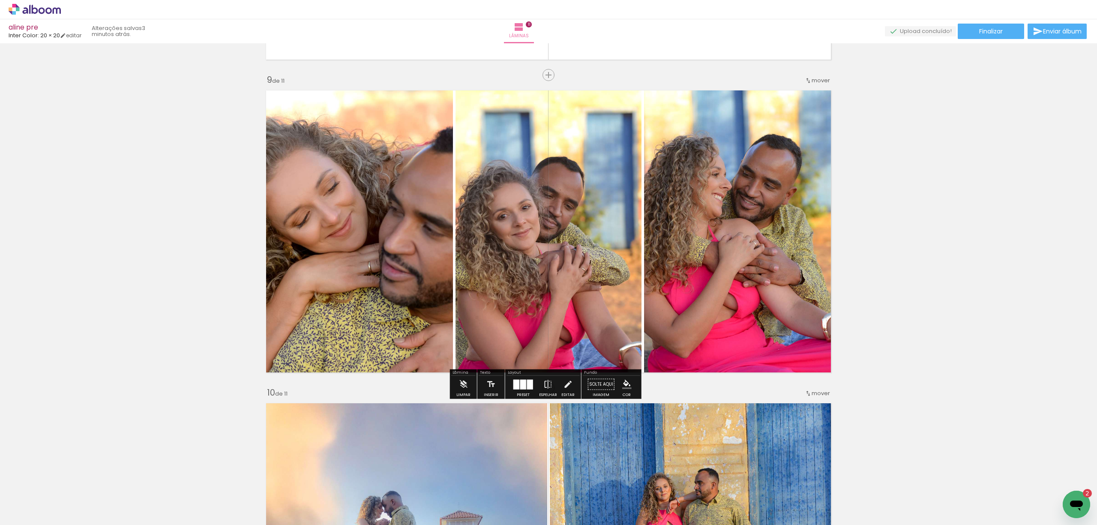
scroll to position [2517, 0]
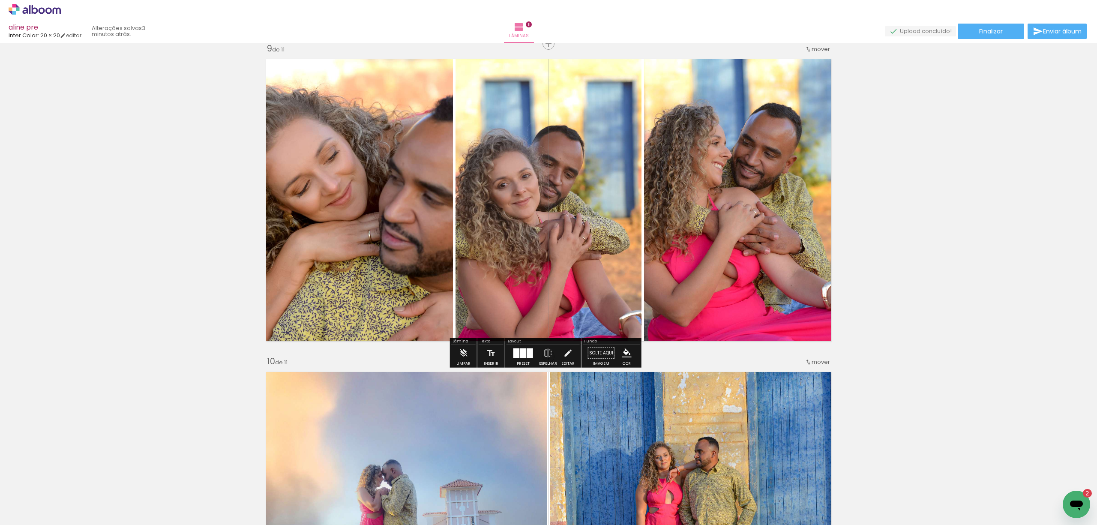
click at [523, 351] on div at bounding box center [523, 353] width 6 height 10
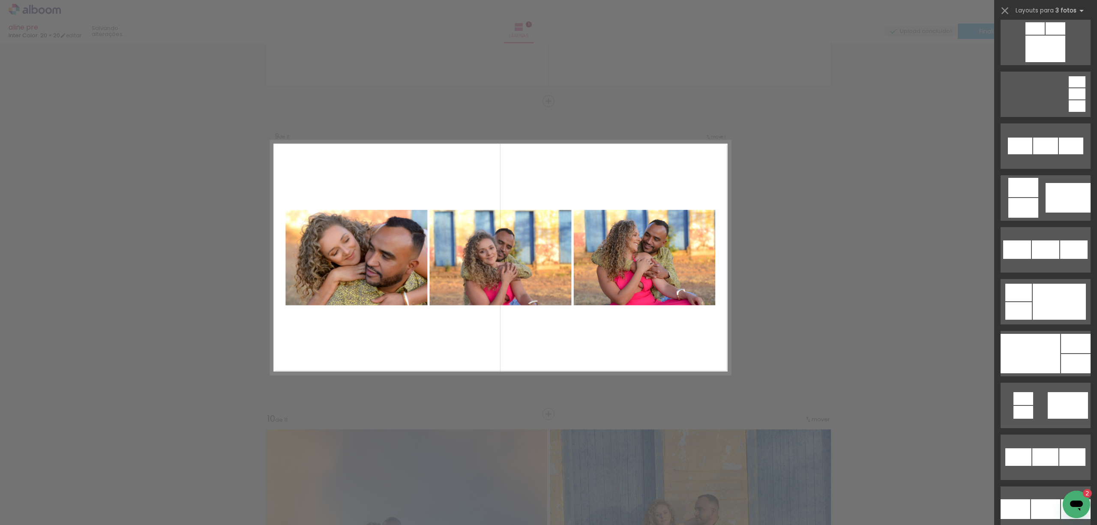
scroll to position [1200, 0]
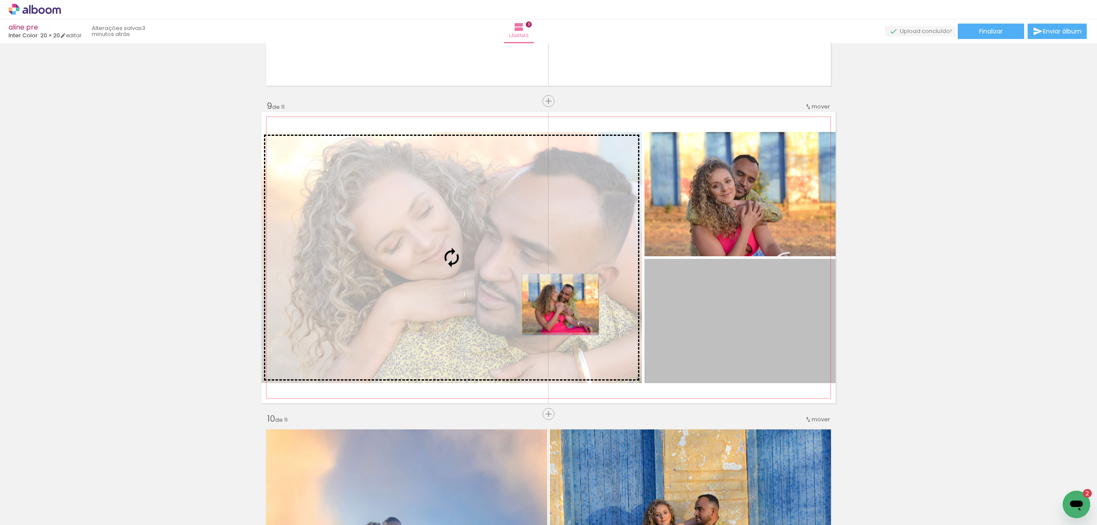
drag, startPoint x: 783, startPoint y: 323, endPoint x: 556, endPoint y: 307, distance: 227.7
click at [0, 0] on slot at bounding box center [0, 0] width 0 height 0
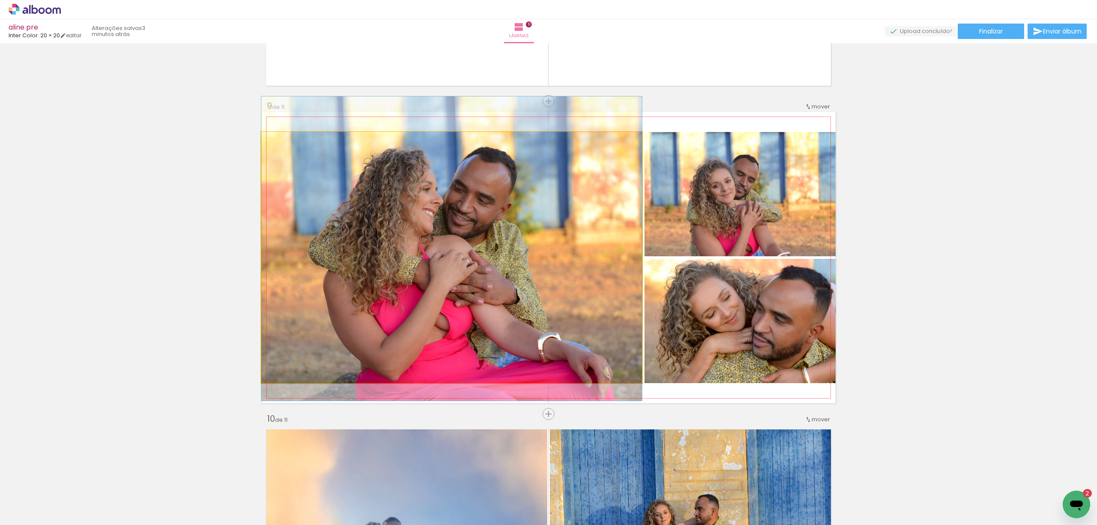
drag, startPoint x: 539, startPoint y: 291, endPoint x: 543, endPoint y: 282, distance: 9.4
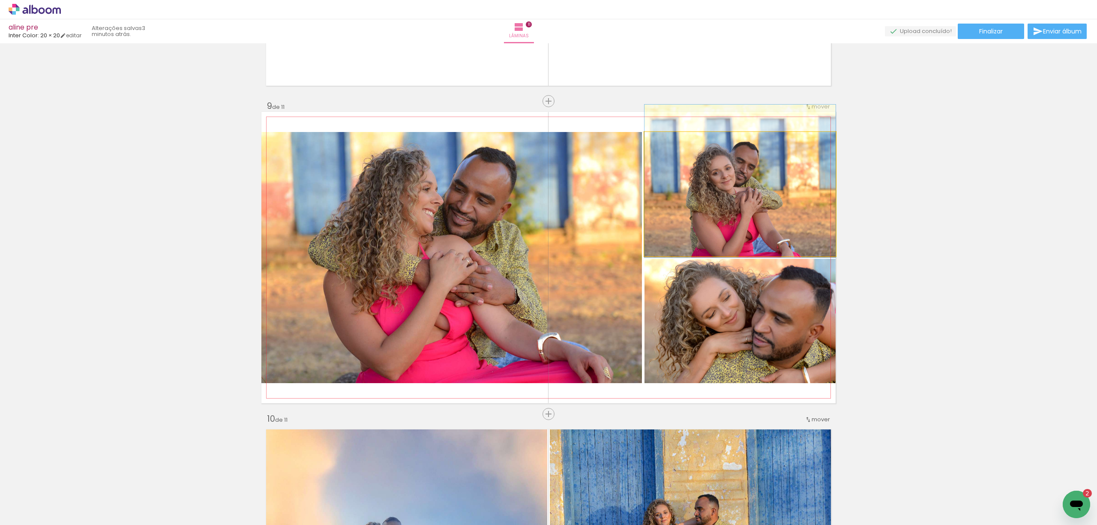
drag, startPoint x: 784, startPoint y: 217, endPoint x: 785, endPoint y: 205, distance: 12.5
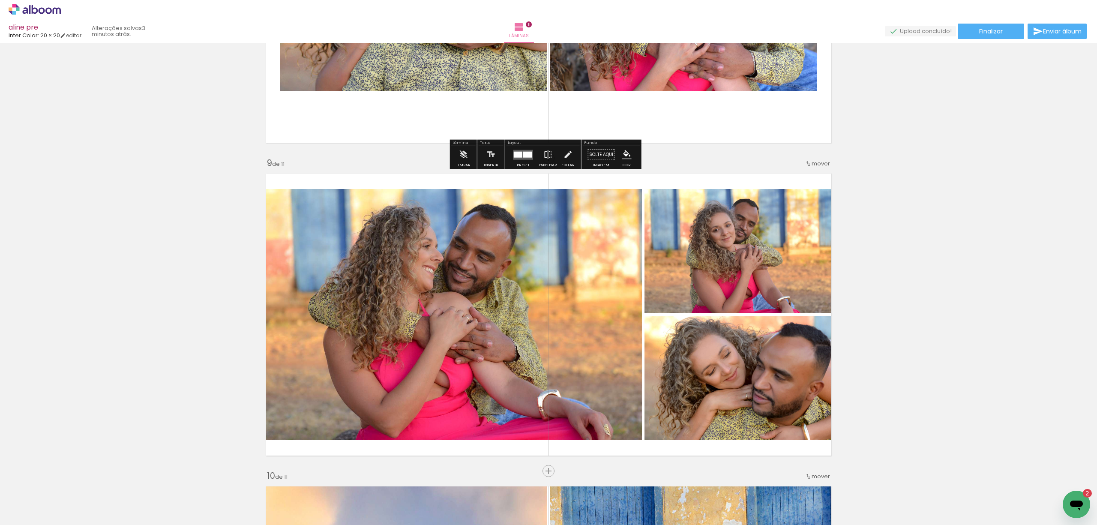
scroll to position [2116, 0]
